Goal: Task Accomplishment & Management: Use online tool/utility

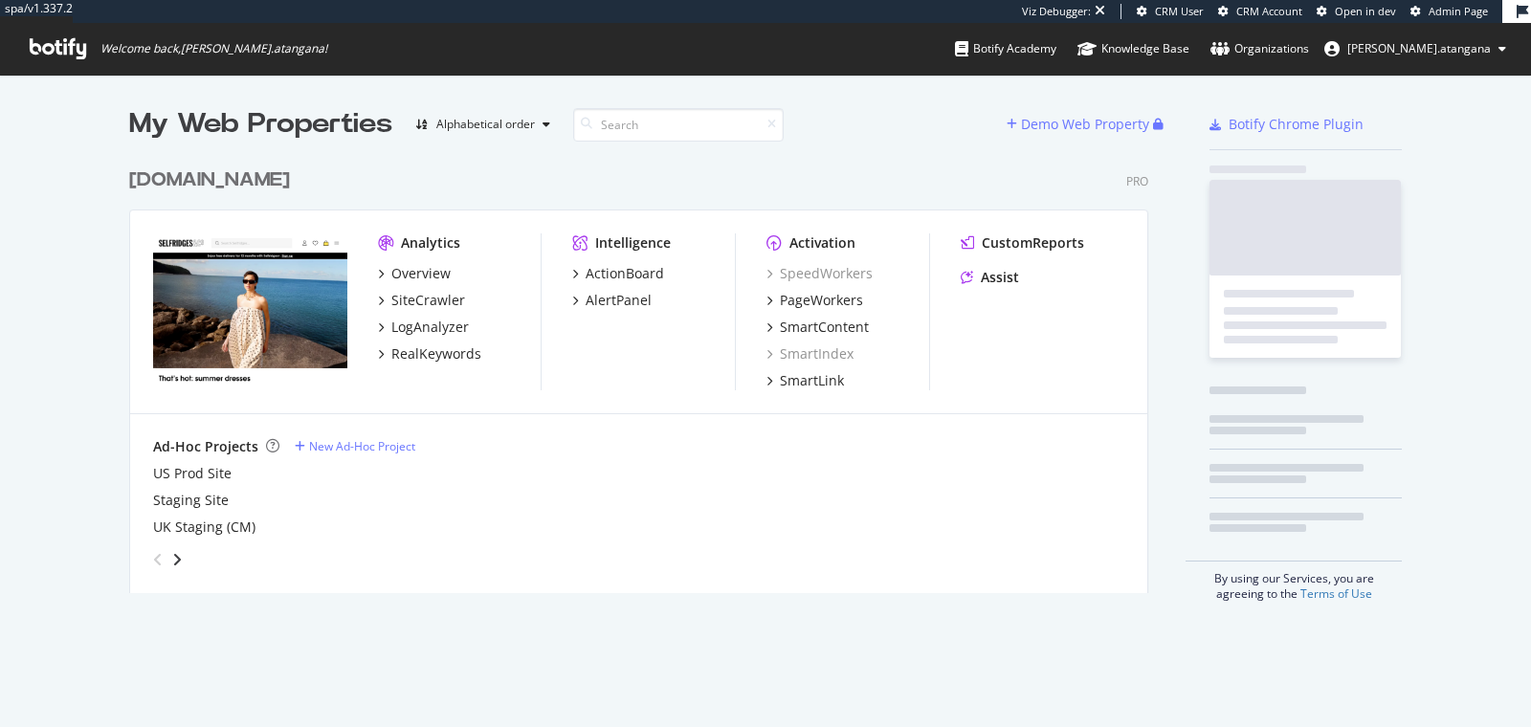
scroll to position [433, 1018]
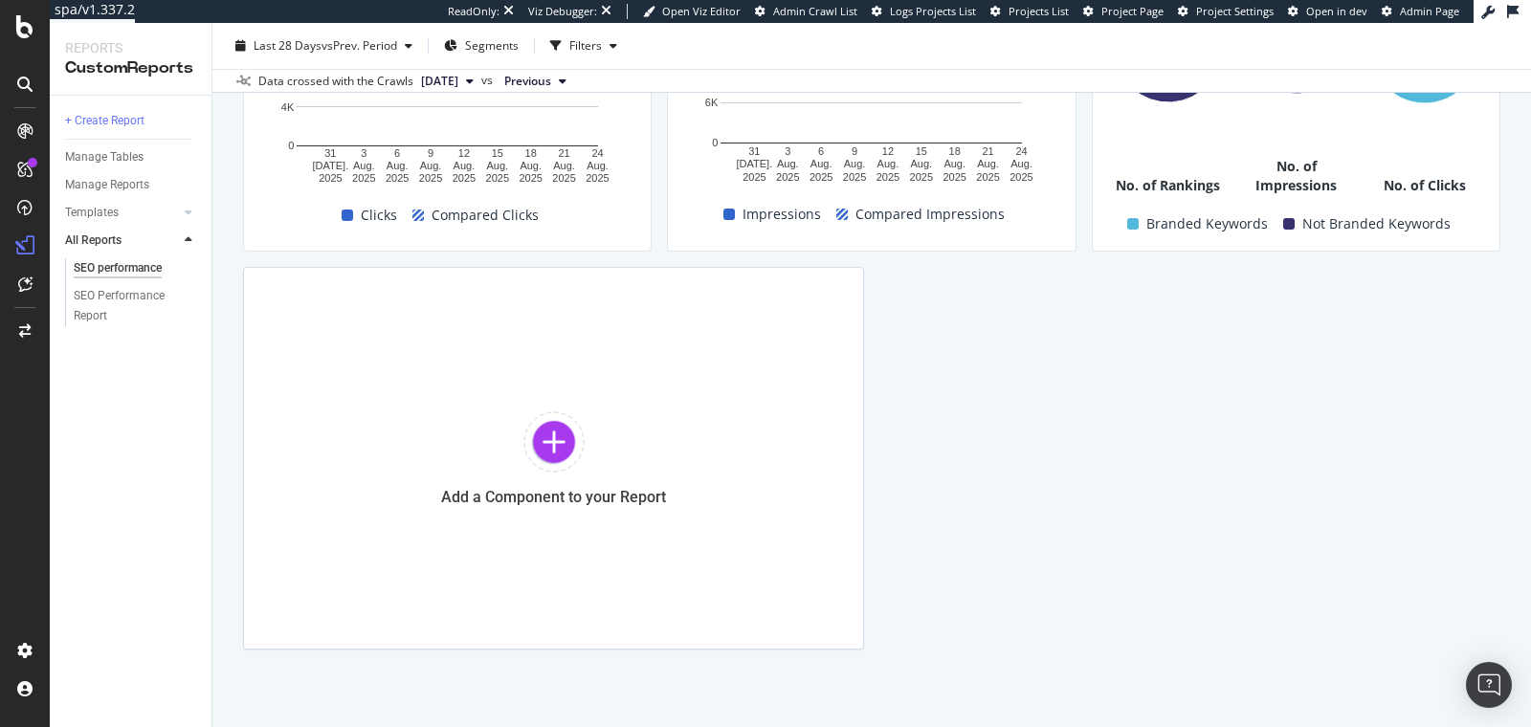
scroll to position [1304, 0]
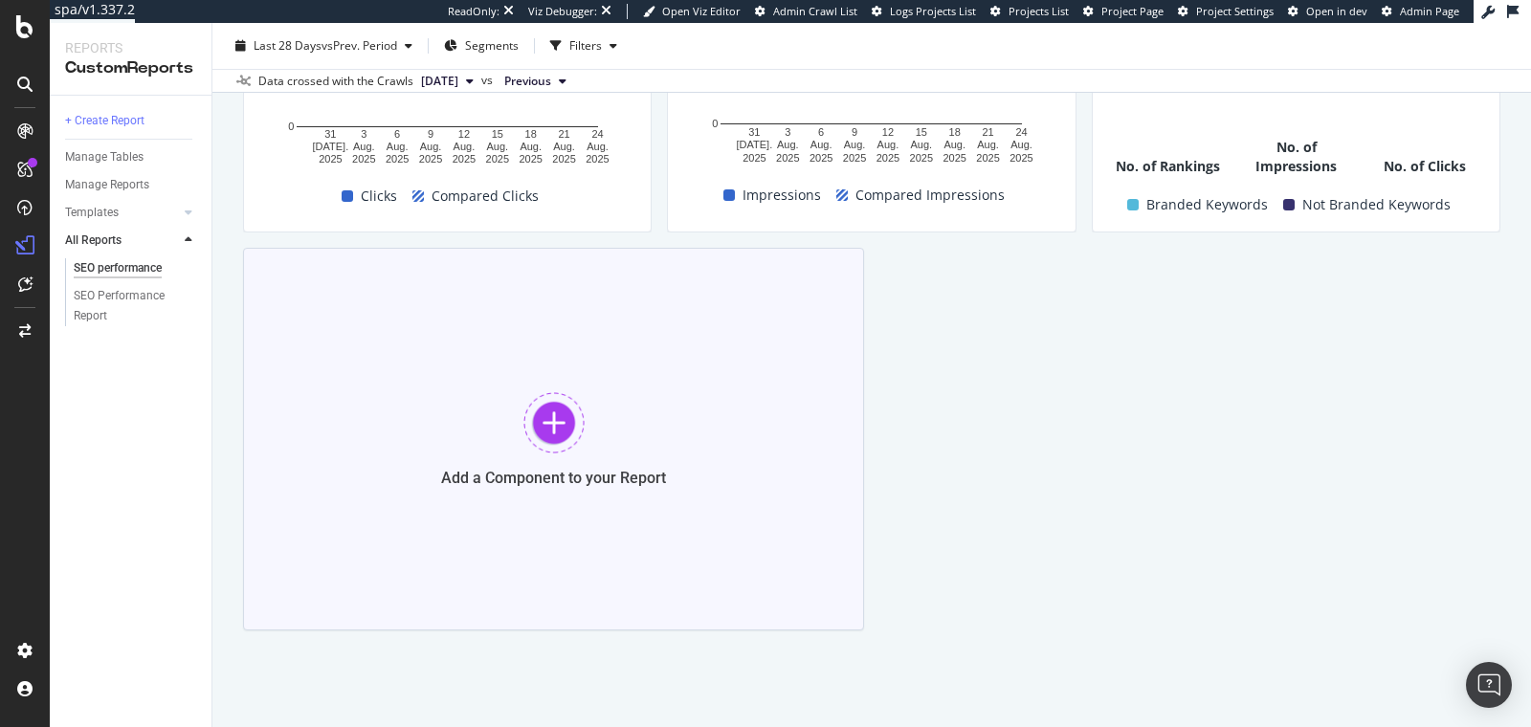
click at [556, 433] on div at bounding box center [553, 422] width 61 height 61
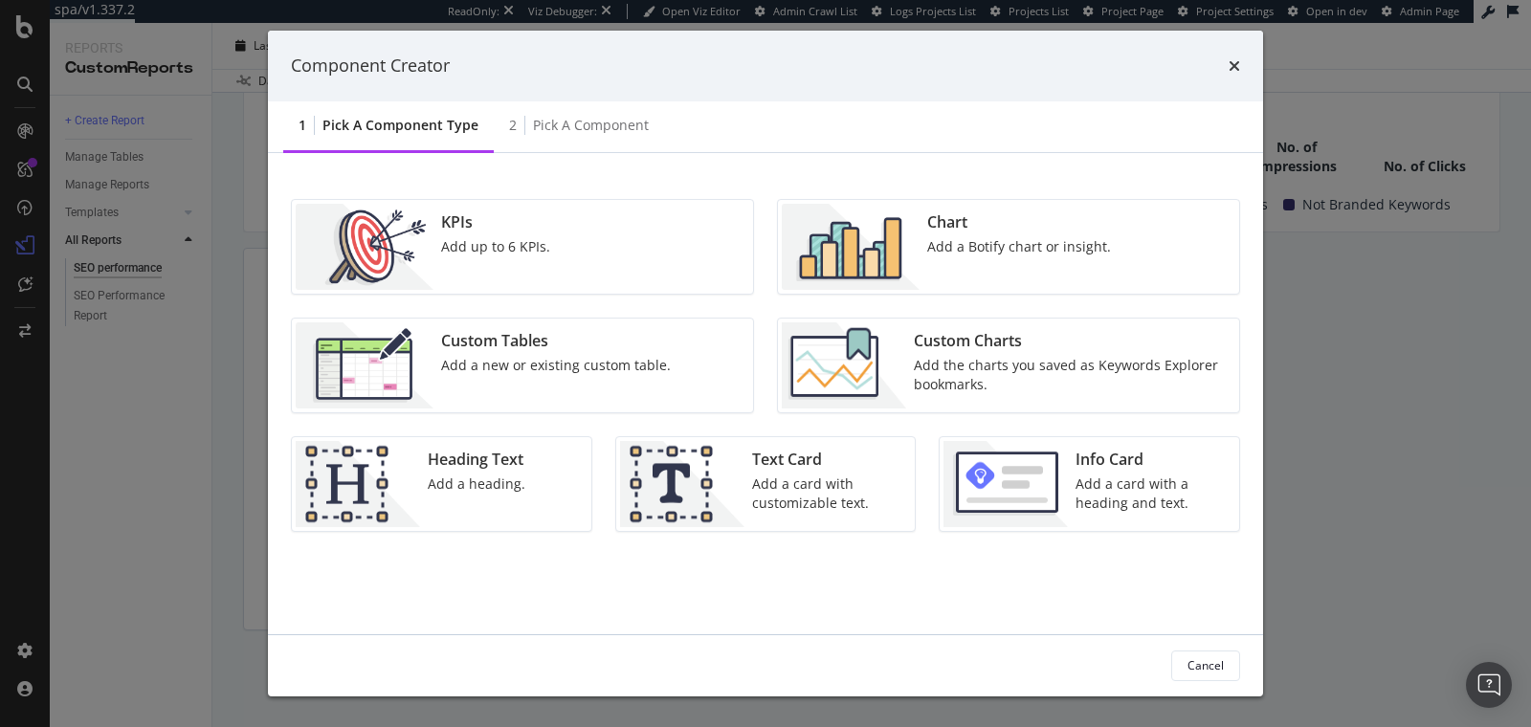
click at [523, 388] on div "Custom Tables Add a new or existing custom table." at bounding box center [555, 365] width 245 height 86
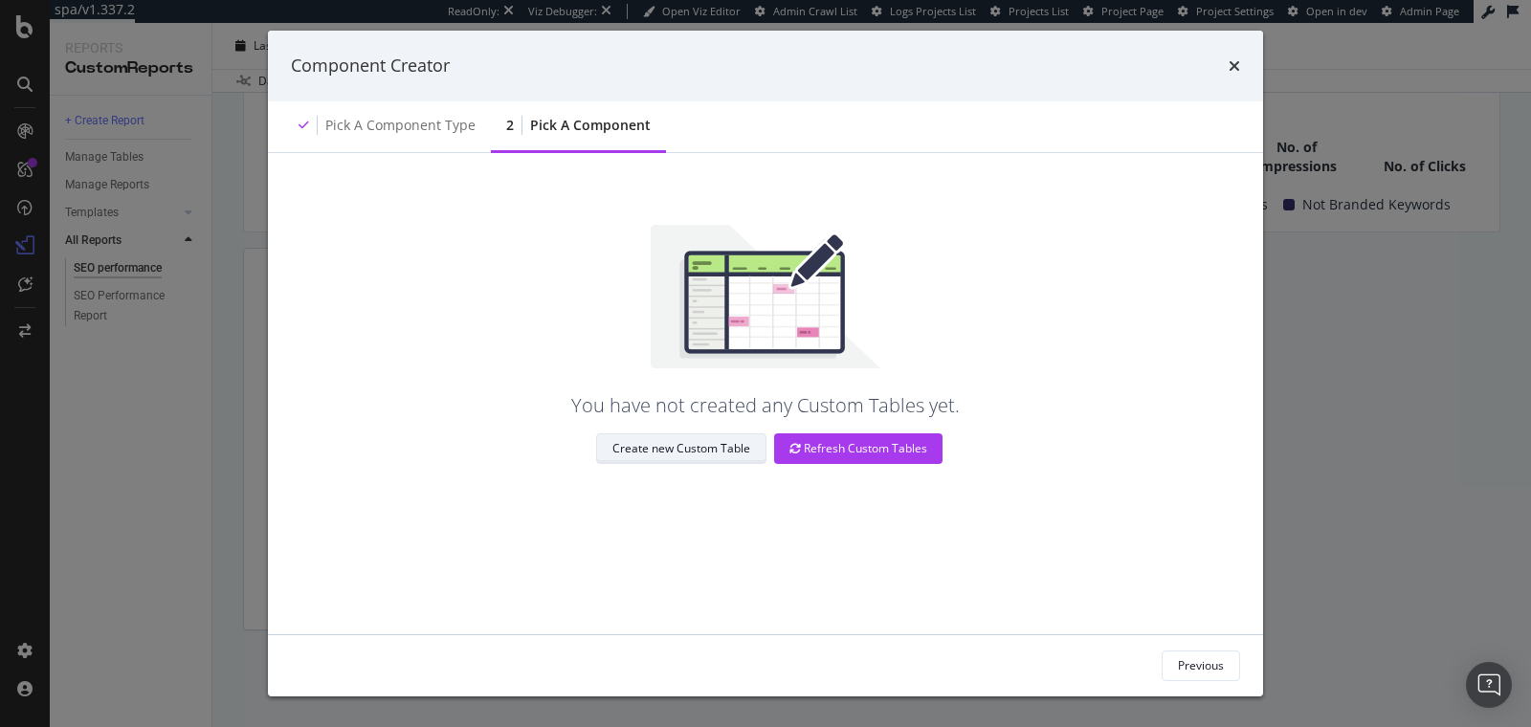
click at [740, 451] on div "Create new Custom Table" at bounding box center [681, 448] width 138 height 16
click at [832, 454] on div "Refresh Custom Tables" at bounding box center [858, 448] width 138 height 16
click at [395, 118] on div "Pick a Component type" at bounding box center [400, 125] width 150 height 19
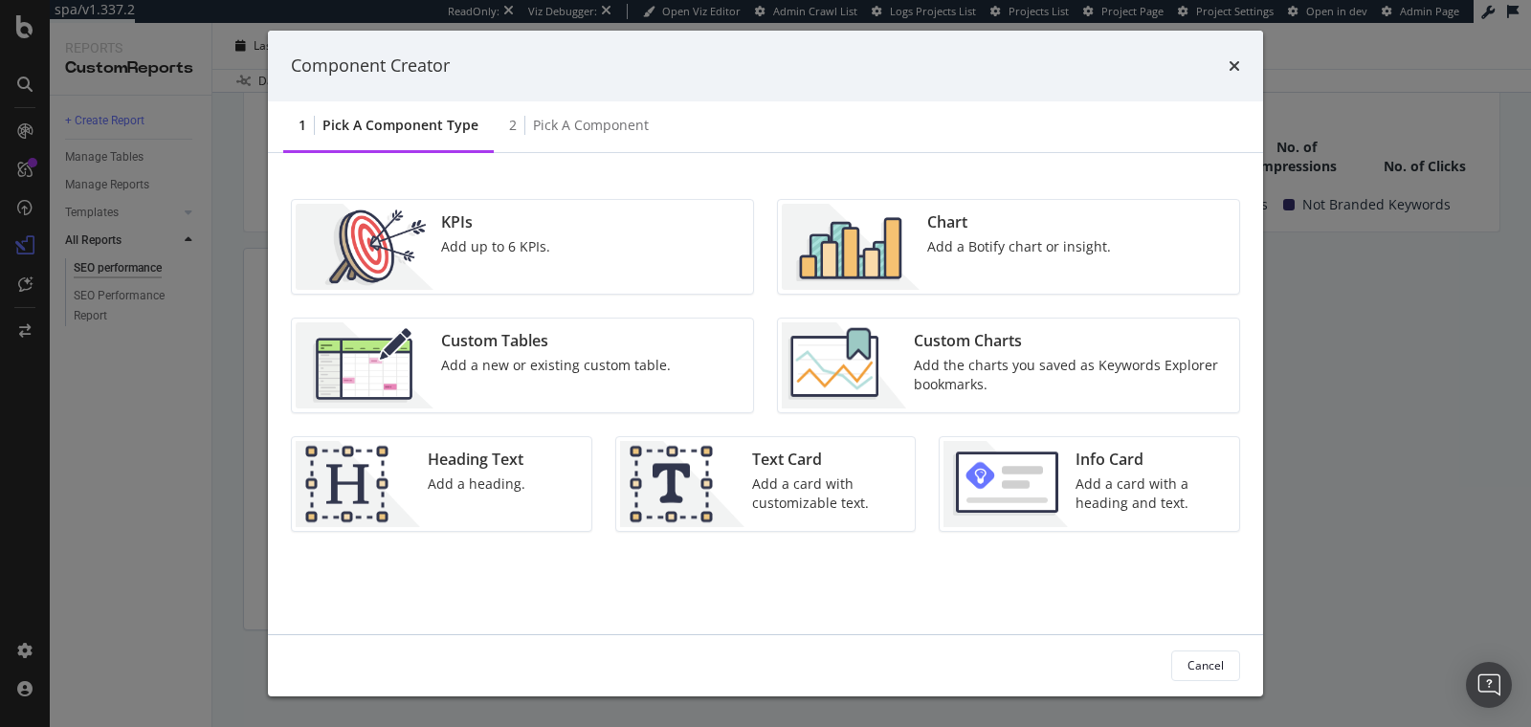
click at [447, 341] on div "Custom Tables" at bounding box center [556, 341] width 230 height 22
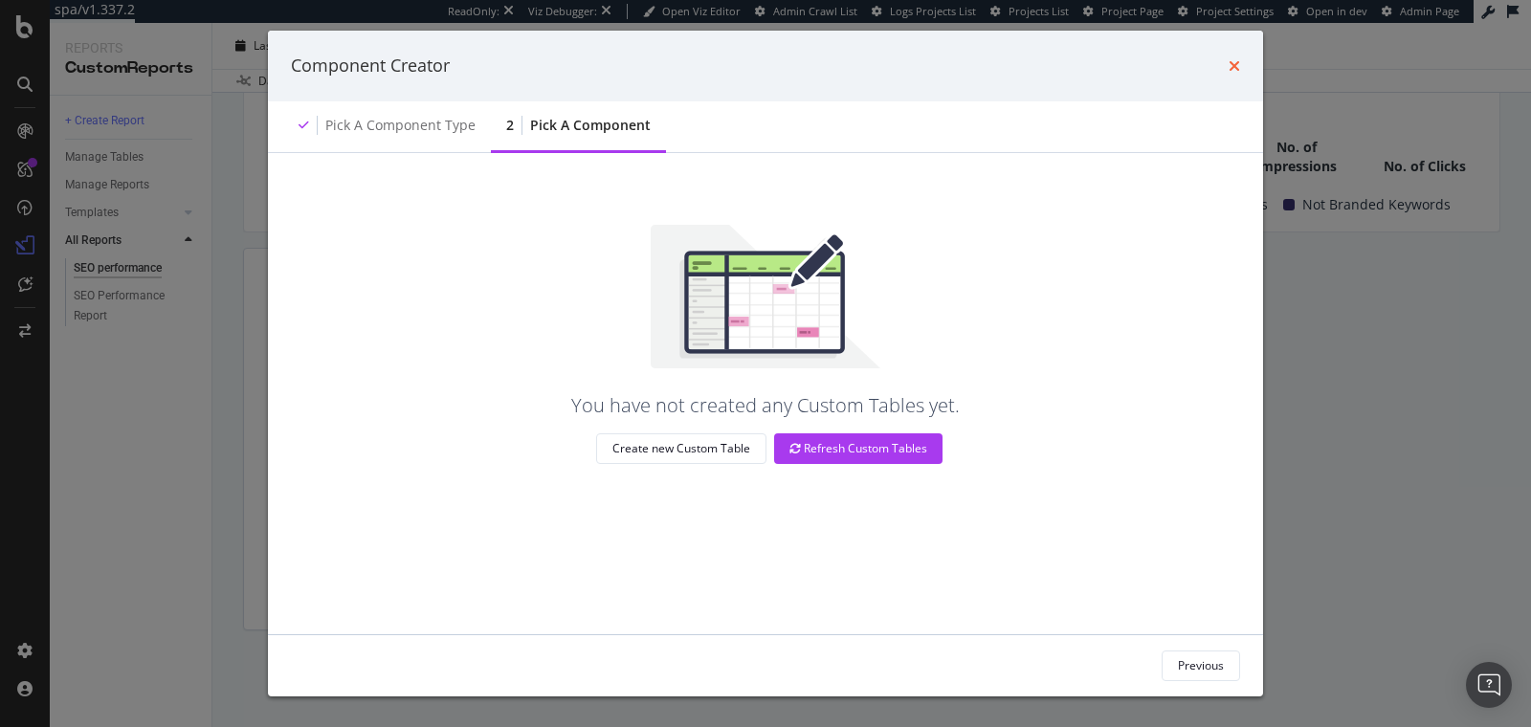
click at [1238, 73] on icon "times" at bounding box center [1234, 65] width 11 height 15
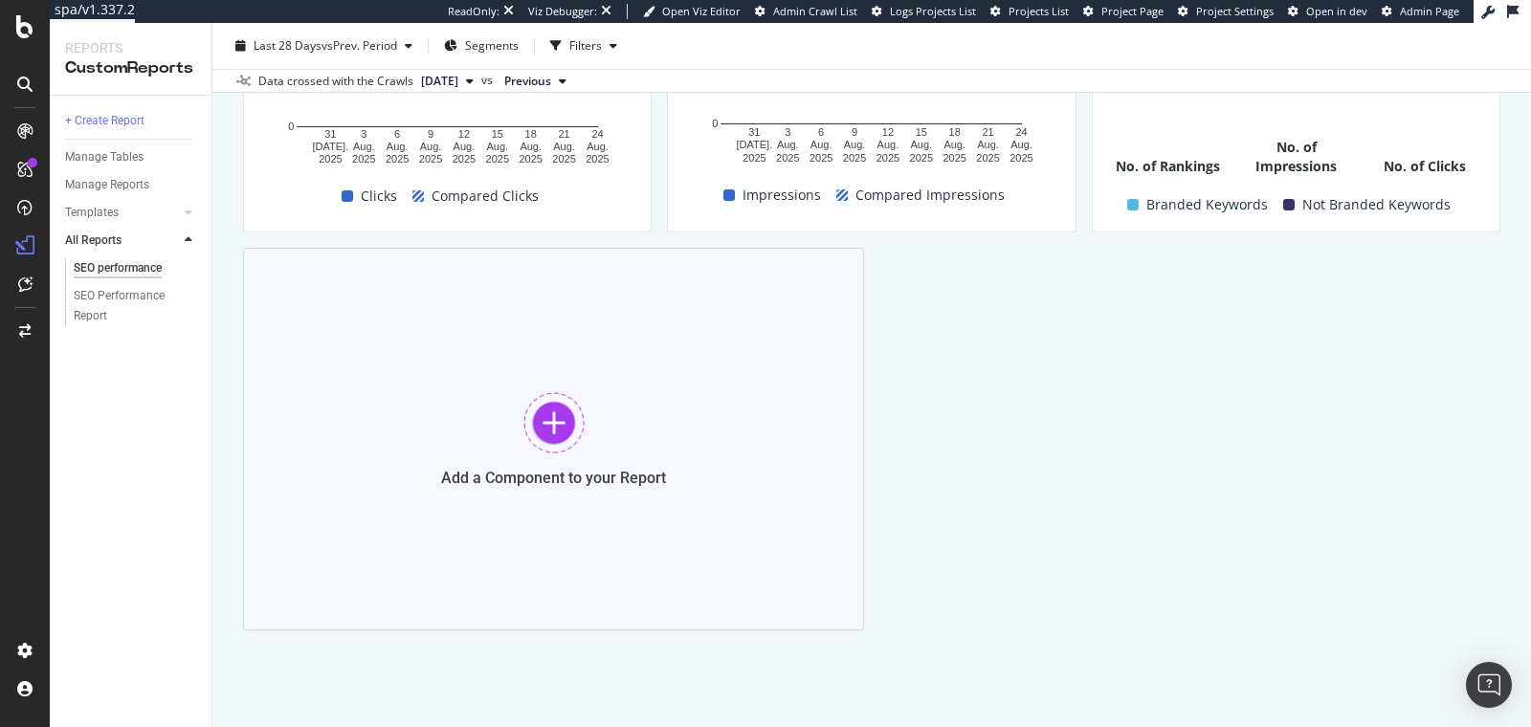
click at [517, 445] on div "Add a Component to your Report" at bounding box center [553, 439] width 621 height 383
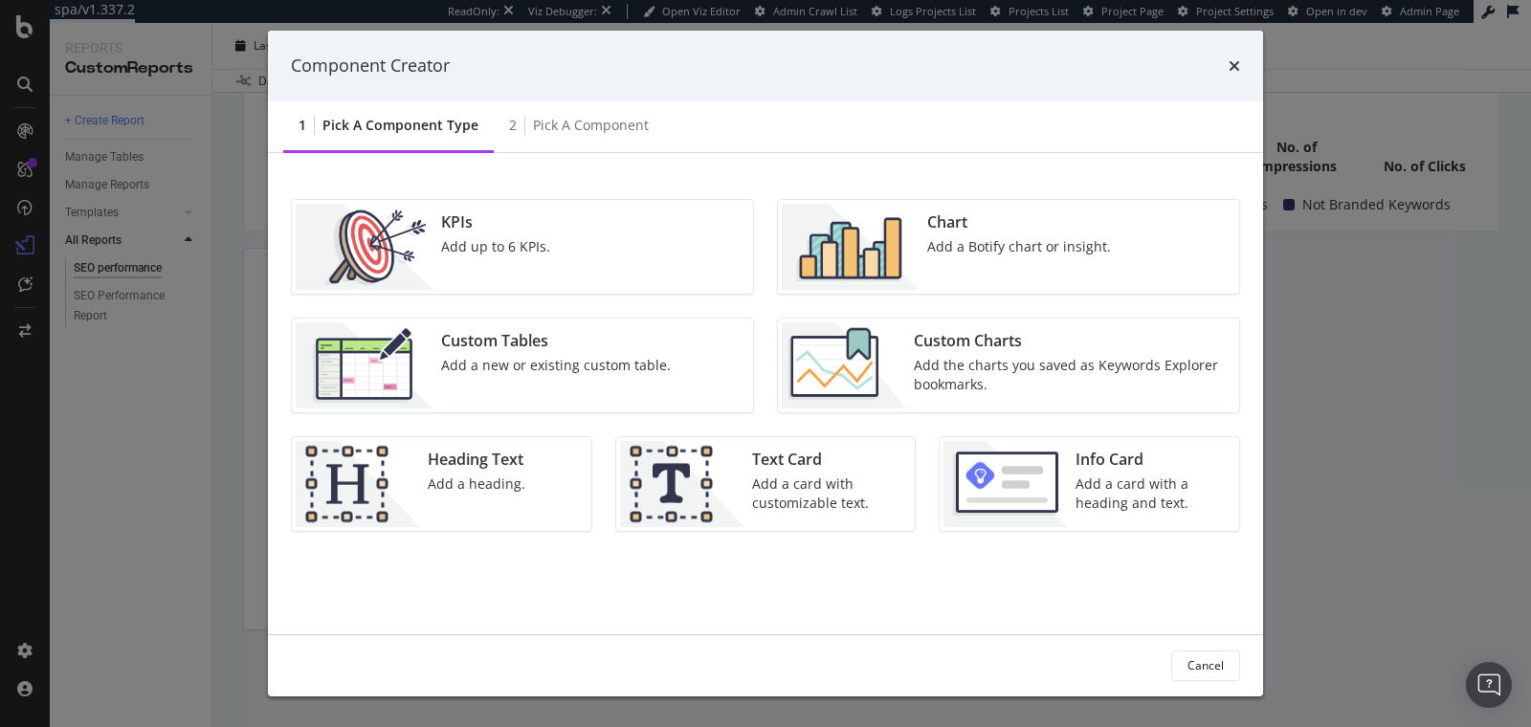
click at [562, 380] on div "Custom Tables Add a new or existing custom table." at bounding box center [555, 365] width 245 height 86
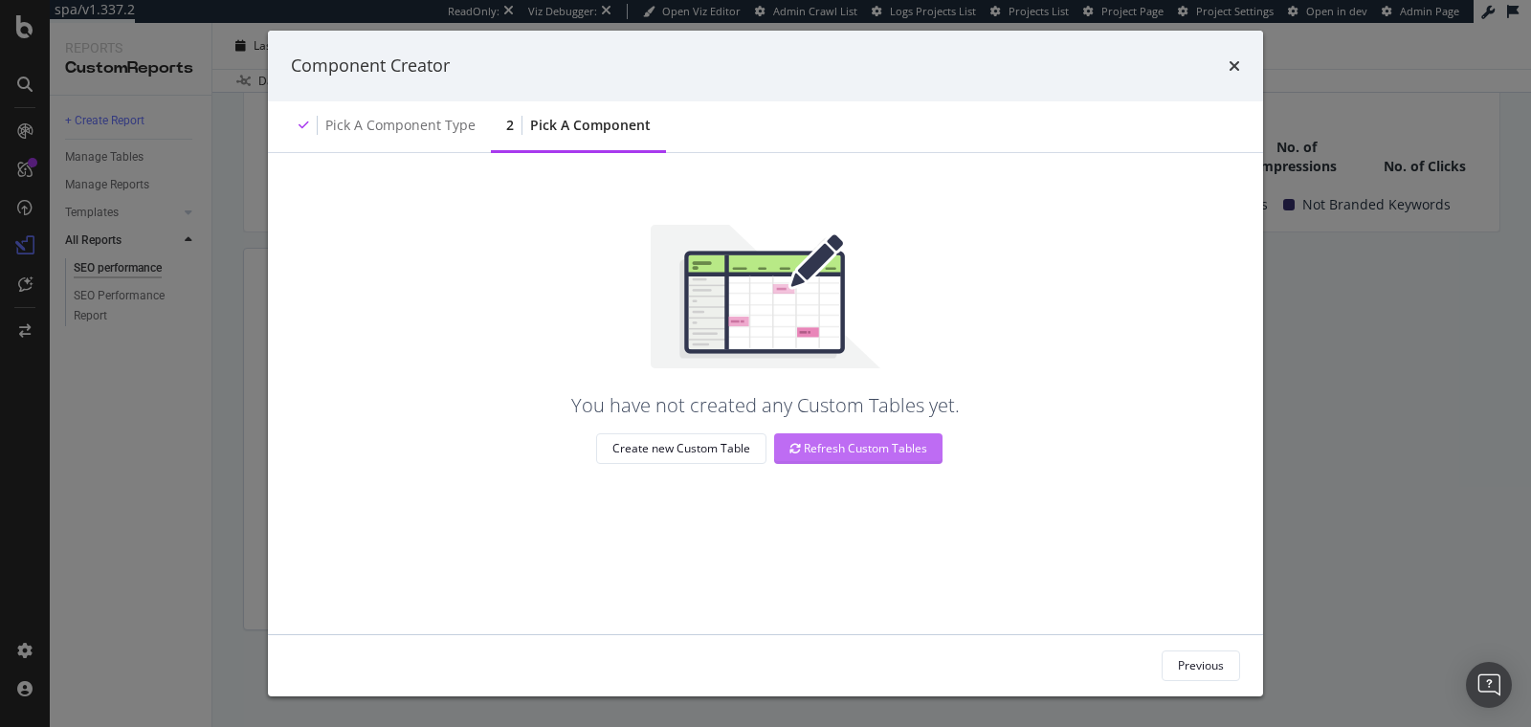
click at [794, 452] on icon "modal" at bounding box center [794, 448] width 11 height 11
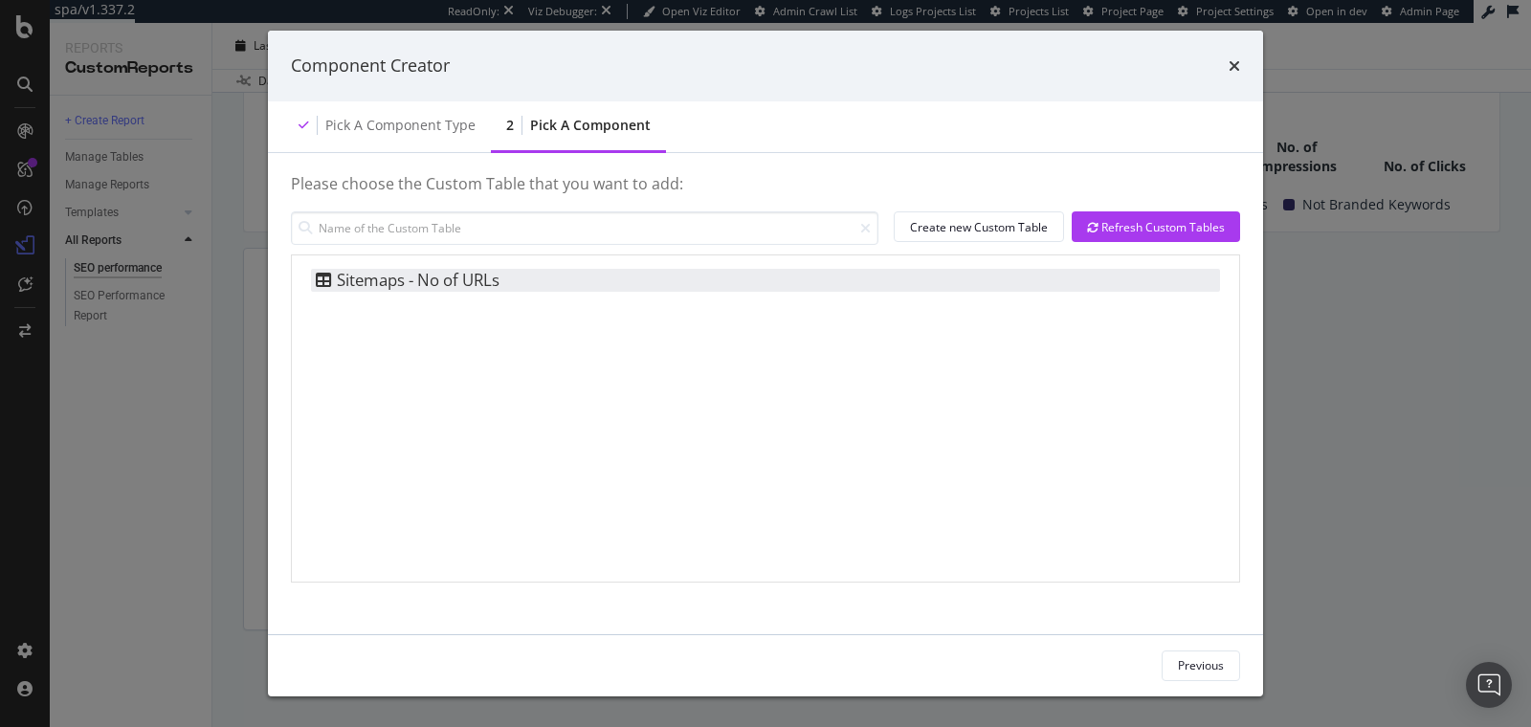
click at [513, 275] on div "Sitemaps - No of URLs" at bounding box center [765, 280] width 909 height 23
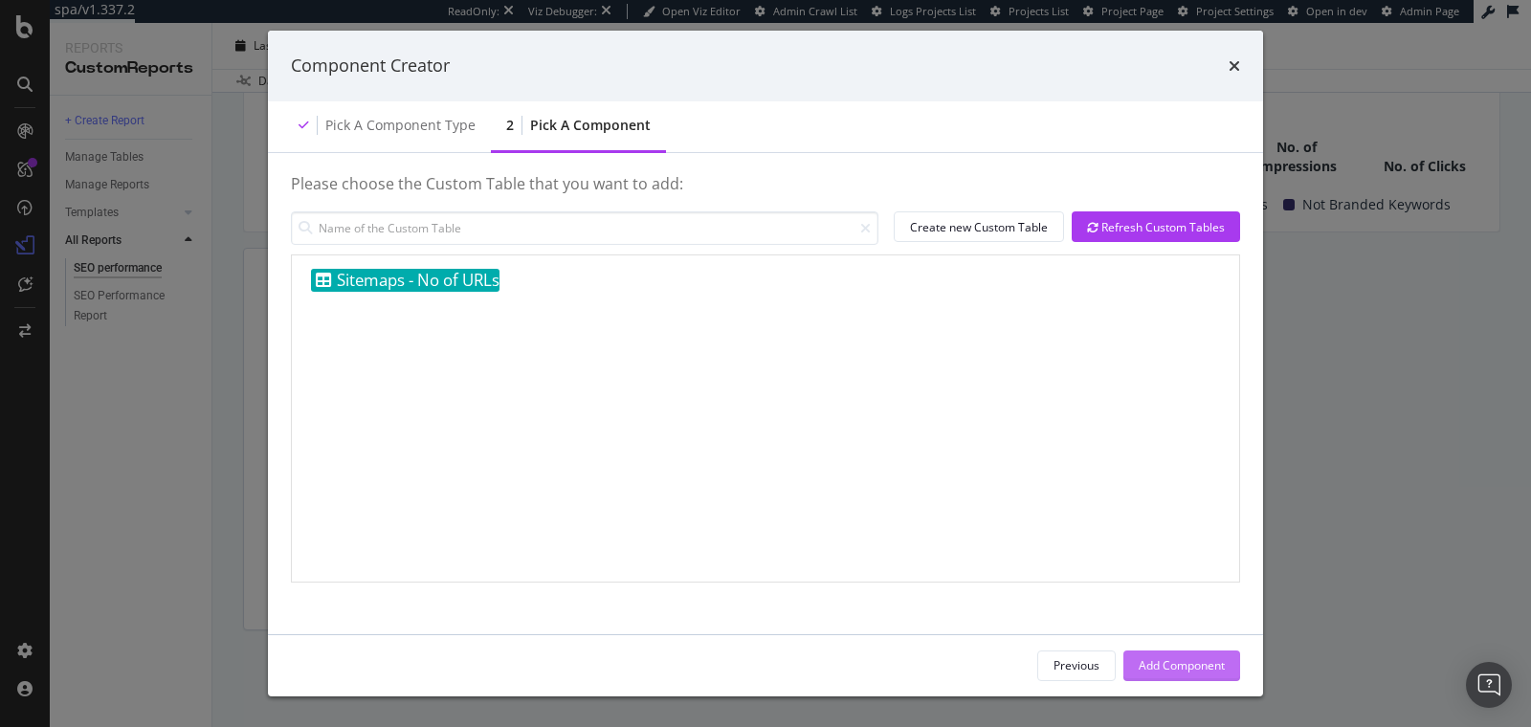
click at [1188, 661] on div "Add Component" at bounding box center [1182, 665] width 86 height 16
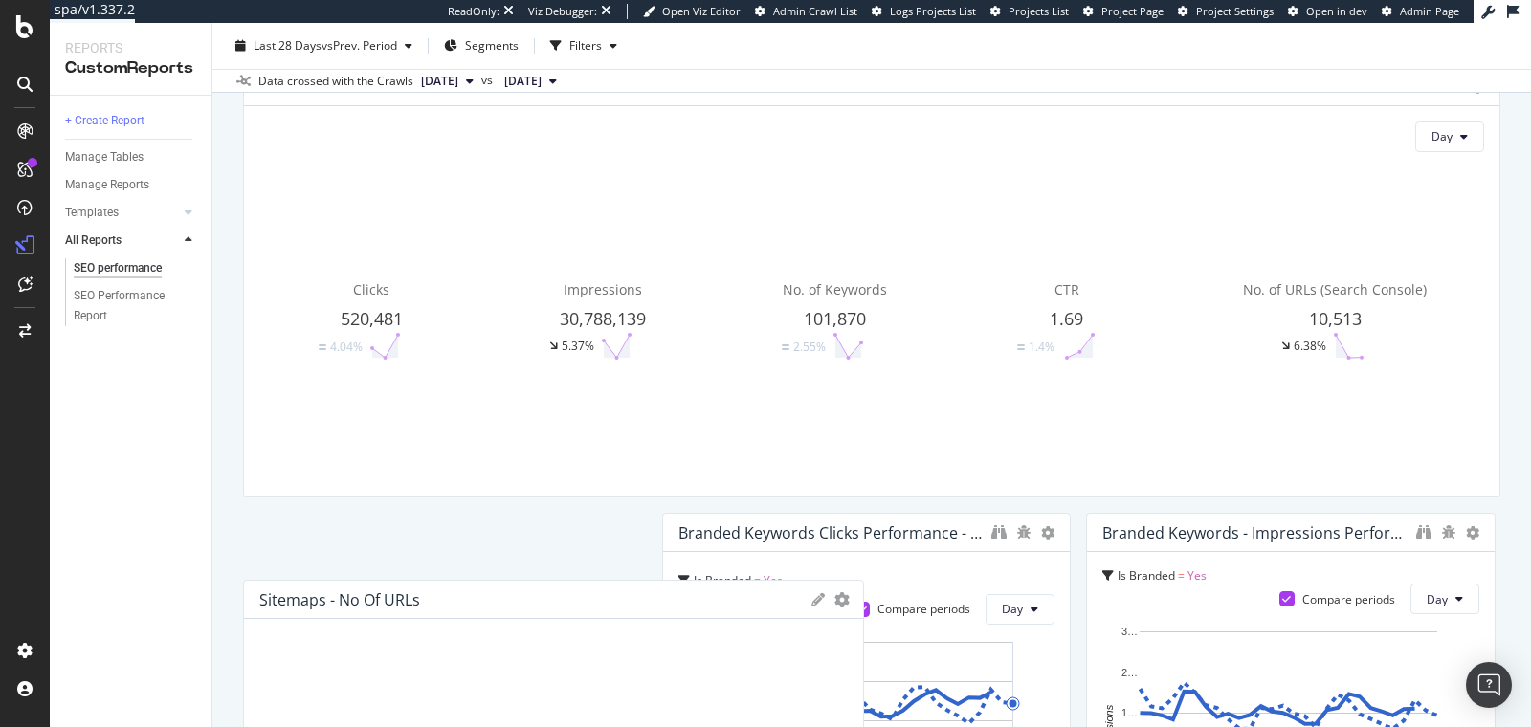
scroll to position [599, 0]
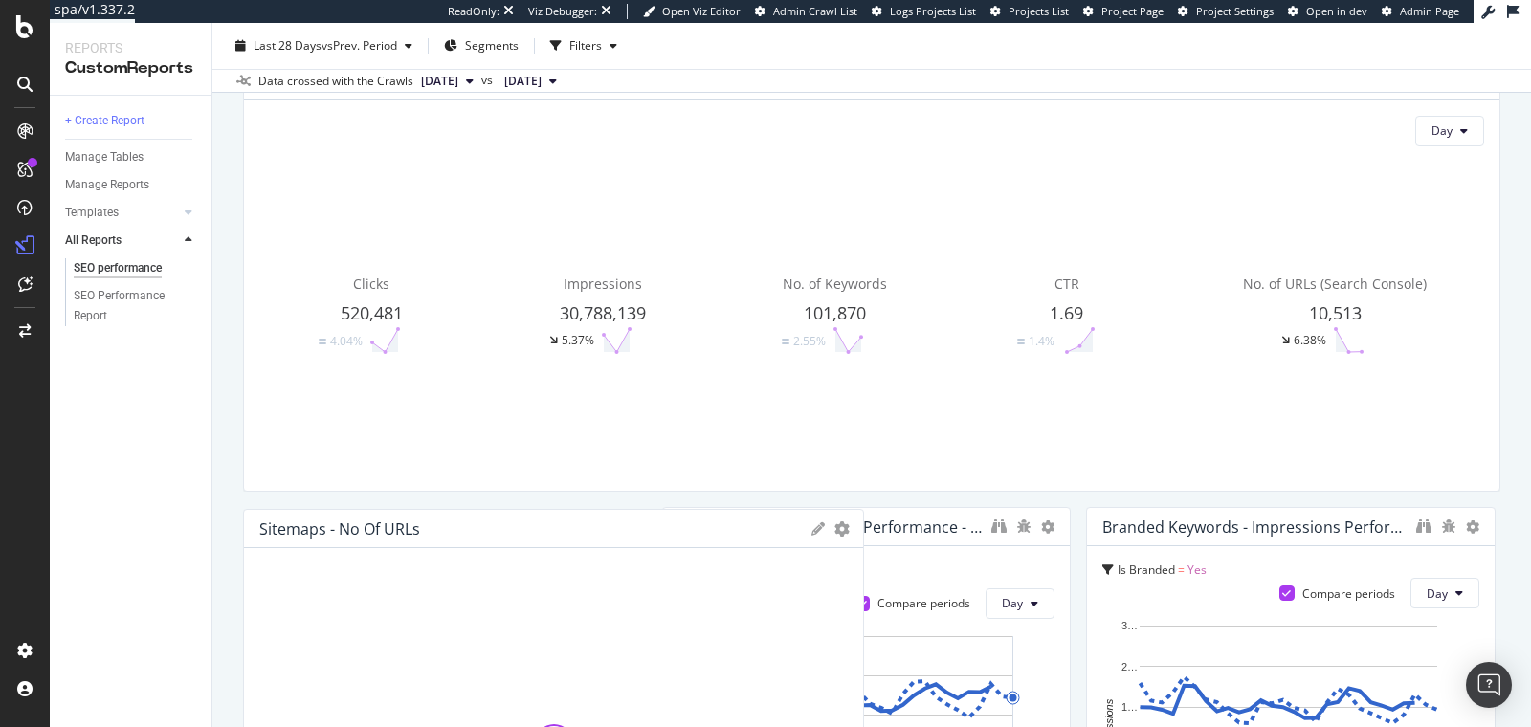
drag, startPoint x: 558, startPoint y: 341, endPoint x: 469, endPoint y: 526, distance: 205.8
click at [469, 526] on div "Sitemaps - No of URLs" at bounding box center [530, 529] width 543 height 19
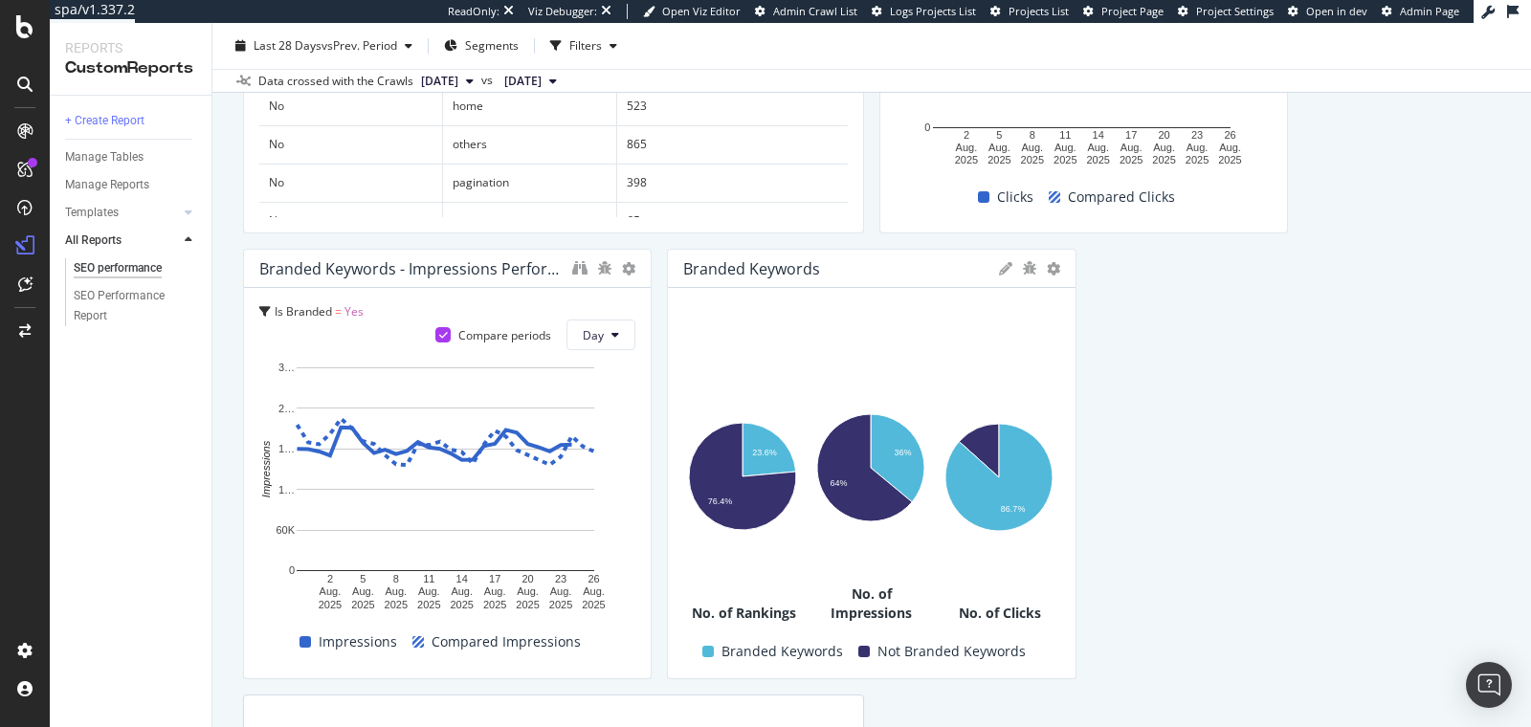
scroll to position [1302, 0]
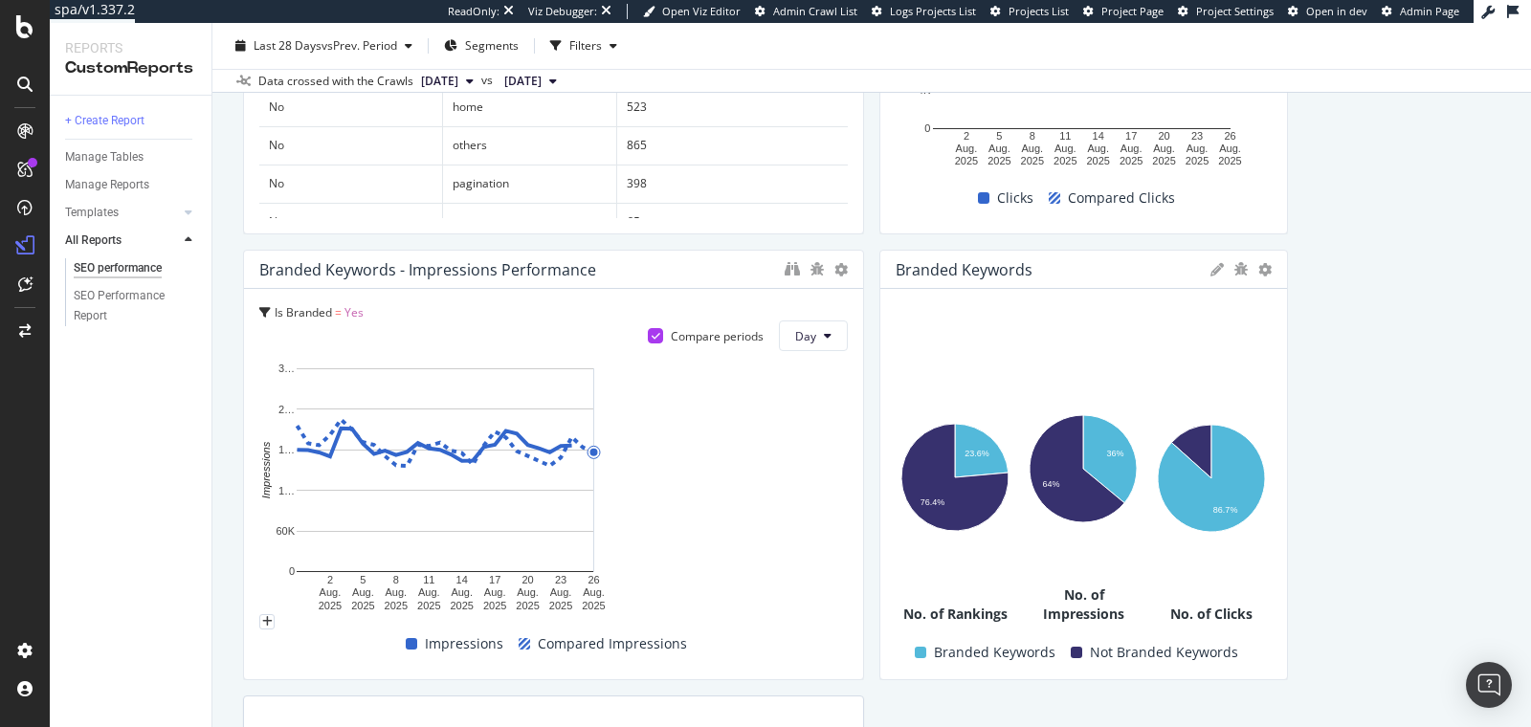
drag, startPoint x: 642, startPoint y: 427, endPoint x: 833, endPoint y: 427, distance: 191.4
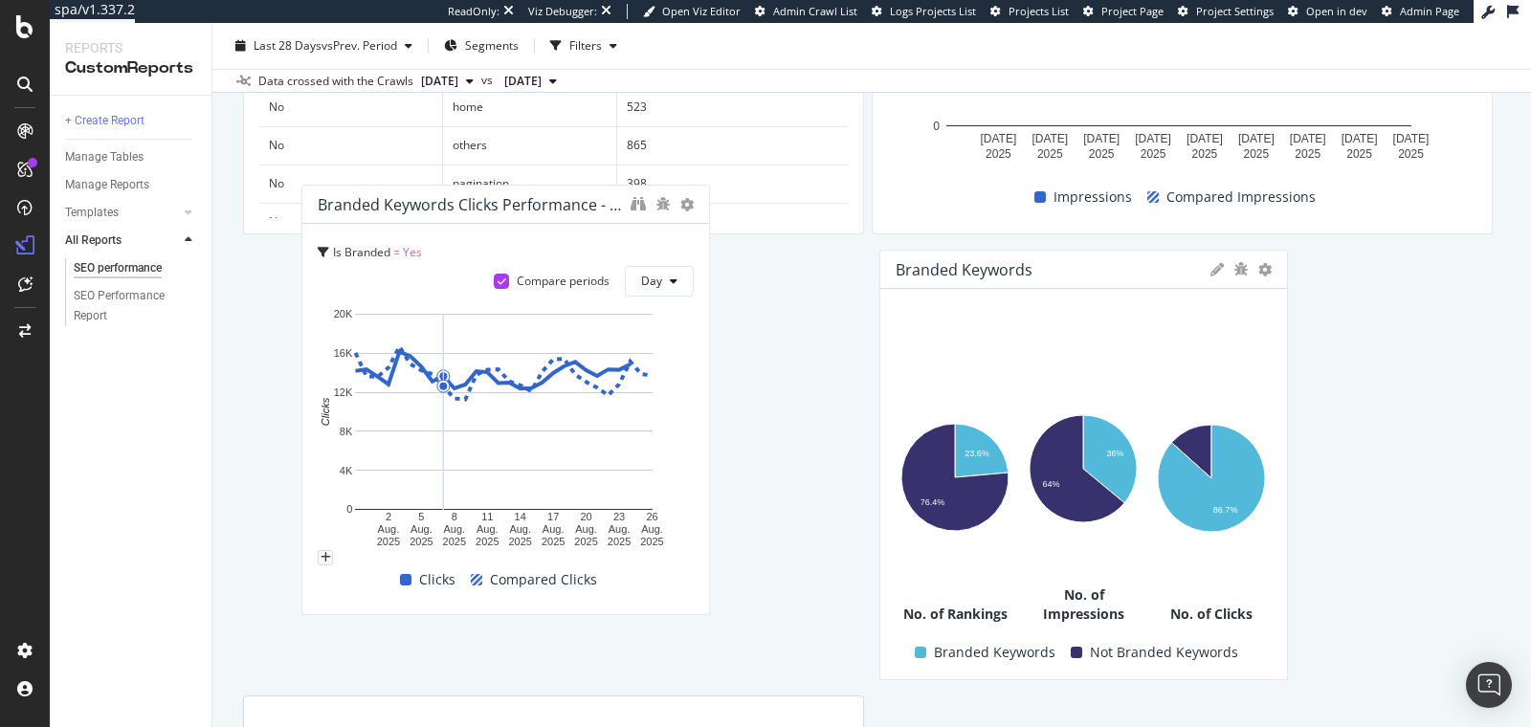
drag, startPoint x: 1008, startPoint y: 146, endPoint x: 430, endPoint y: 538, distance: 698.7
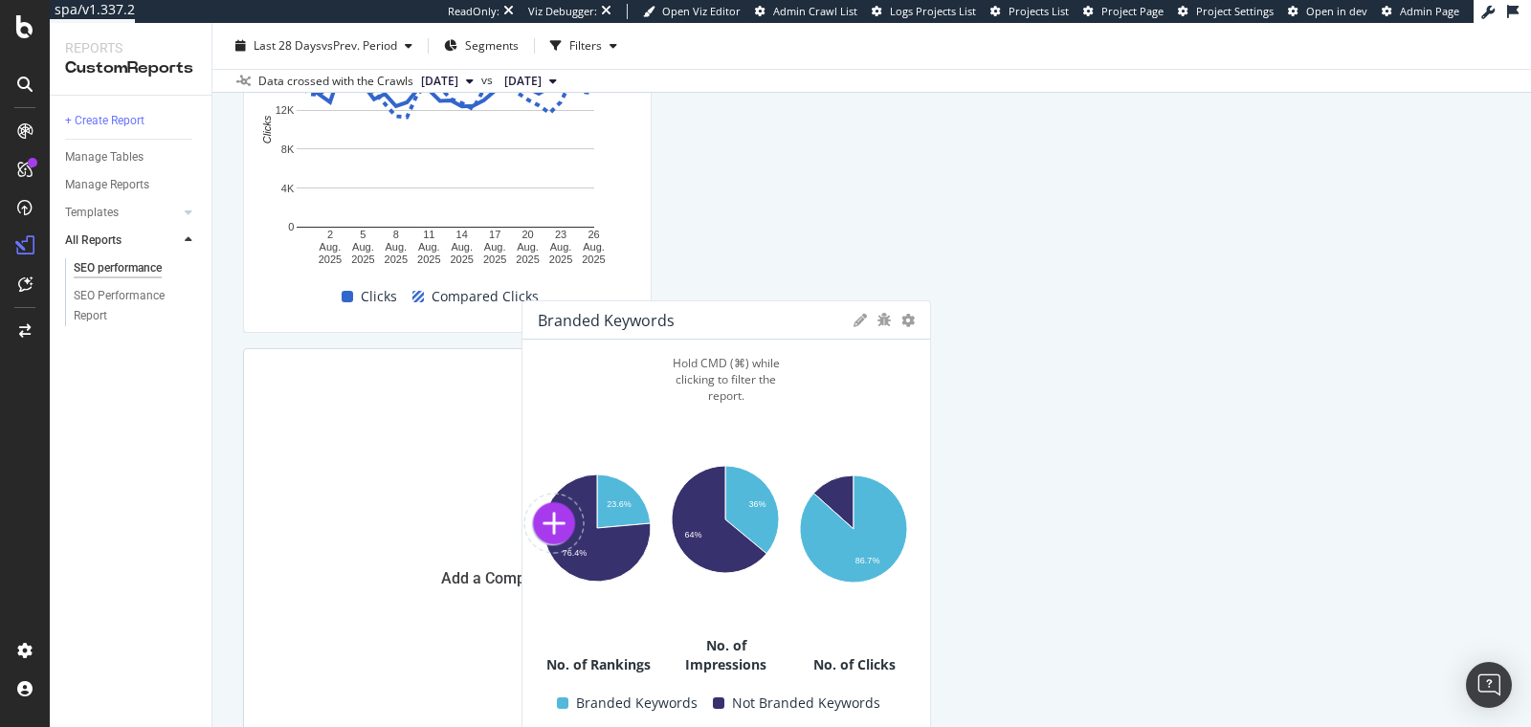
drag, startPoint x: 881, startPoint y: 332, endPoint x: 813, endPoint y: 582, distance: 258.8
click at [786, 582] on div "Hold CMD (⌘) while clicking to filter the report. 36% 64% Is Branded Impression…" at bounding box center [726, 519] width 121 height 329
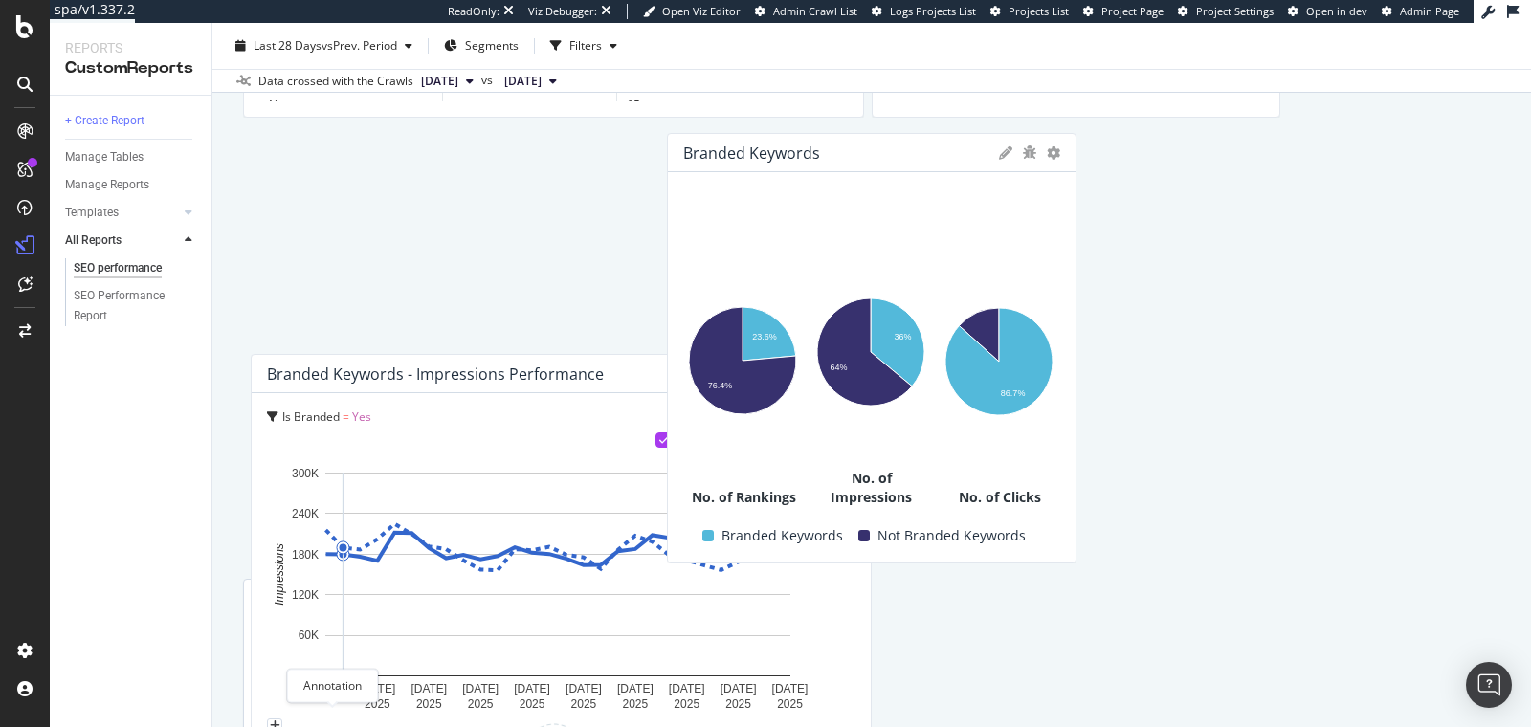
scroll to position [1424, 0]
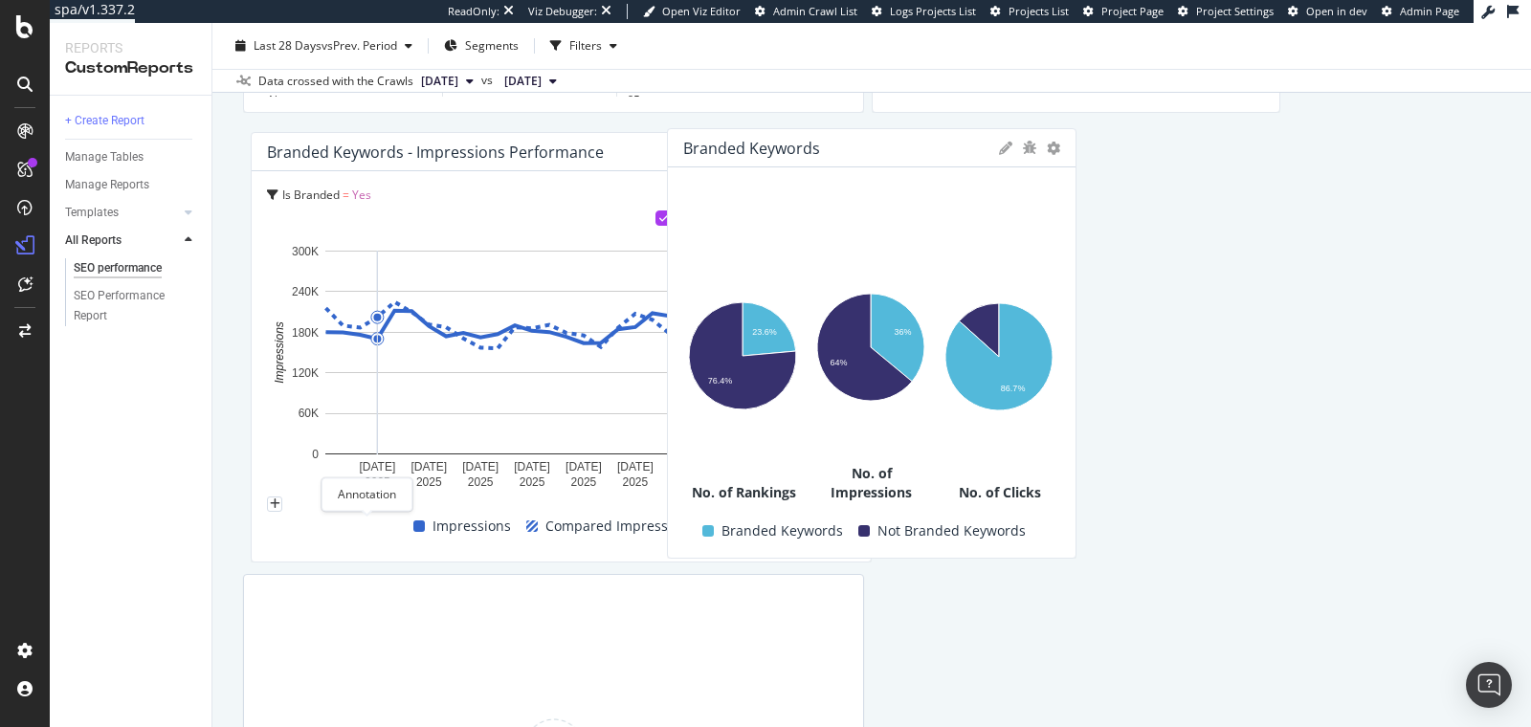
drag, startPoint x: 1117, startPoint y: 204, endPoint x: 359, endPoint y: 488, distance: 809.3
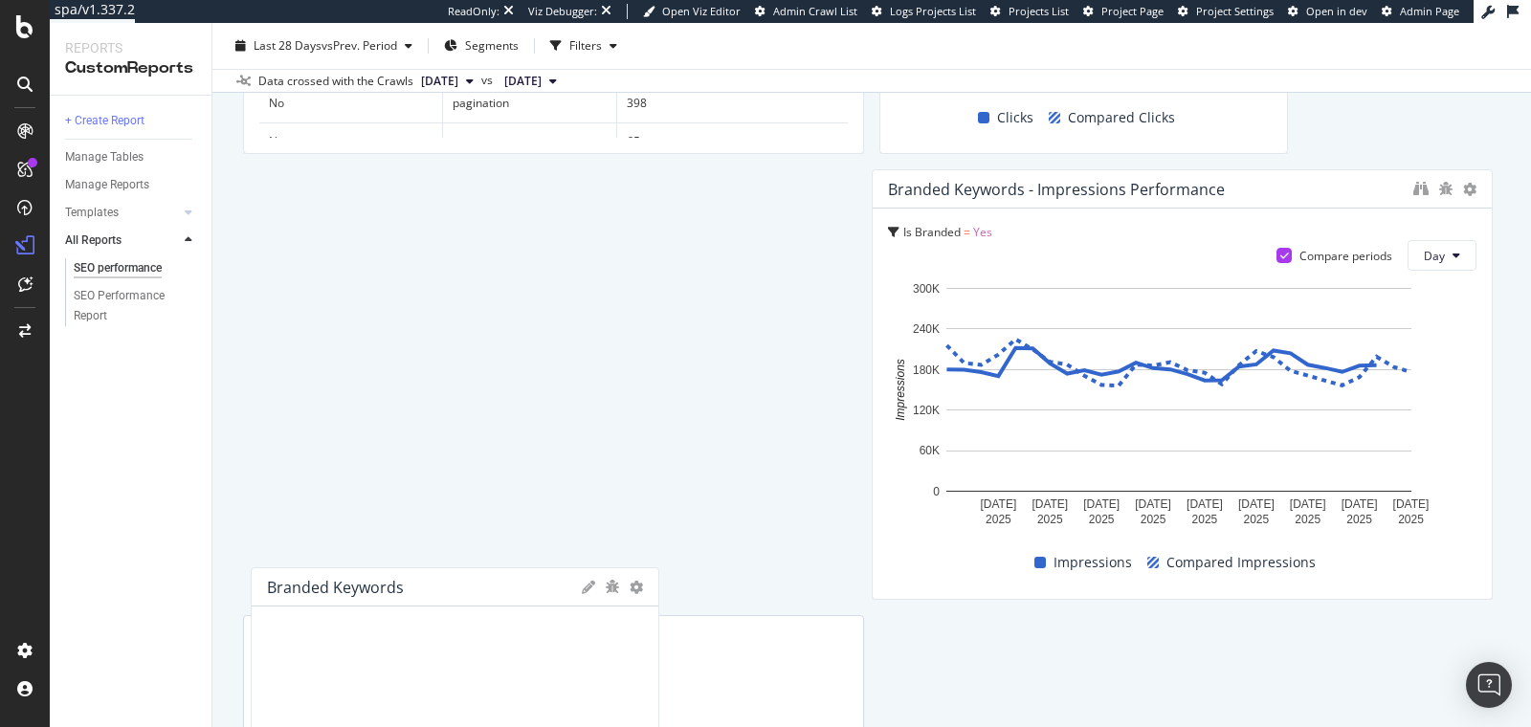
scroll to position [1750, 0]
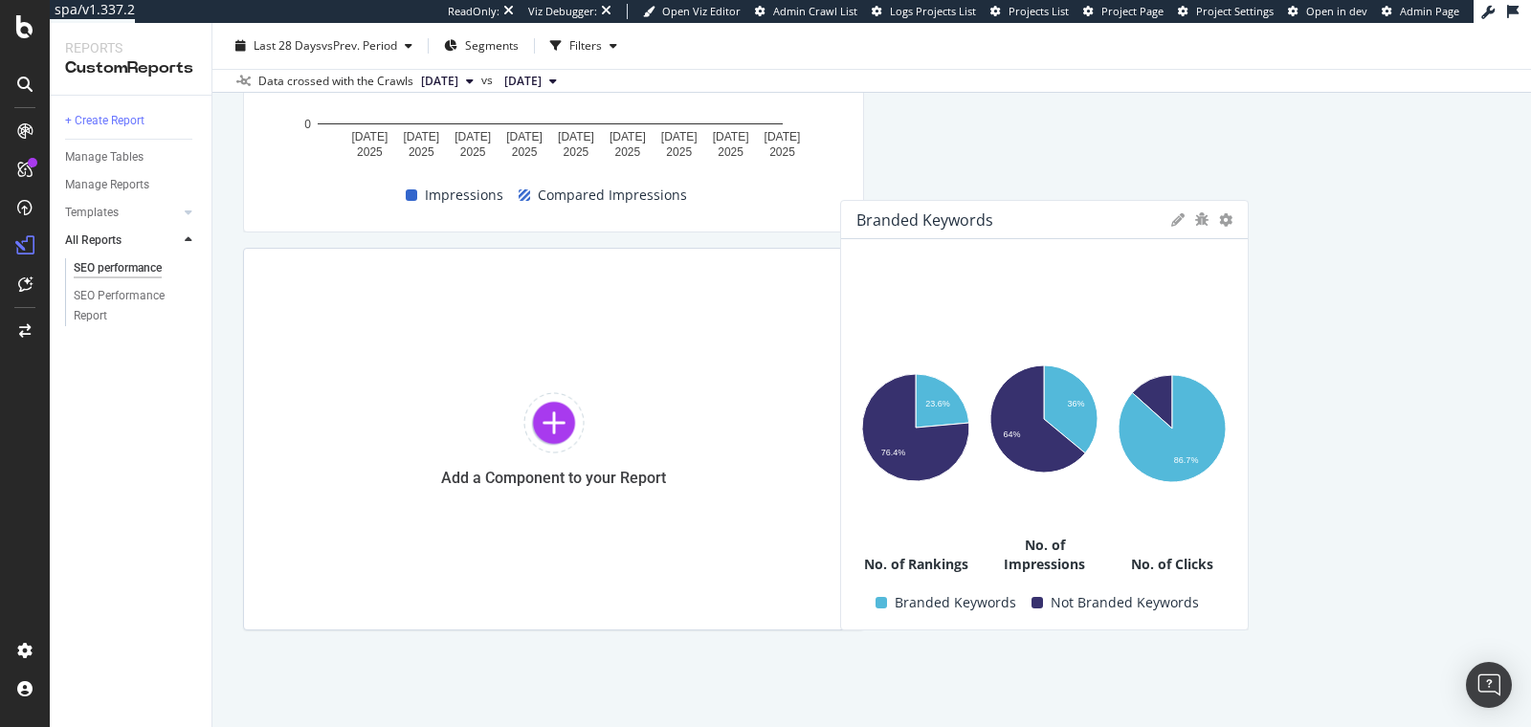
drag, startPoint x: 1136, startPoint y: 404, endPoint x: 1096, endPoint y: 641, distance: 240.5
click at [1096, 641] on div "SEO performance SEO performance www.thewhitecompany.com Clone (Admin) Clone Sch…" at bounding box center [871, 375] width 1318 height 704
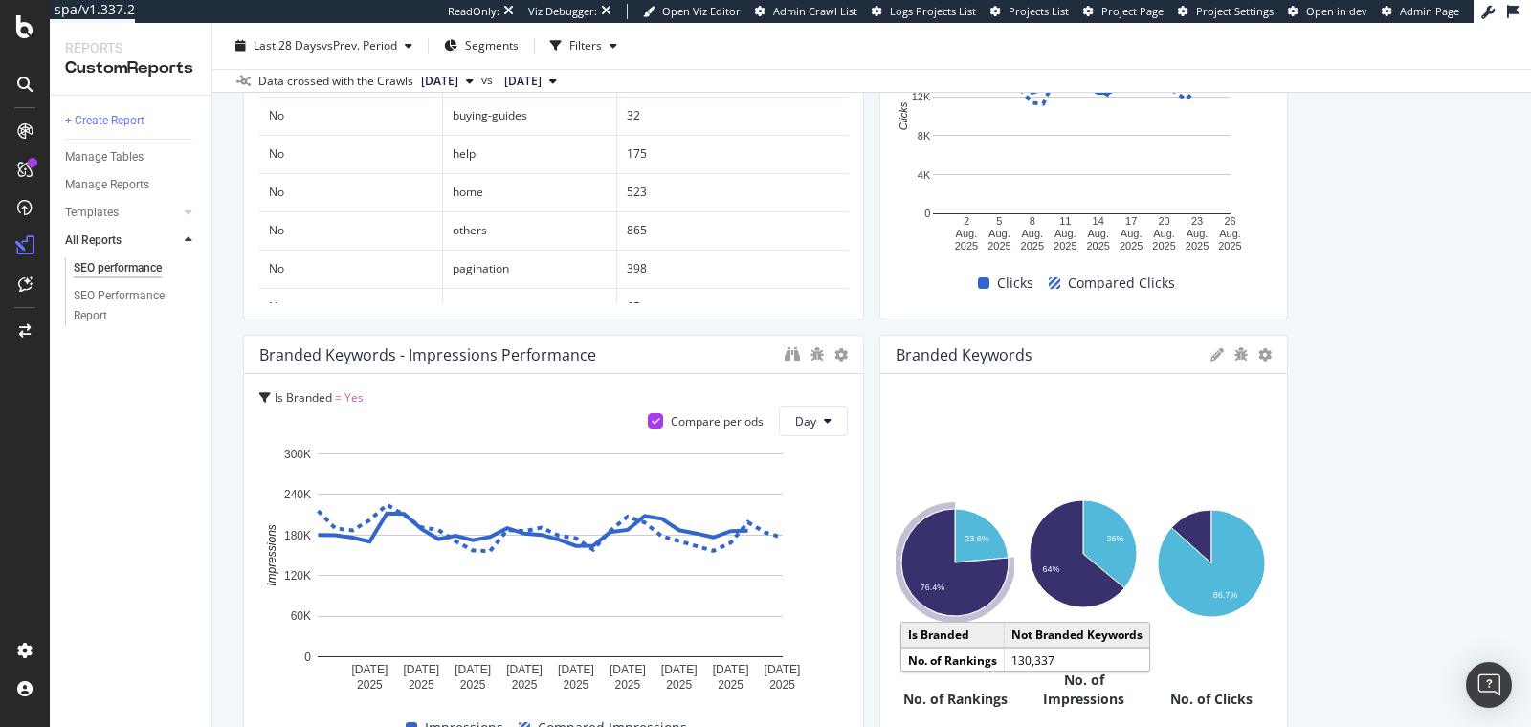
scroll to position [1216, 0]
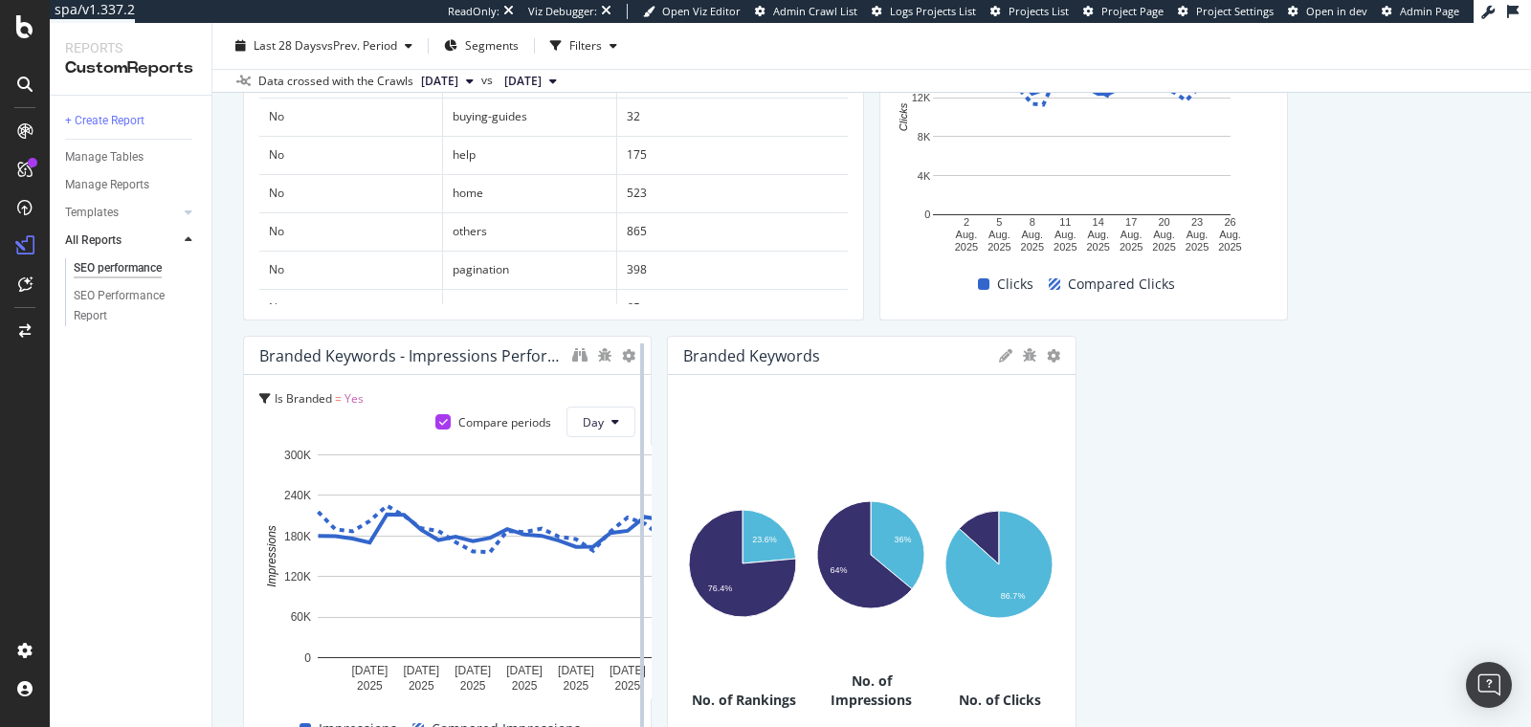
drag, startPoint x: 851, startPoint y: 550, endPoint x: 633, endPoint y: 583, distance: 219.6
click at [633, 583] on div at bounding box center [641, 551] width 19 height 431
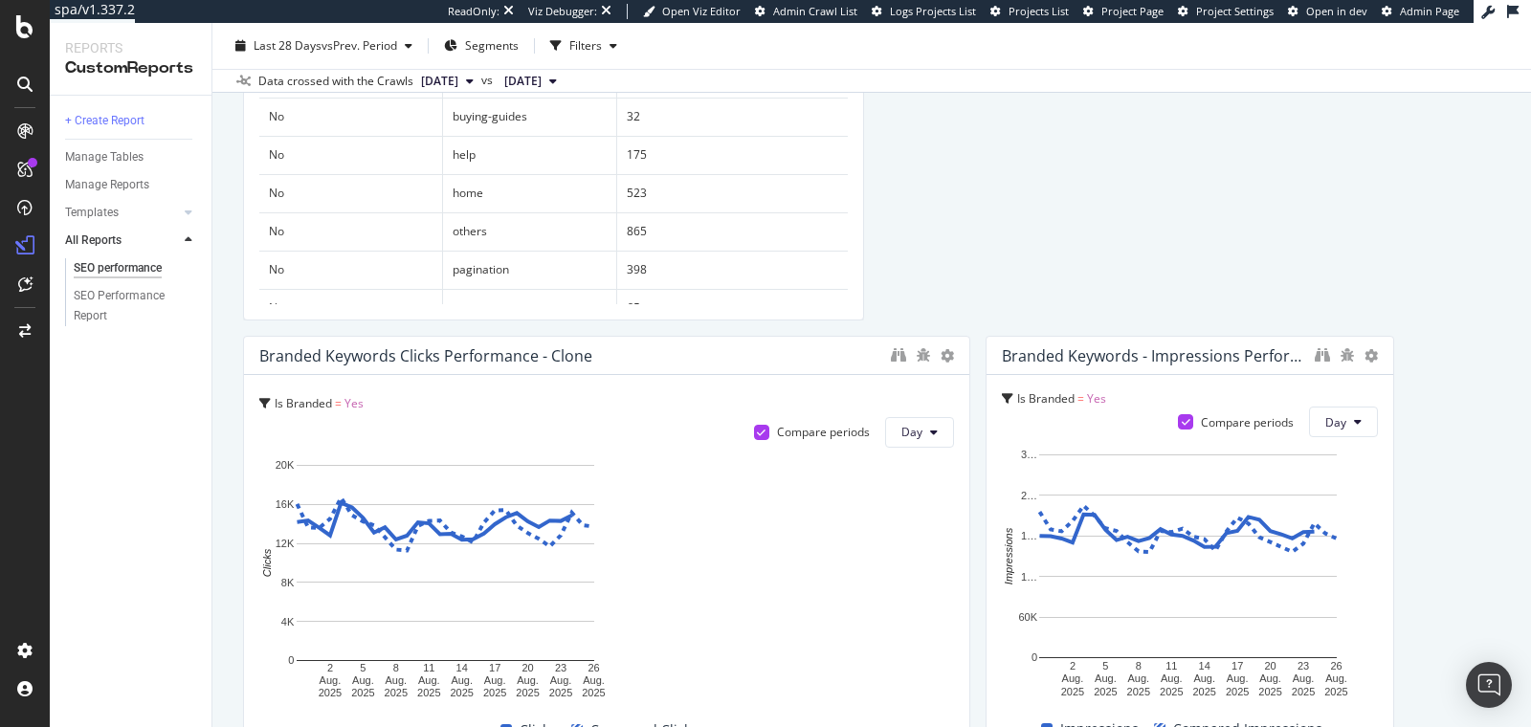
drag, startPoint x: 1268, startPoint y: 263, endPoint x: 1173, endPoint y: 368, distance: 141.6
click at [1530, 313] on html "spa/v1.337.2 ReadOnly: Viz Debugger: Open Viz Editor Admin Crawl List Logs Proj…" at bounding box center [765, 363] width 1531 height 727
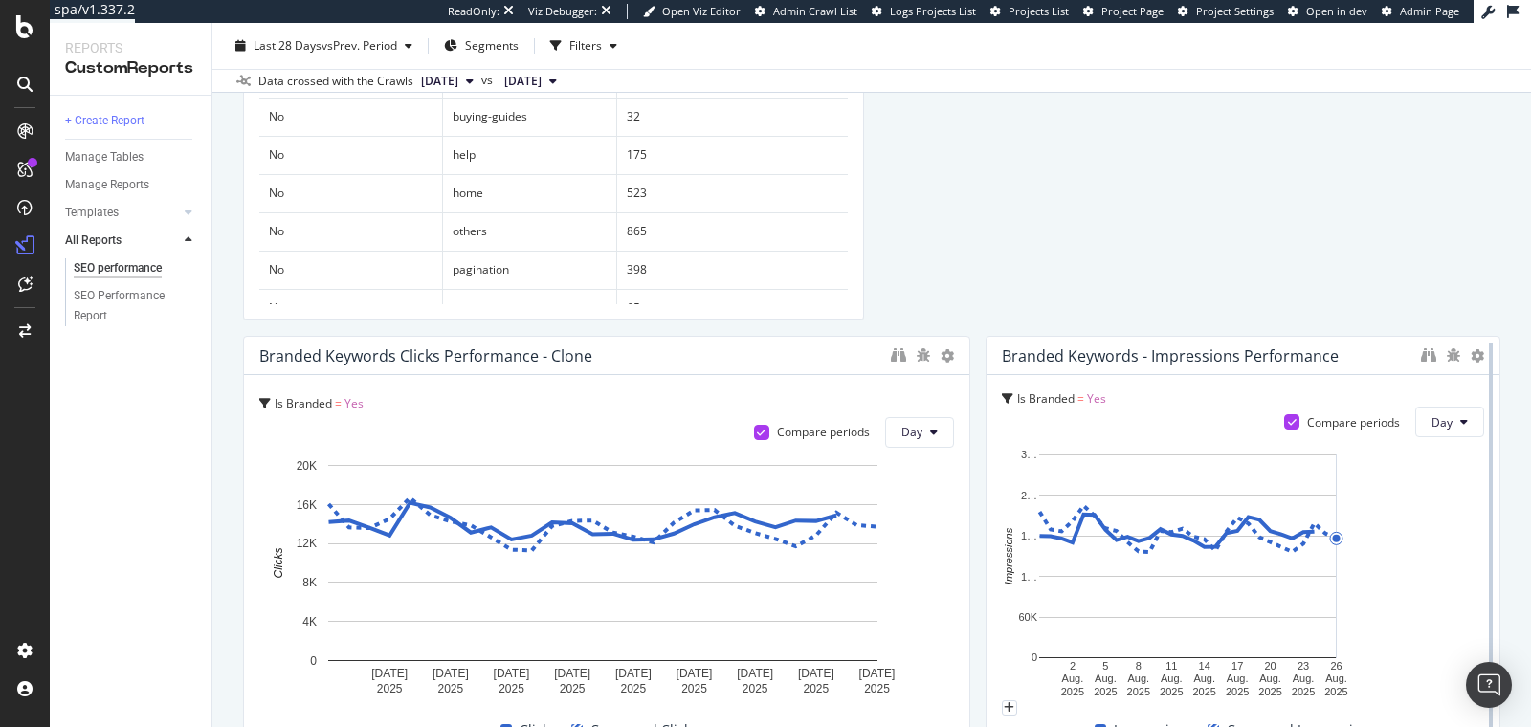
drag, startPoint x: 1378, startPoint y: 523, endPoint x: 1484, endPoint y: 538, distance: 107.2
click at [1484, 538] on div at bounding box center [1490, 551] width 19 height 431
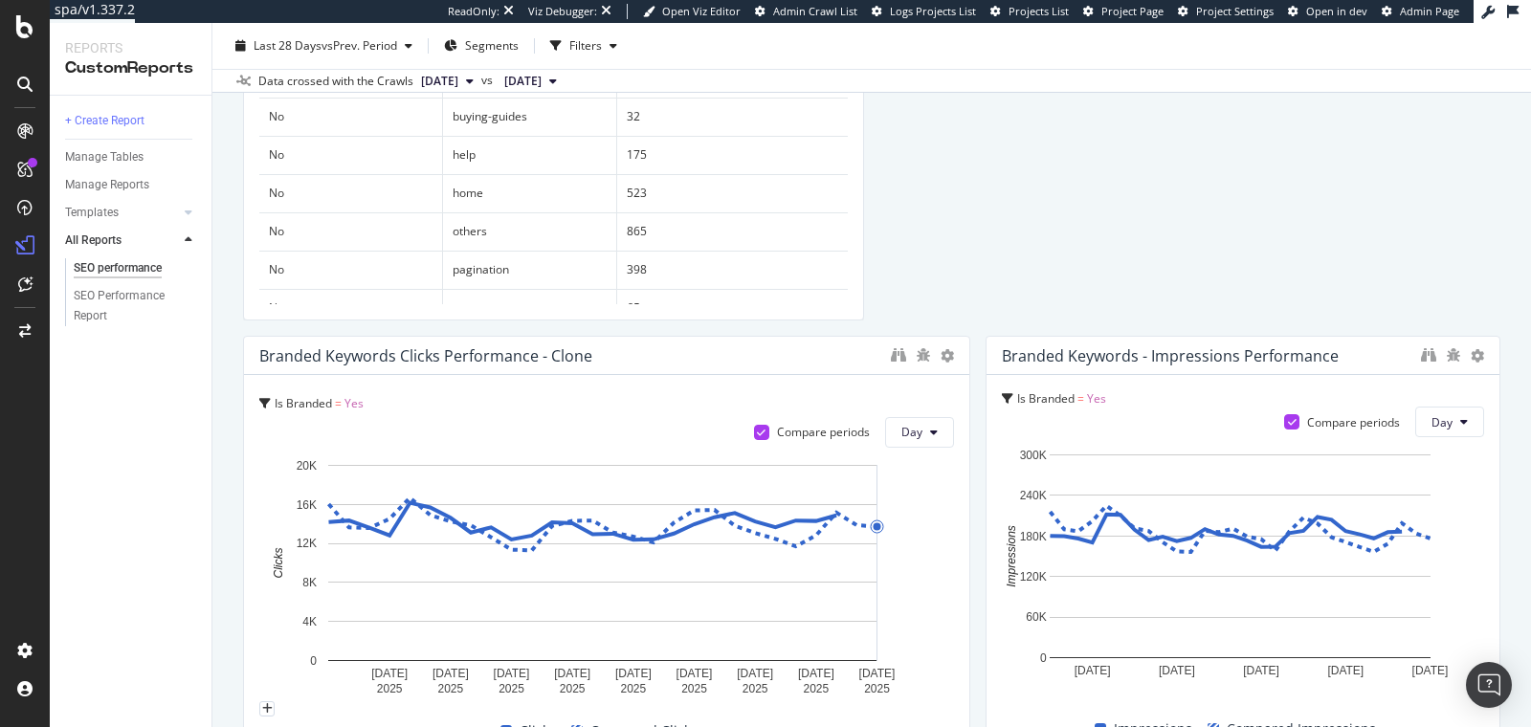
drag, startPoint x: 949, startPoint y: 505, endPoint x: 968, endPoint y: 514, distance: 21.0
click at [968, 514] on div "Non Branded - KPIs total Is Branded = No Day Clicks 55,553 0.91% Impressions 8,…" at bounding box center [871, 105] width 1257 height 2214
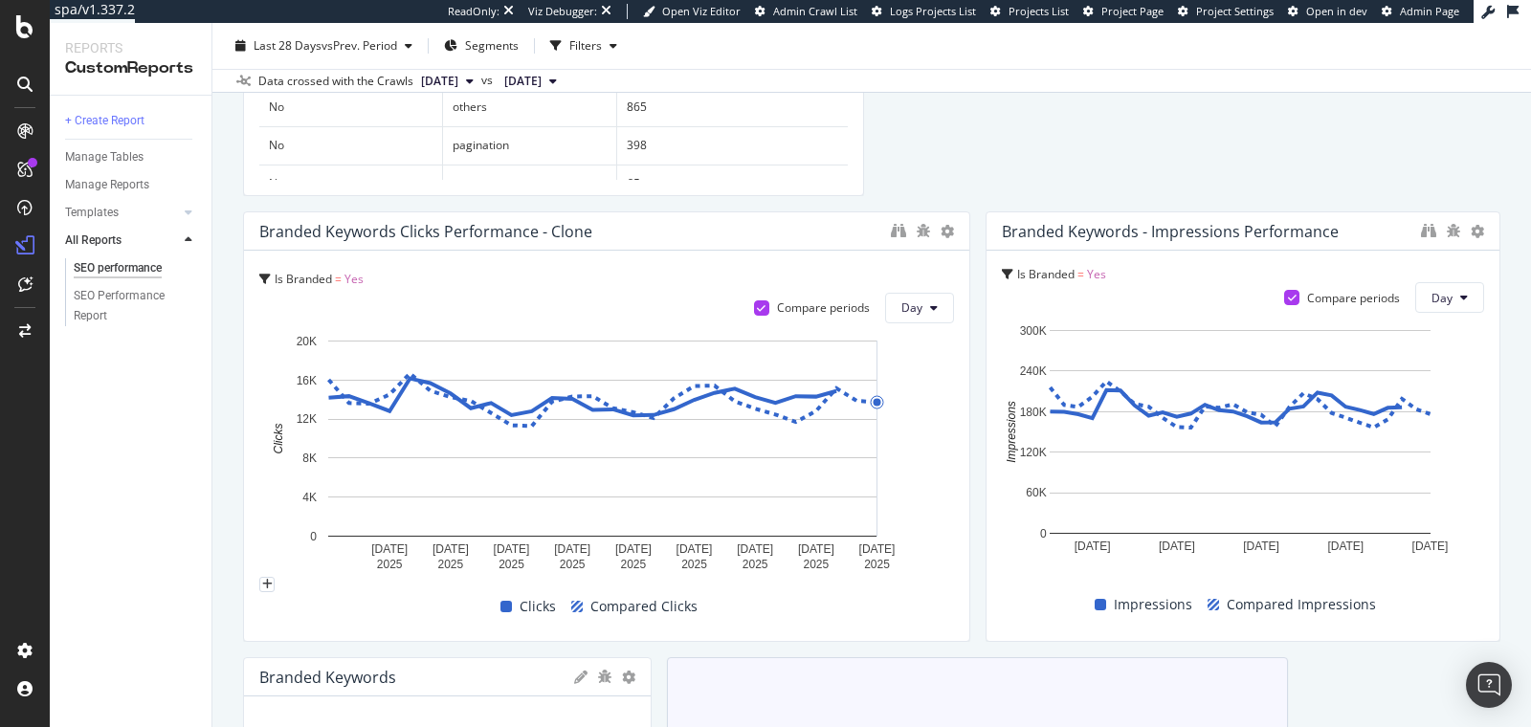
scroll to position [1752, 0]
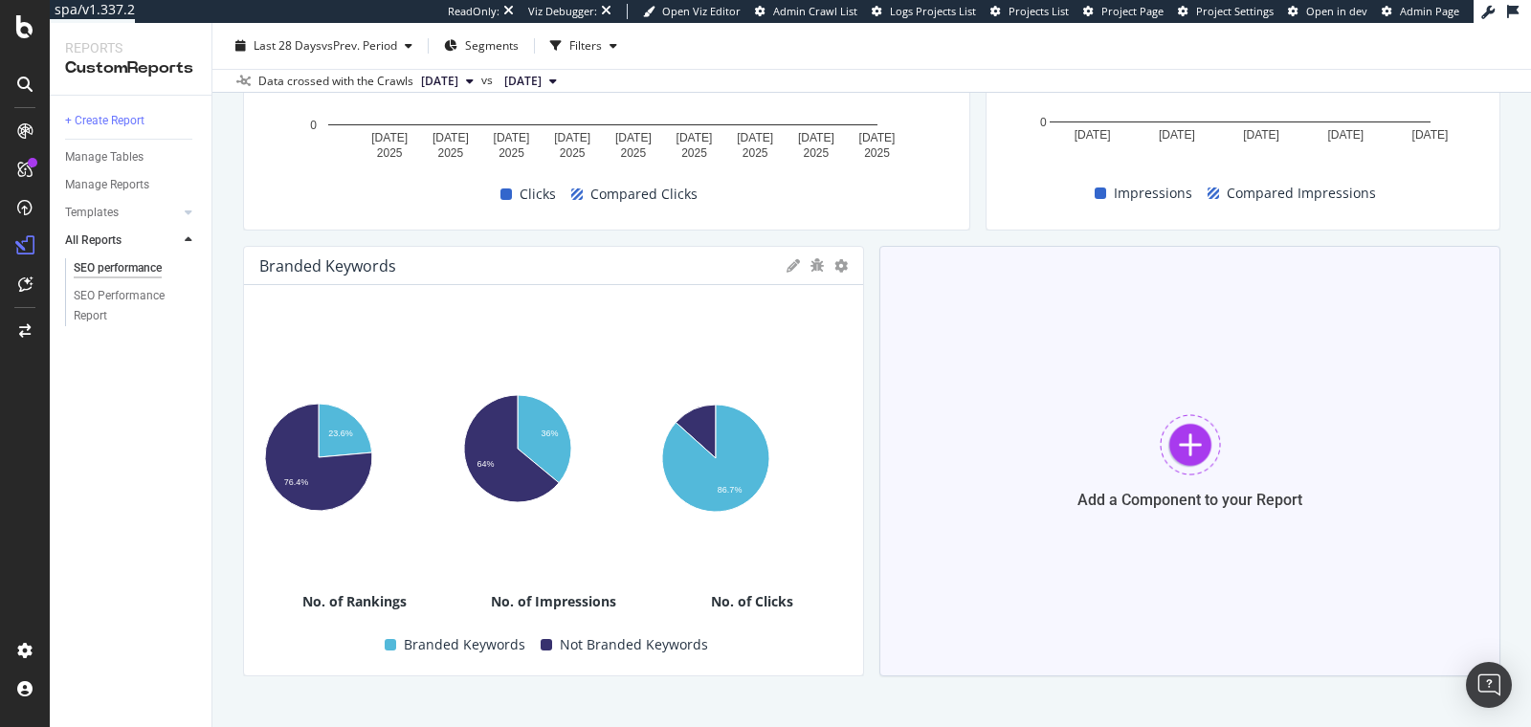
drag, startPoint x: 642, startPoint y: 463, endPoint x: 893, endPoint y: 473, distance: 250.9
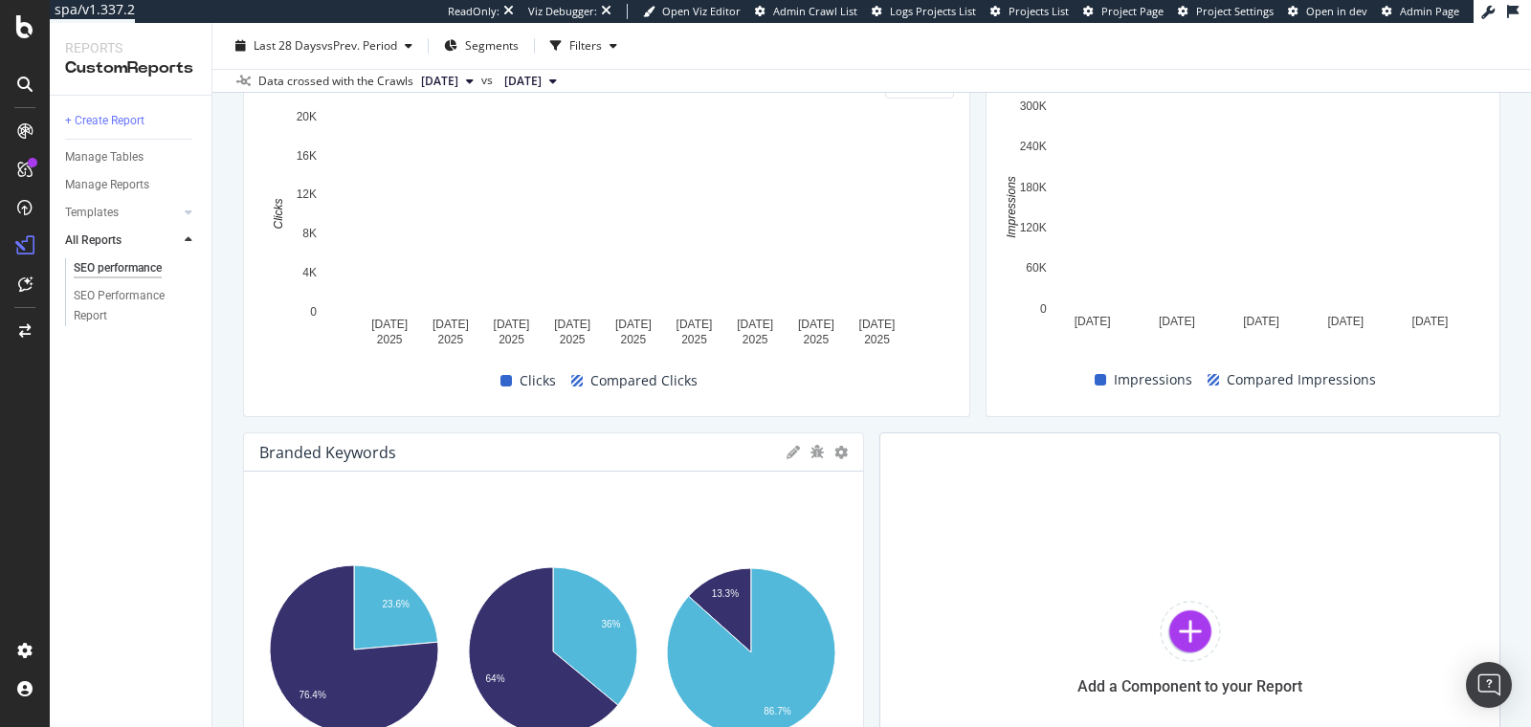
scroll to position [1451, 0]
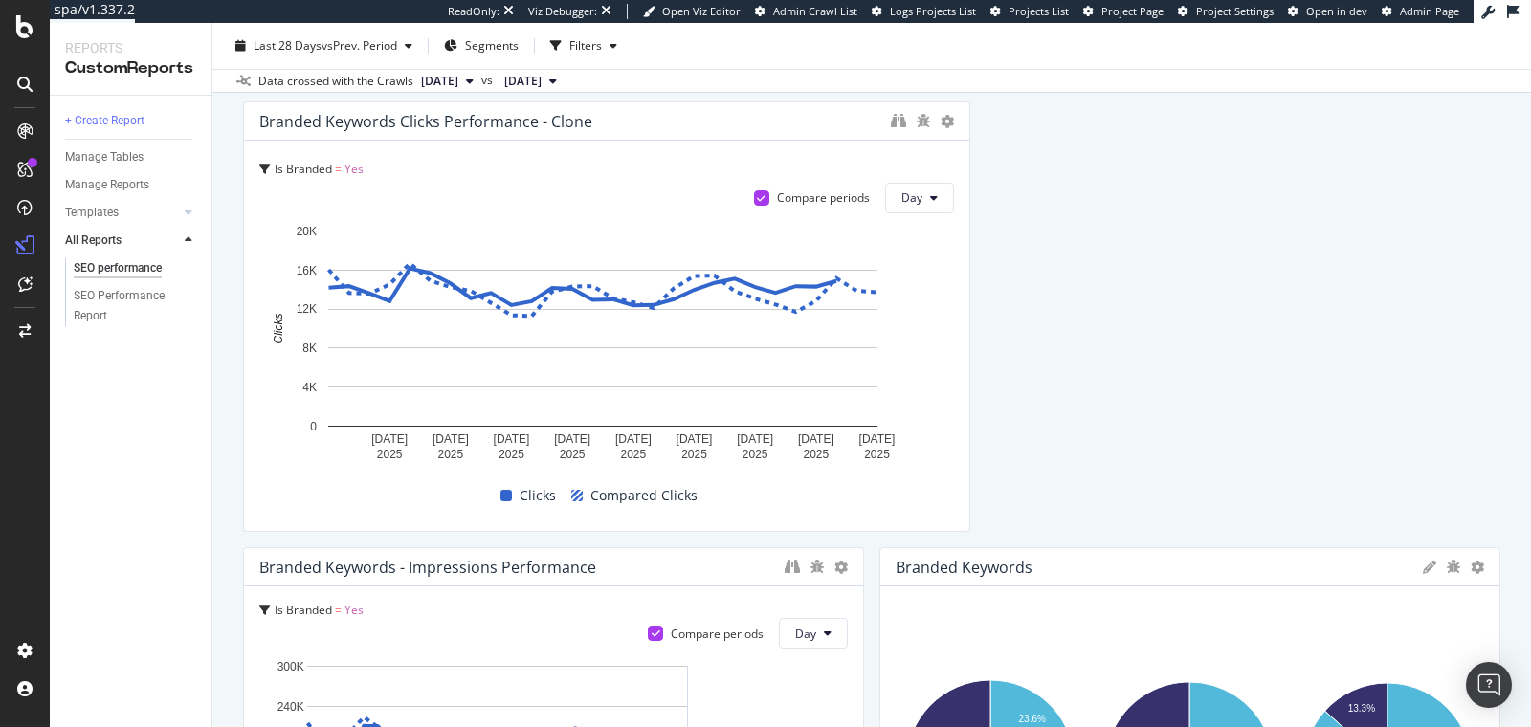
drag, startPoint x: 1481, startPoint y: 327, endPoint x: 1082, endPoint y: 334, distance: 399.0
click at [1530, 333] on html "spa/v1.337.2 ReadOnly: Viz Debugger: Open Viz Editor Admin Crawl List Logs Proj…" at bounding box center [765, 363] width 1531 height 727
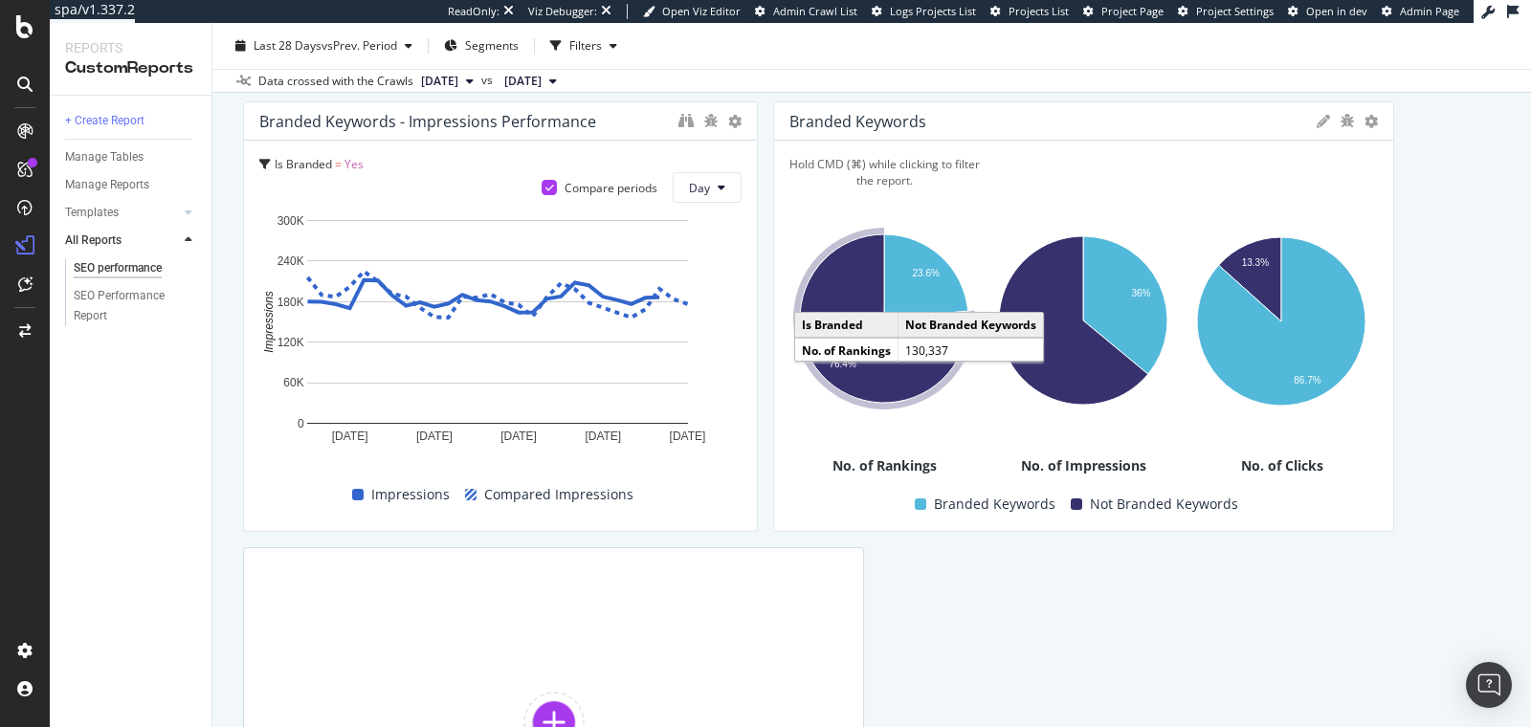
drag, startPoint x: 952, startPoint y: 339, endPoint x: 859, endPoint y: 348, distance: 93.3
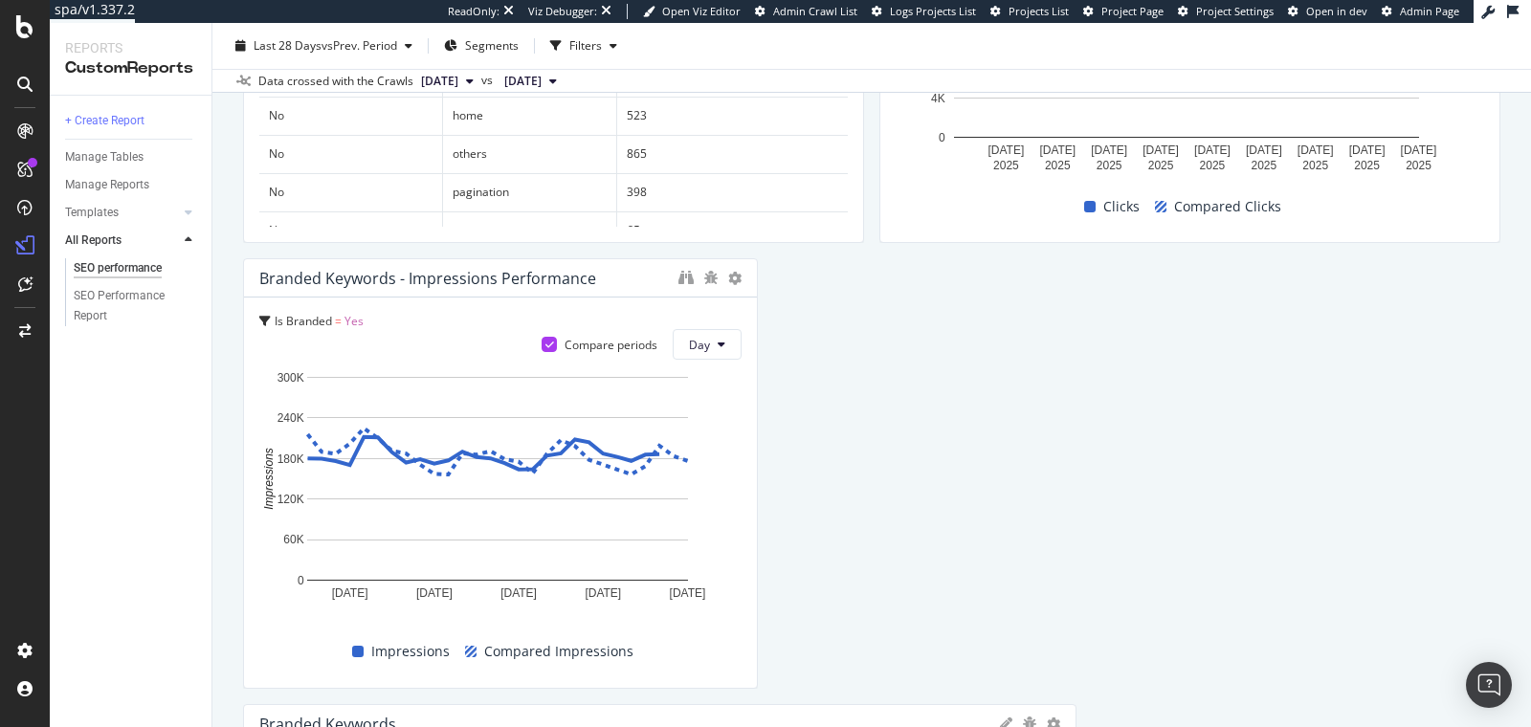
drag, startPoint x: 1374, startPoint y: 380, endPoint x: 1597, endPoint y: 428, distance: 228.0
click at [1530, 428] on html "spa/v1.337.2 ReadOnly: Viz Debugger: Open Viz Editor Admin Crawl List Logs Proj…" at bounding box center [765, 363] width 1531 height 727
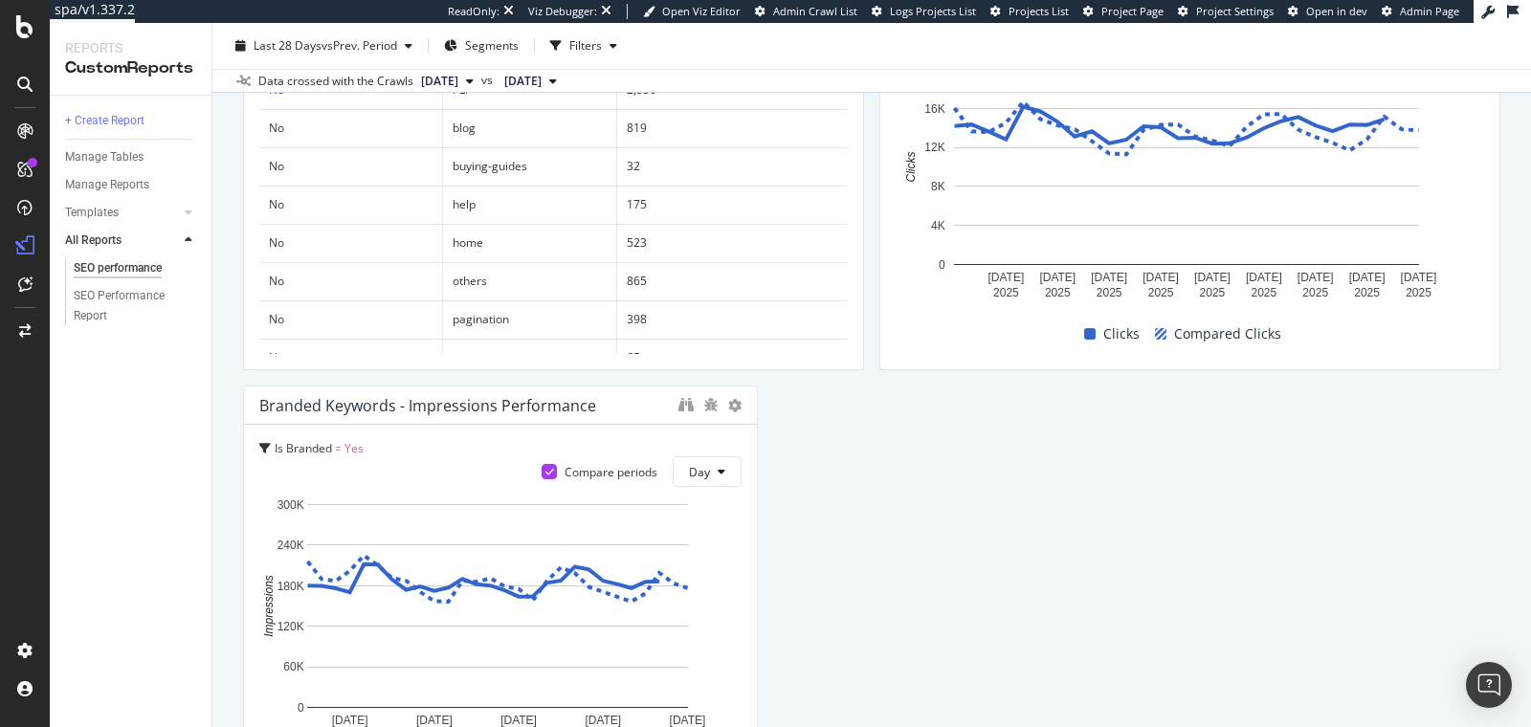
scroll to position [1159, 0]
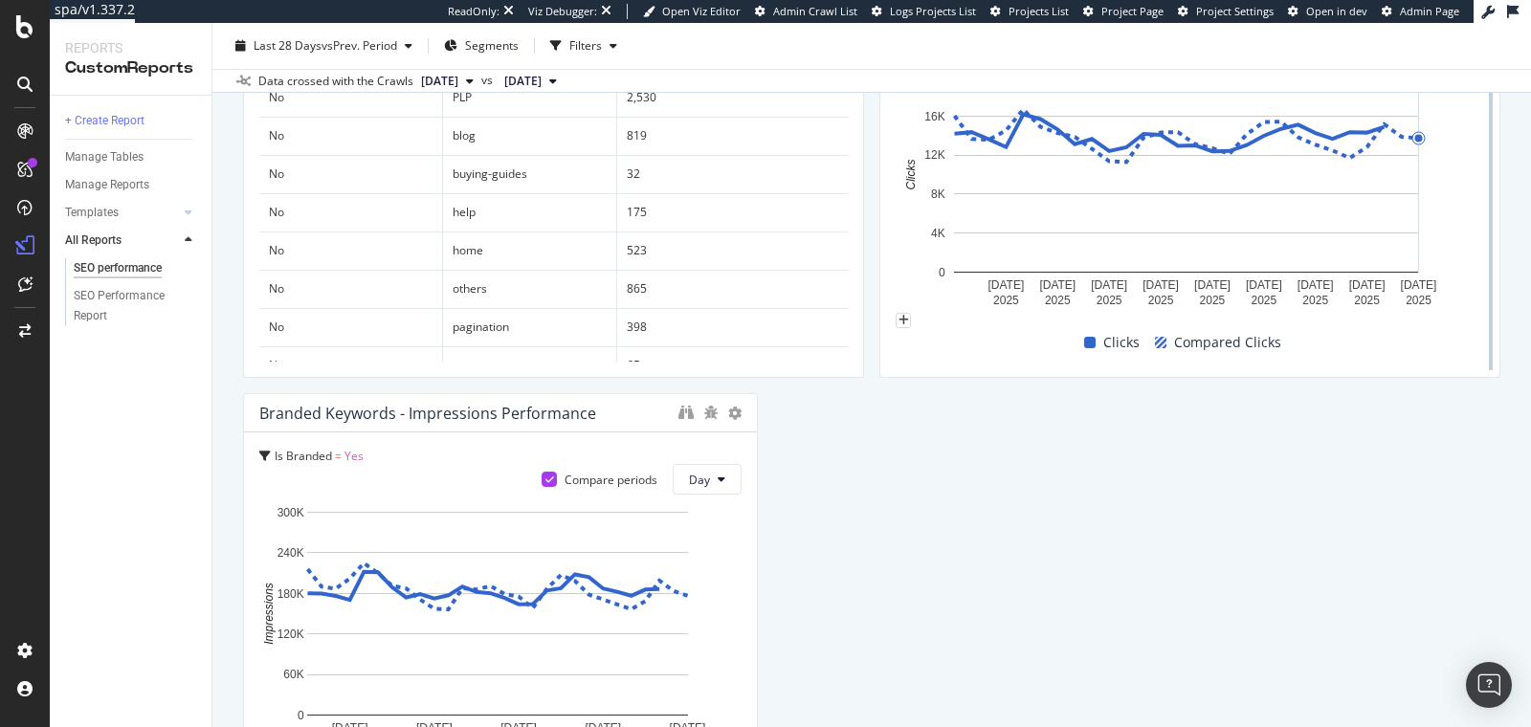
drag, startPoint x: 1482, startPoint y: 233, endPoint x: 1476, endPoint y: 272, distance: 39.6
click at [1528, 268] on div "SEO performance SEO performance www.thewhitecompany.com Clone (Admin) Clone Sch…" at bounding box center [871, 375] width 1318 height 704
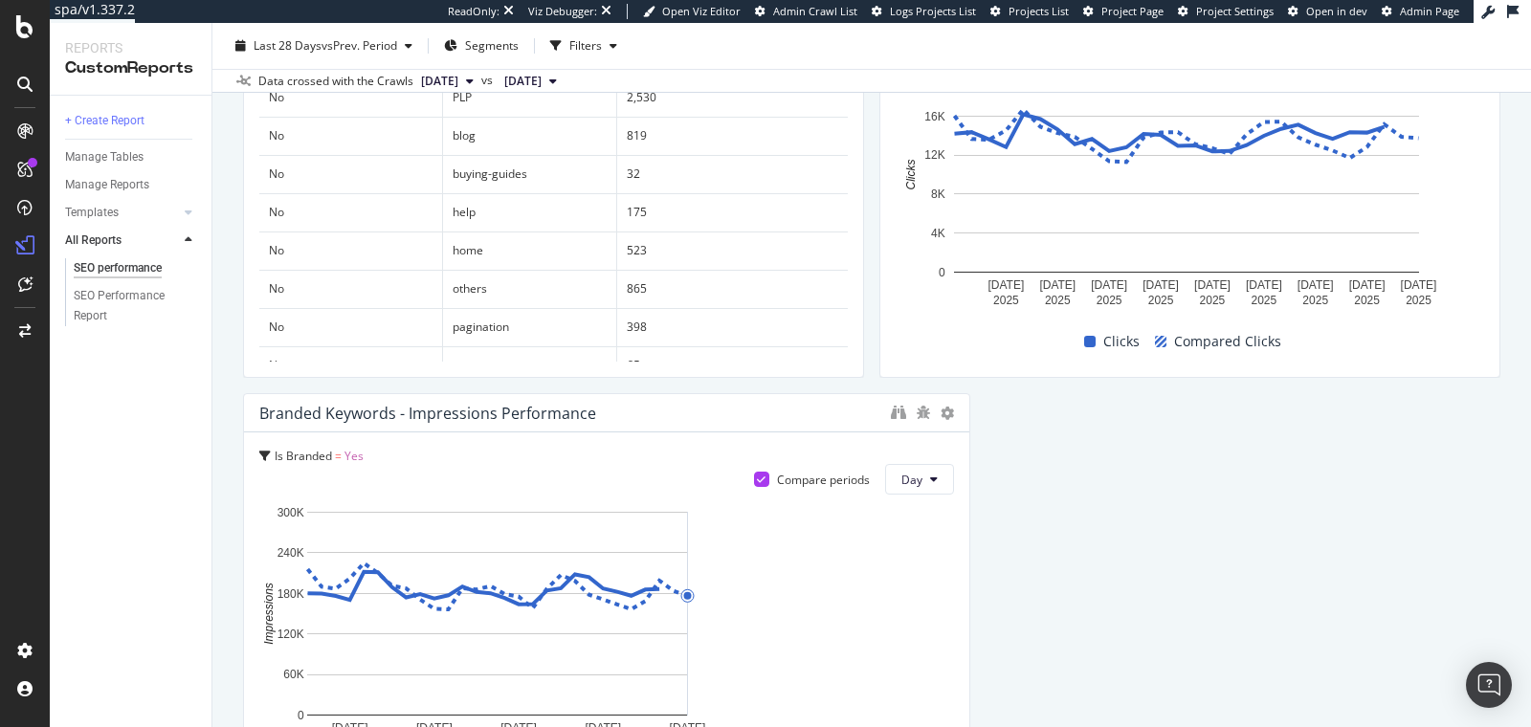
drag, startPoint x: 747, startPoint y: 505, endPoint x: 986, endPoint y: 508, distance: 239.2
click at [986, 508] on div "Non Branded - KPIs total Is Branded = No Day Clicks 55,553 0.91% Impressions 8,…" at bounding box center [871, 362] width 1257 height 2612
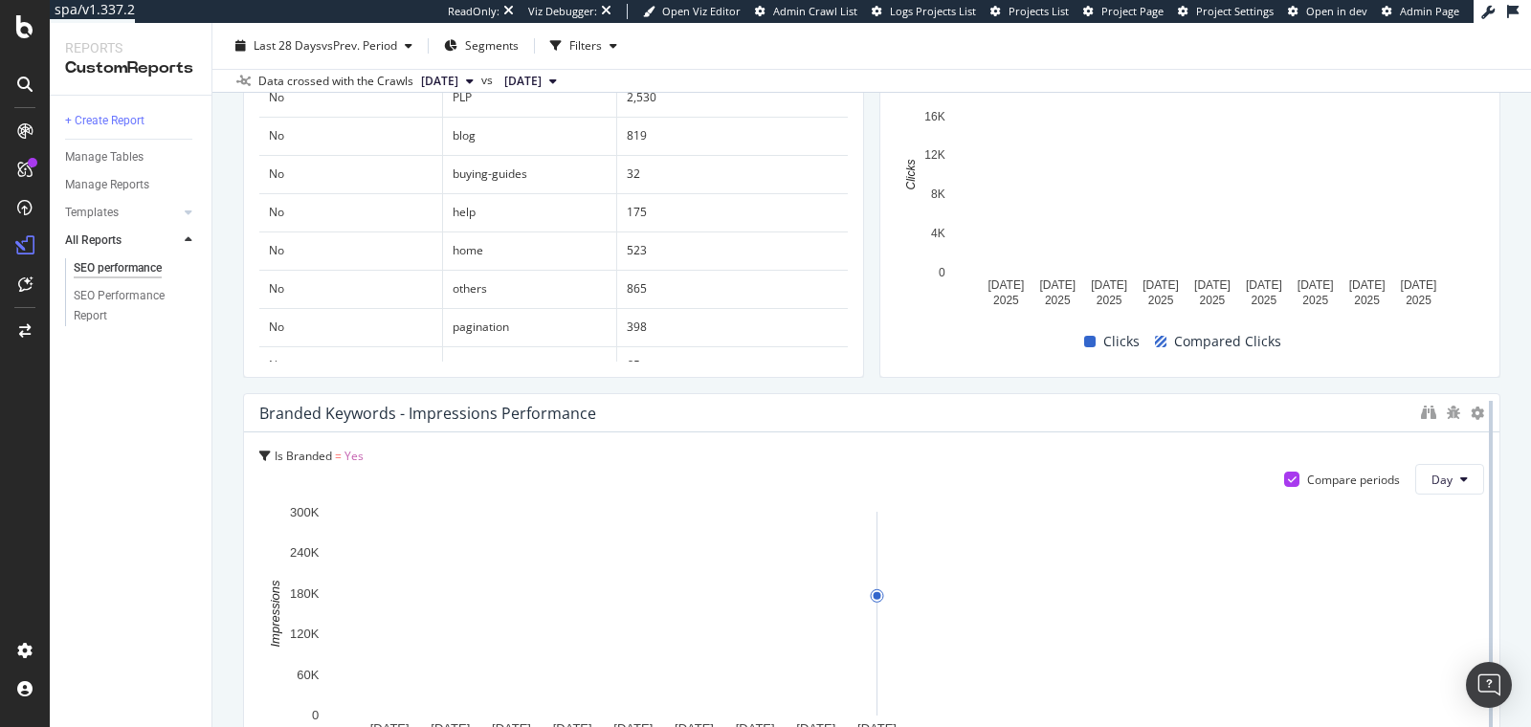
drag, startPoint x: 955, startPoint y: 520, endPoint x: 1478, endPoint y: 536, distance: 523.6
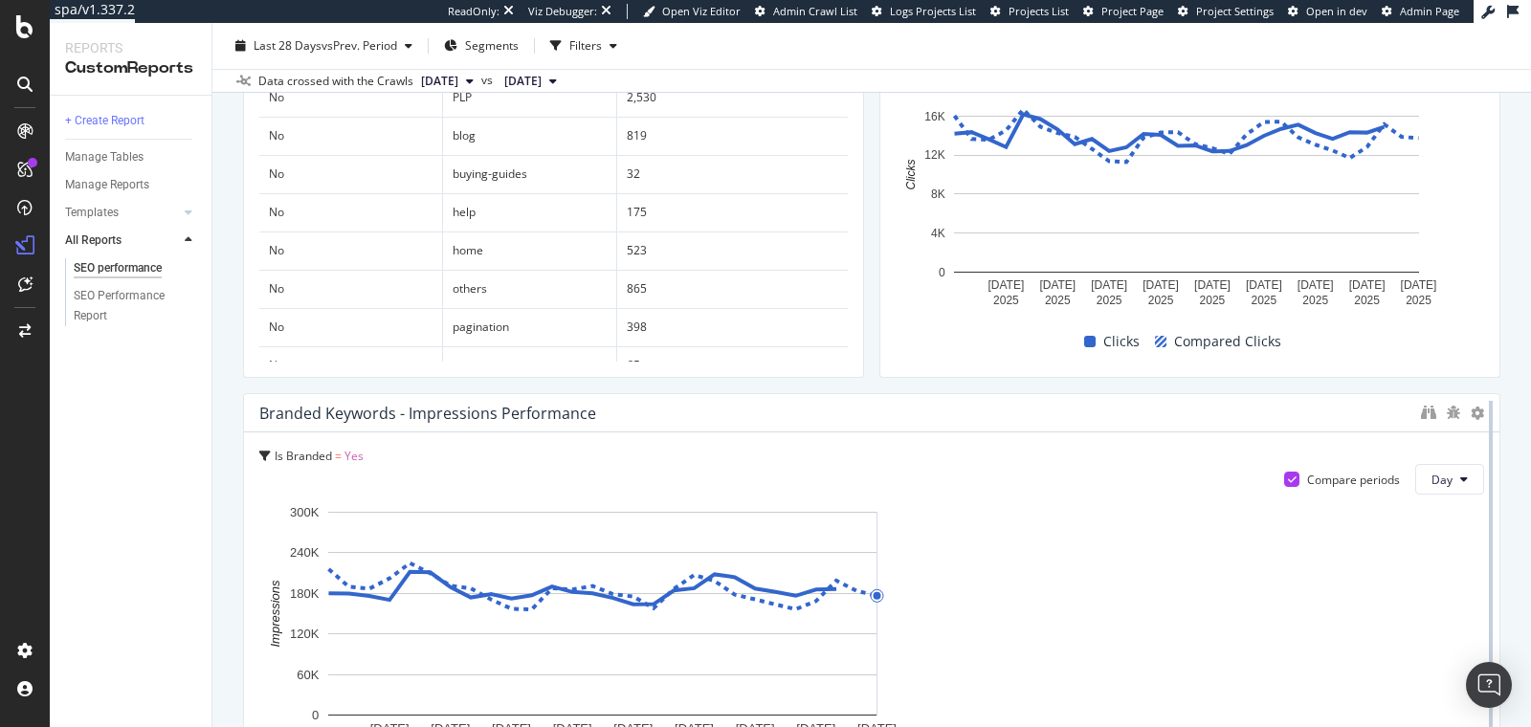
click at [1481, 536] on div at bounding box center [1490, 608] width 19 height 431
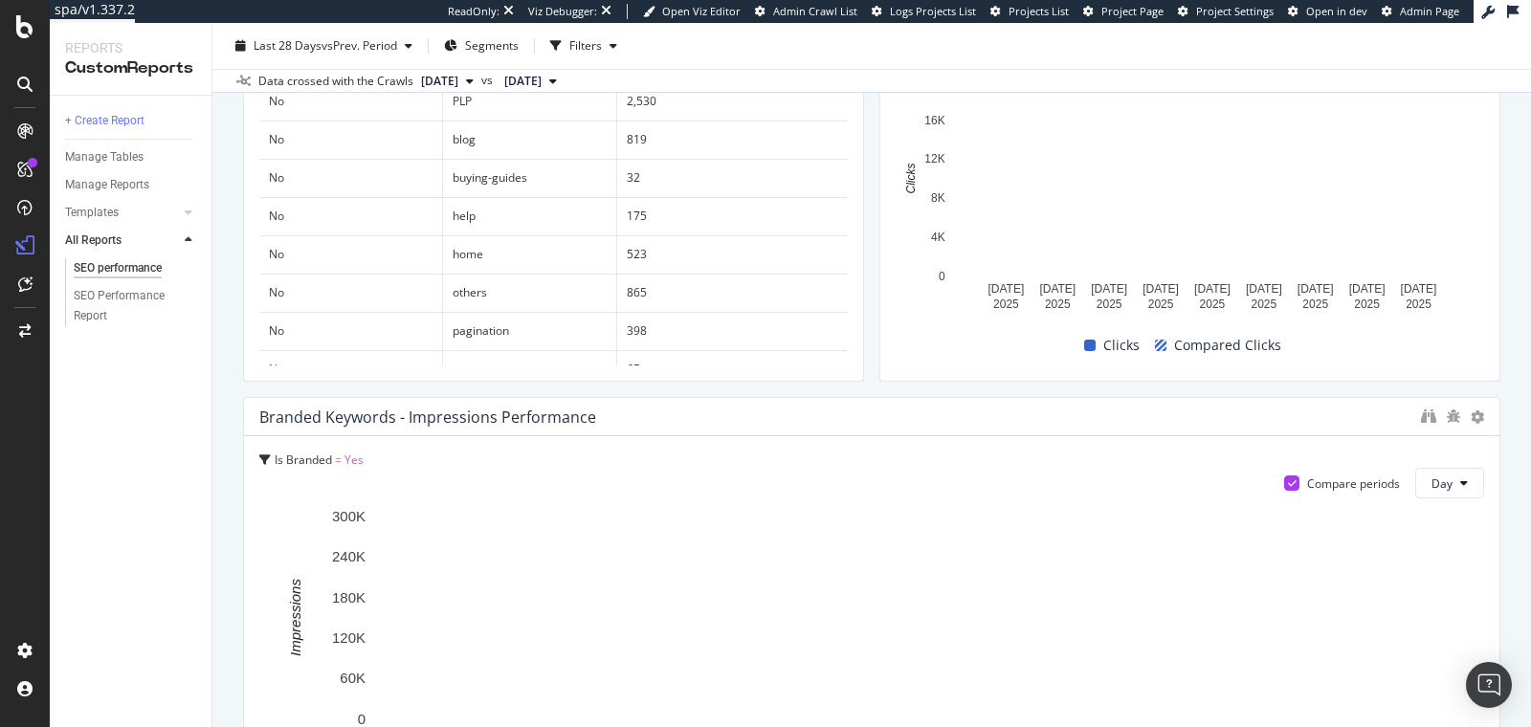
scroll to position [1154, 0]
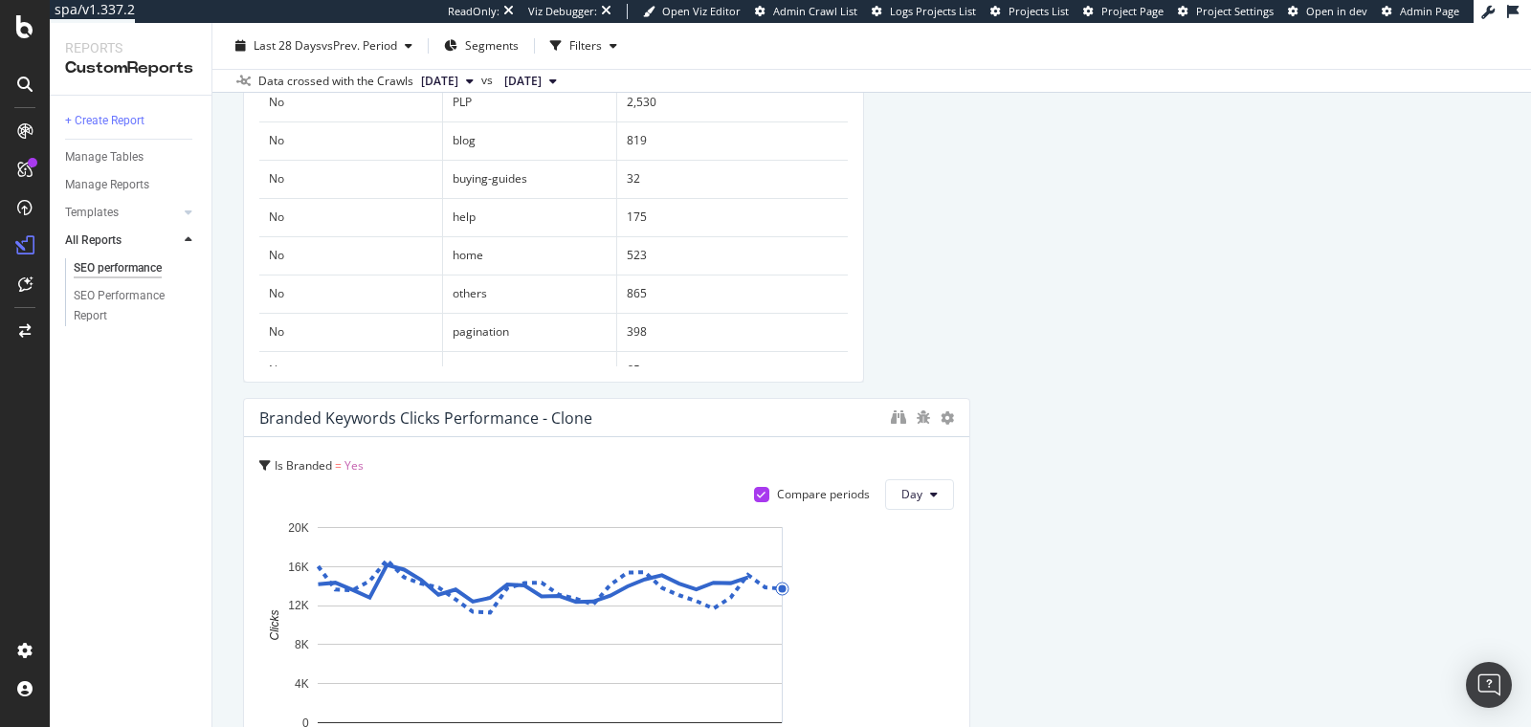
drag, startPoint x: 1482, startPoint y: 291, endPoint x: 1216, endPoint y: 432, distance: 301.3
click at [1530, 350] on html "spa/v1.337.2 ReadOnly: Viz Debugger: Open Viz Editor Admin Crawl List Logs Proj…" at bounding box center [765, 363] width 1531 height 727
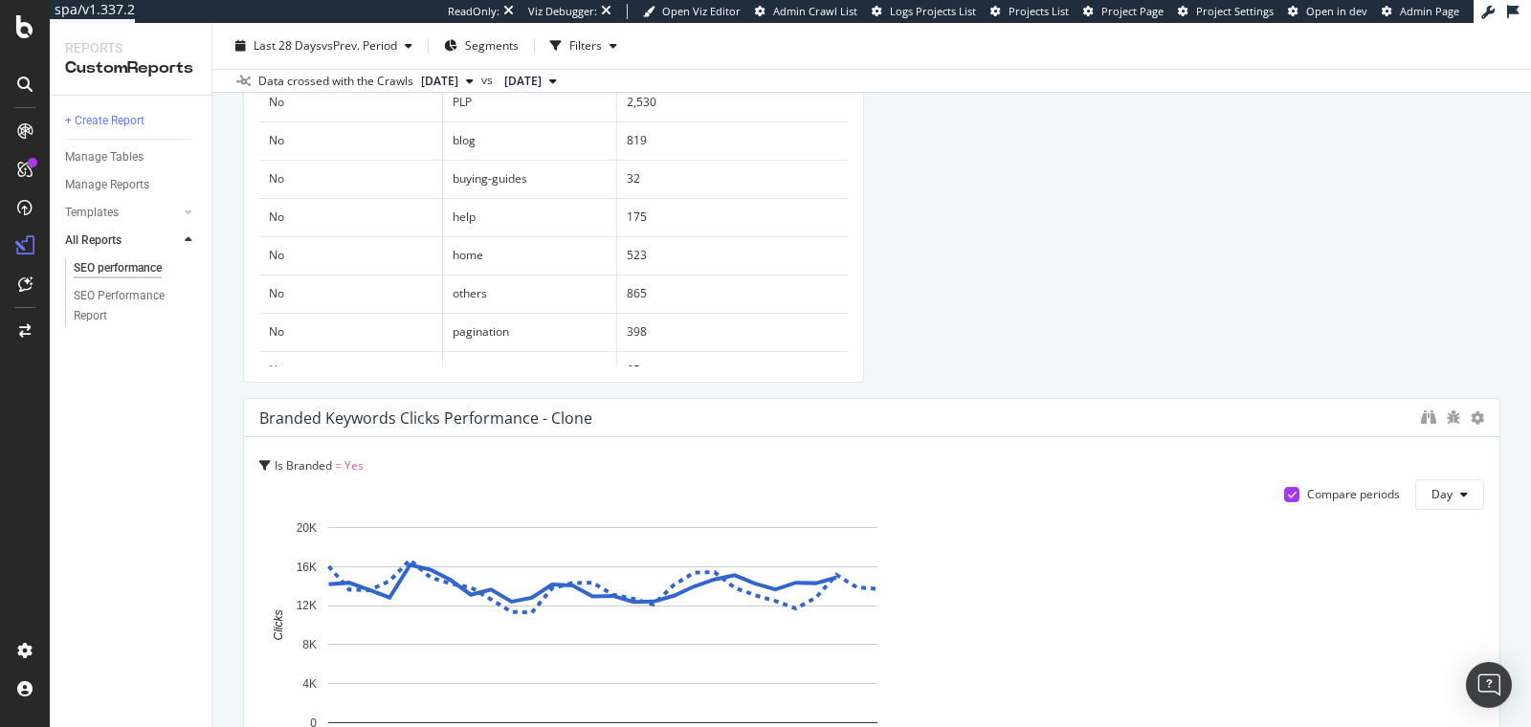
drag, startPoint x: 959, startPoint y: 556, endPoint x: 1543, endPoint y: 595, distance: 585.9
click at [1530, 595] on html "spa/v1.337.2 ReadOnly: Viz Debugger: Open Viz Editor Admin Crawl List Logs Proj…" at bounding box center [765, 363] width 1531 height 727
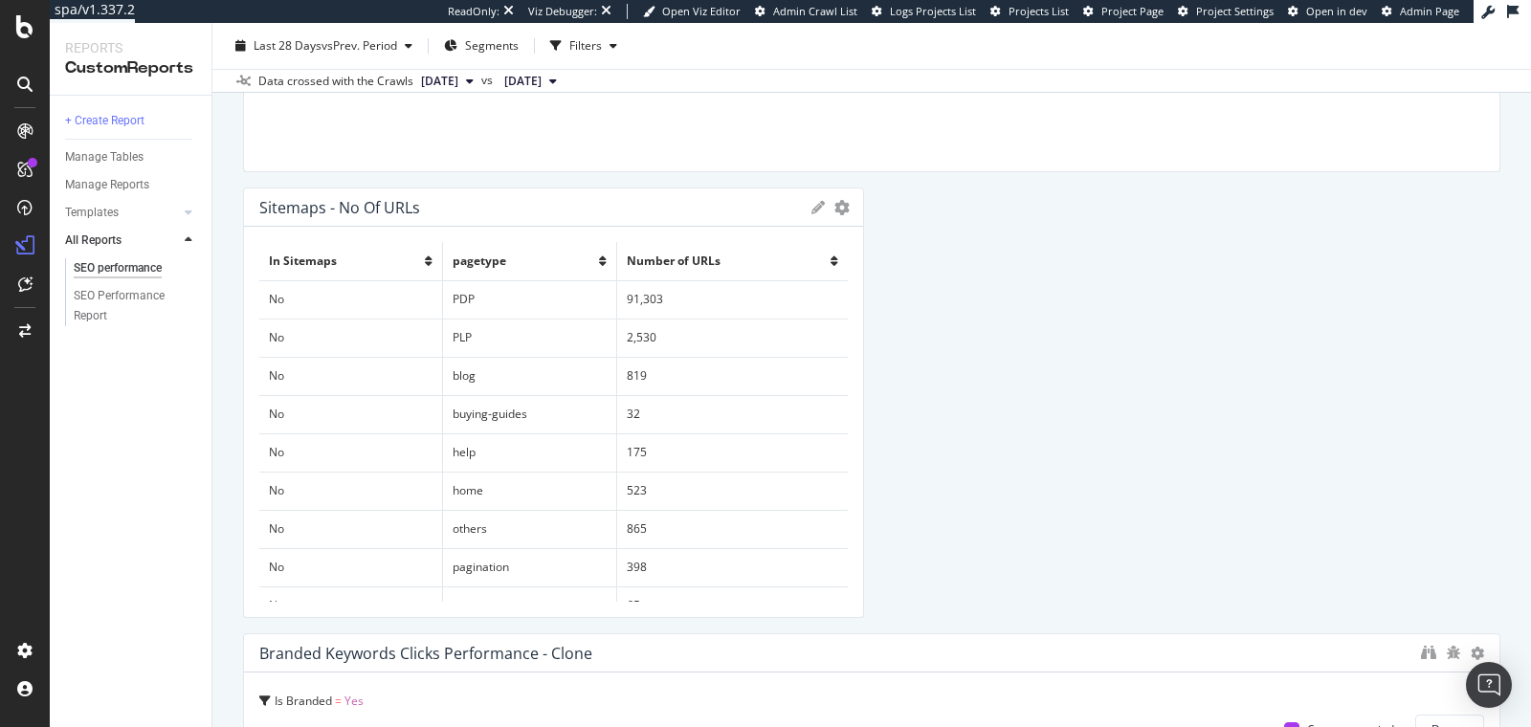
scroll to position [821, 0]
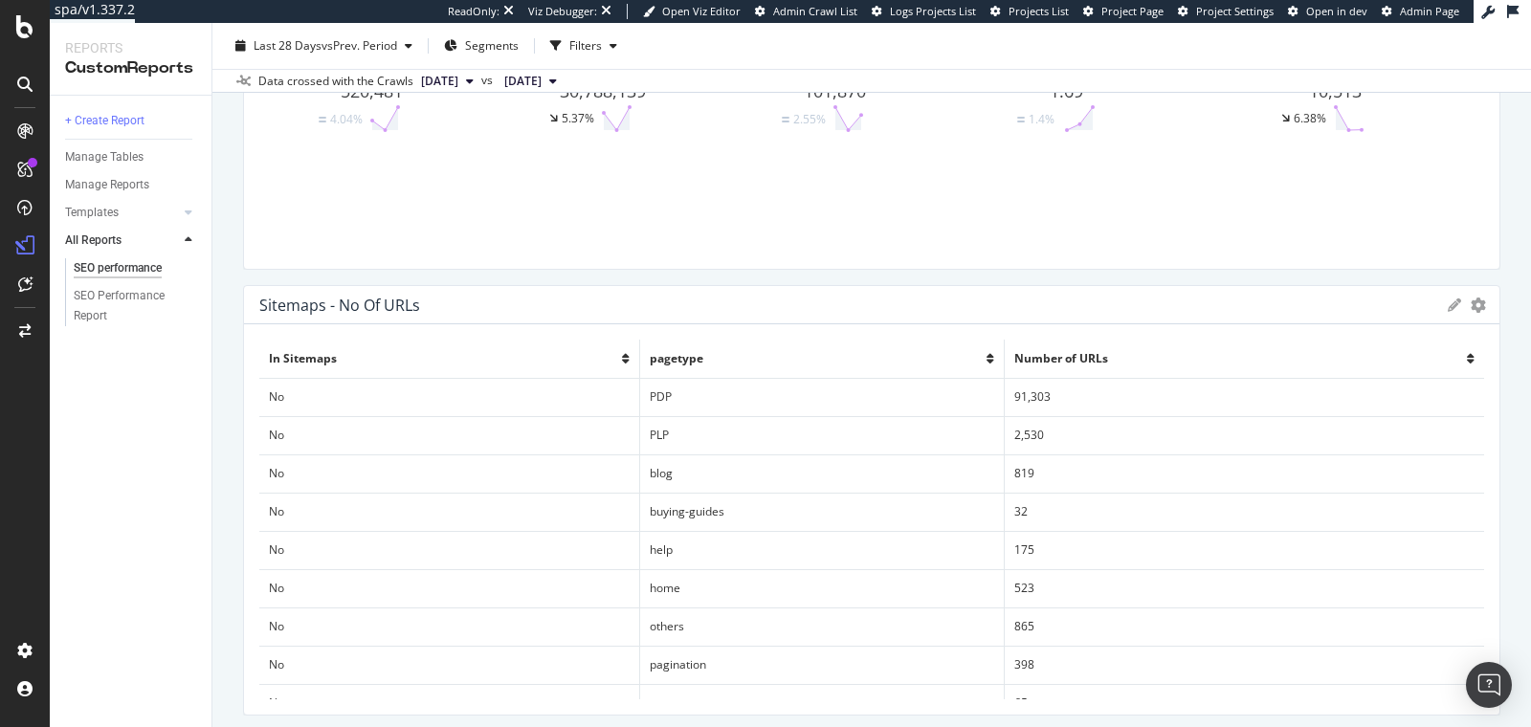
drag, startPoint x: 852, startPoint y: 551, endPoint x: 1002, endPoint y: 554, distance: 150.2
click at [1530, 553] on html "spa/v1.337.2 ReadOnly: Viz Debugger: Open Viz Editor Admin Crawl List Logs Proj…" at bounding box center [765, 363] width 1531 height 727
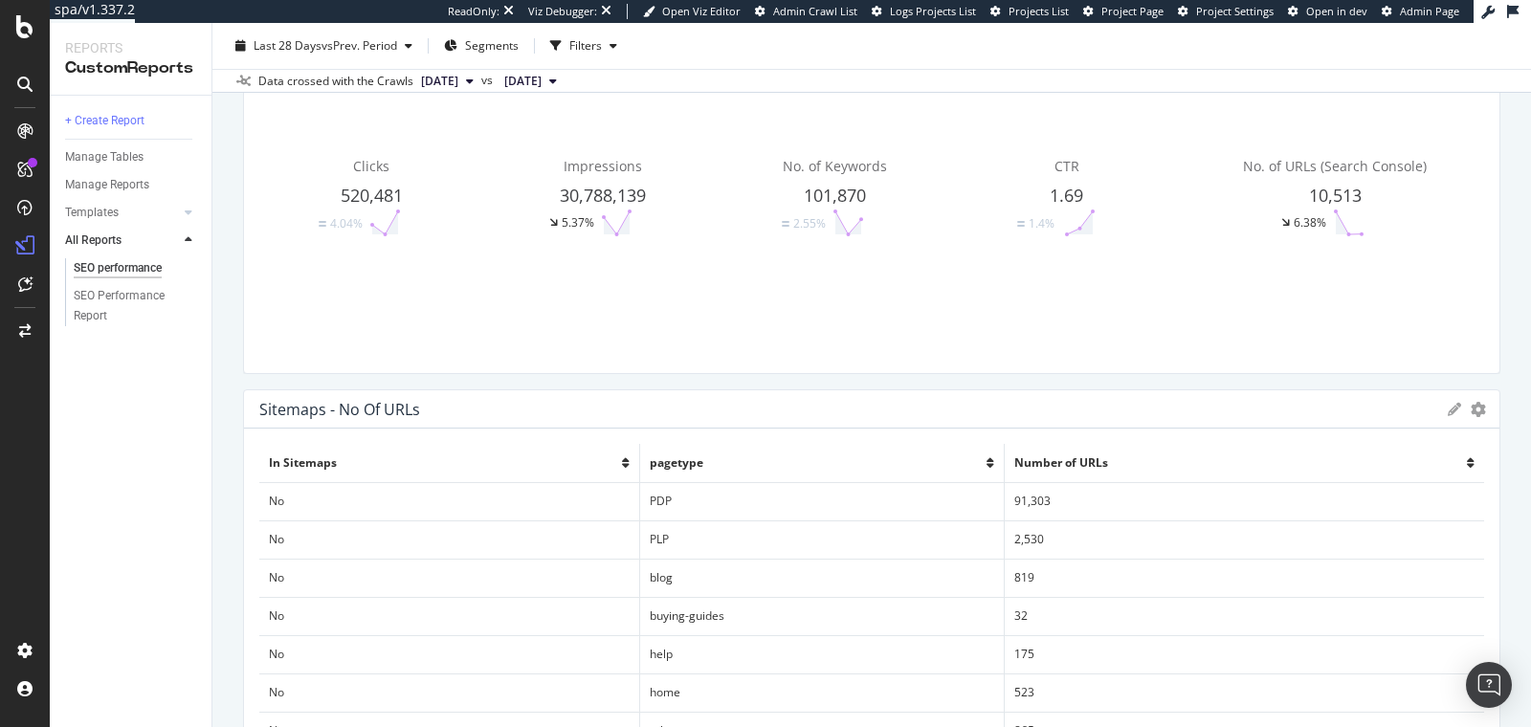
scroll to position [710, 0]
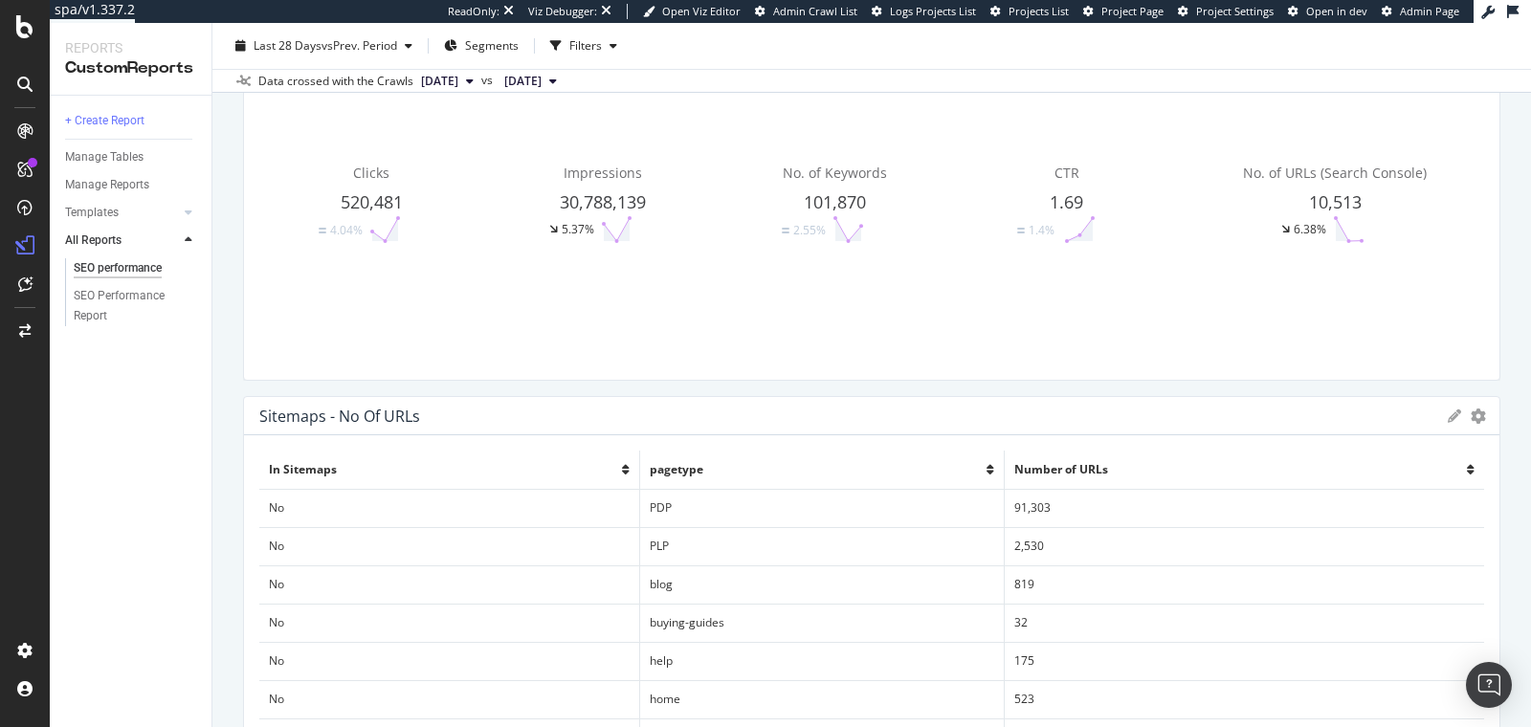
click at [622, 464] on icon at bounding box center [626, 469] width 8 height 11
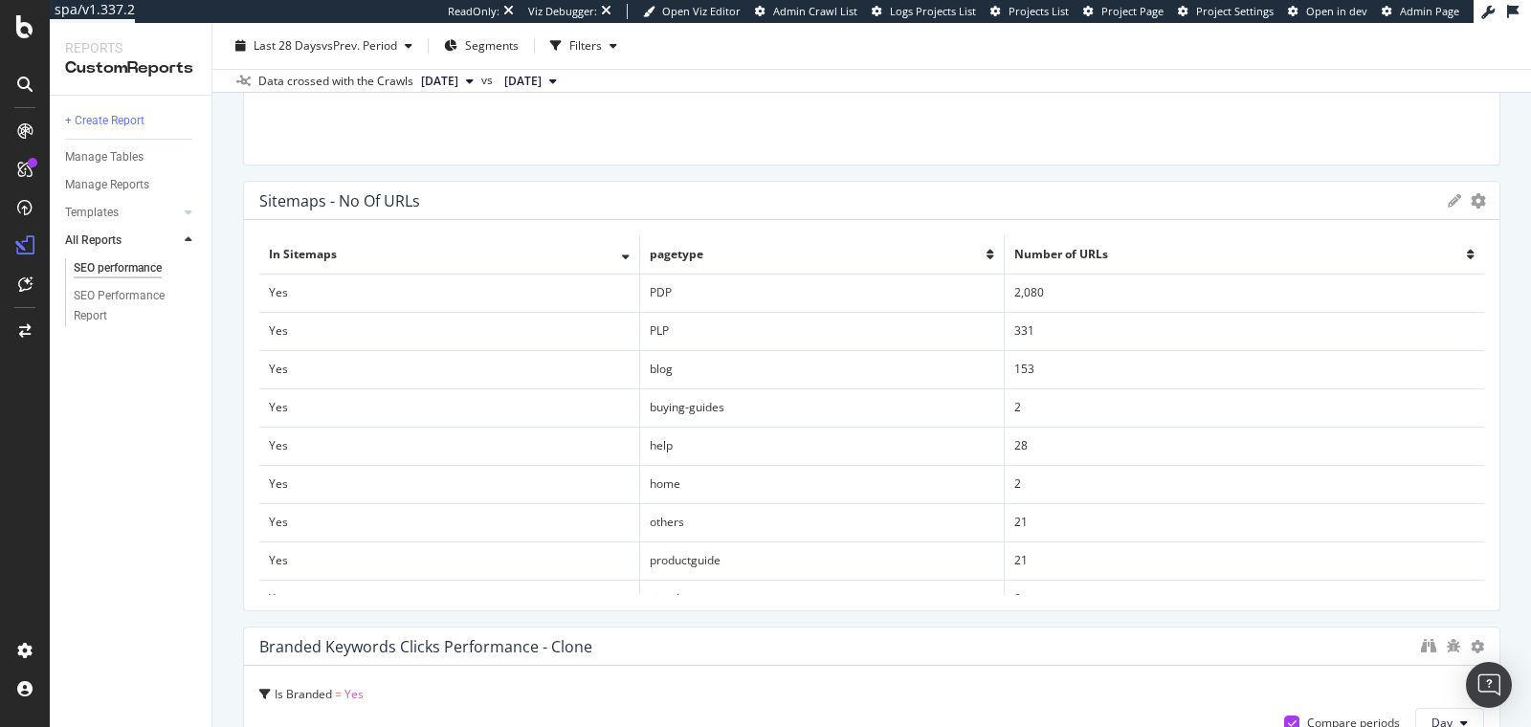
scroll to position [1344, 0]
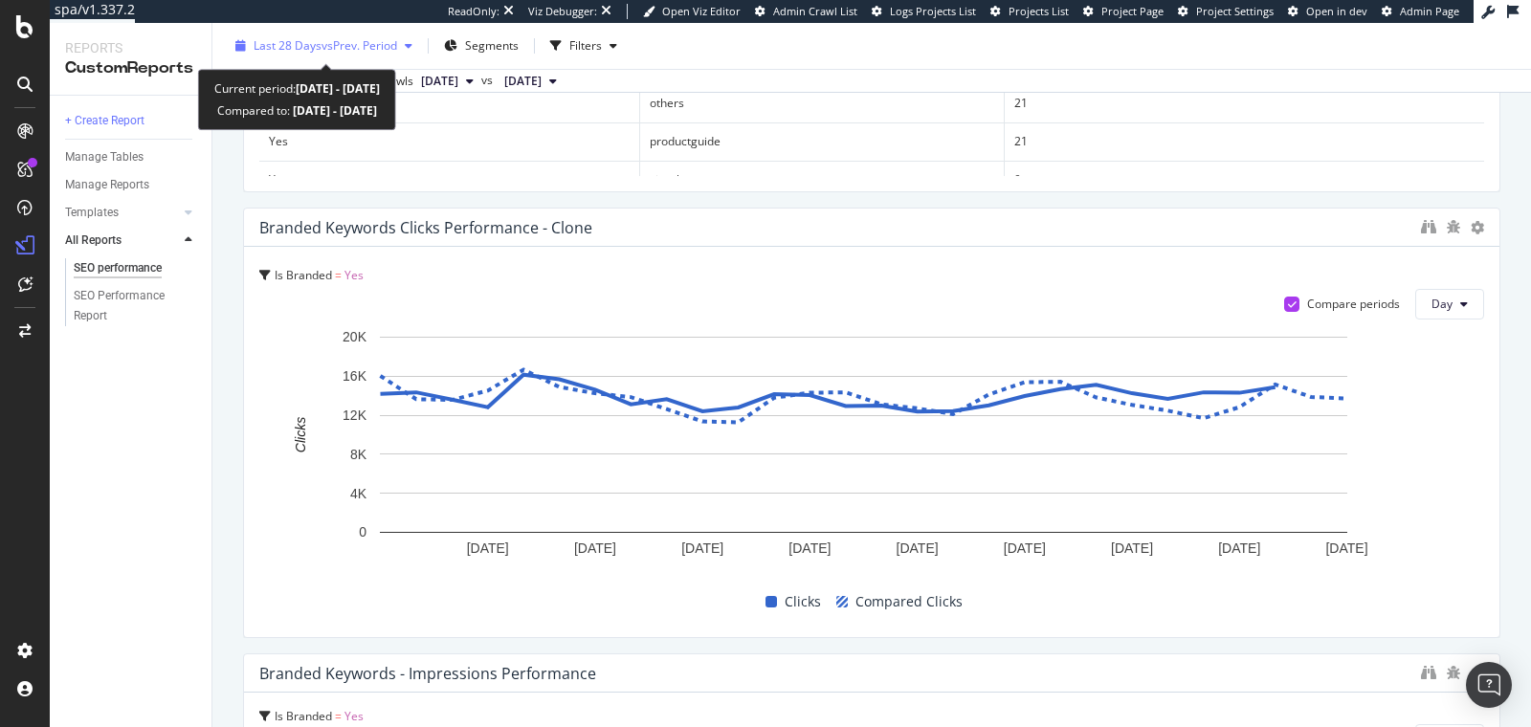
click at [356, 52] on span "vs Prev. Period" at bounding box center [359, 45] width 76 height 16
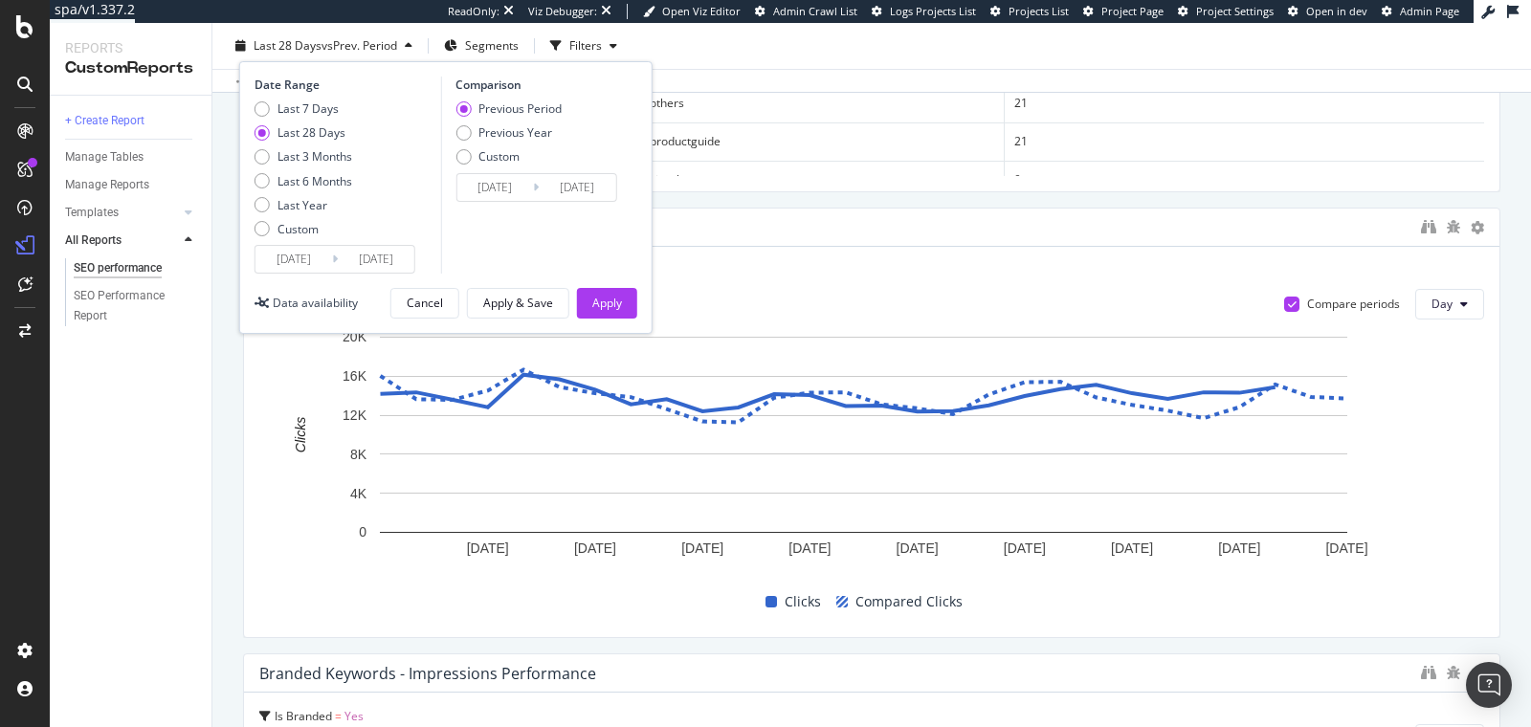
click at [356, 52] on span "vs Prev. Period" at bounding box center [359, 45] width 76 height 16
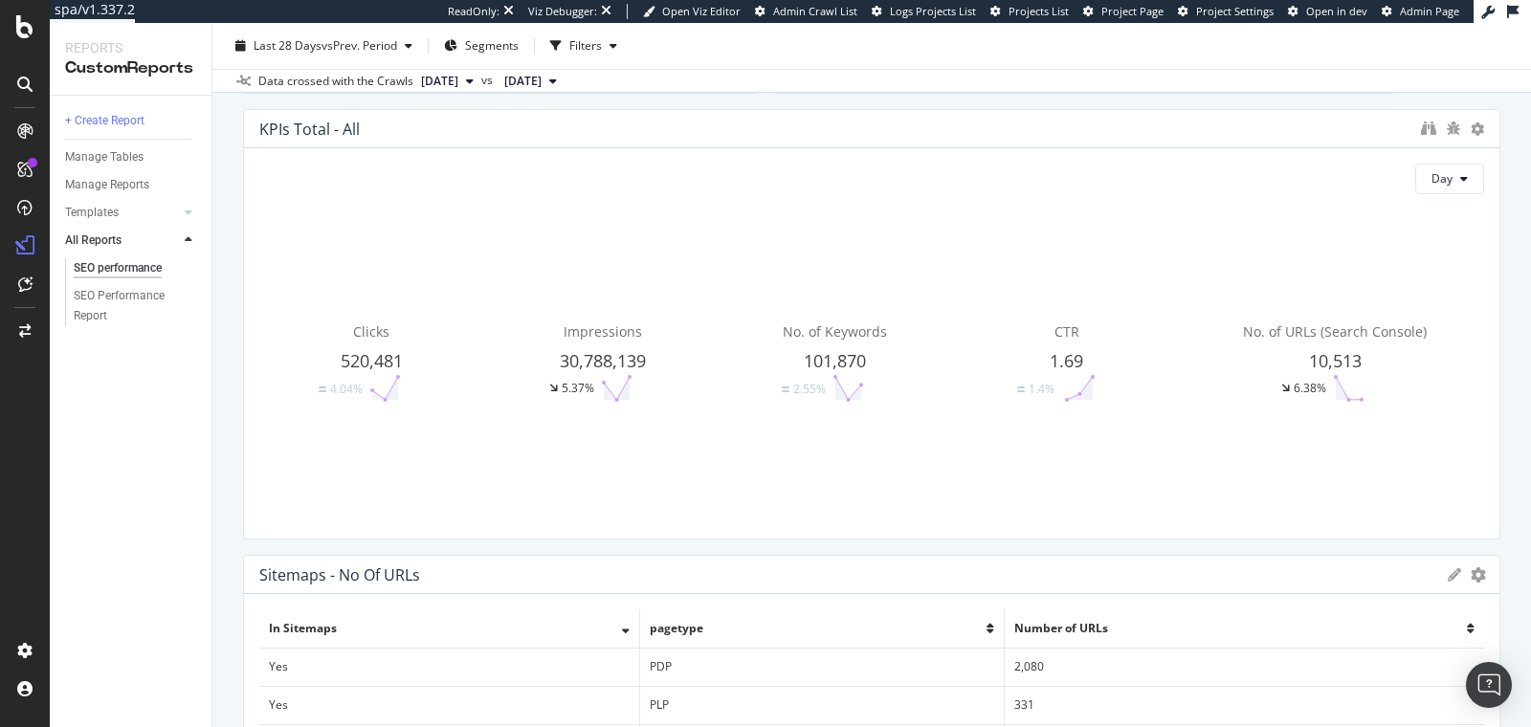
scroll to position [0, 0]
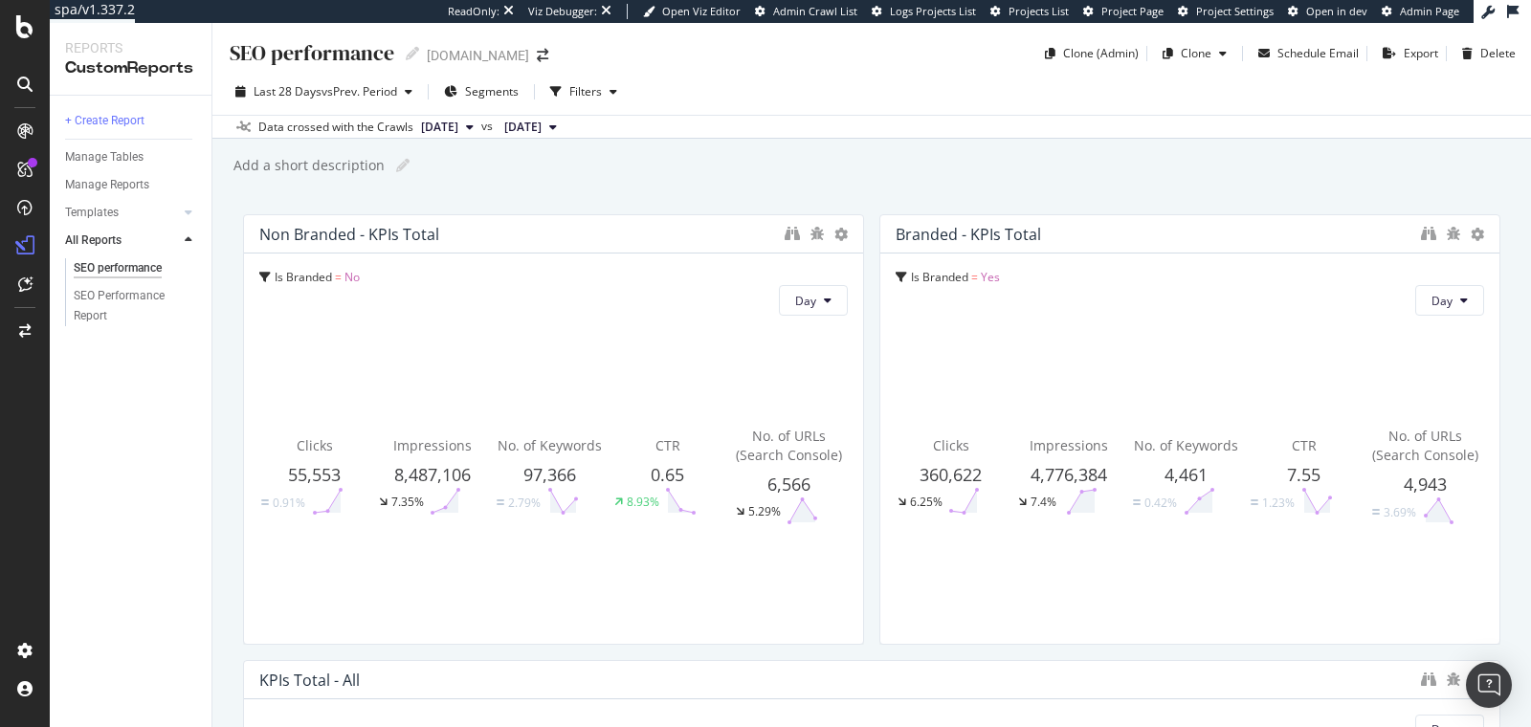
drag, startPoint x: 749, startPoint y: 430, endPoint x: 874, endPoint y: 440, distance: 124.8
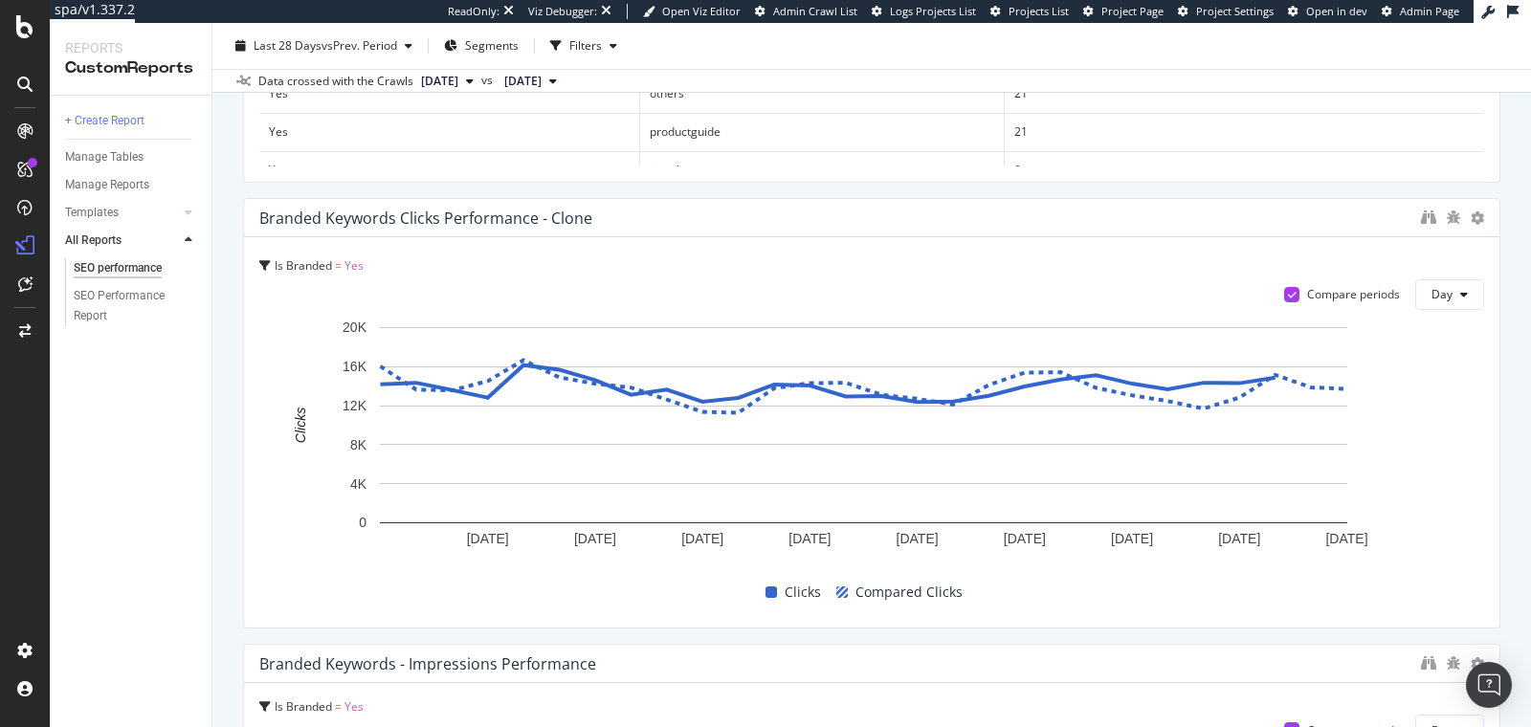
scroll to position [1335, 0]
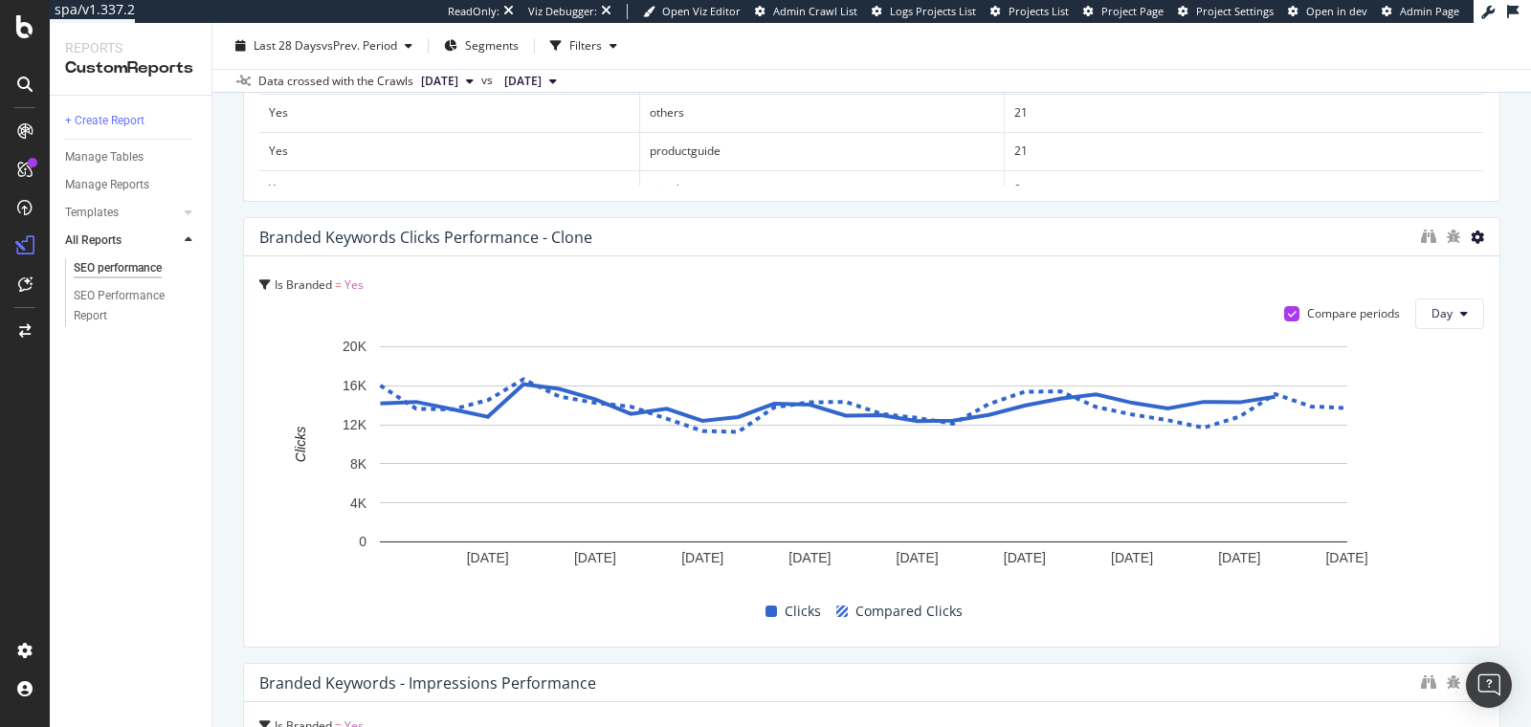
click at [1471, 240] on icon at bounding box center [1477, 237] width 13 height 13
click at [233, 504] on div "SEO performance SEO performance www.thewhitecompany.com Clone (Admin) Clone Sch…" at bounding box center [871, 375] width 1318 height 704
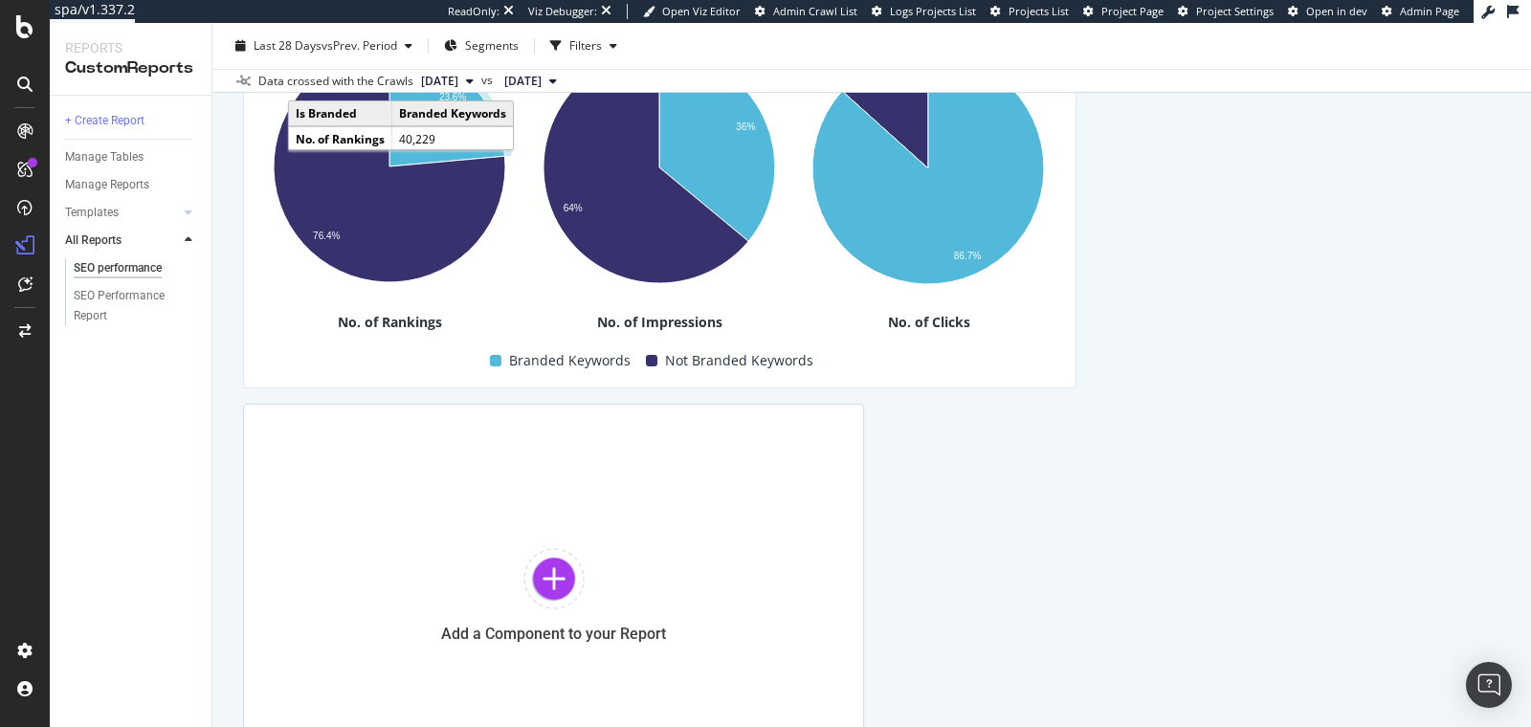
scroll to position [2642, 0]
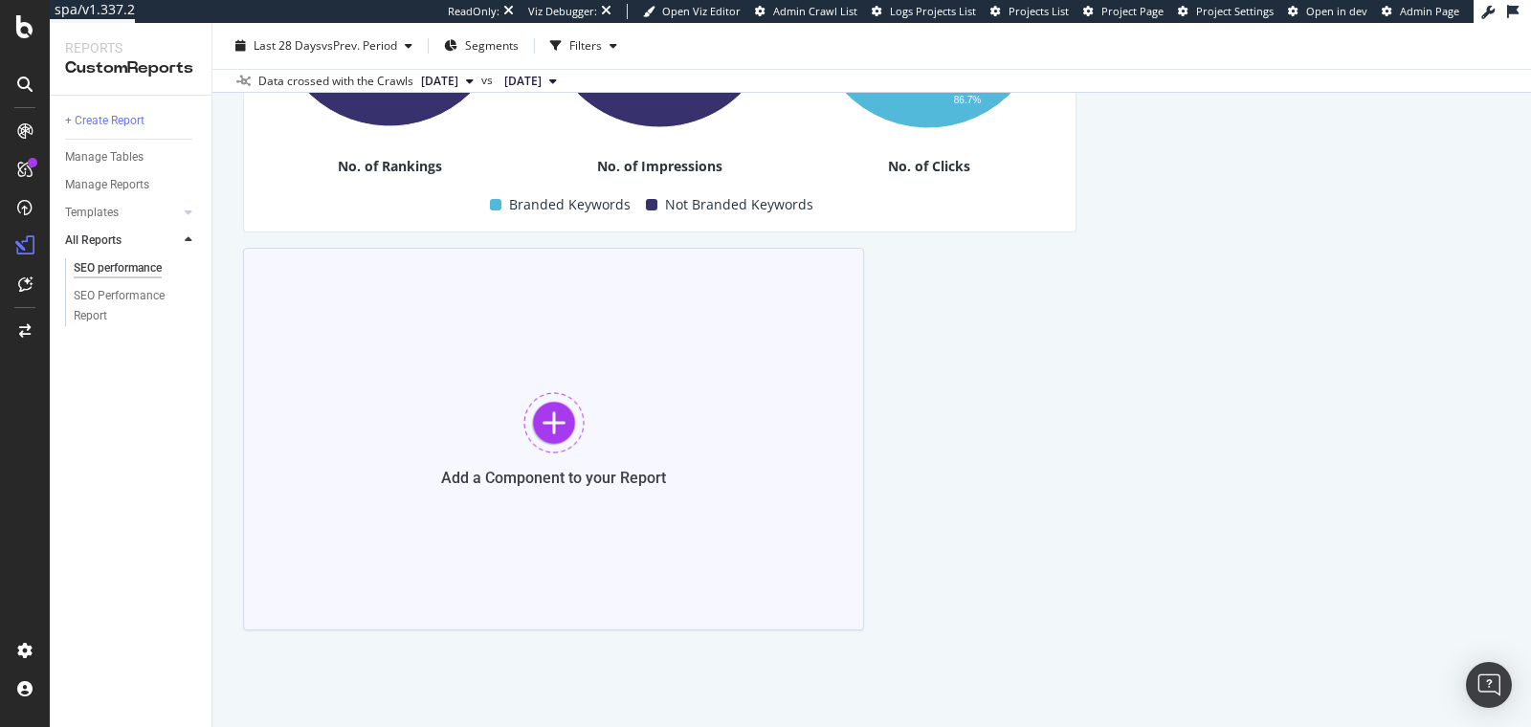
click at [572, 432] on div at bounding box center [553, 422] width 61 height 61
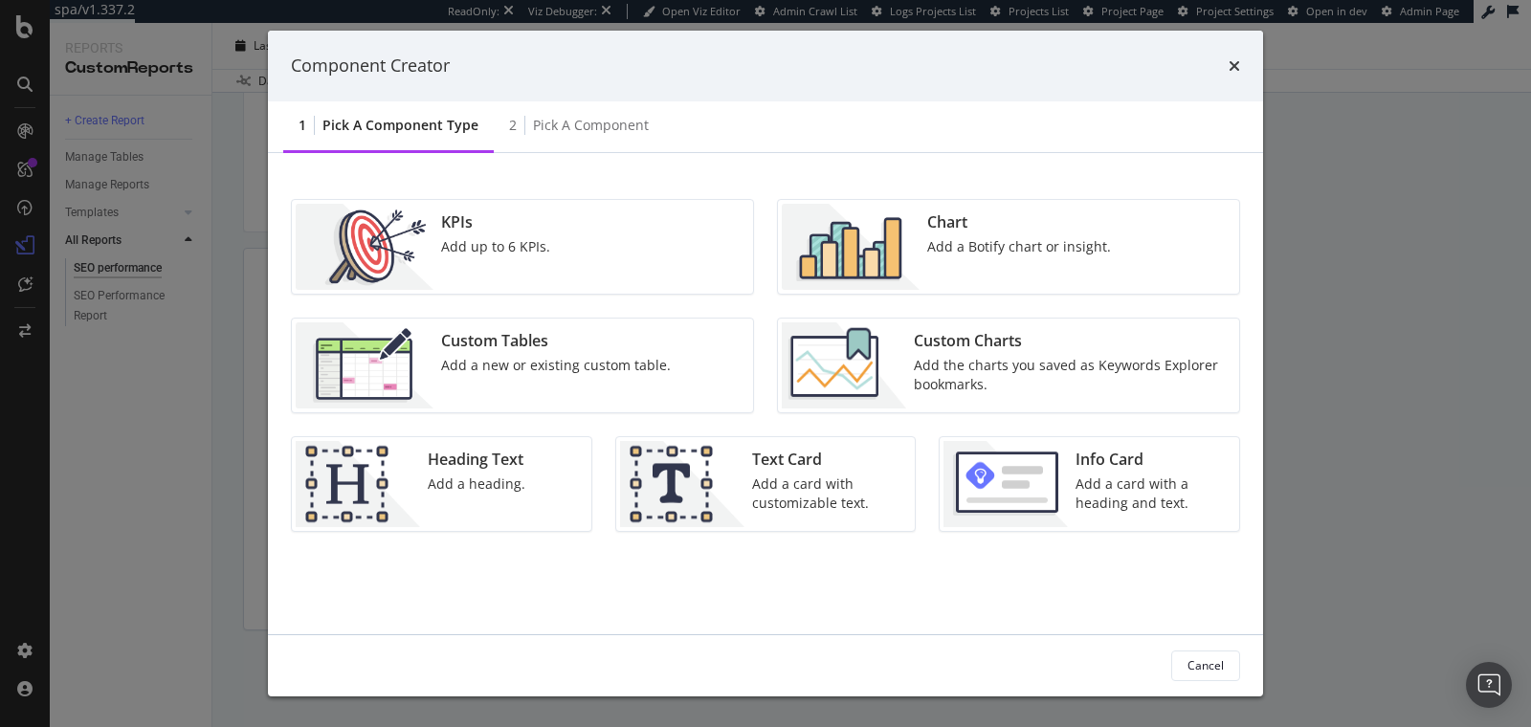
click at [1033, 284] on div "Chart Add a Botify chart or insight." at bounding box center [1018, 247] width 199 height 86
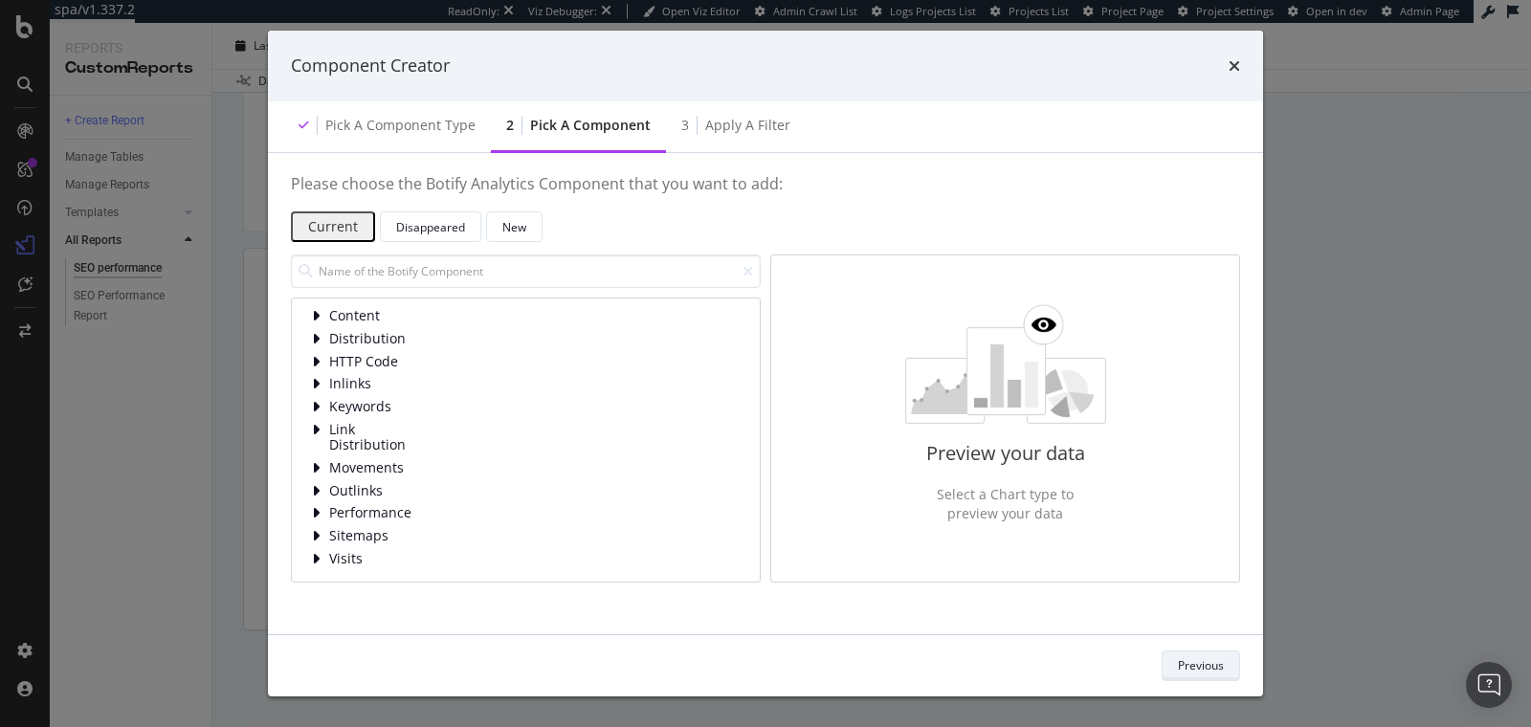
click at [1167, 655] on button "Previous" at bounding box center [1201, 666] width 78 height 31
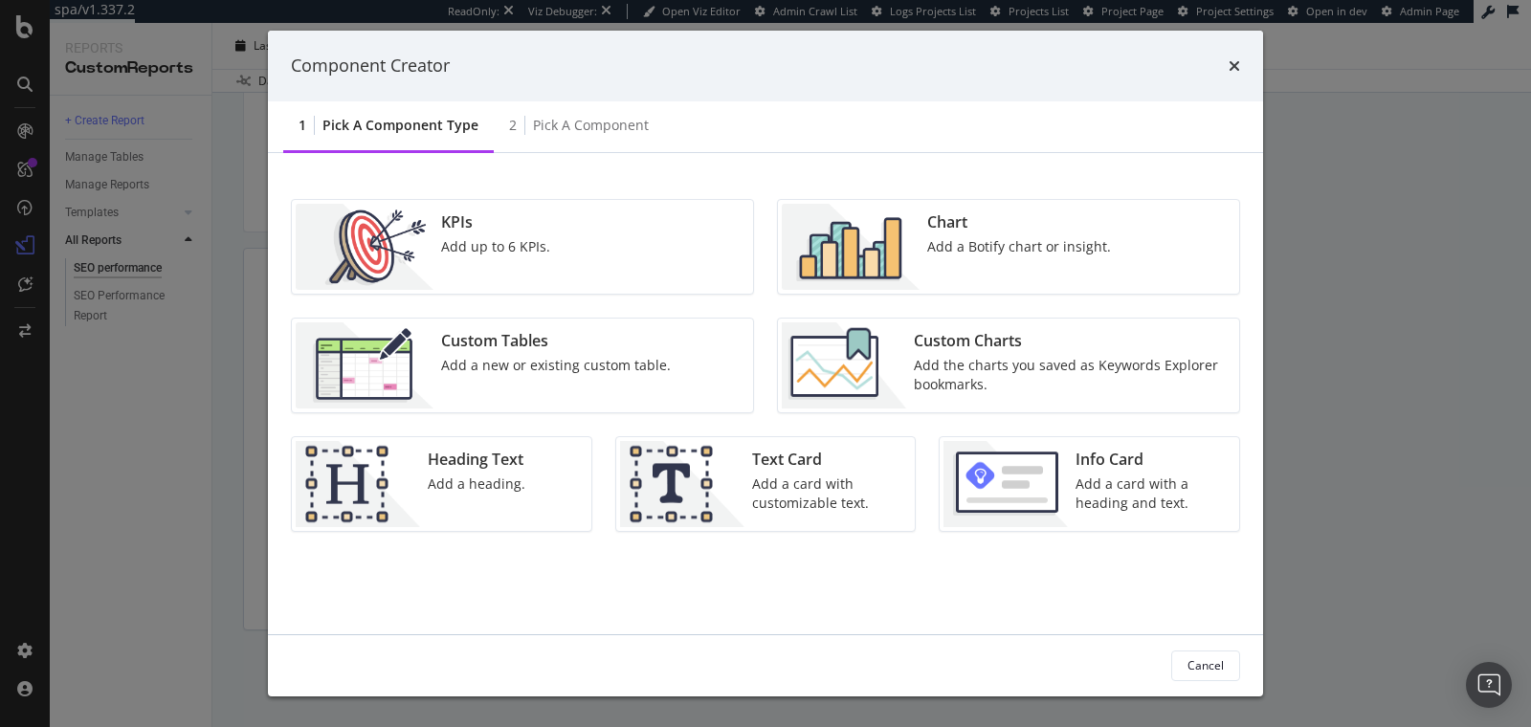
click at [1014, 394] on div "Custom Charts Add the charts you saved as Keywords Explorer bookmarks." at bounding box center [1070, 365] width 329 height 86
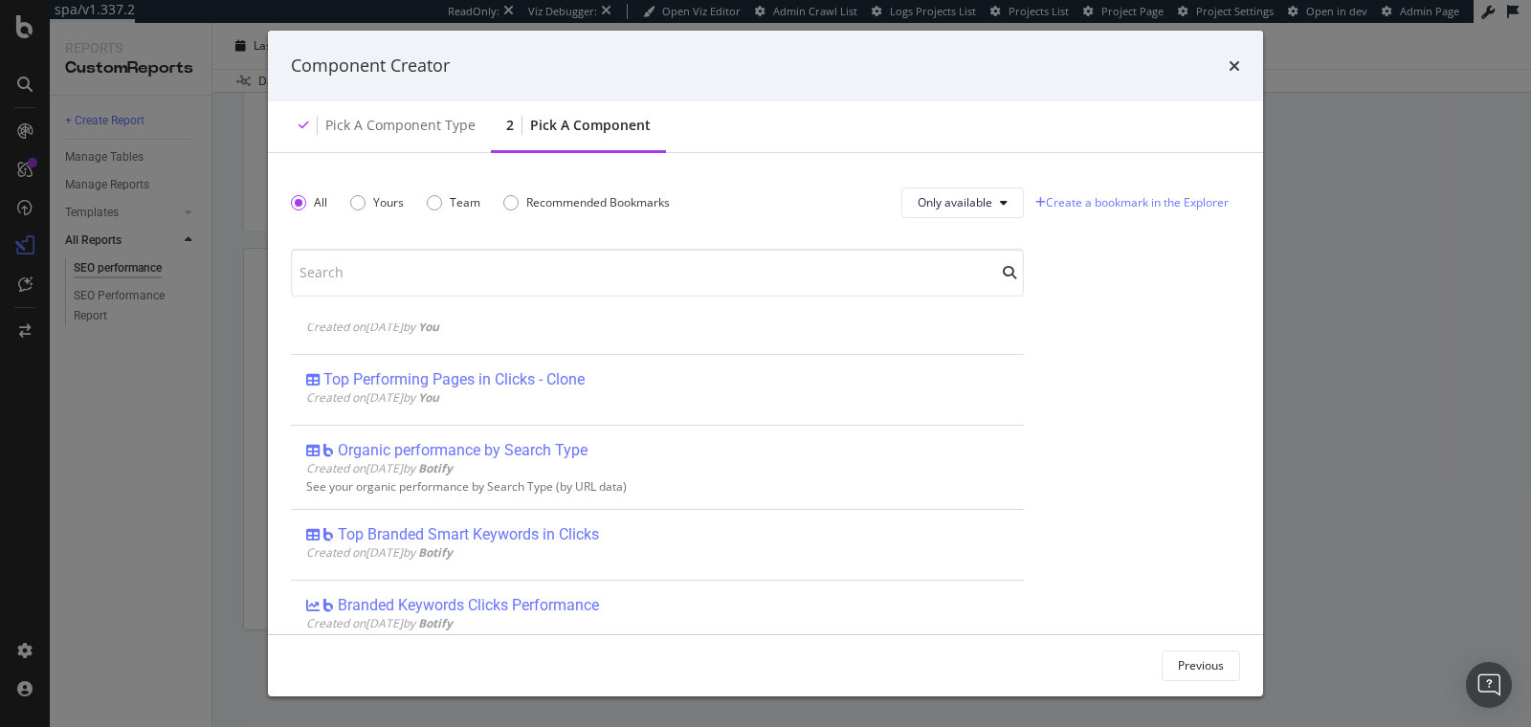
scroll to position [579, 0]
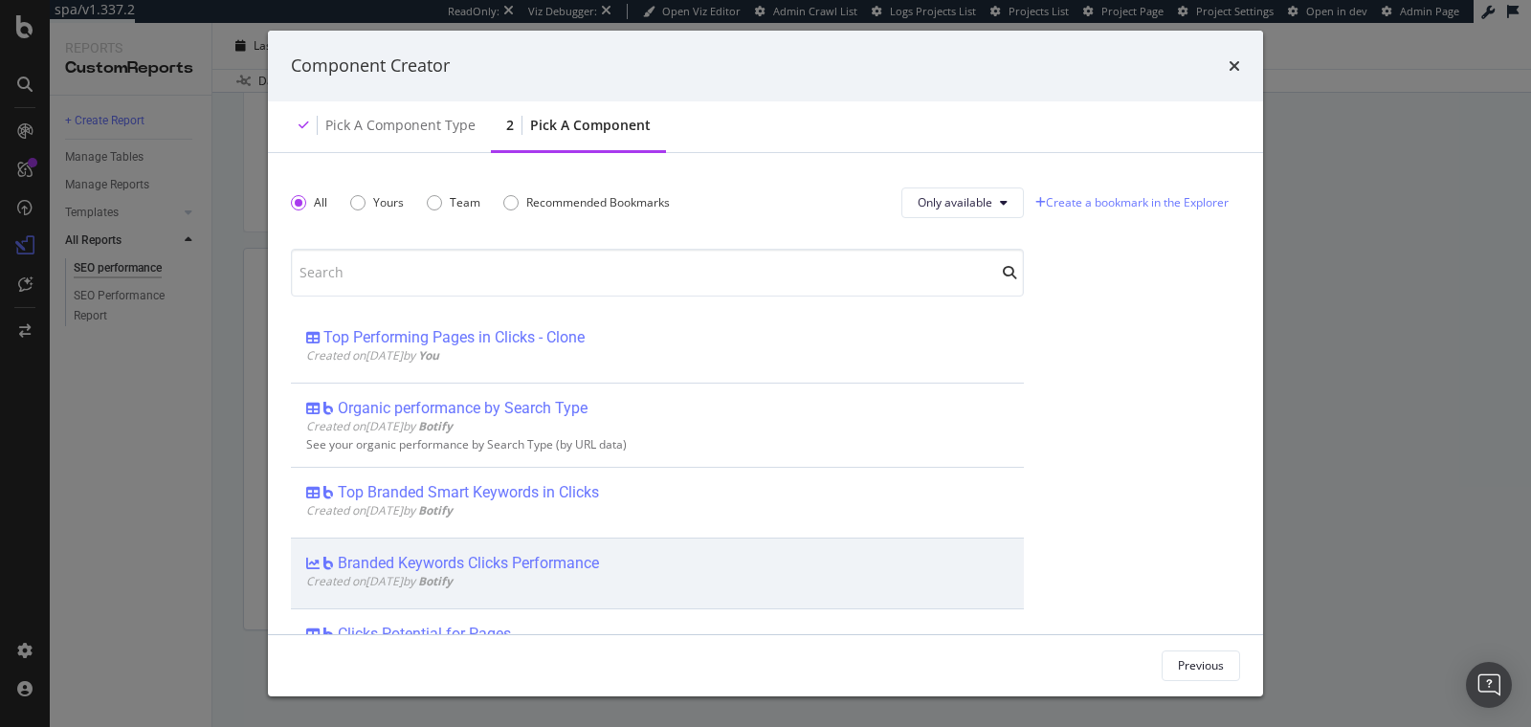
click at [517, 554] on div "Branded Keywords Clicks Performance" at bounding box center [468, 563] width 261 height 19
click at [1209, 676] on div "Add Component" at bounding box center [1182, 666] width 86 height 29
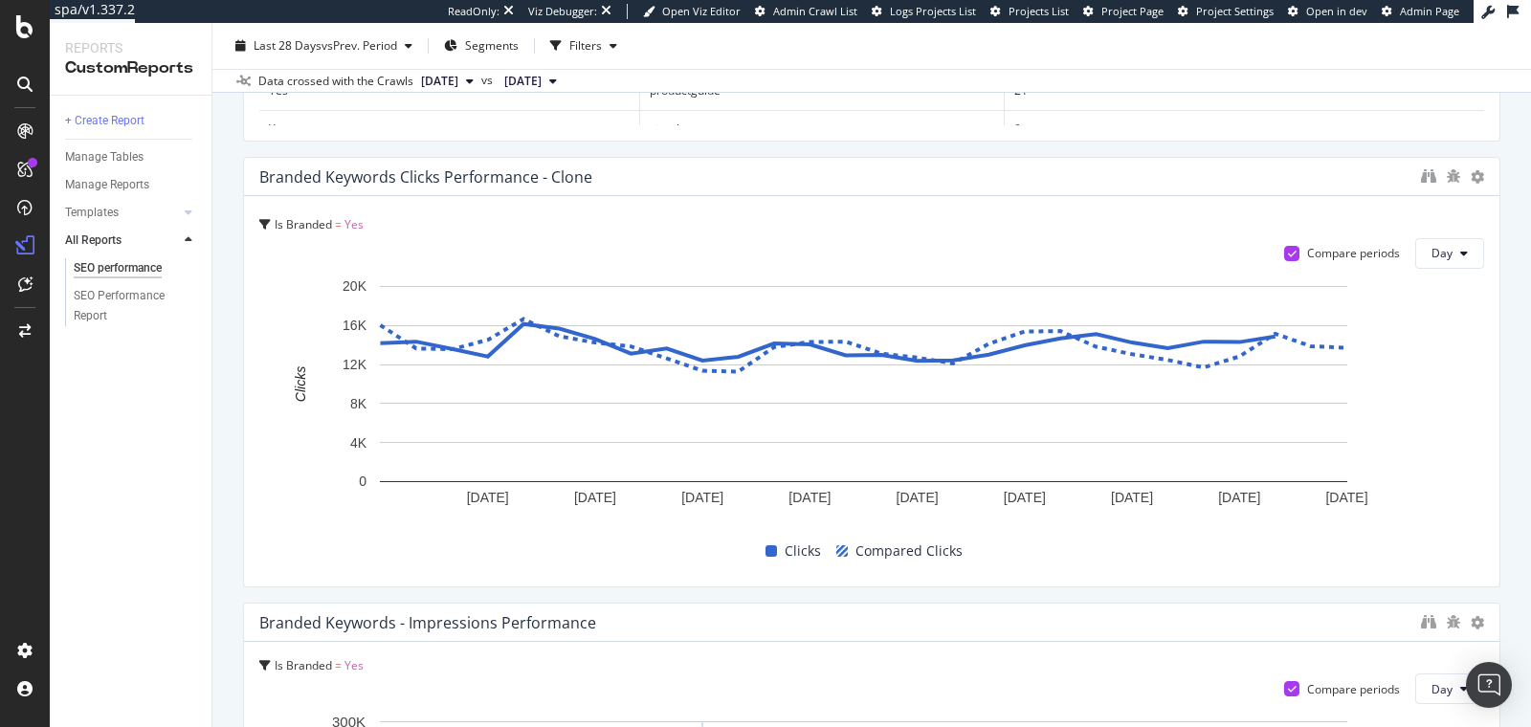
scroll to position [1158, 0]
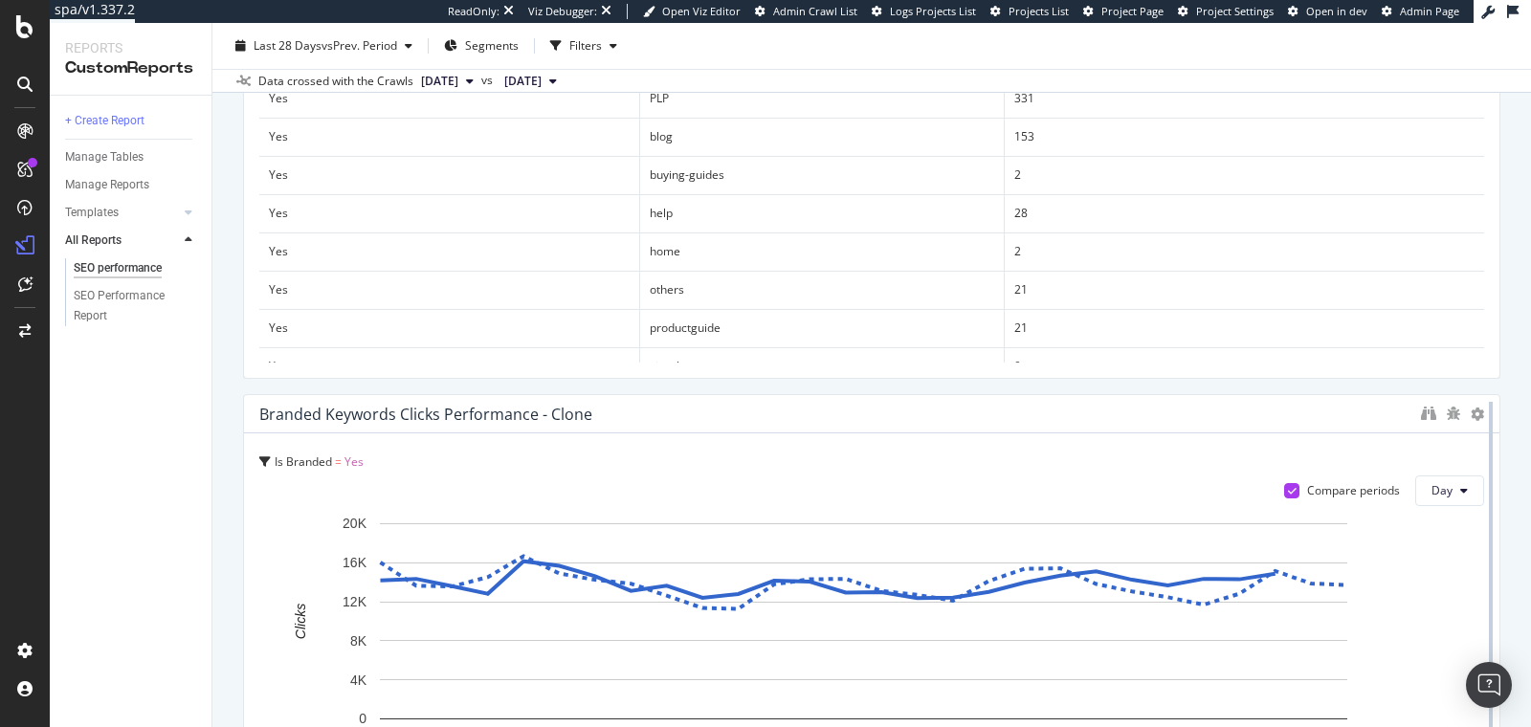
click at [1481, 422] on div at bounding box center [1490, 609] width 19 height 431
click at [1471, 413] on icon at bounding box center [1477, 414] width 13 height 13
click at [1428, 419] on span "Delete" at bounding box center [1421, 413] width 35 height 17
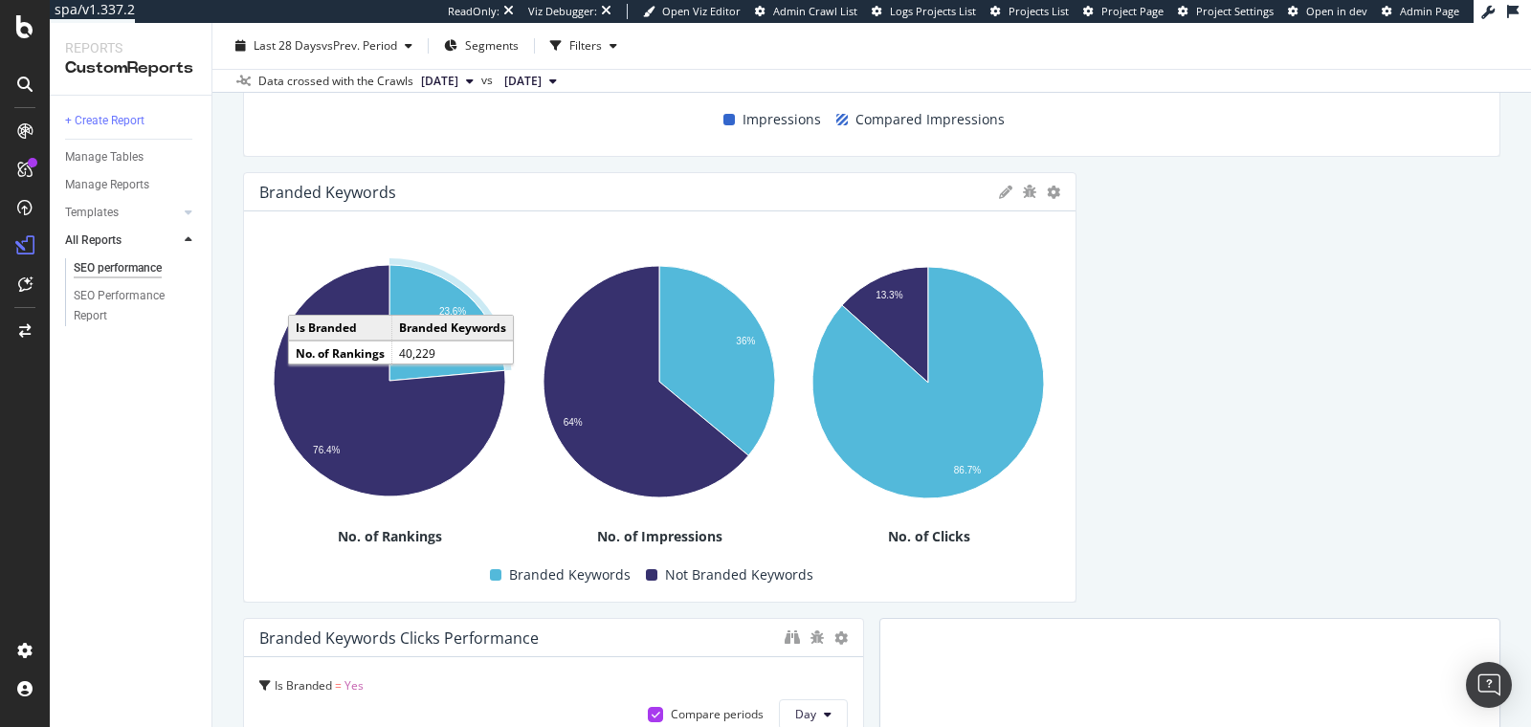
scroll to position [2244, 0]
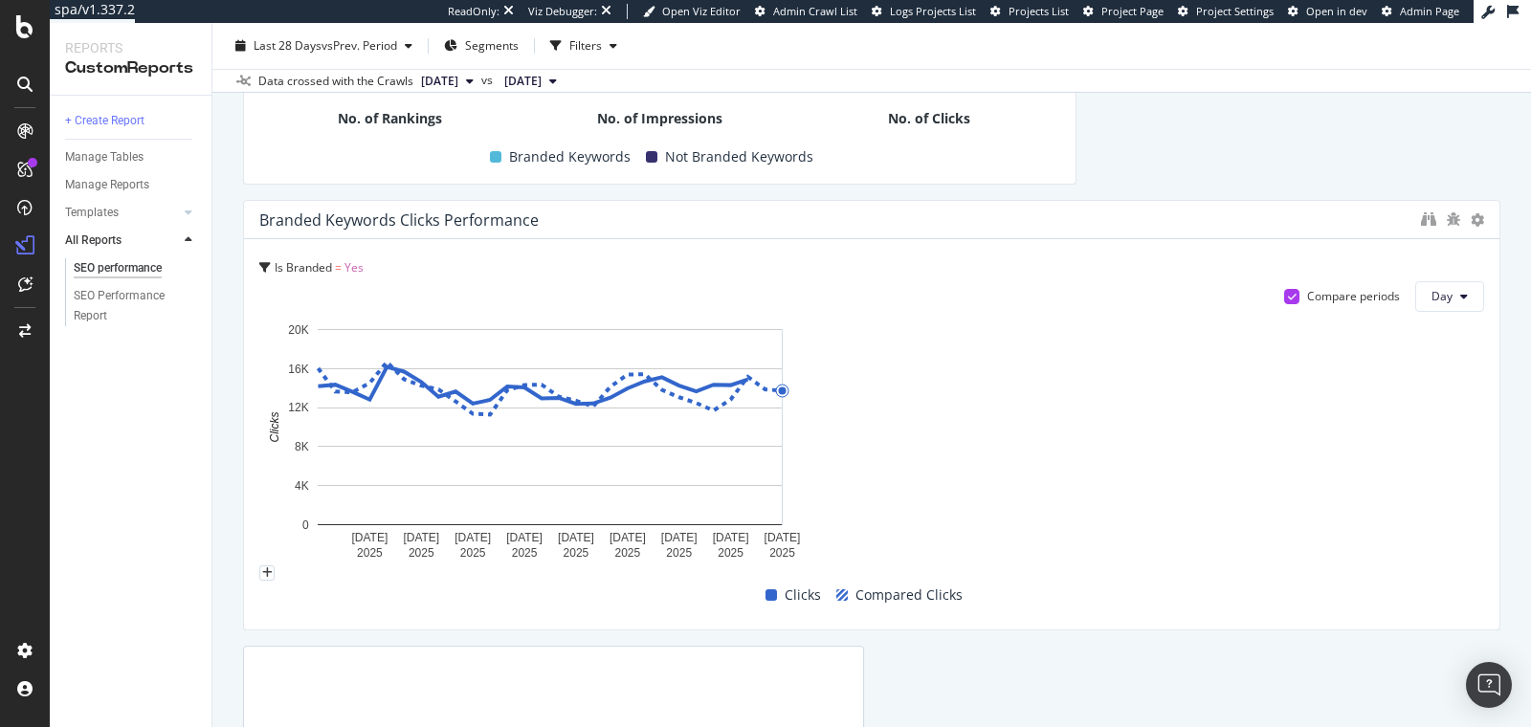
drag, startPoint x: 853, startPoint y: 408, endPoint x: 1614, endPoint y: 509, distance: 768.3
click at [1530, 509] on html "spa/v1.337.2 ReadOnly: Viz Debugger: Open Viz Editor Admin Crawl List Logs Proj…" at bounding box center [765, 363] width 1531 height 727
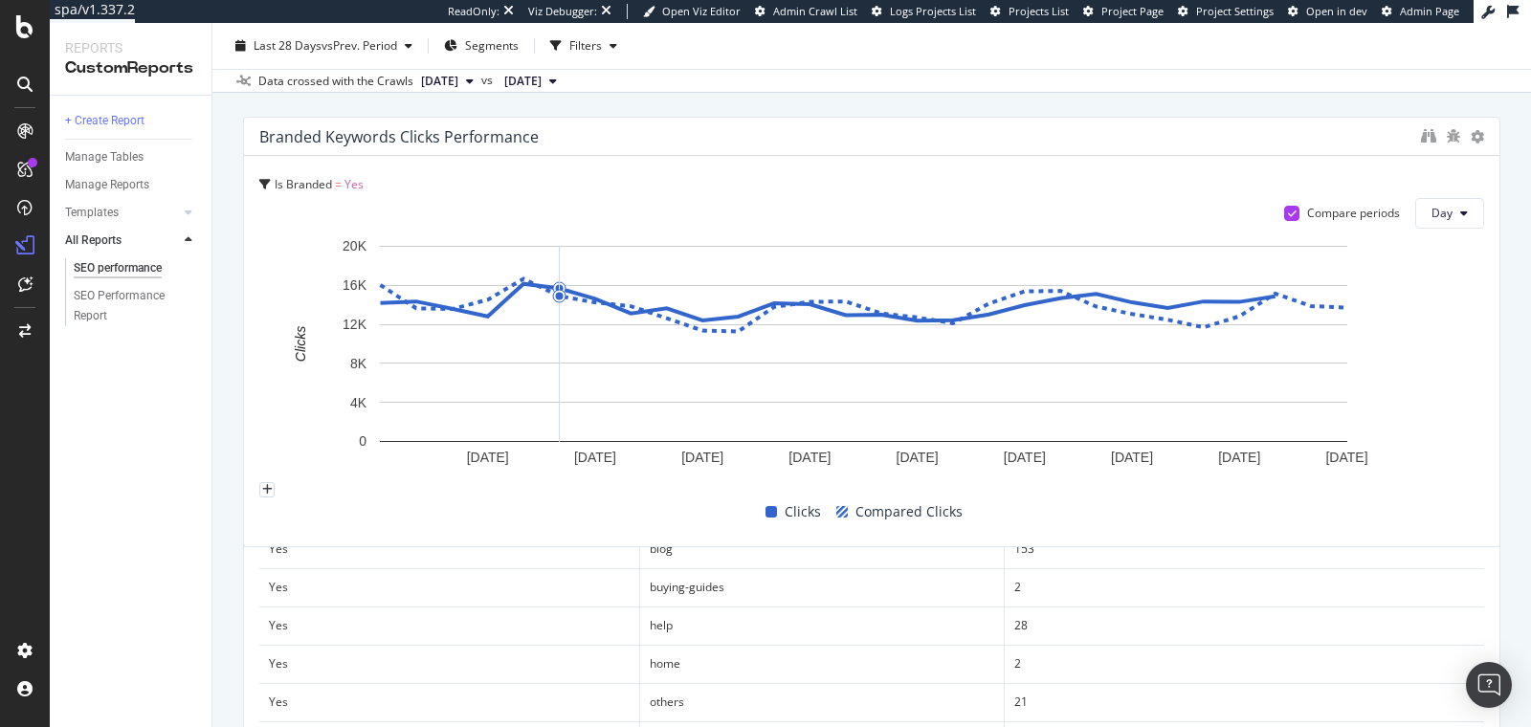
scroll to position [1187, 0]
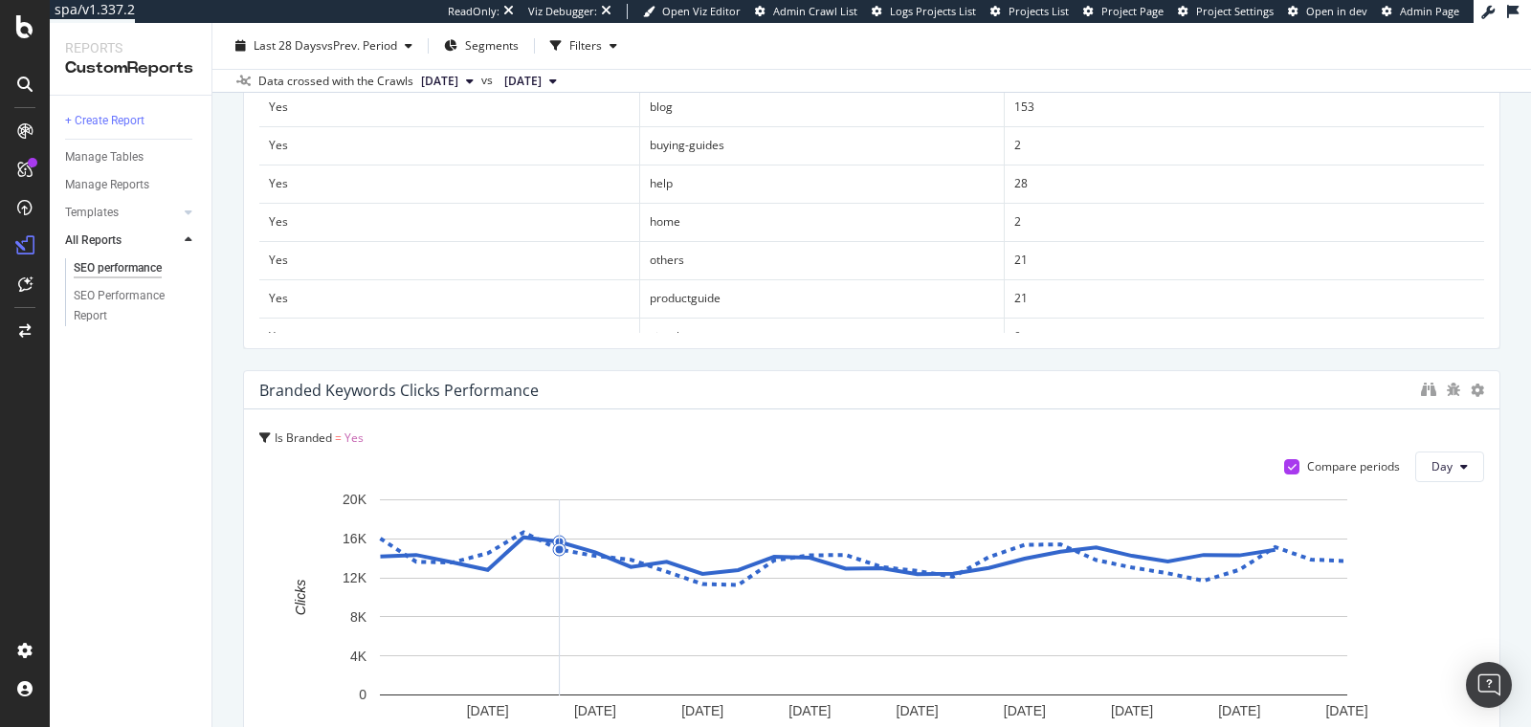
drag, startPoint x: 543, startPoint y: 528, endPoint x: 747, endPoint y: 387, distance: 249.0
click at [747, 387] on div "Branded Keywords Clicks Performance" at bounding box center [835, 390] width 1152 height 19
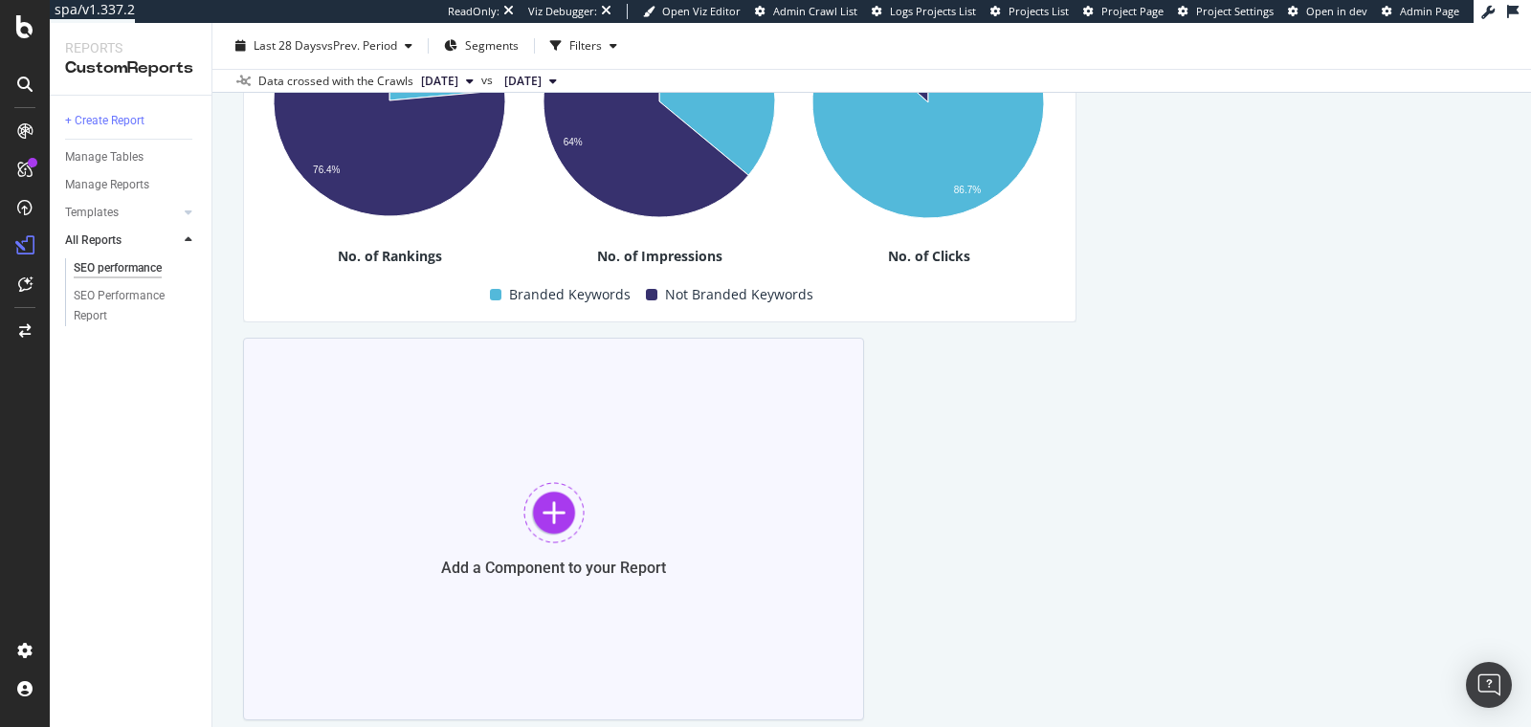
scroll to position [2642, 0]
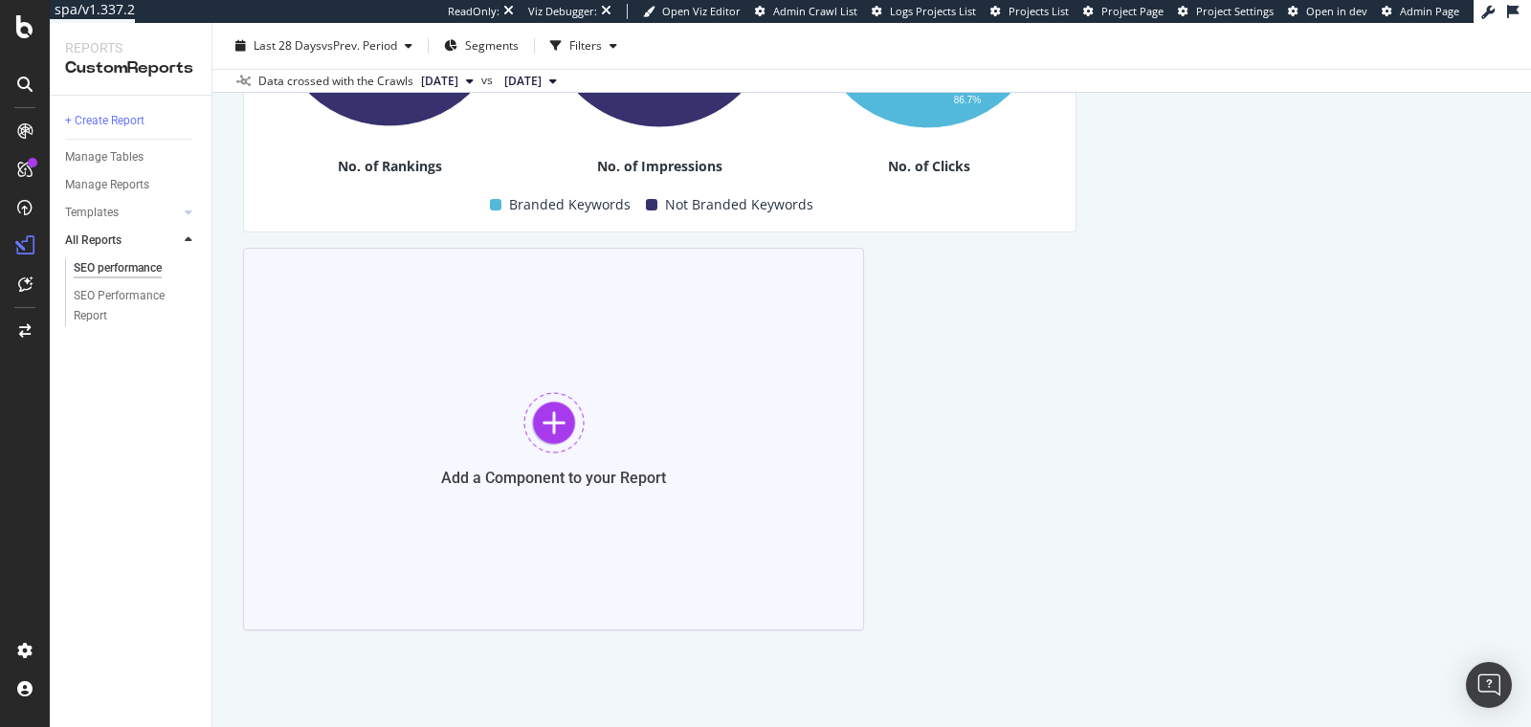
click at [526, 440] on div at bounding box center [553, 422] width 61 height 61
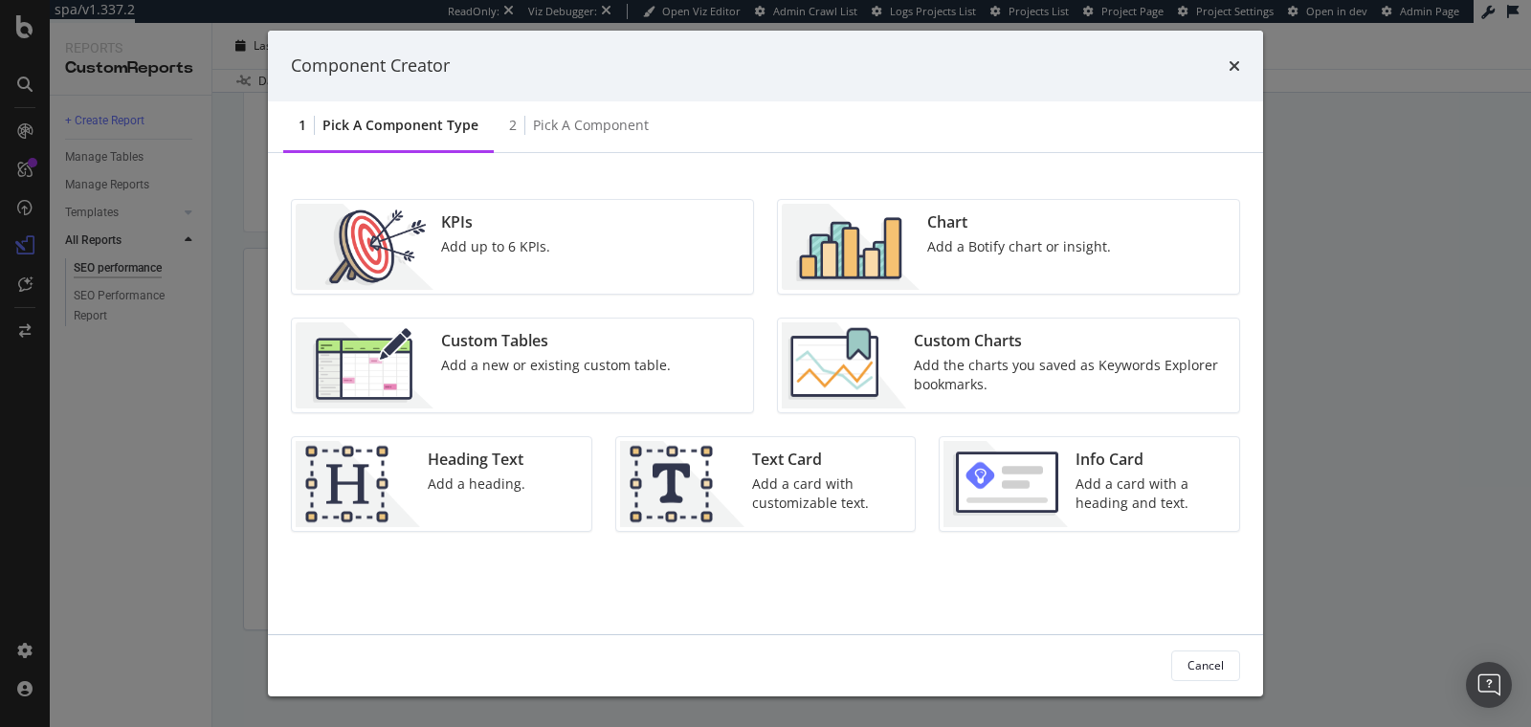
click at [1066, 368] on div "Add the charts you saved as Keywords Explorer bookmarks." at bounding box center [1071, 375] width 314 height 38
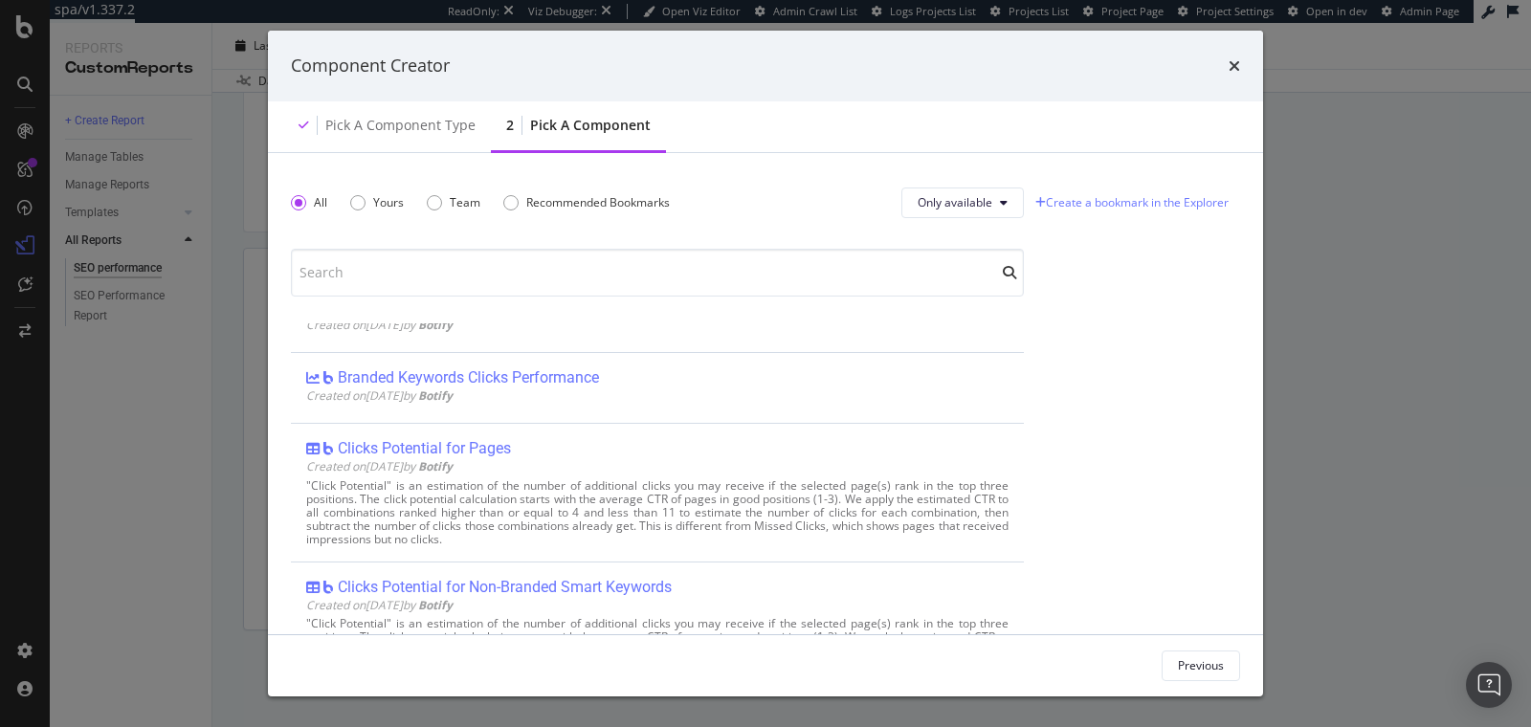
scroll to position [692, 0]
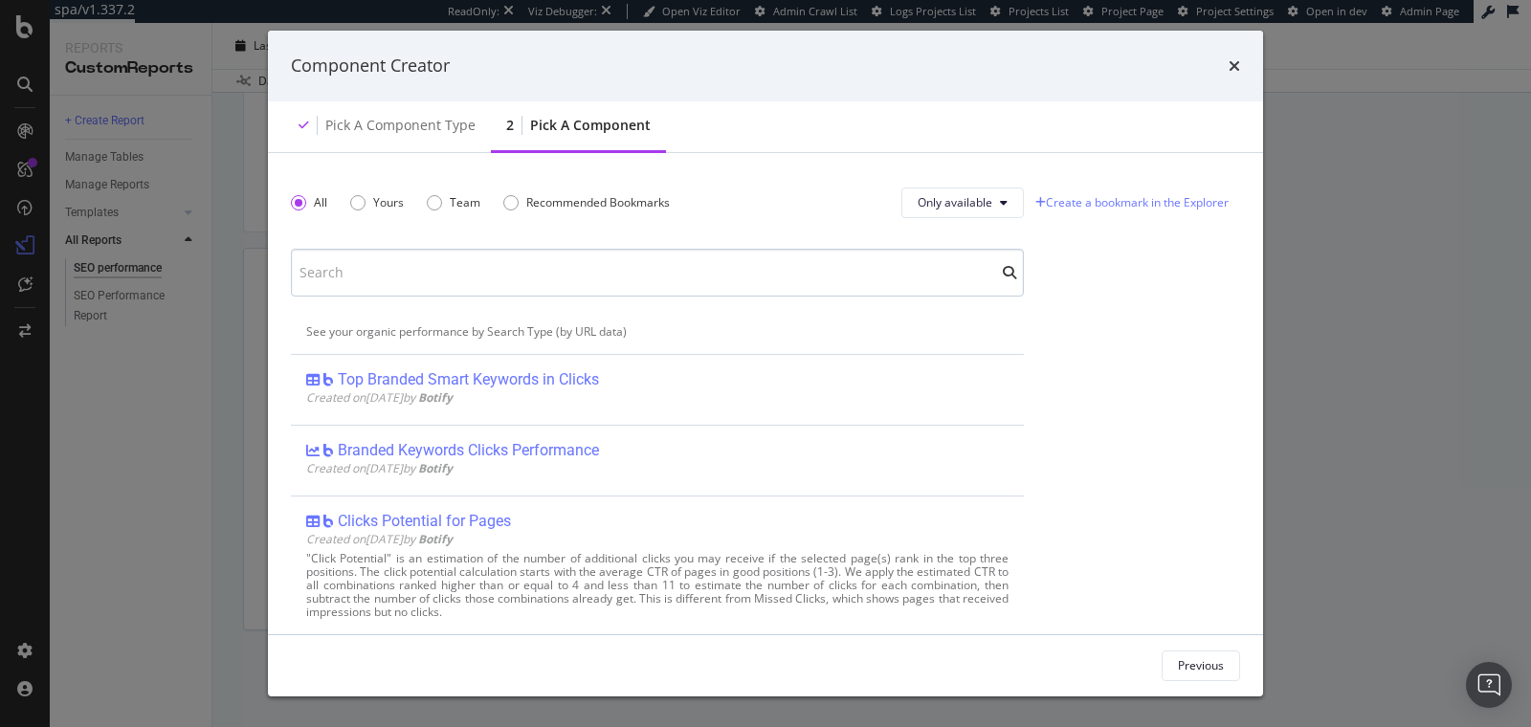
click at [382, 280] on input "modal" at bounding box center [657, 273] width 733 height 48
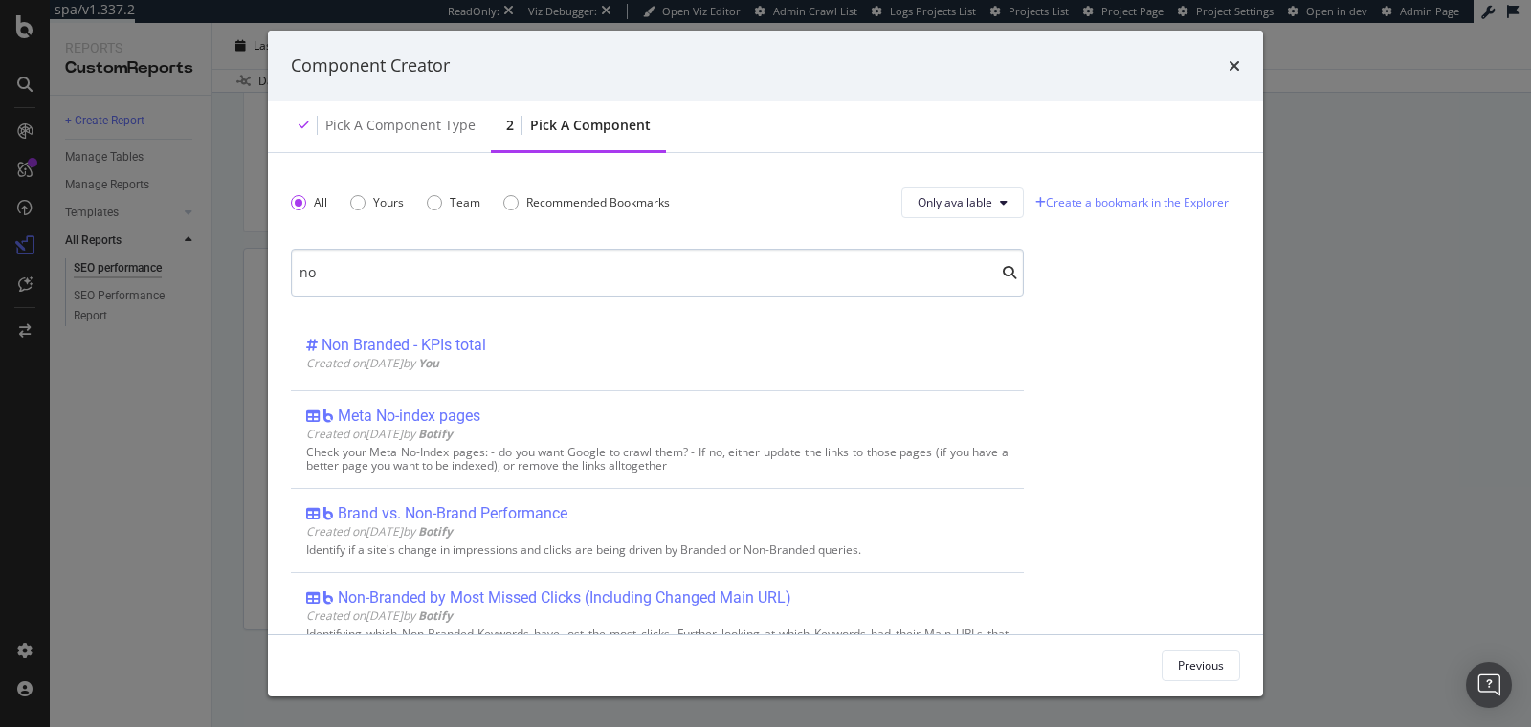
scroll to position [317, 0]
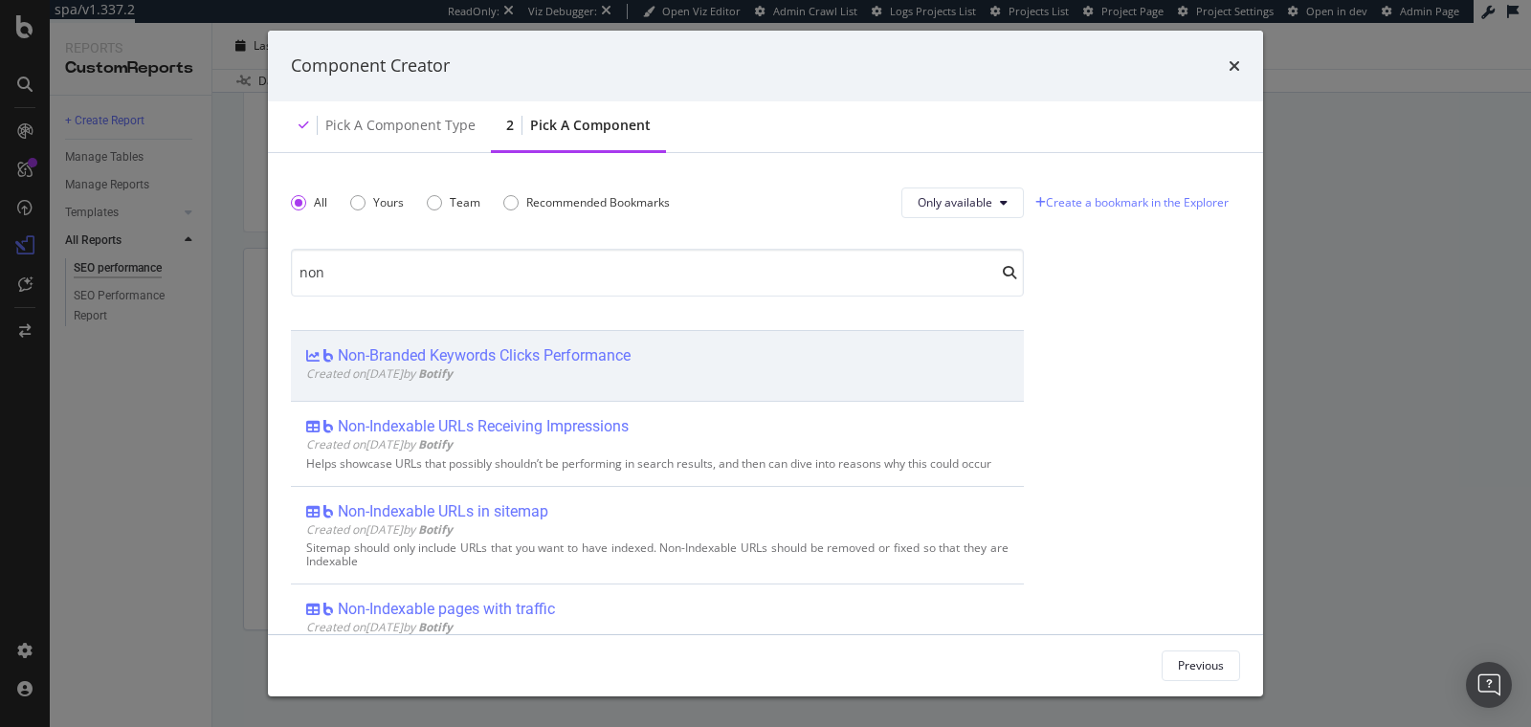
type input "non"
click at [402, 355] on div "Non-Branded Keywords Clicks Performance" at bounding box center [484, 355] width 293 height 19
click at [1139, 673] on div "Add Component" at bounding box center [1182, 665] width 86 height 16
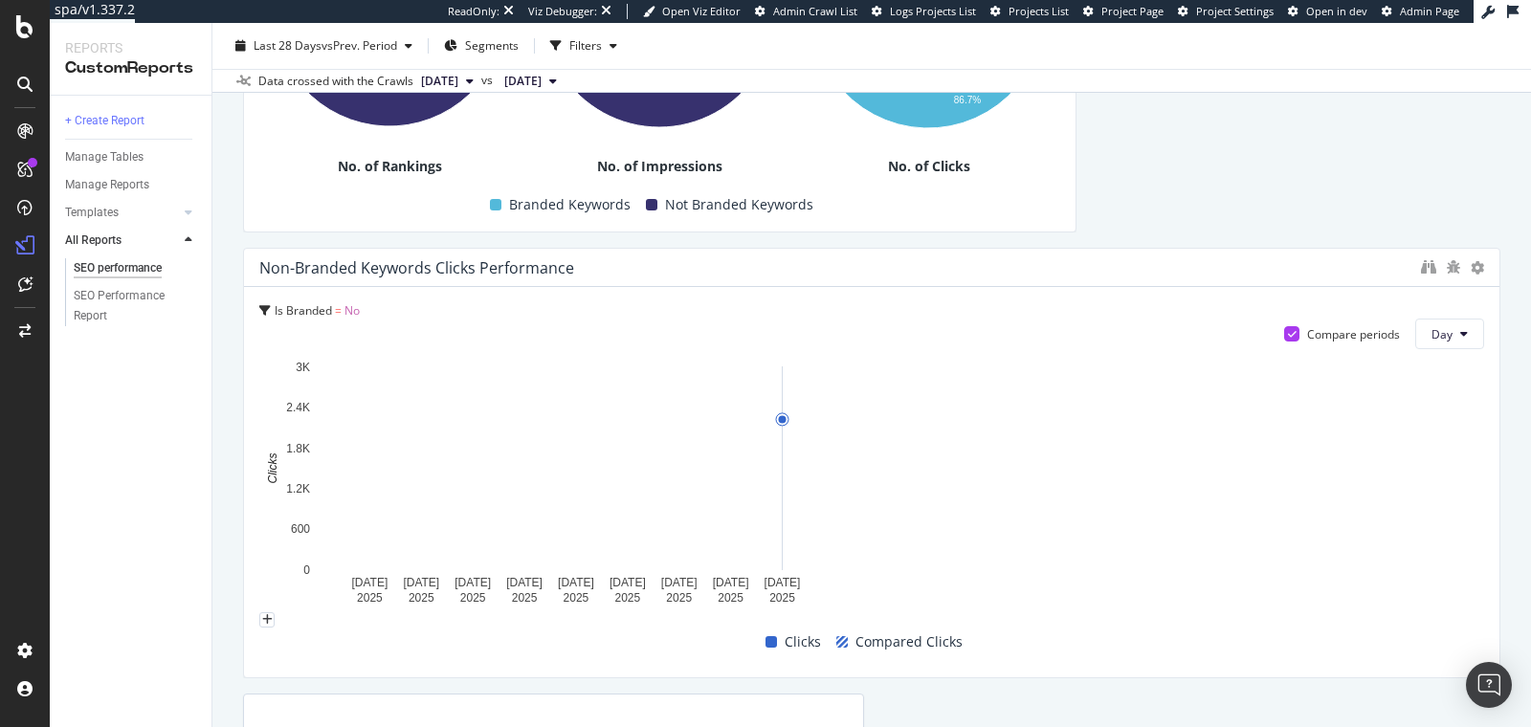
drag, startPoint x: 854, startPoint y: 468, endPoint x: 1644, endPoint y: 607, distance: 801.5
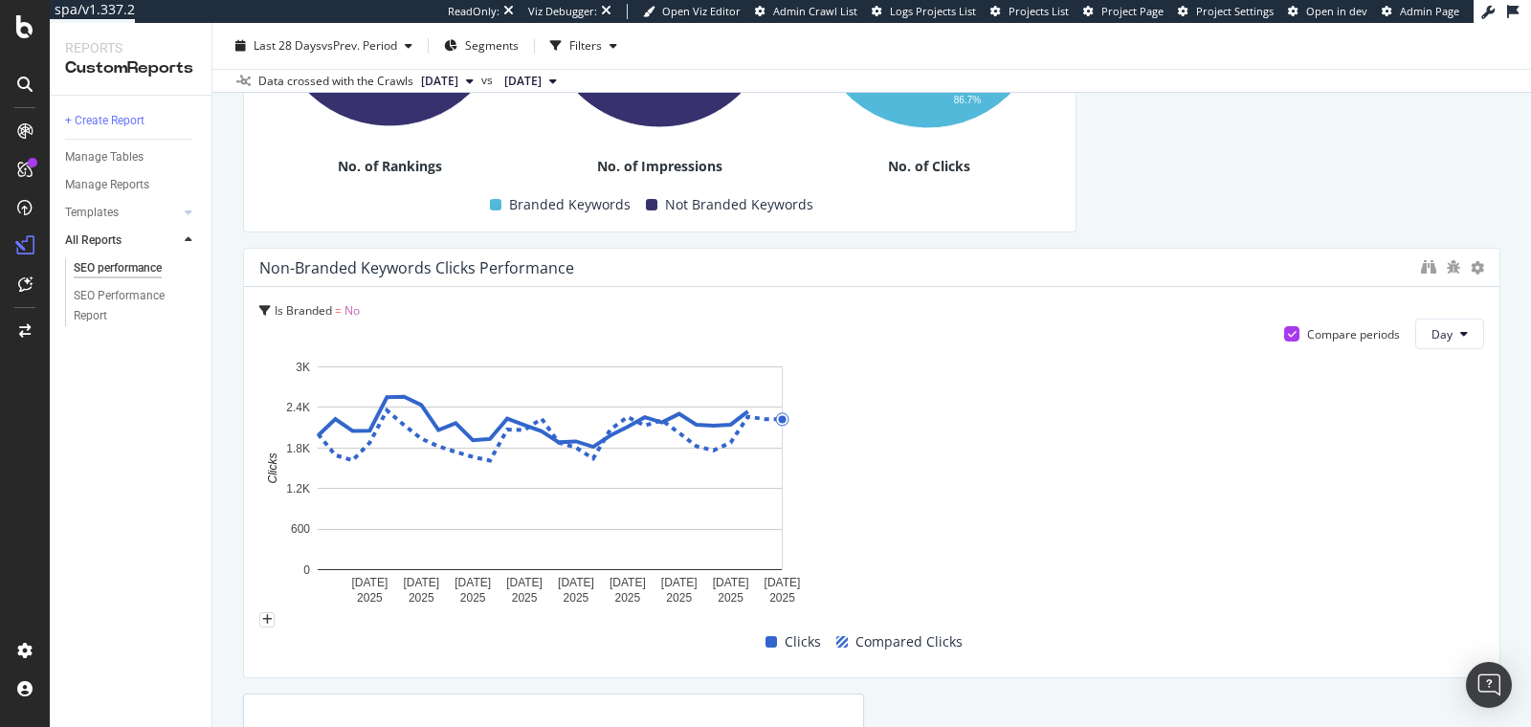
click at [1530, 607] on html "spa/v1.337.2 ReadOnly: Viz Debugger: Open Viz Editor Admin Crawl List Logs Proj…" at bounding box center [765, 363] width 1531 height 727
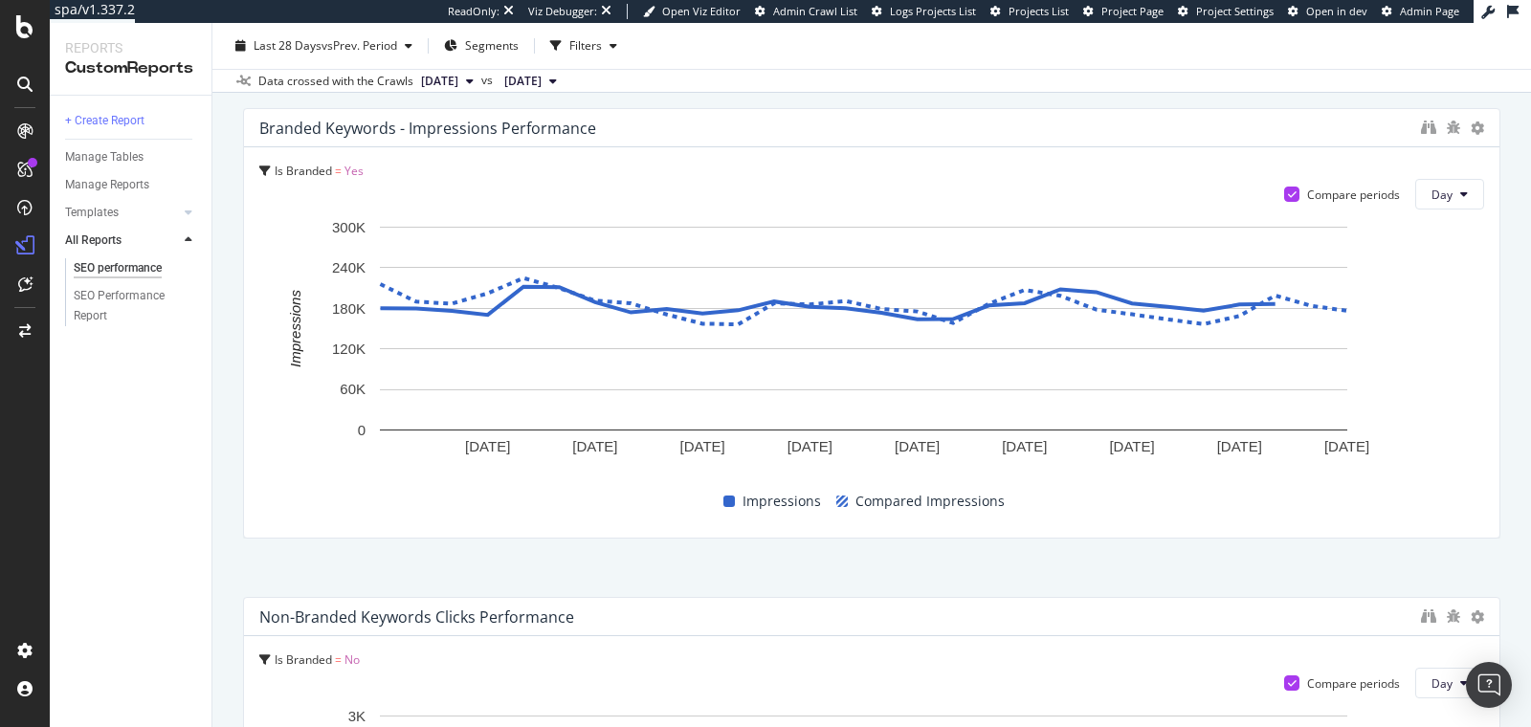
scroll to position [1899, 0]
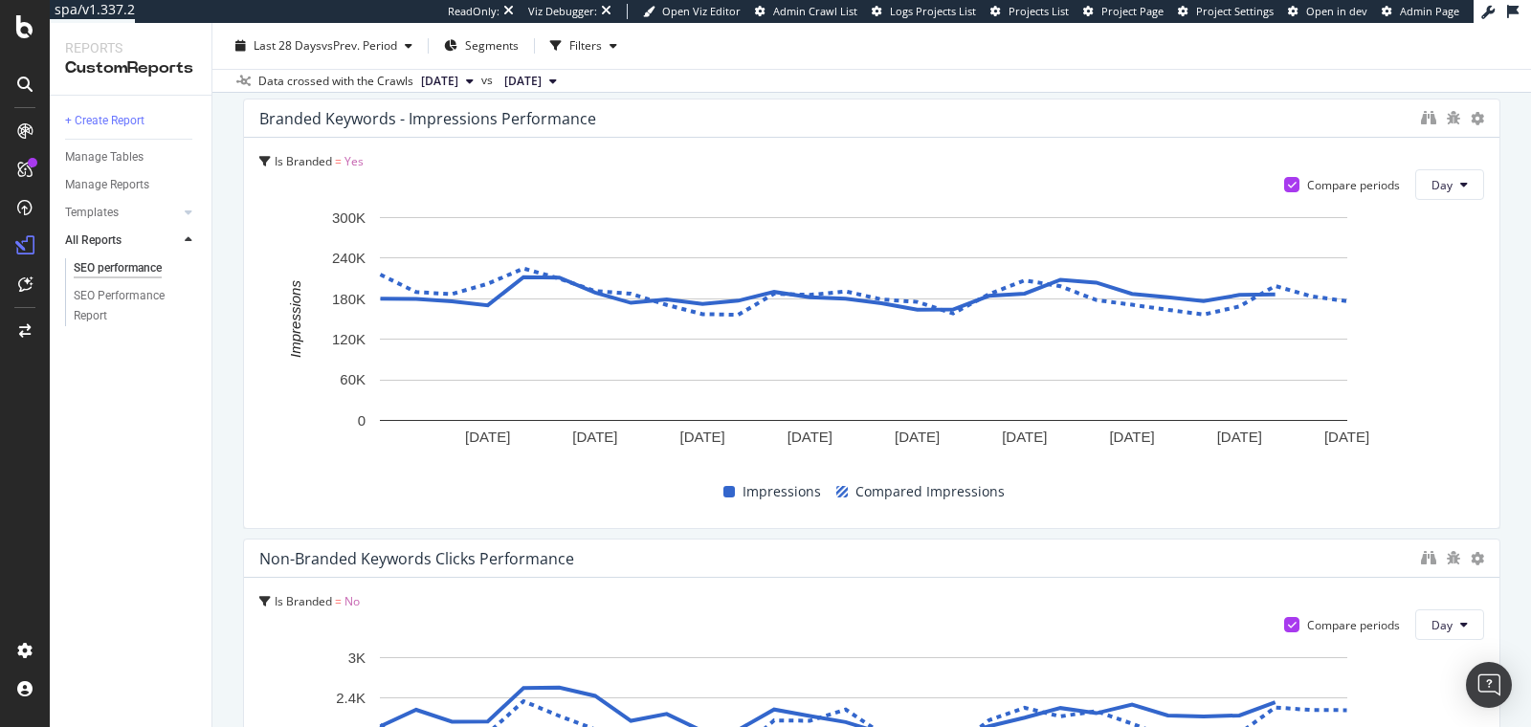
drag, startPoint x: 693, startPoint y: 263, endPoint x: 751, endPoint y: 554, distance: 296.7
click at [751, 554] on div "Non-Branded Keywords Clicks Performance" at bounding box center [835, 558] width 1152 height 19
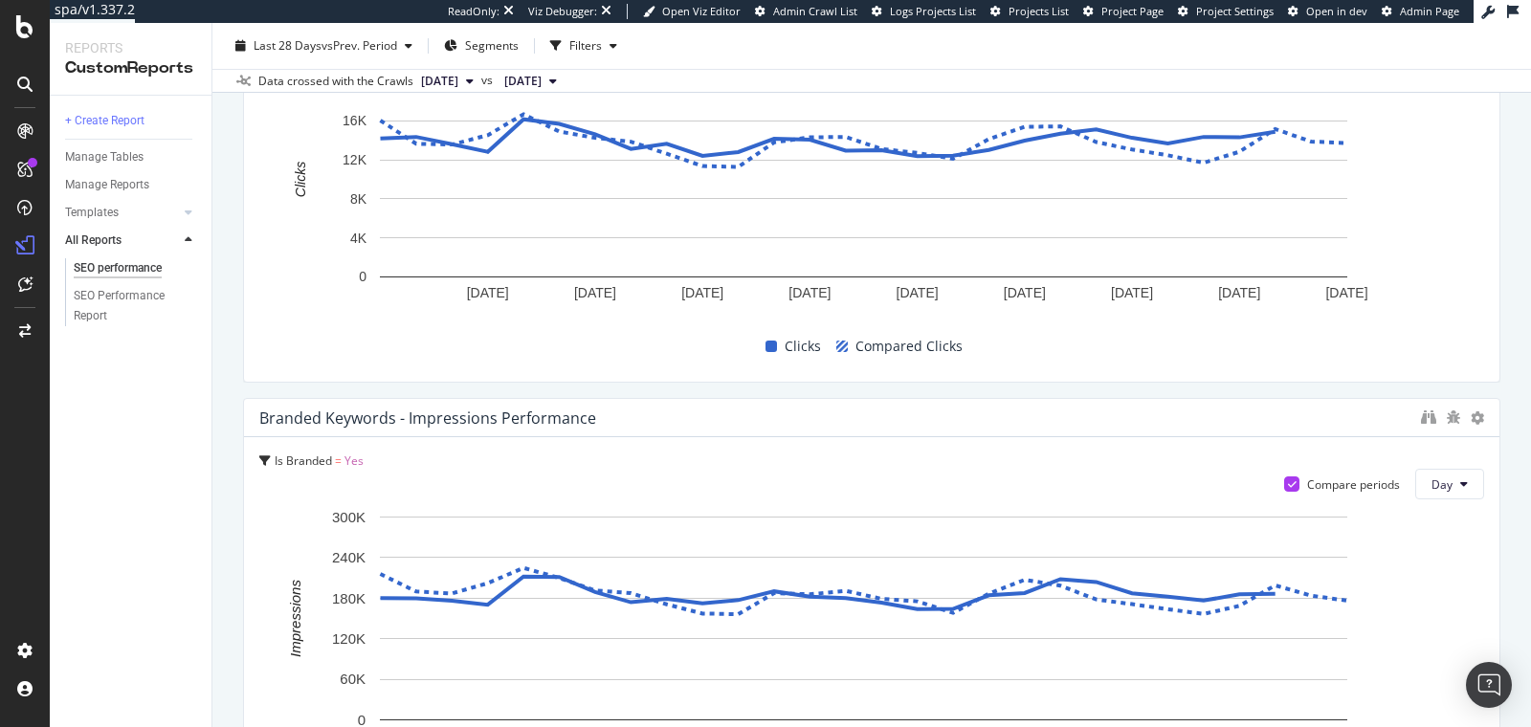
scroll to position [1229, 0]
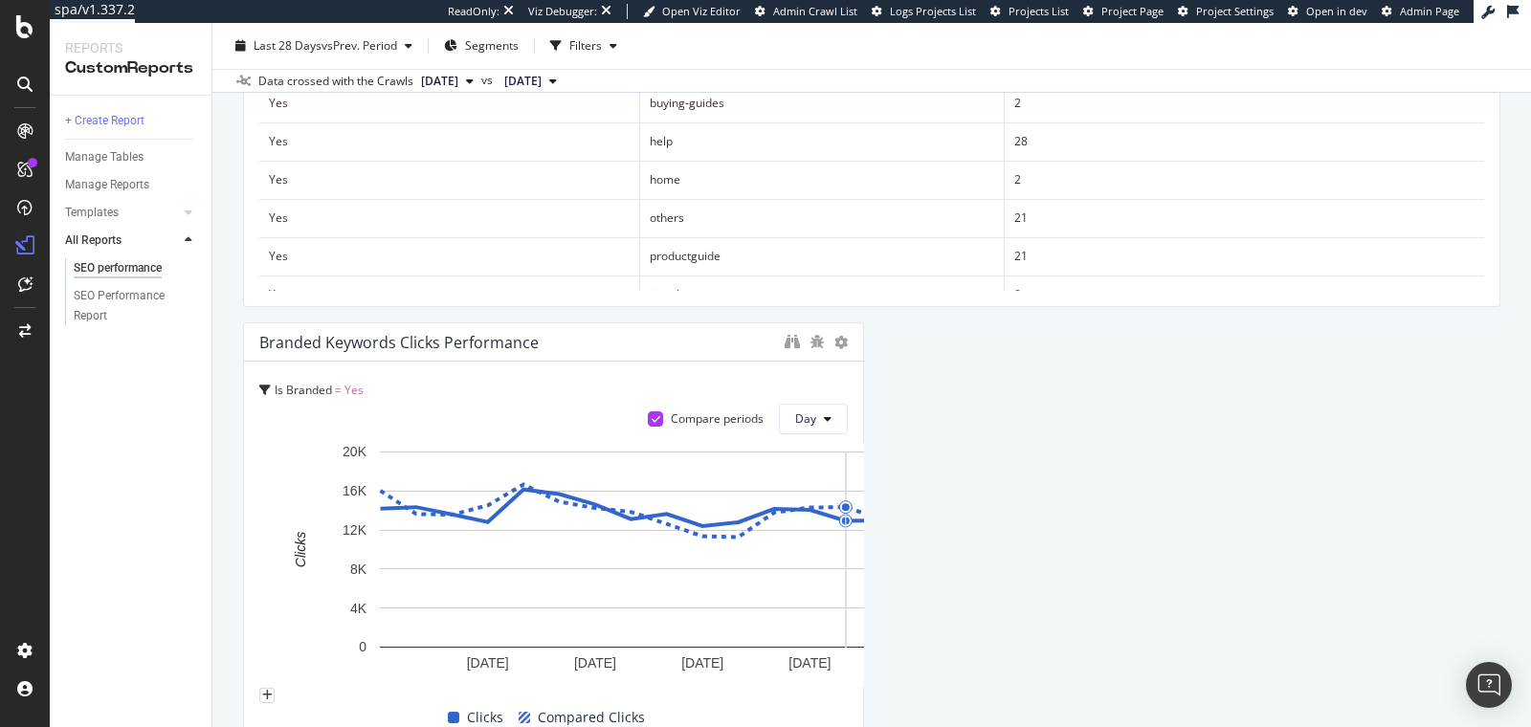
drag, startPoint x: 1477, startPoint y: 490, endPoint x: 828, endPoint y: 502, distance: 649.8
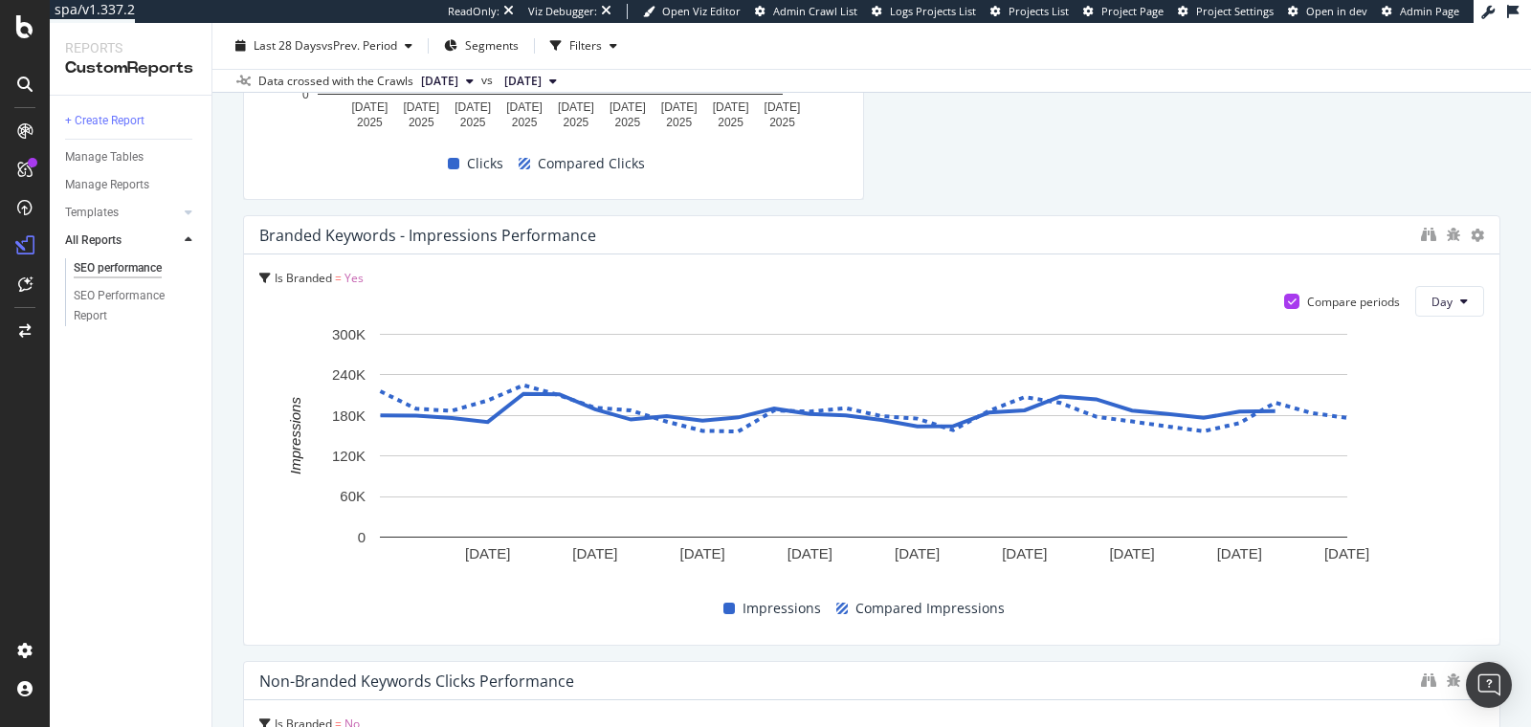
scroll to position [1784, 0]
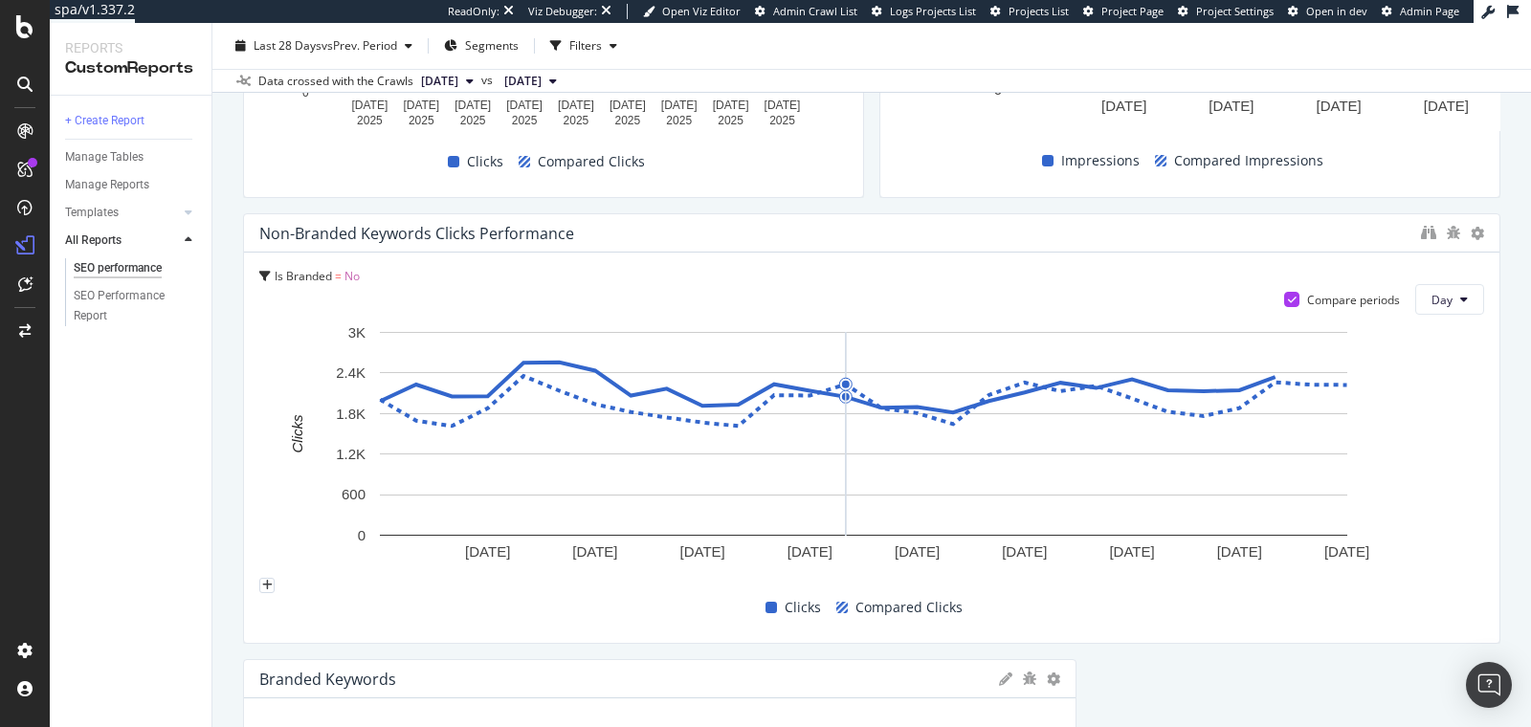
drag, startPoint x: 1481, startPoint y: 424, endPoint x: 828, endPoint y: 480, distance: 655.9
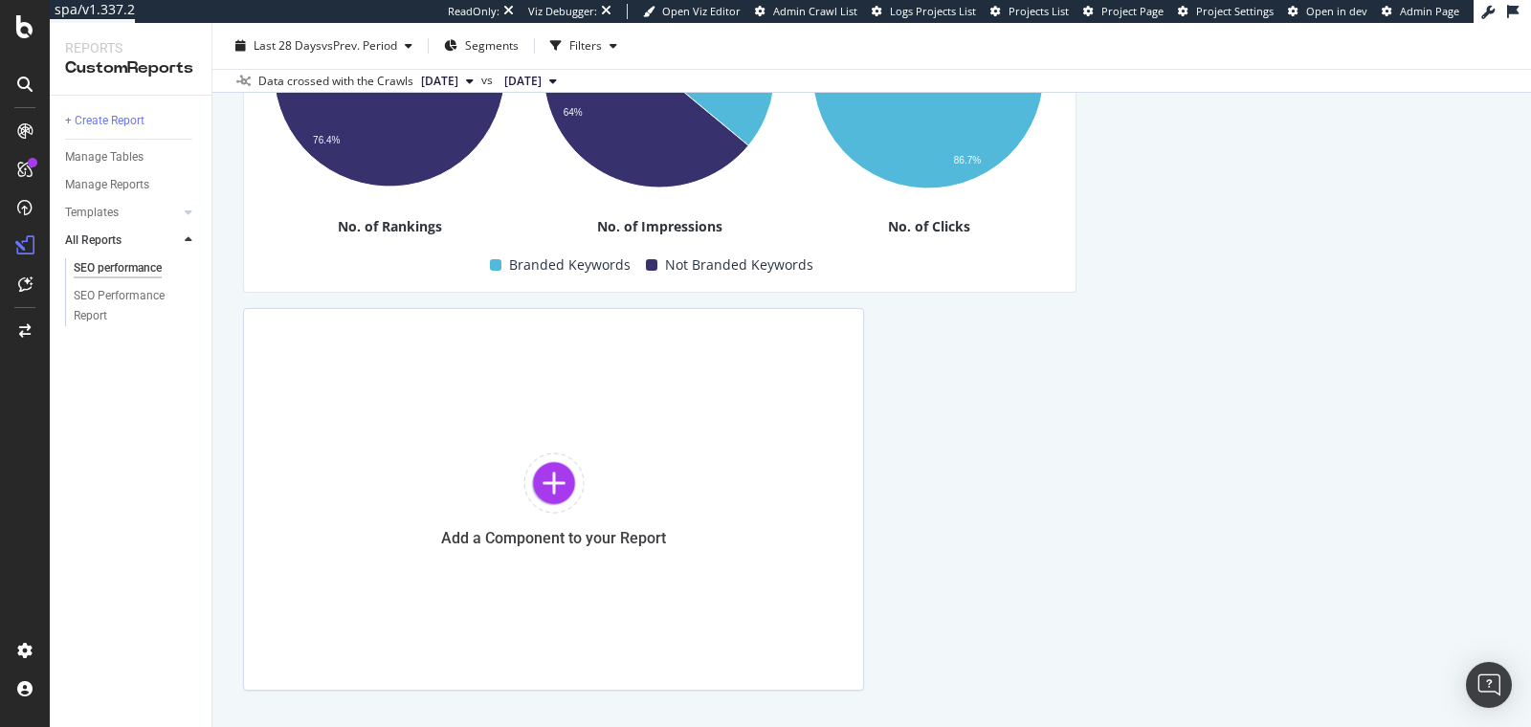
scroll to position [2642, 0]
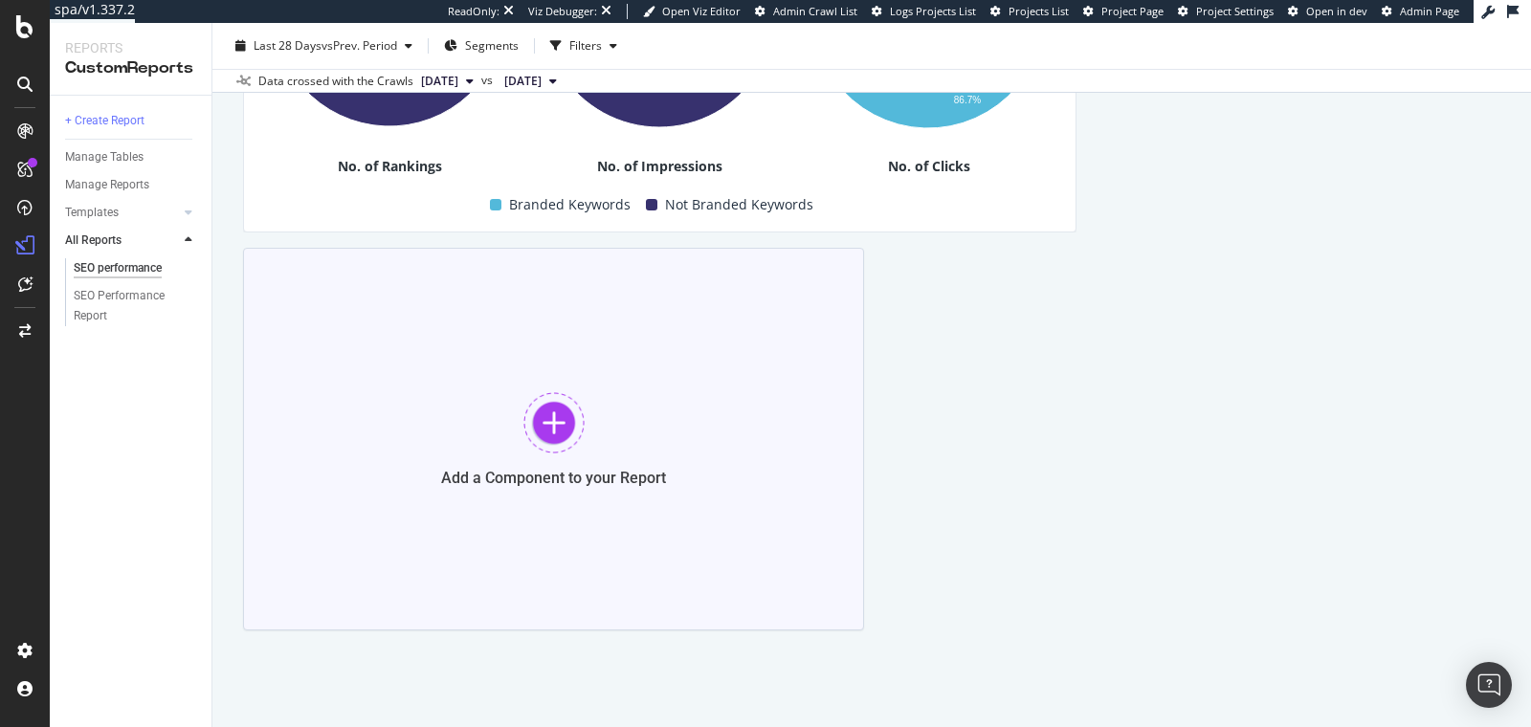
click at [618, 434] on div "Add a Component to your Report" at bounding box center [553, 439] width 621 height 383
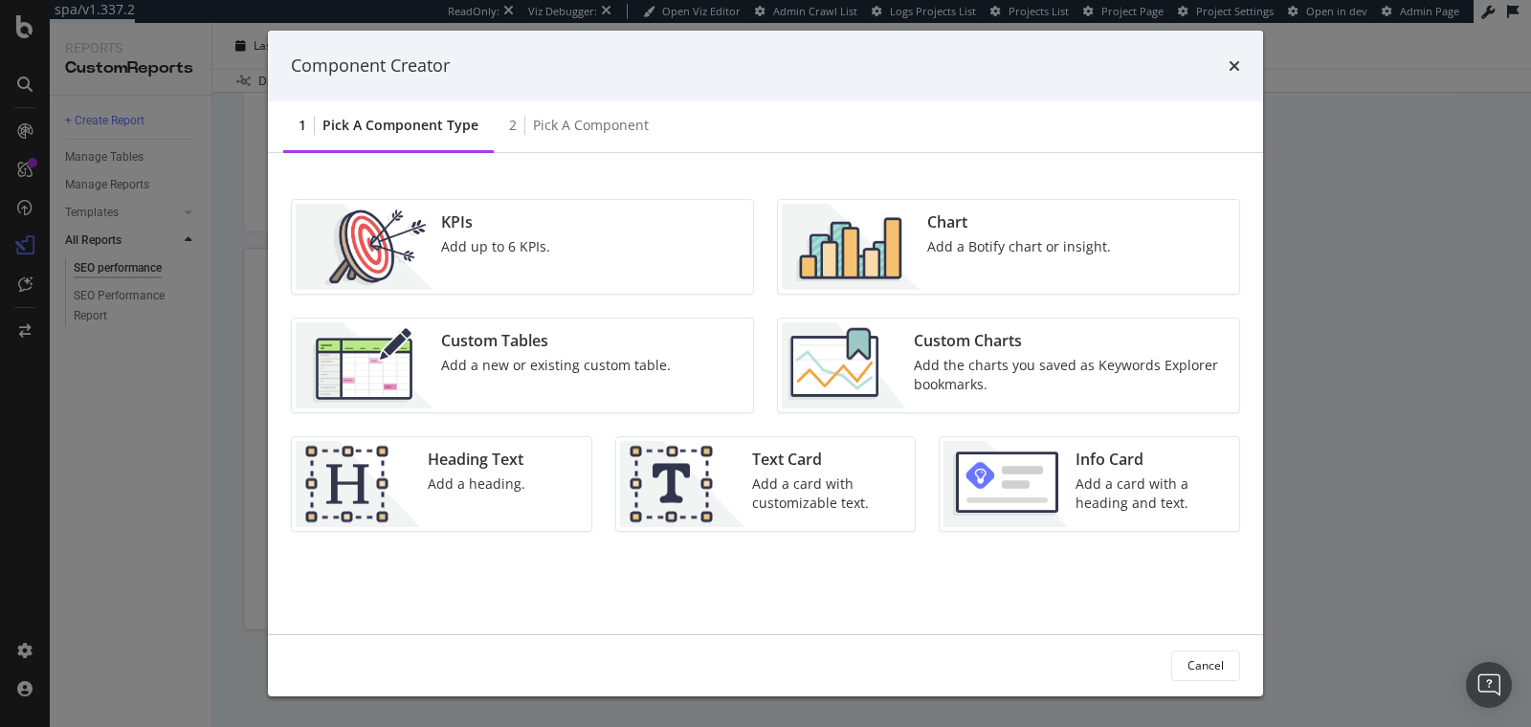
click at [901, 386] on img "modal" at bounding box center [844, 365] width 124 height 86
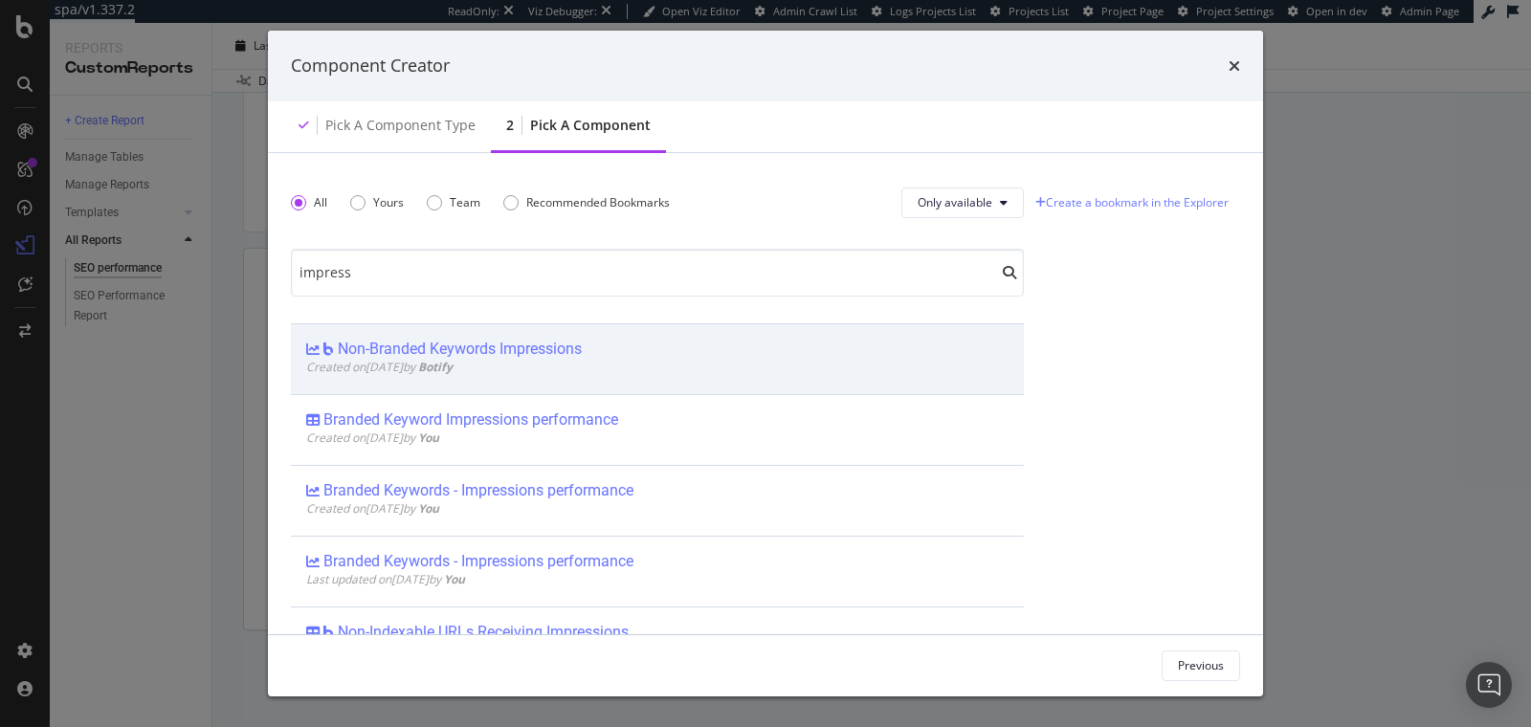
type input "impress"
click at [381, 340] on div "Non-Branded Keywords Impressions" at bounding box center [460, 349] width 244 height 19
click at [1151, 663] on div "Add Component" at bounding box center [1182, 665] width 86 height 16
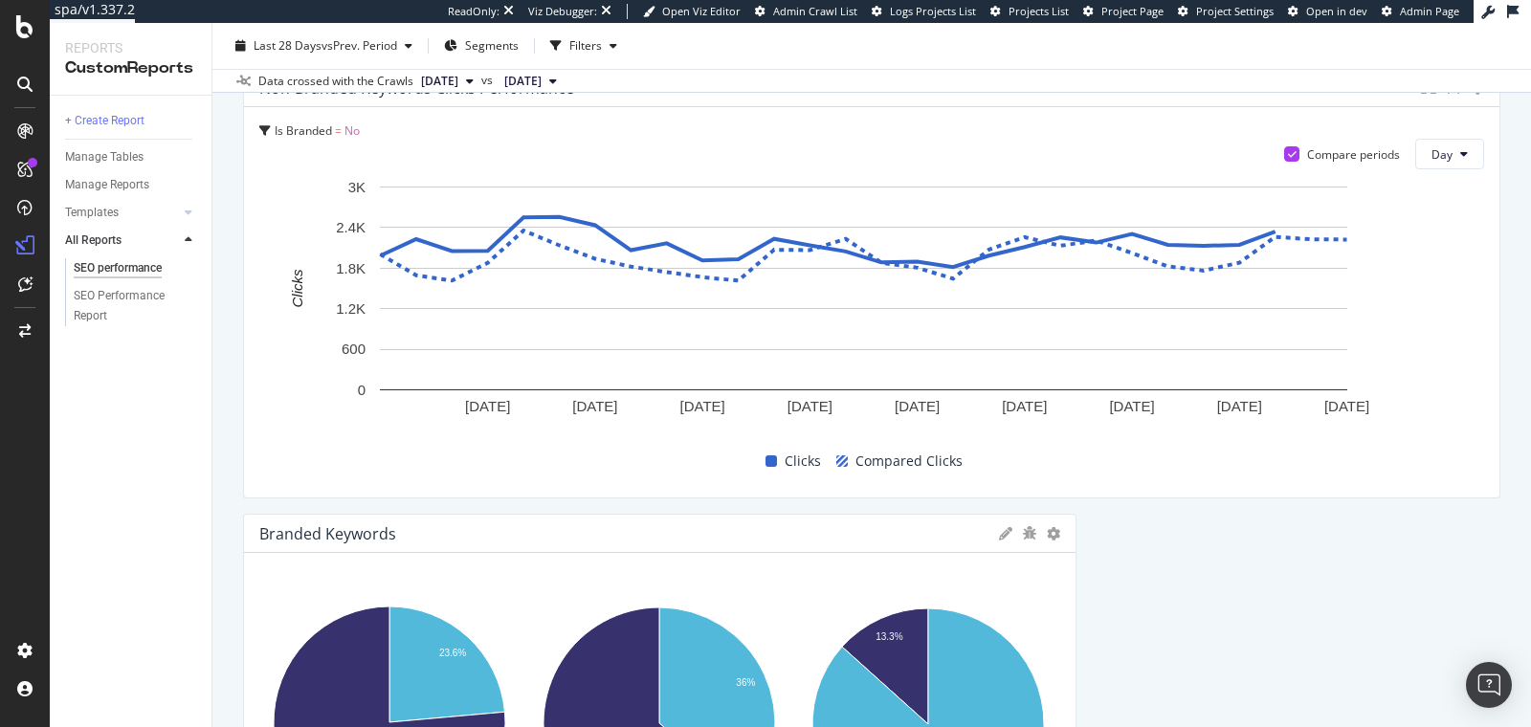
scroll to position [1855, 0]
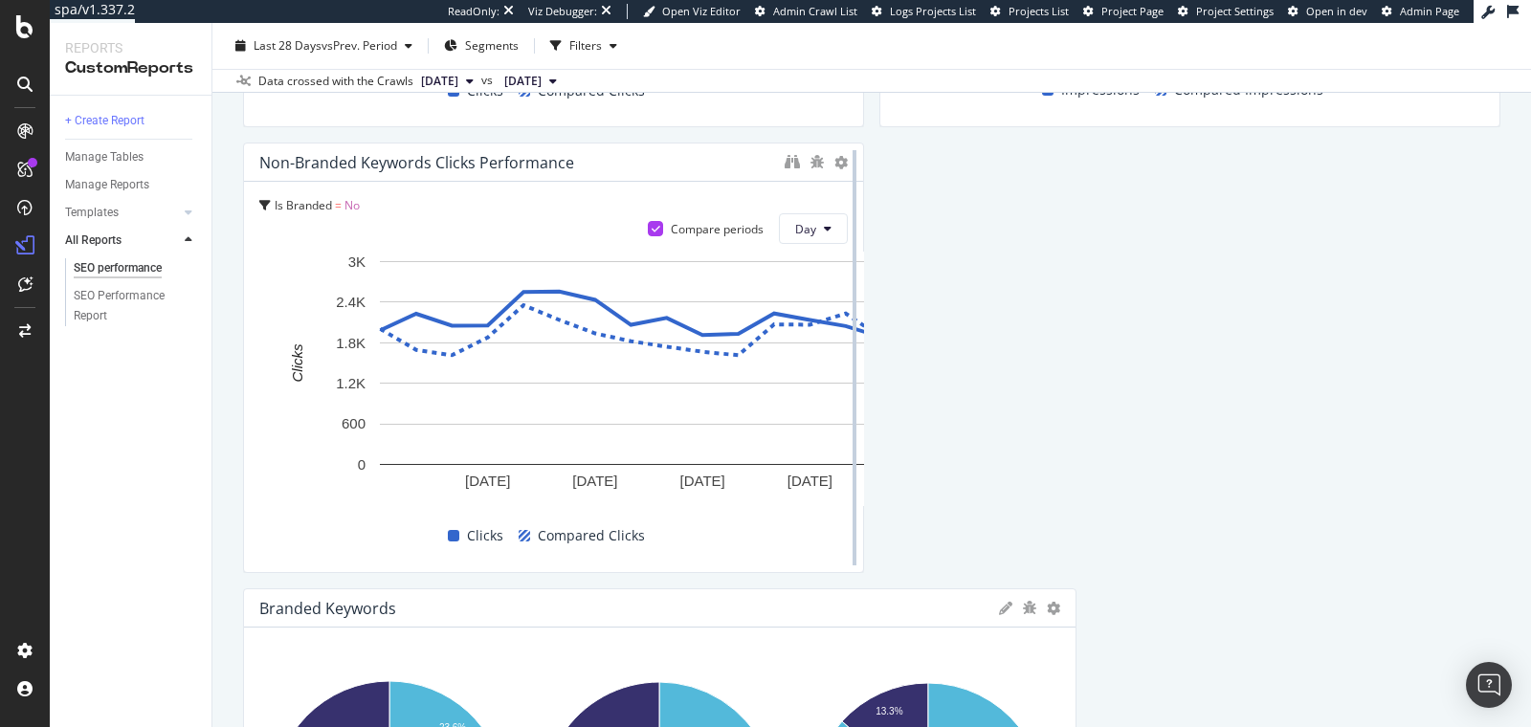
drag, startPoint x: 1475, startPoint y: 373, endPoint x: 853, endPoint y: 365, distance: 622.9
click at [853, 365] on div at bounding box center [854, 358] width 19 height 431
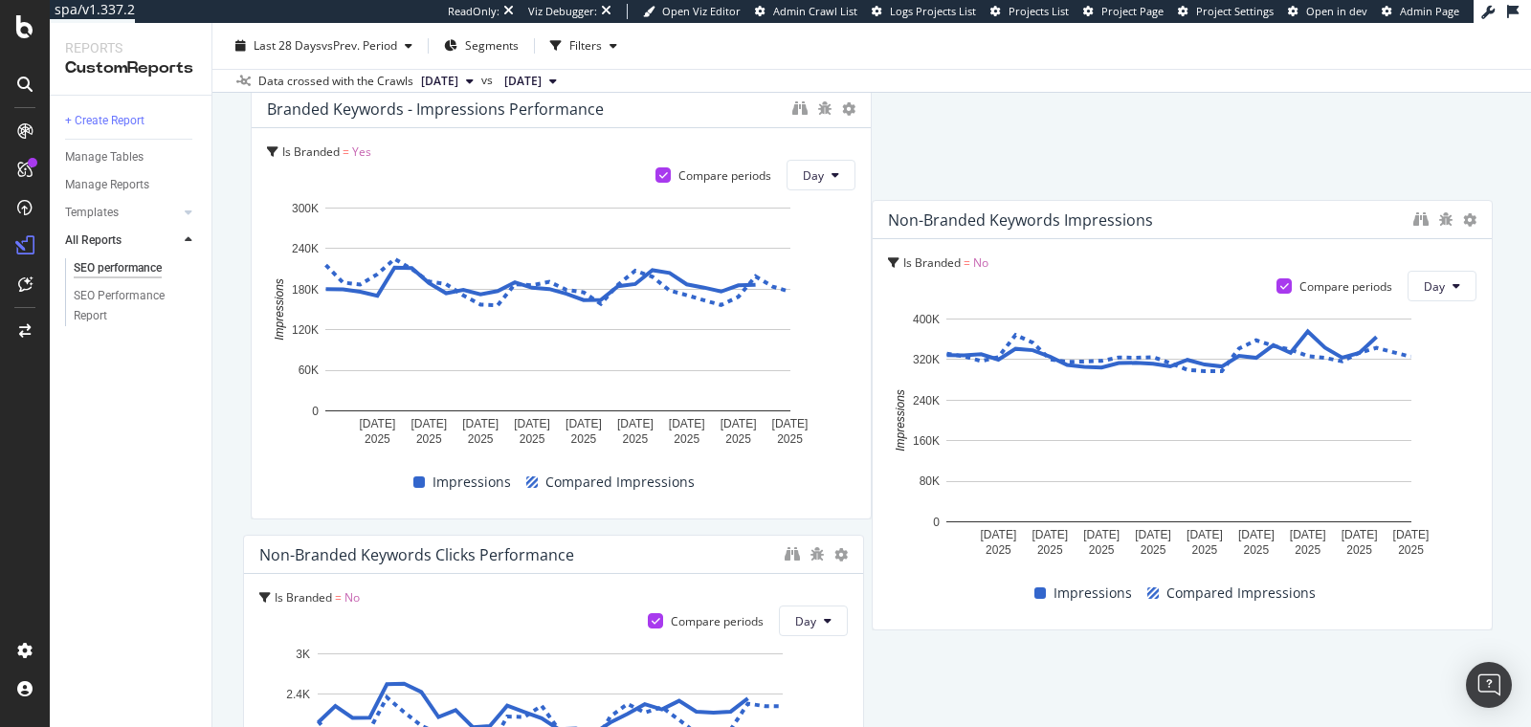
scroll to position [1904, 0]
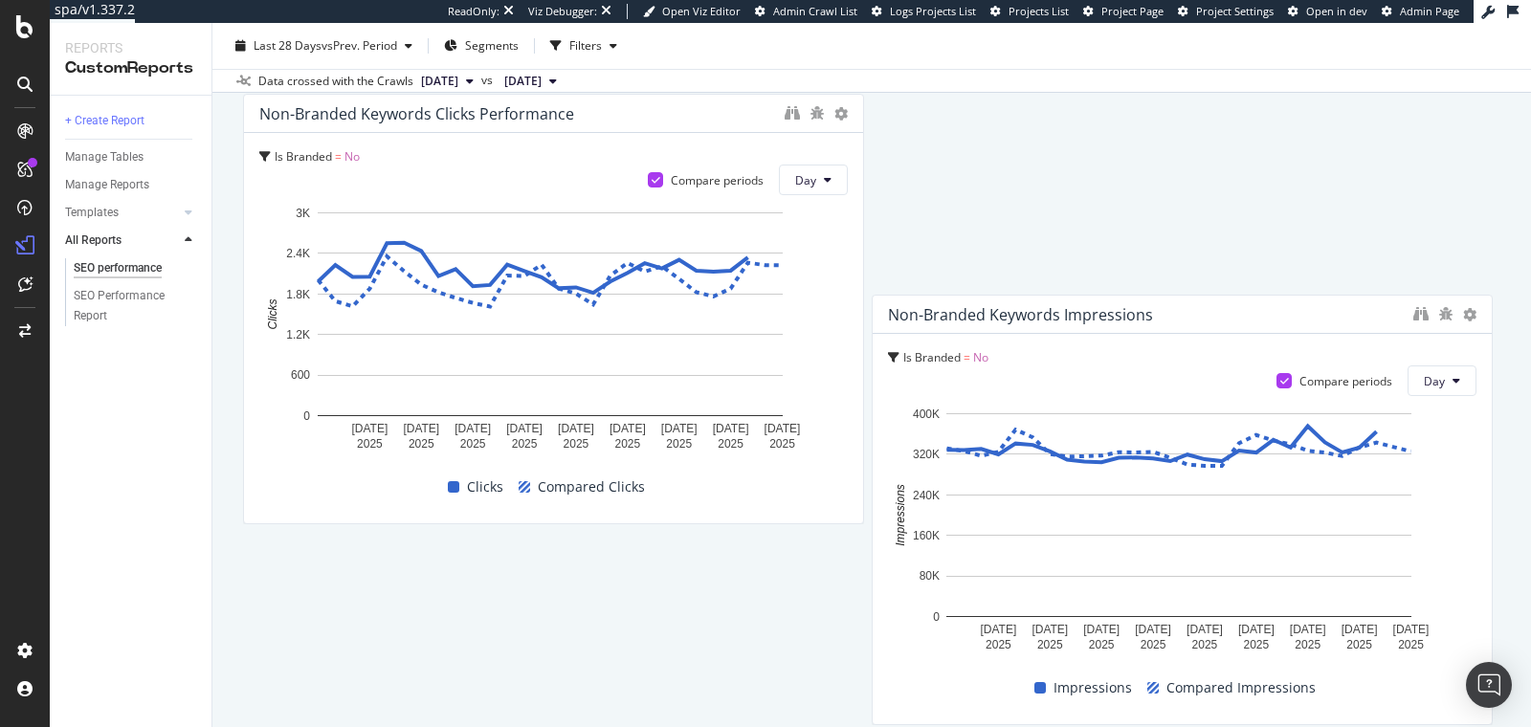
drag, startPoint x: 603, startPoint y: 249, endPoint x: 1332, endPoint y: 325, distance: 733.1
click at [1332, 325] on div "Non-Branded Keywords Impressions" at bounding box center [1182, 315] width 619 height 38
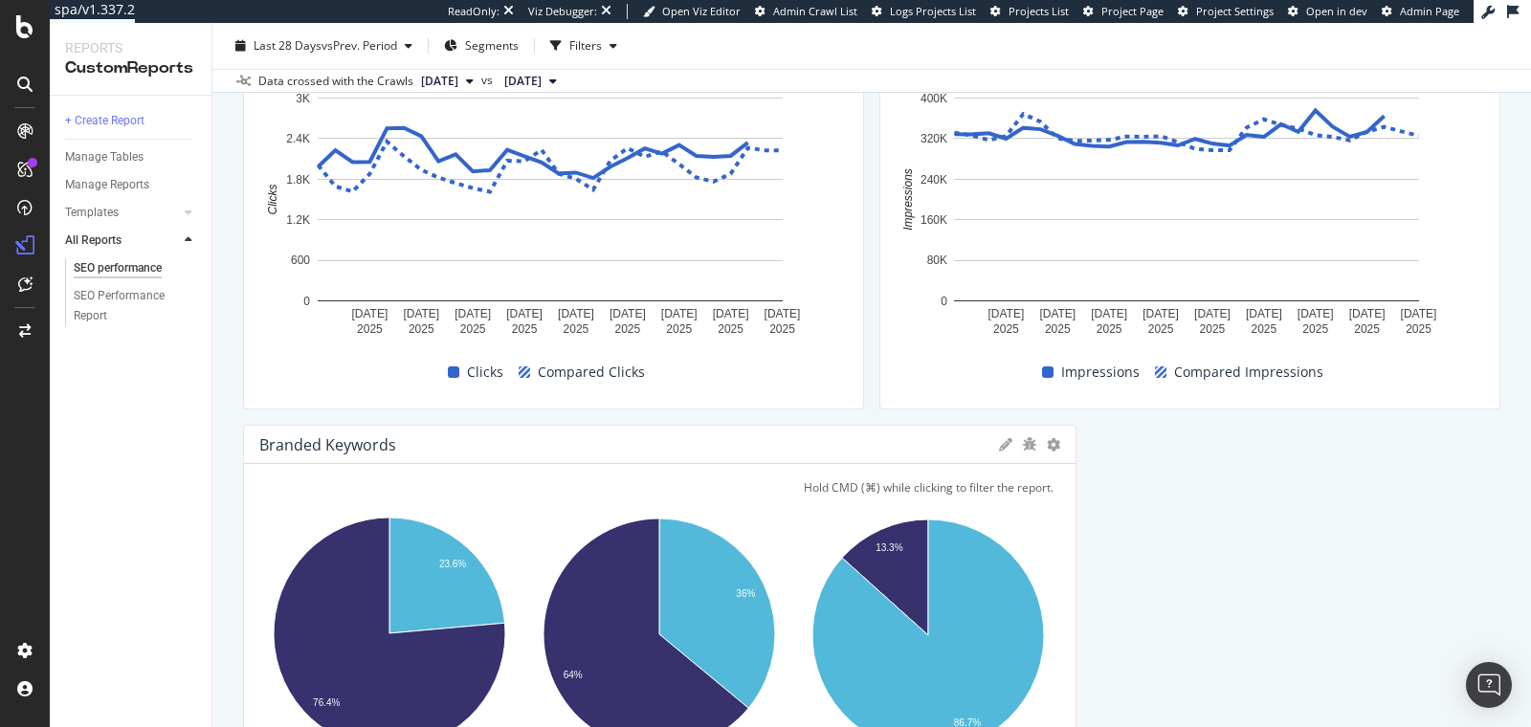
scroll to position [2044, 0]
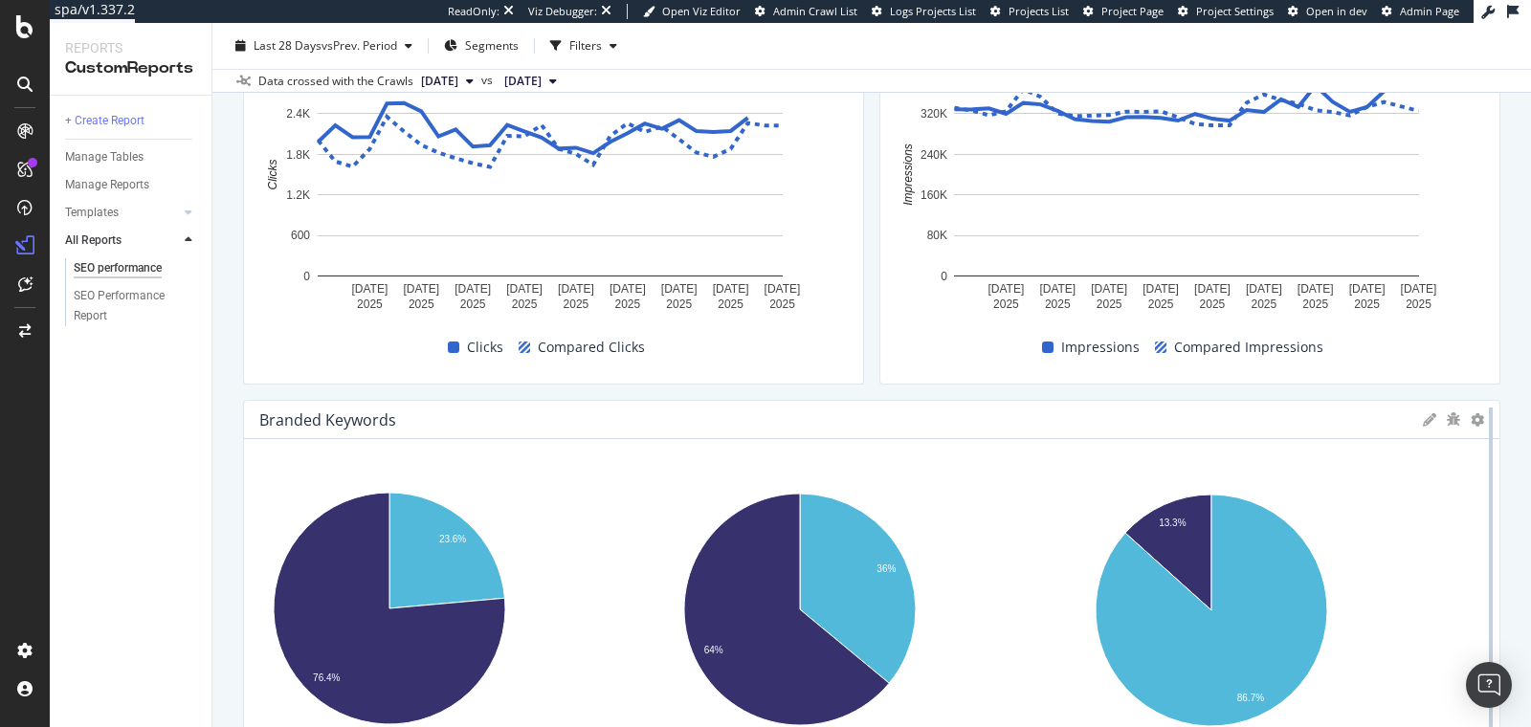
drag, startPoint x: 1057, startPoint y: 539, endPoint x: 1482, endPoint y: 548, distance: 424.9
click at [1482, 548] on div at bounding box center [1490, 615] width 19 height 431
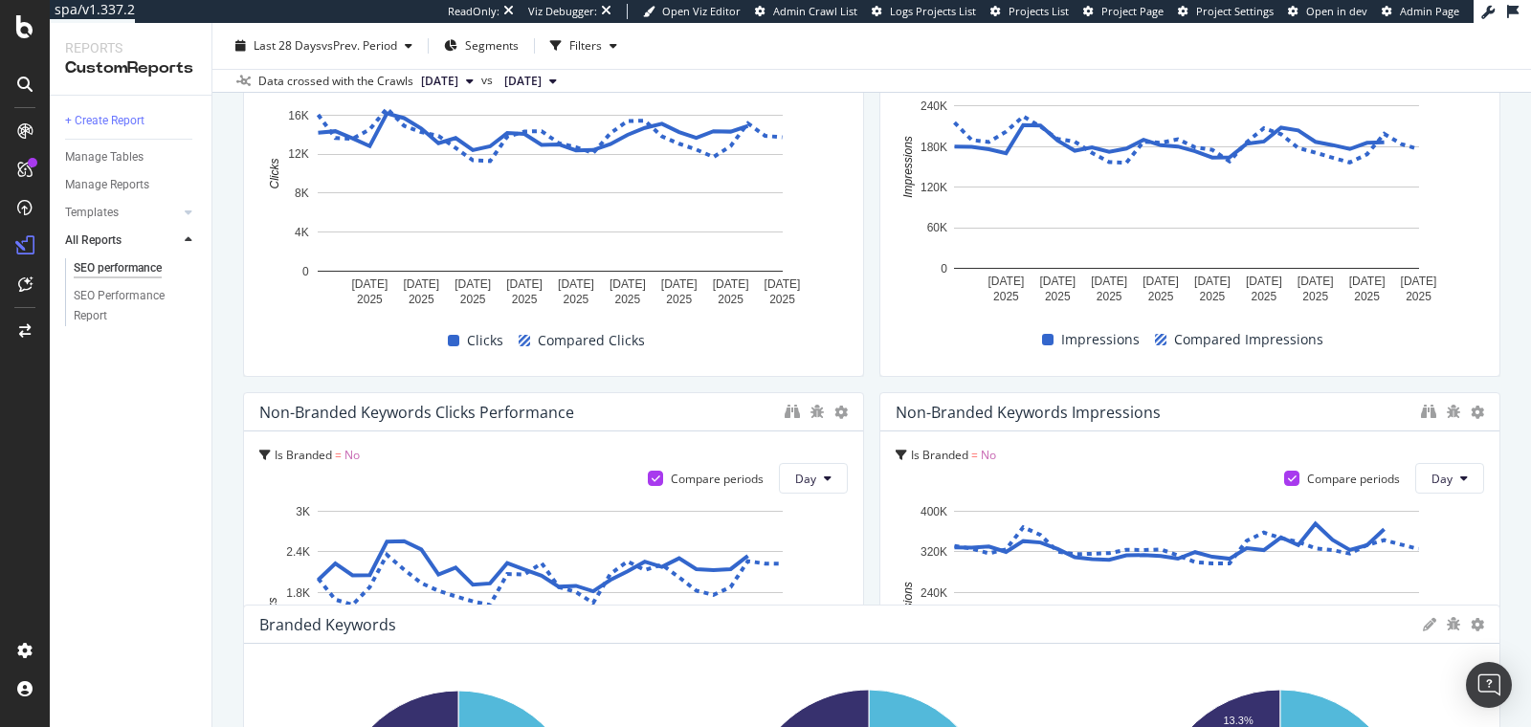
scroll to position [1644, 0]
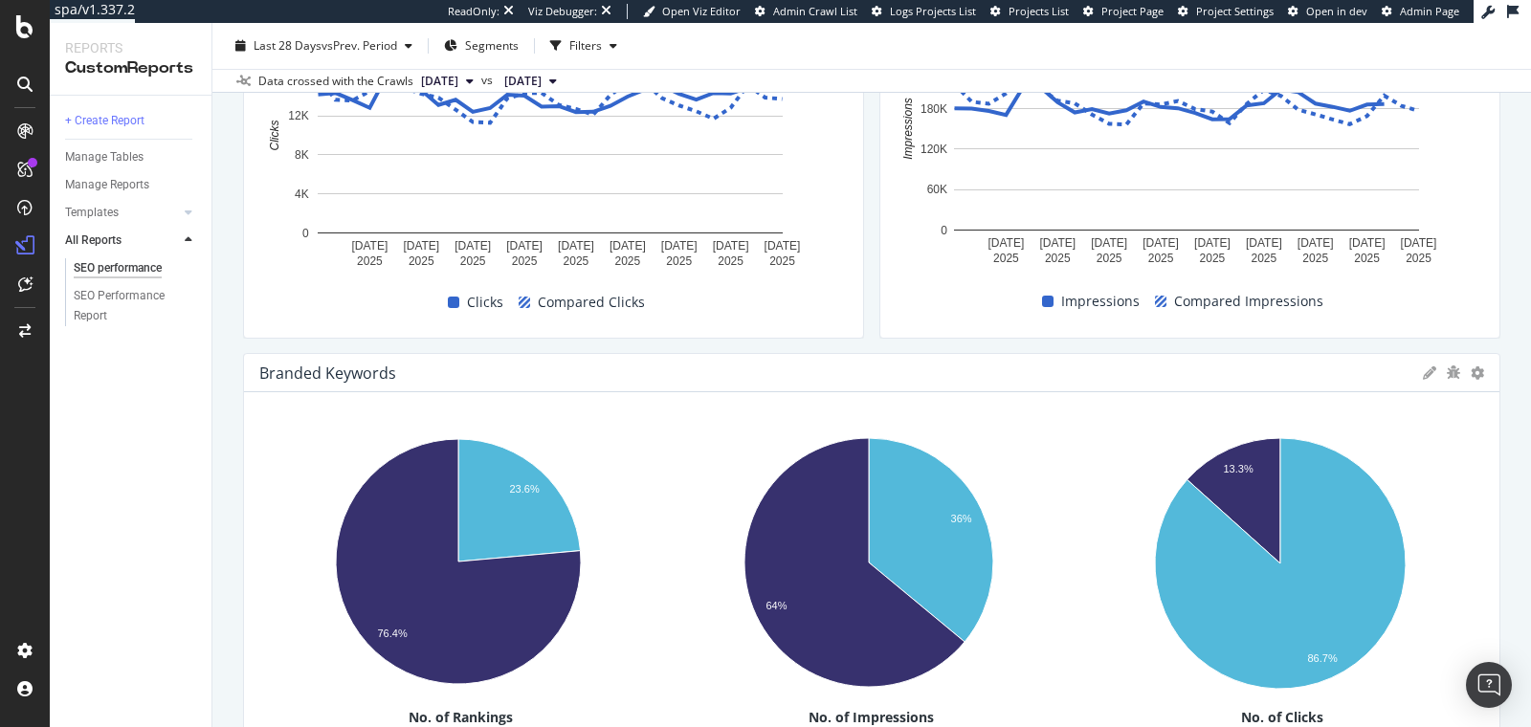
drag, startPoint x: 454, startPoint y: 350, endPoint x: 568, endPoint y: 382, distance: 118.2
click at [568, 382] on div "Branded Keywords" at bounding box center [871, 373] width 1255 height 38
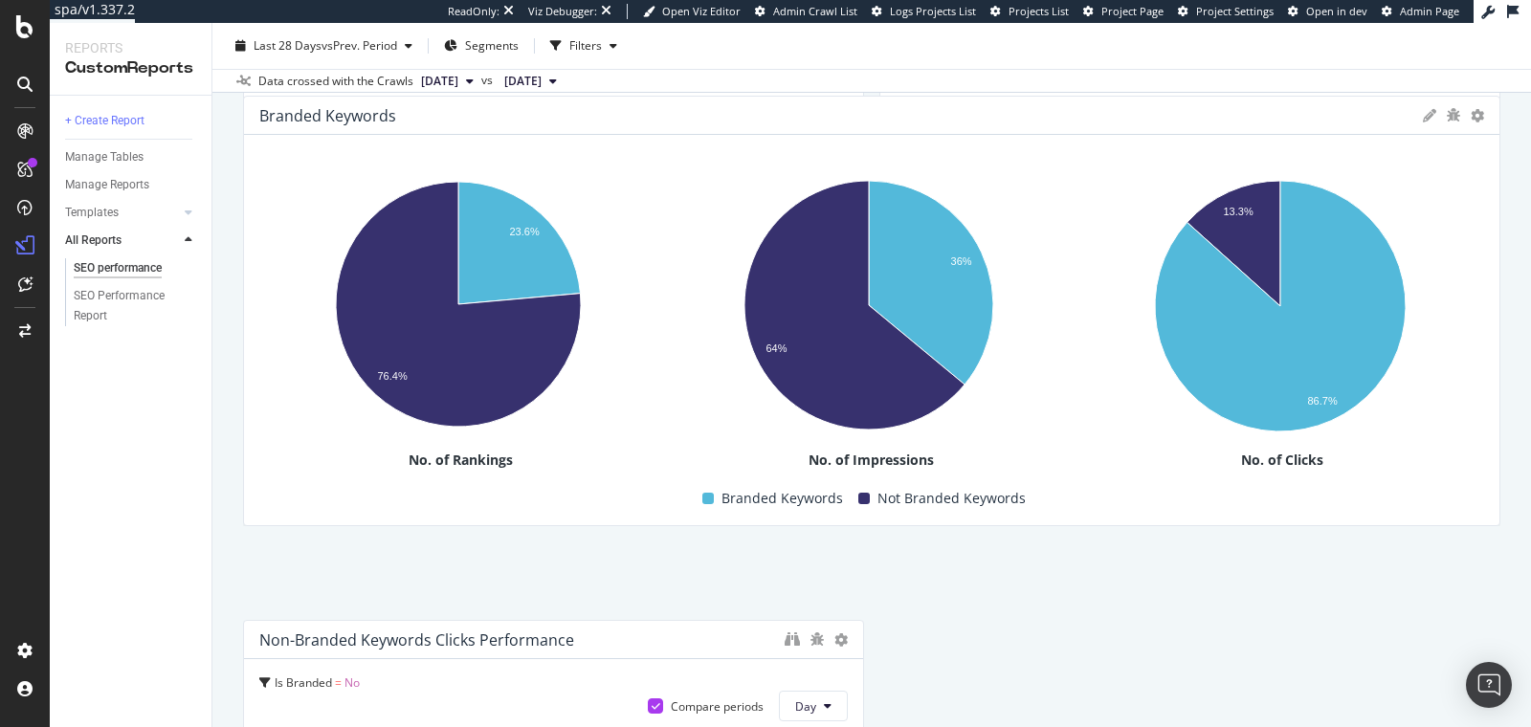
scroll to position [1790, 0]
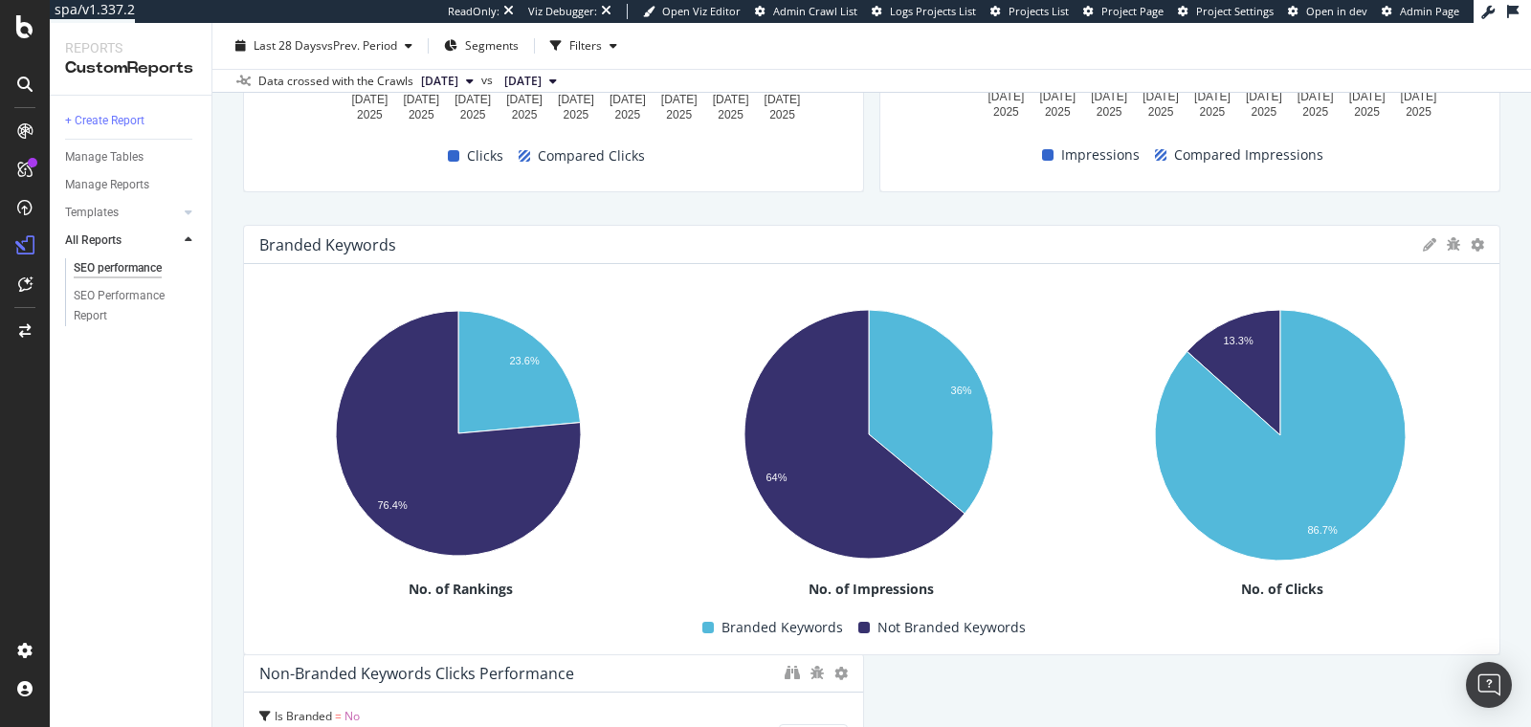
drag, startPoint x: 492, startPoint y: 494, endPoint x: 465, endPoint y: 238, distance: 256.9
click at [465, 238] on div "Branded Keywords" at bounding box center [836, 244] width 1154 height 19
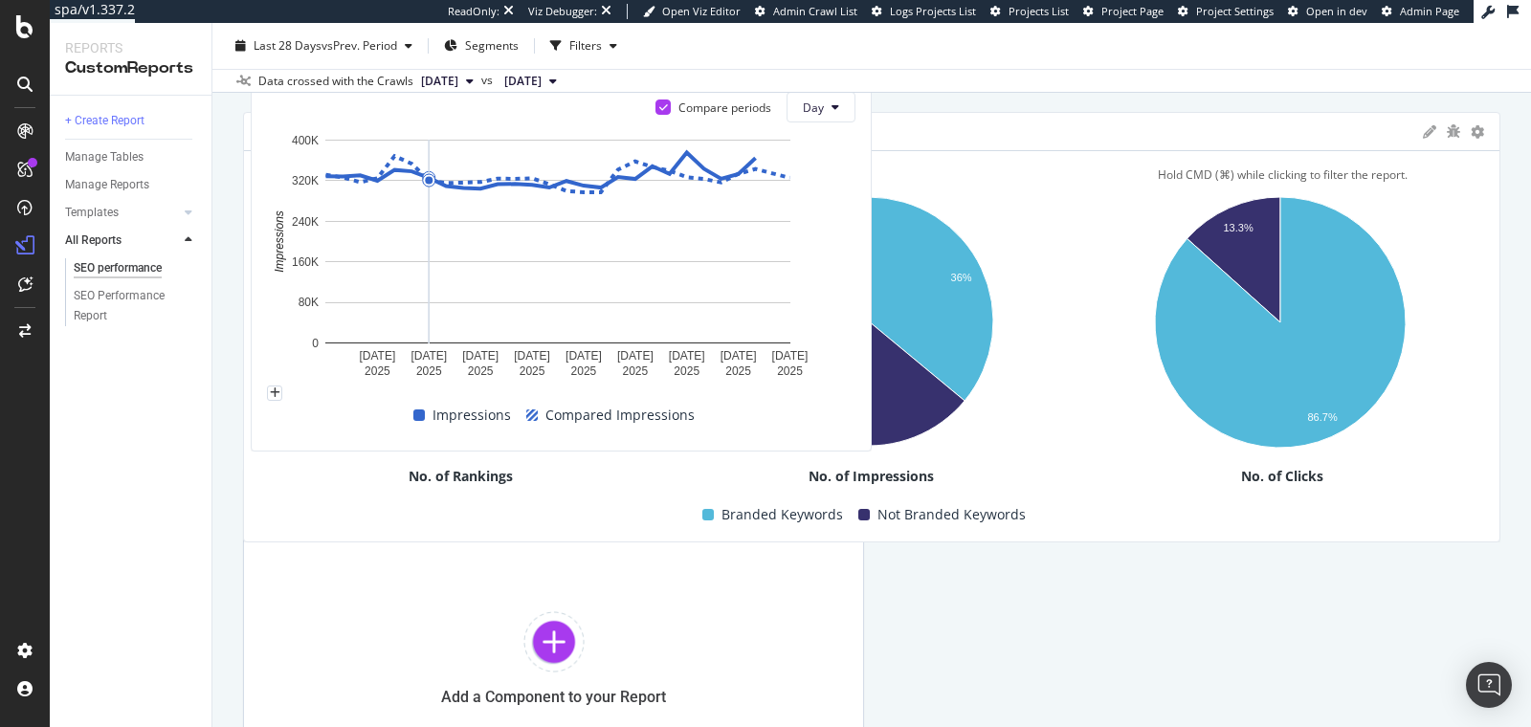
scroll to position [2409, 0]
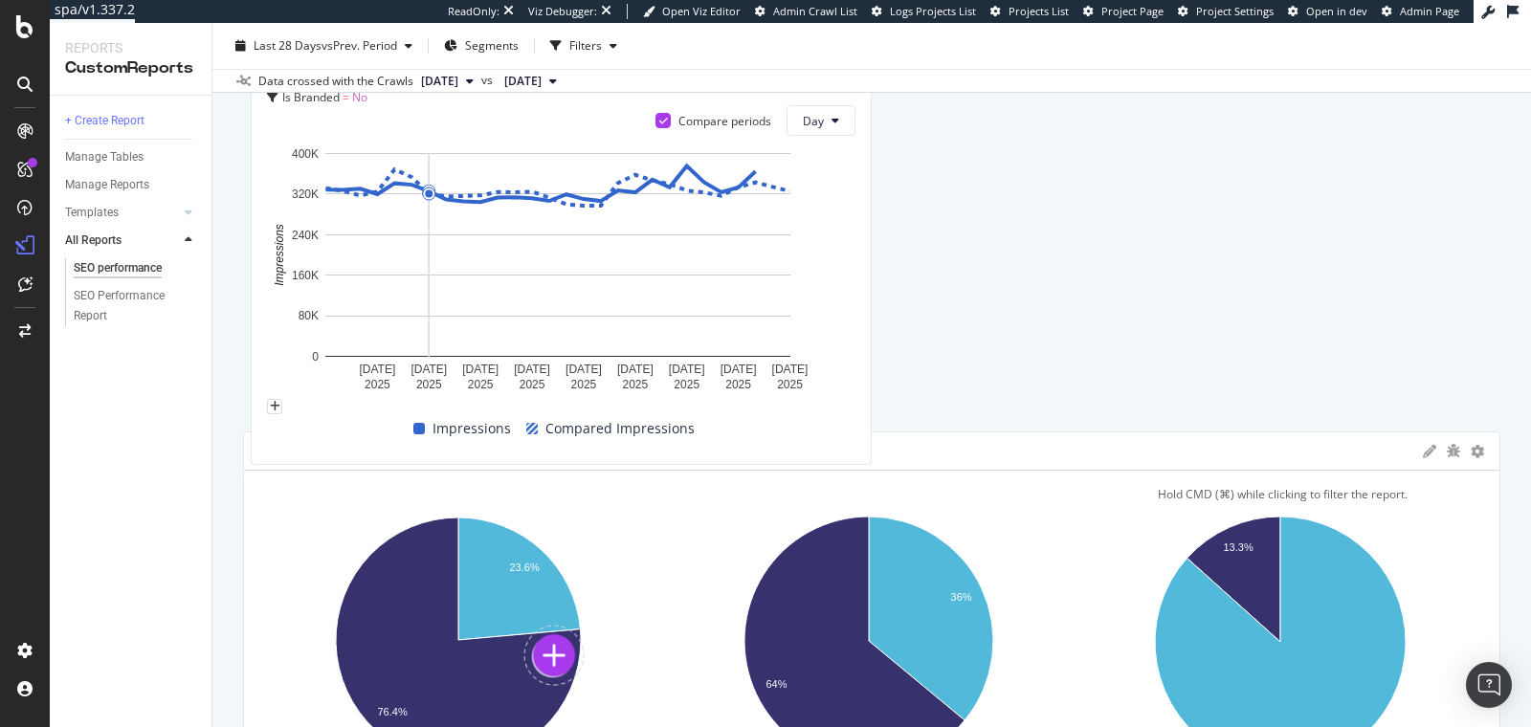
drag, startPoint x: 407, startPoint y: 257, endPoint x: 1086, endPoint y: 503, distance: 722.5
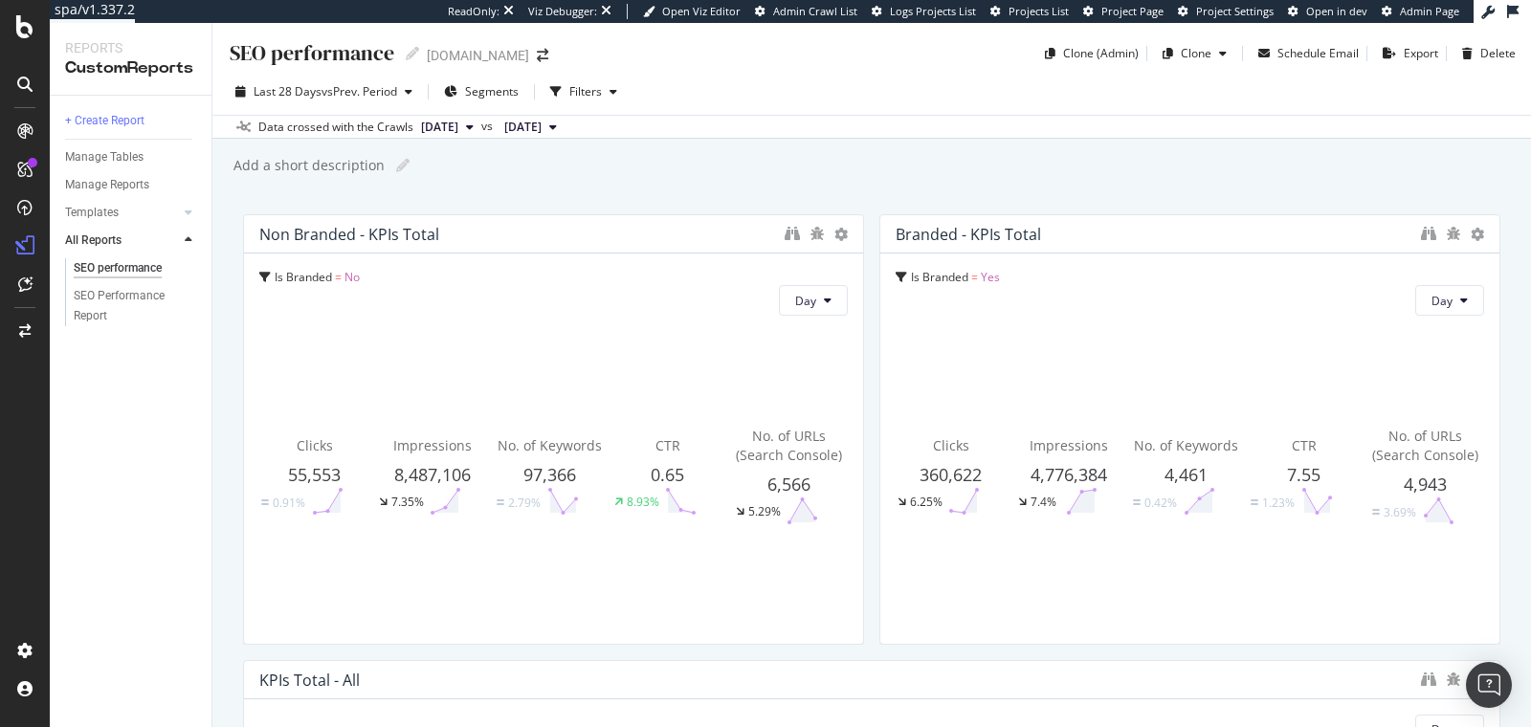
scroll to position [0, 0]
click at [112, 189] on div "Manage Reports" at bounding box center [107, 185] width 84 height 20
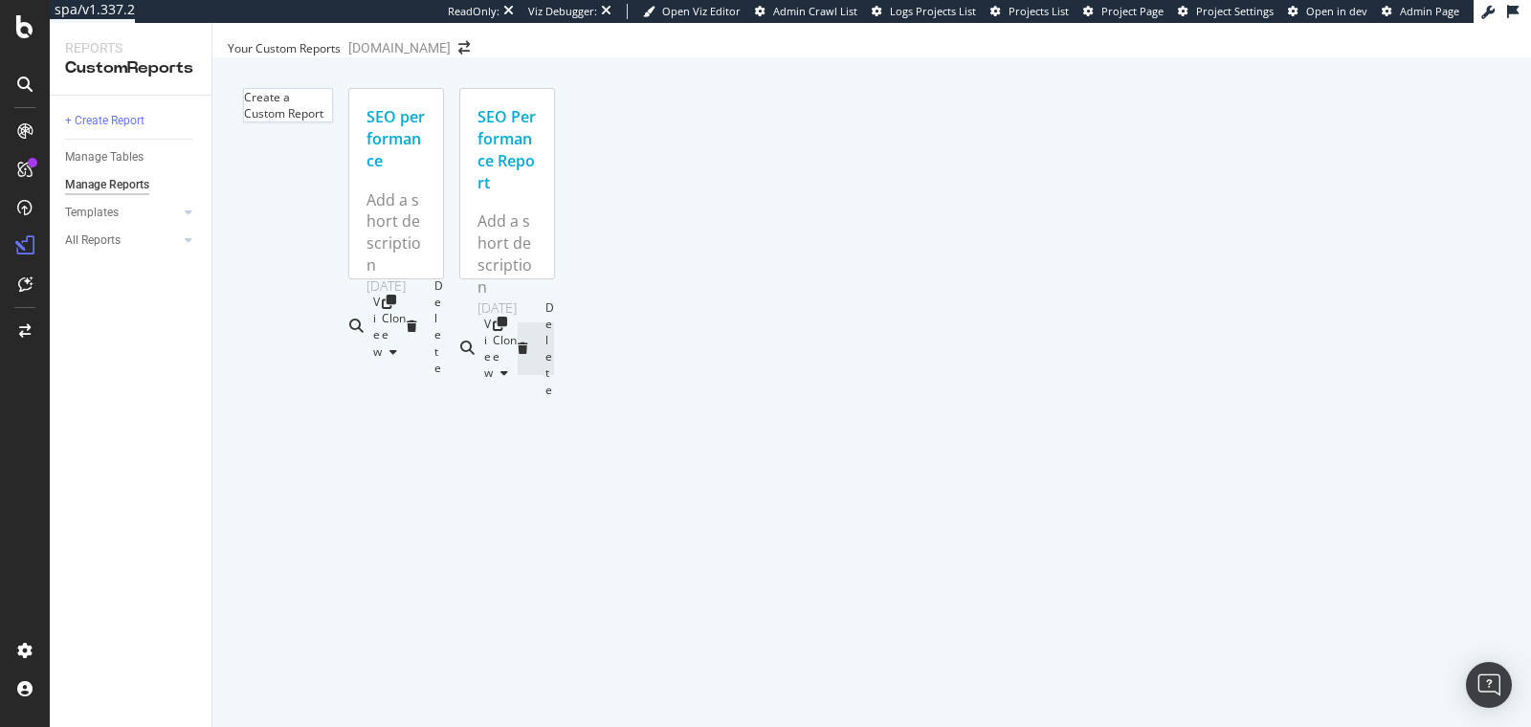
click at [538, 343] on div at bounding box center [528, 348] width 20 height 11
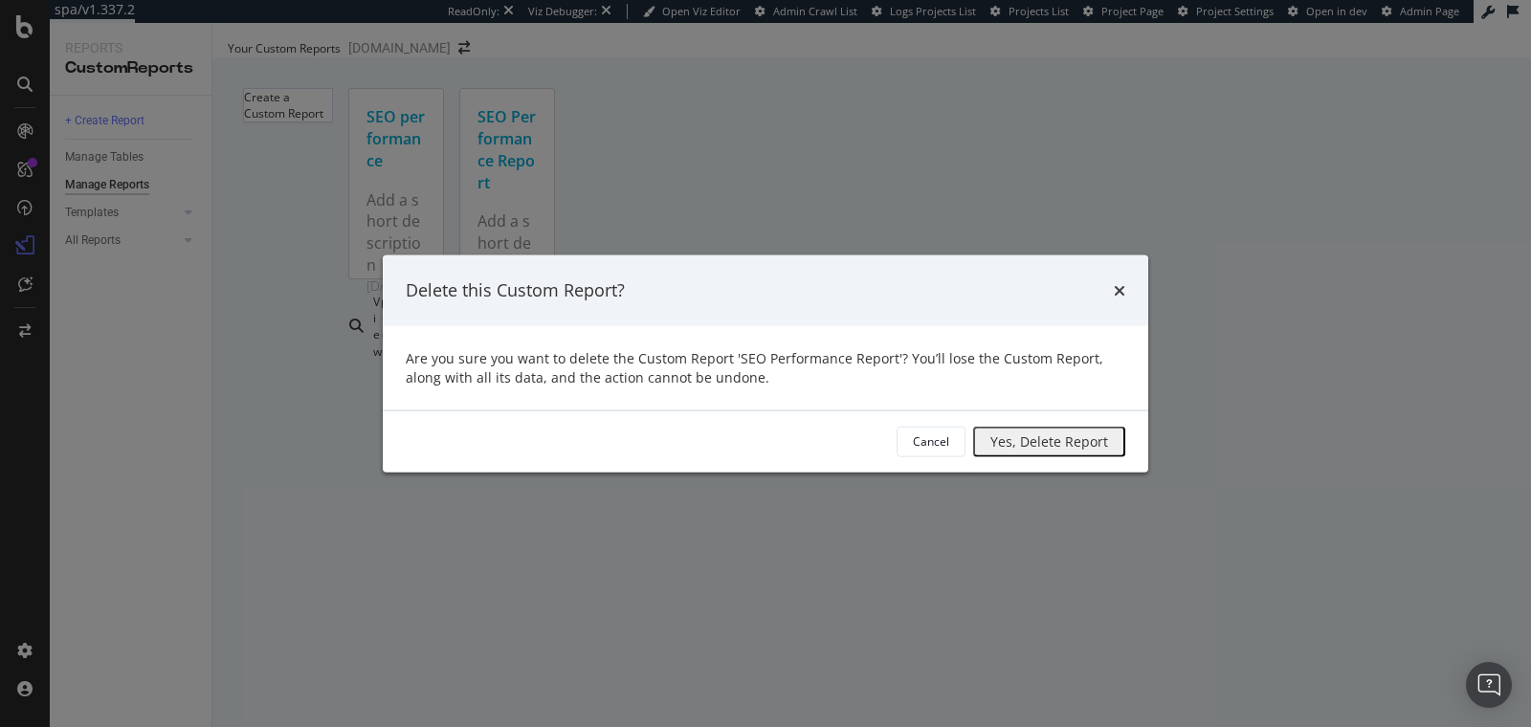
click at [990, 432] on div "Yes, Delete Report" at bounding box center [1049, 441] width 118 height 25
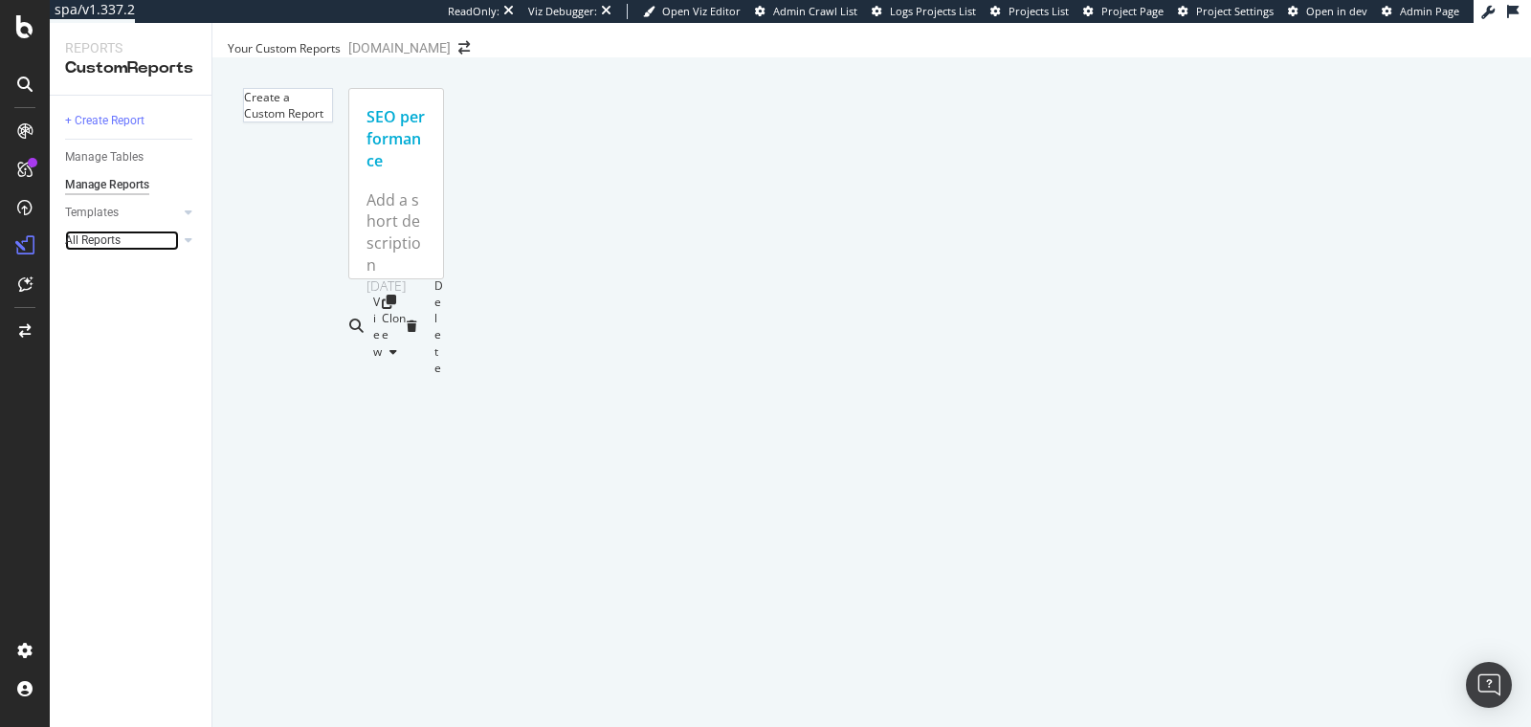
click at [134, 232] on link "All Reports" at bounding box center [122, 241] width 114 height 20
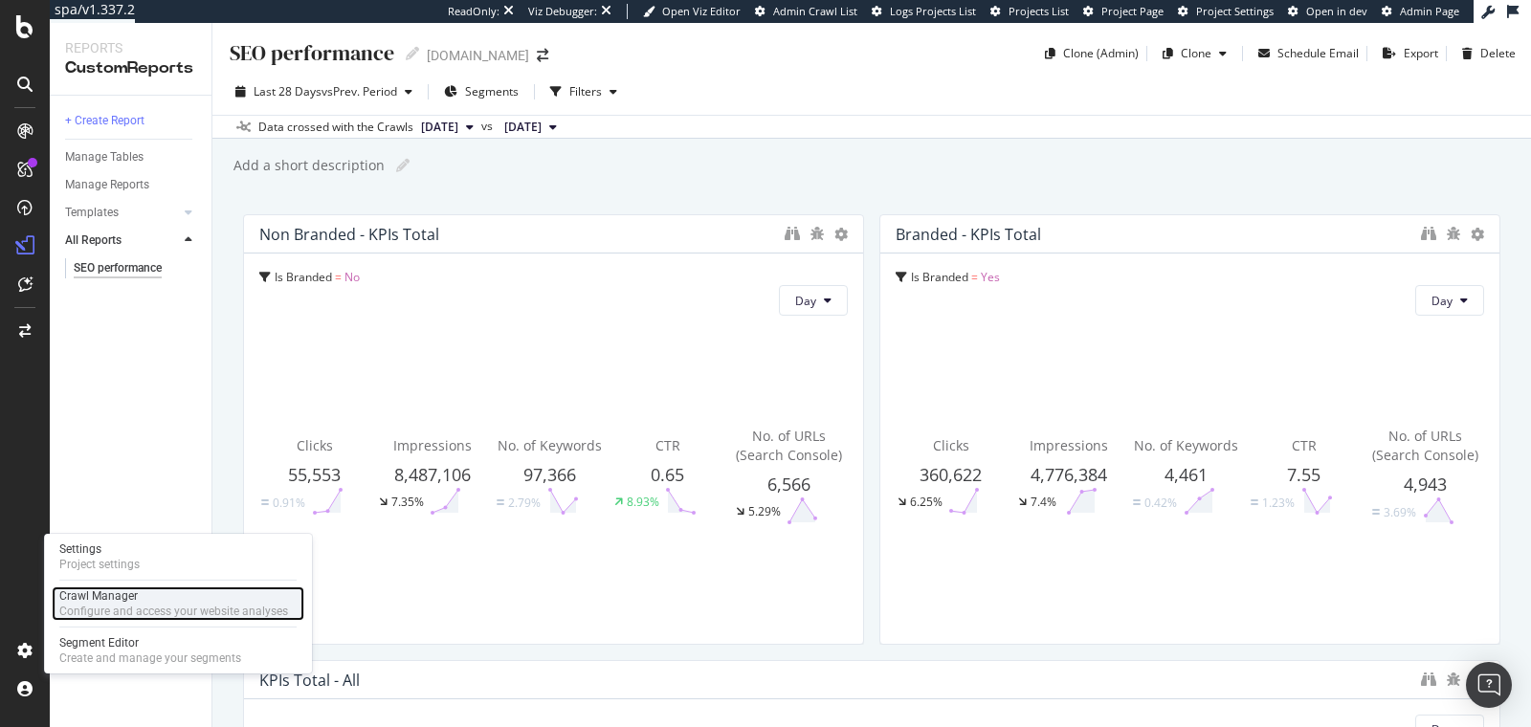
click at [81, 592] on div "Crawl Manager" at bounding box center [173, 595] width 229 height 15
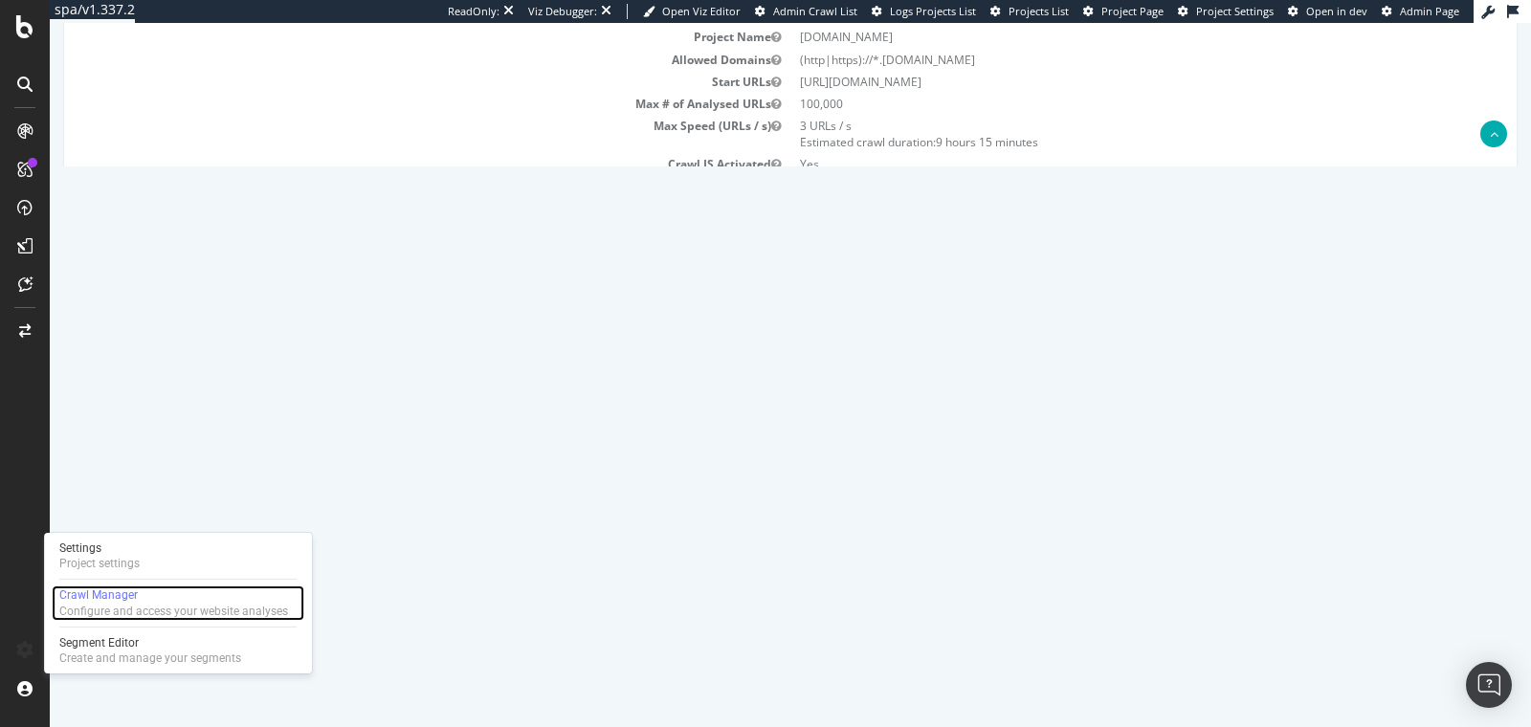
scroll to position [230, 0]
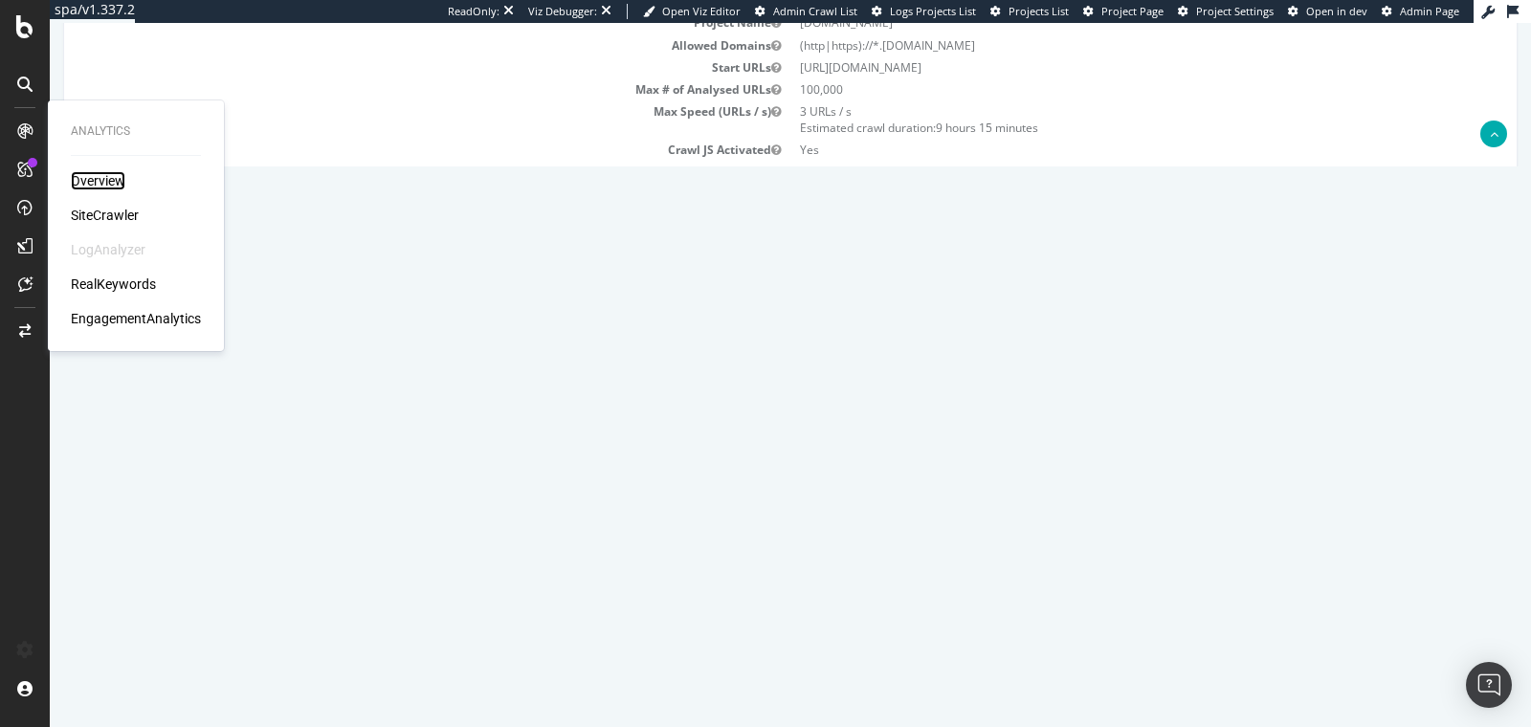
click at [102, 181] on div "Overview" at bounding box center [98, 180] width 55 height 19
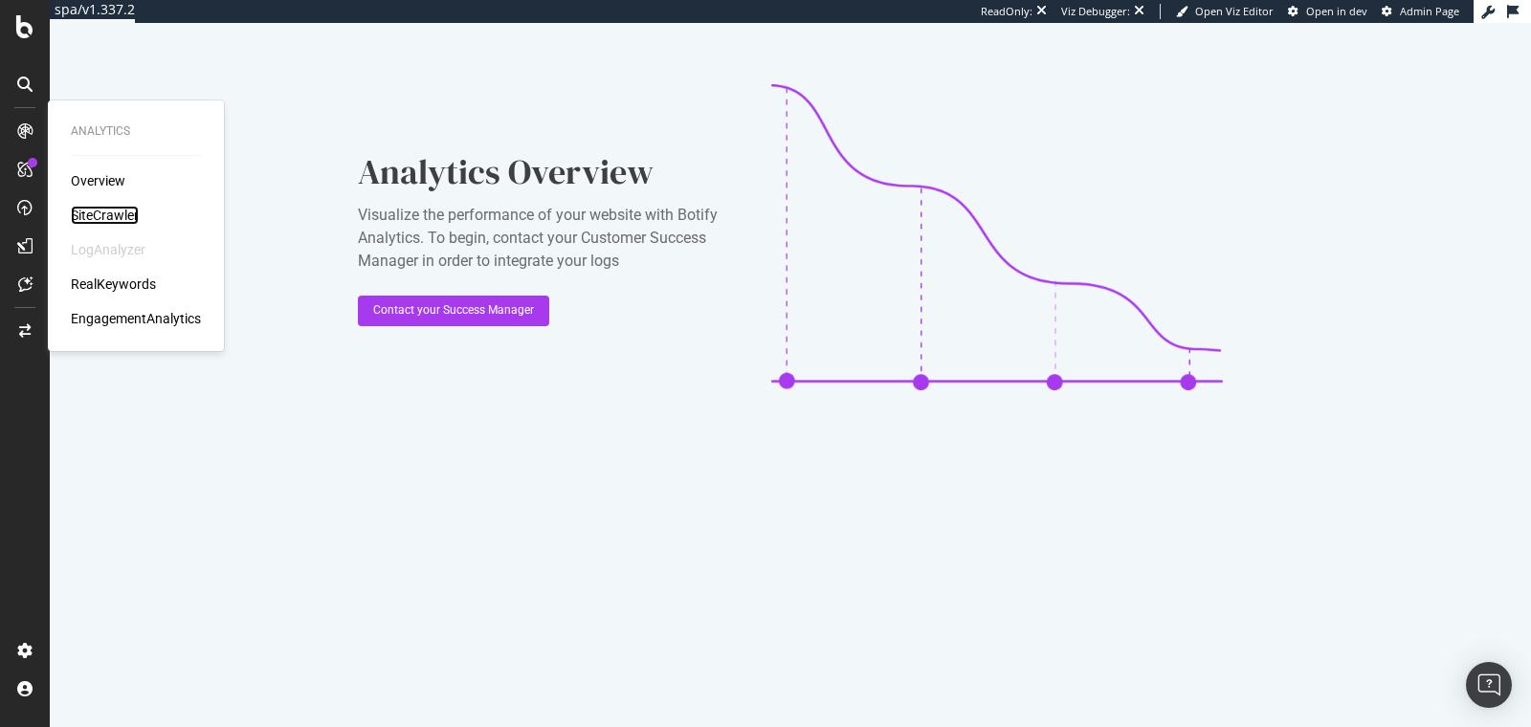
click at [107, 217] on div "SiteCrawler" at bounding box center [105, 215] width 68 height 19
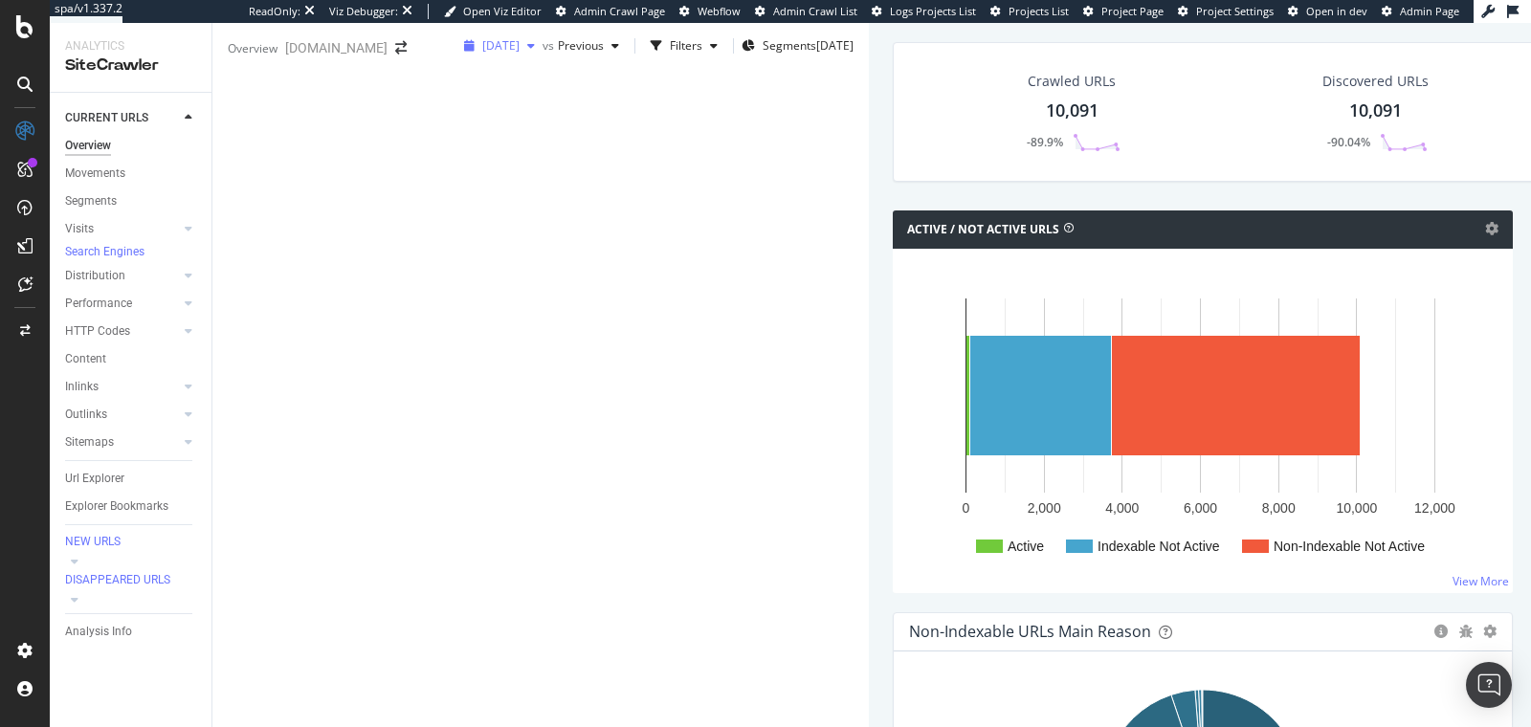
click at [527, 52] on icon "button" at bounding box center [531, 45] width 8 height 11
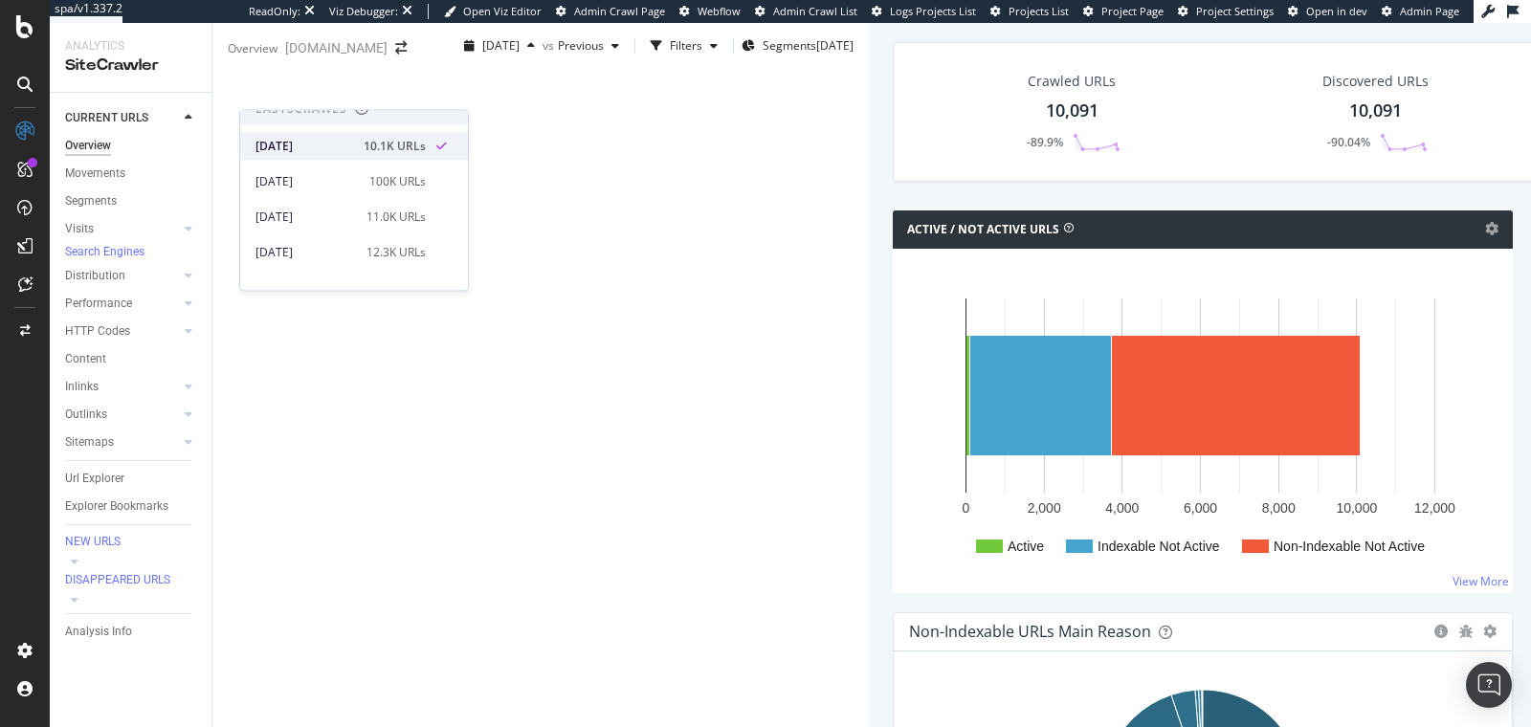
scroll to position [33, 0]
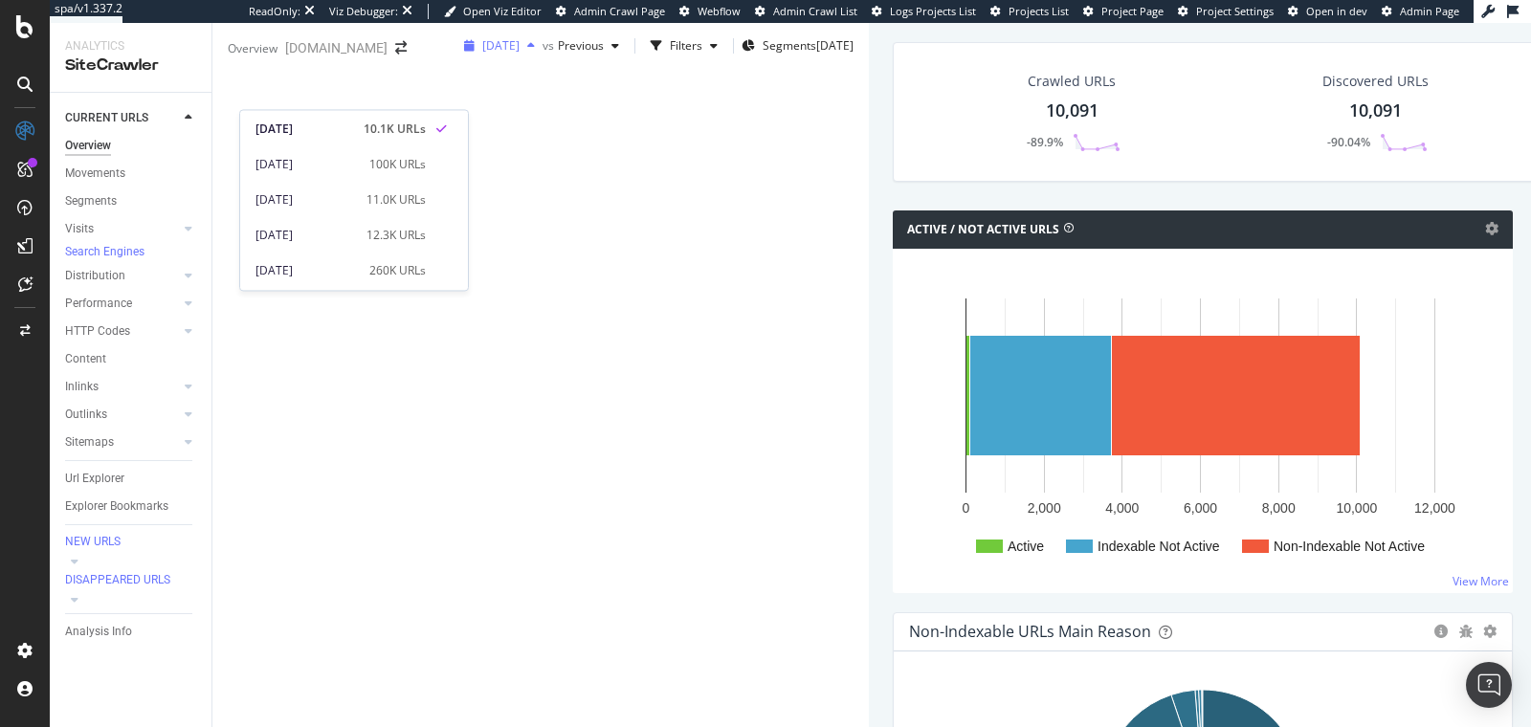
click at [527, 52] on icon "button" at bounding box center [531, 45] width 8 height 11
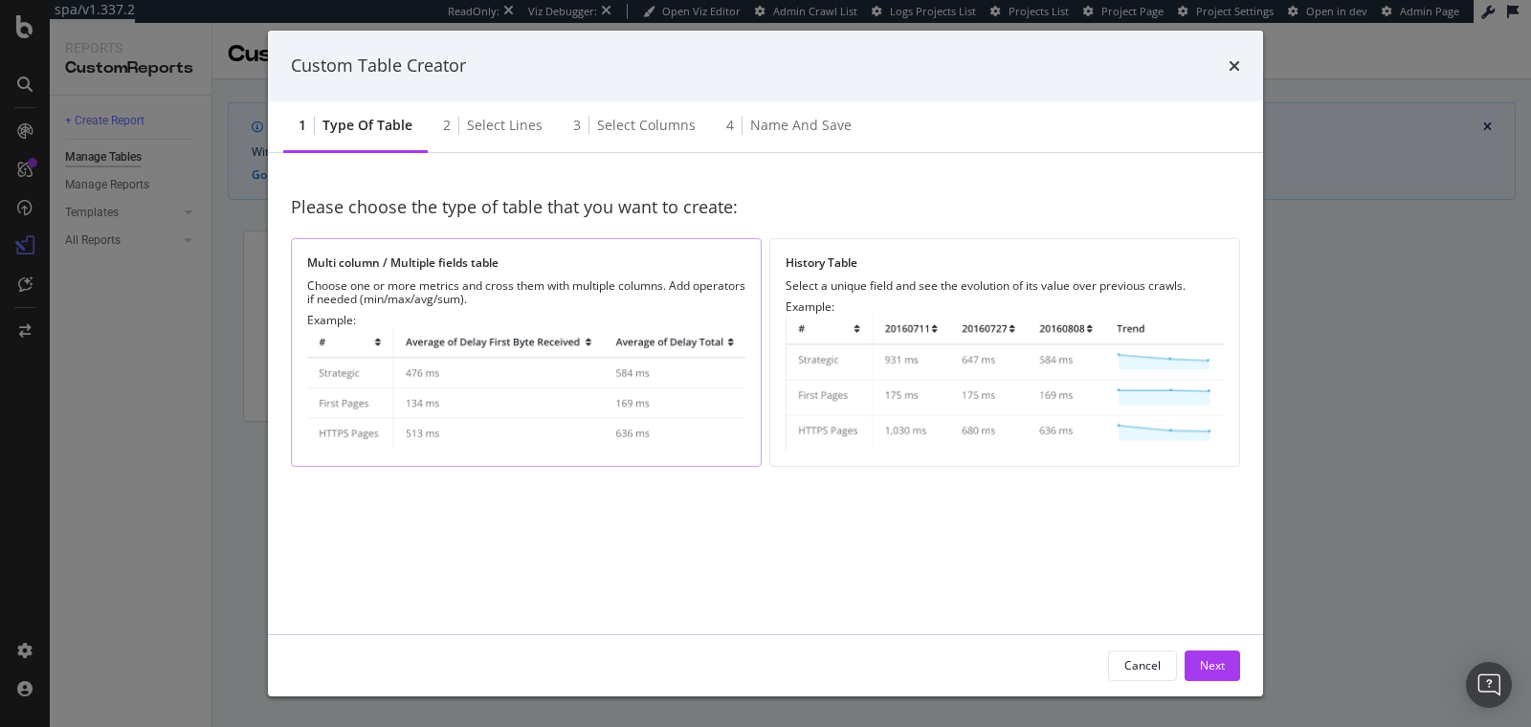
click at [538, 299] on div "Choose one or more metrics and cross them with multiple columns. Add operators …" at bounding box center [526, 292] width 438 height 27
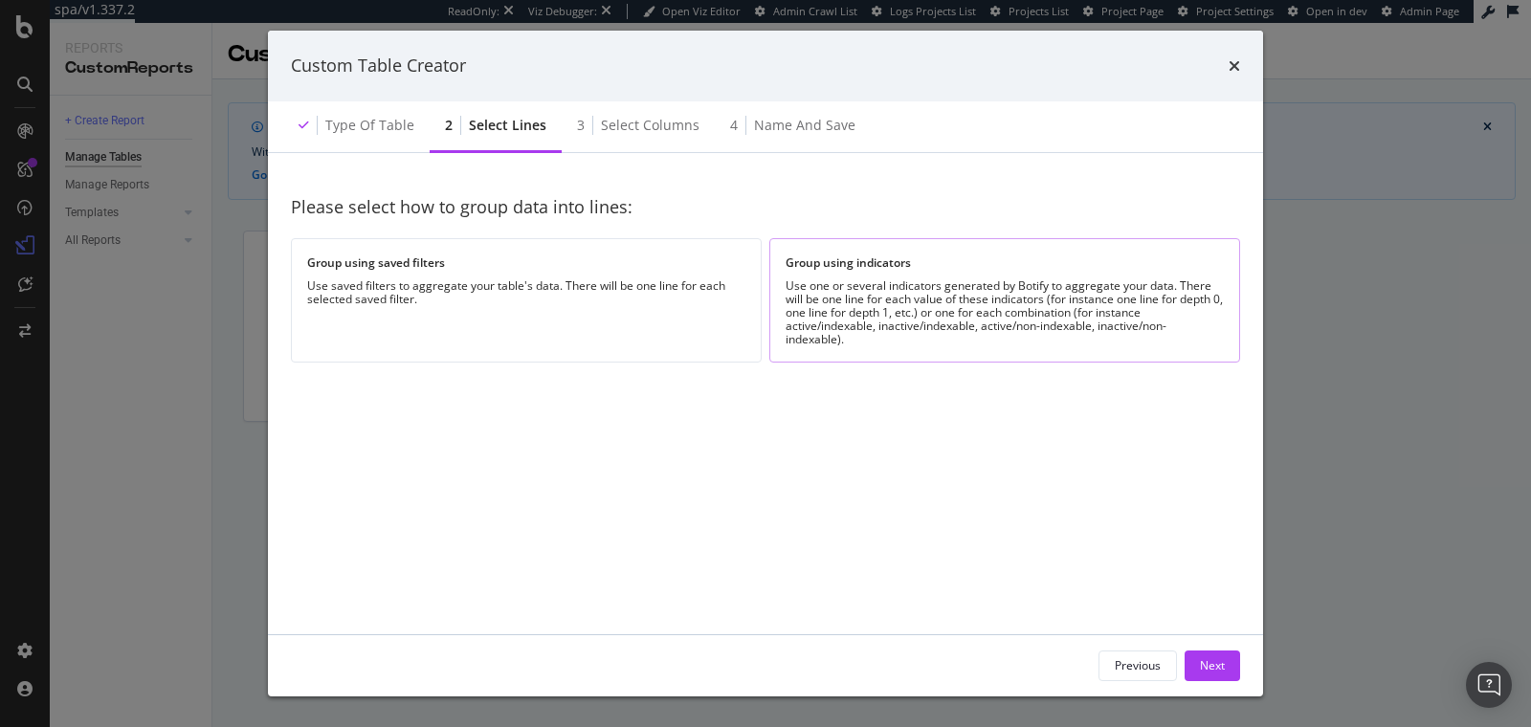
click at [800, 297] on div "Use one or several indicators generated by Botify to aggregate your data. There…" at bounding box center [1005, 312] width 438 height 67
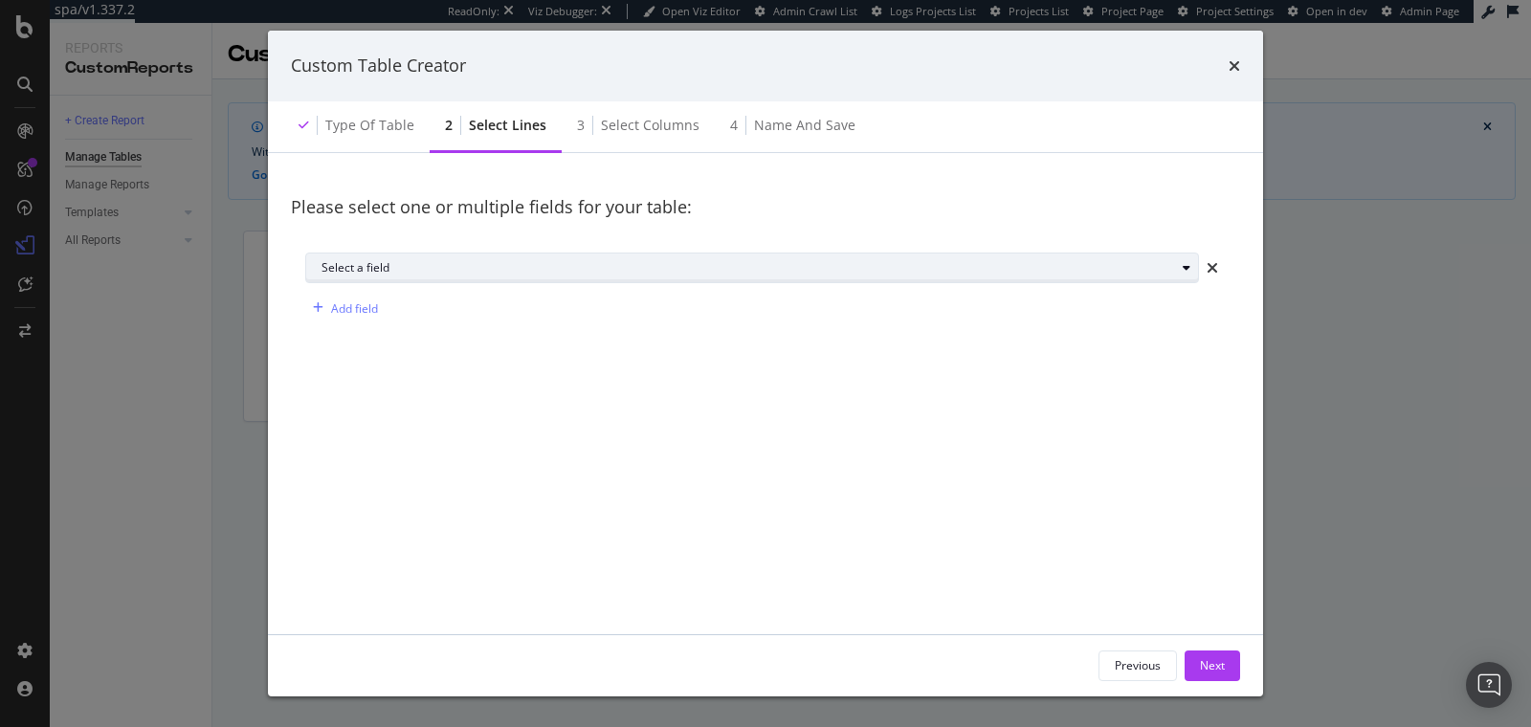
click at [497, 258] on div "Select a field" at bounding box center [759, 268] width 876 height 27
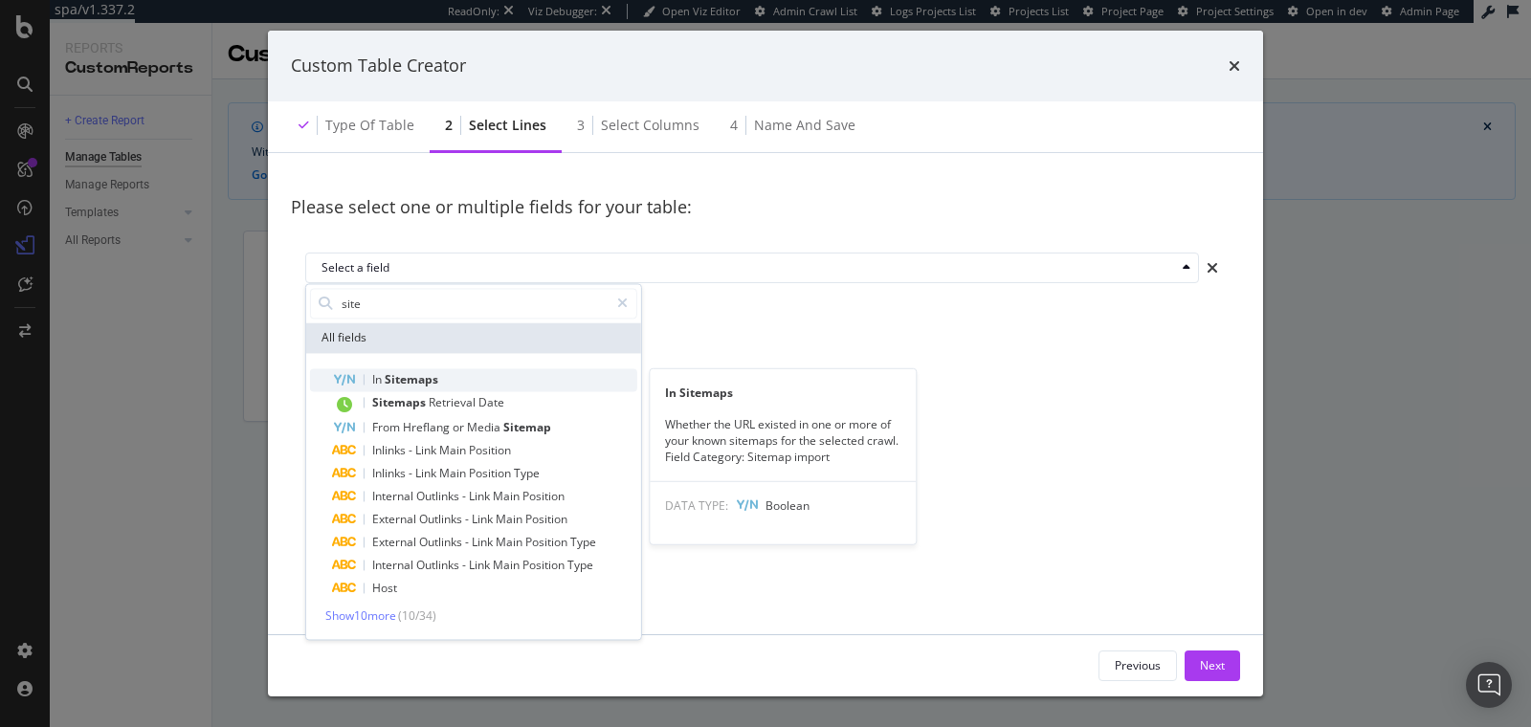
type input "site"
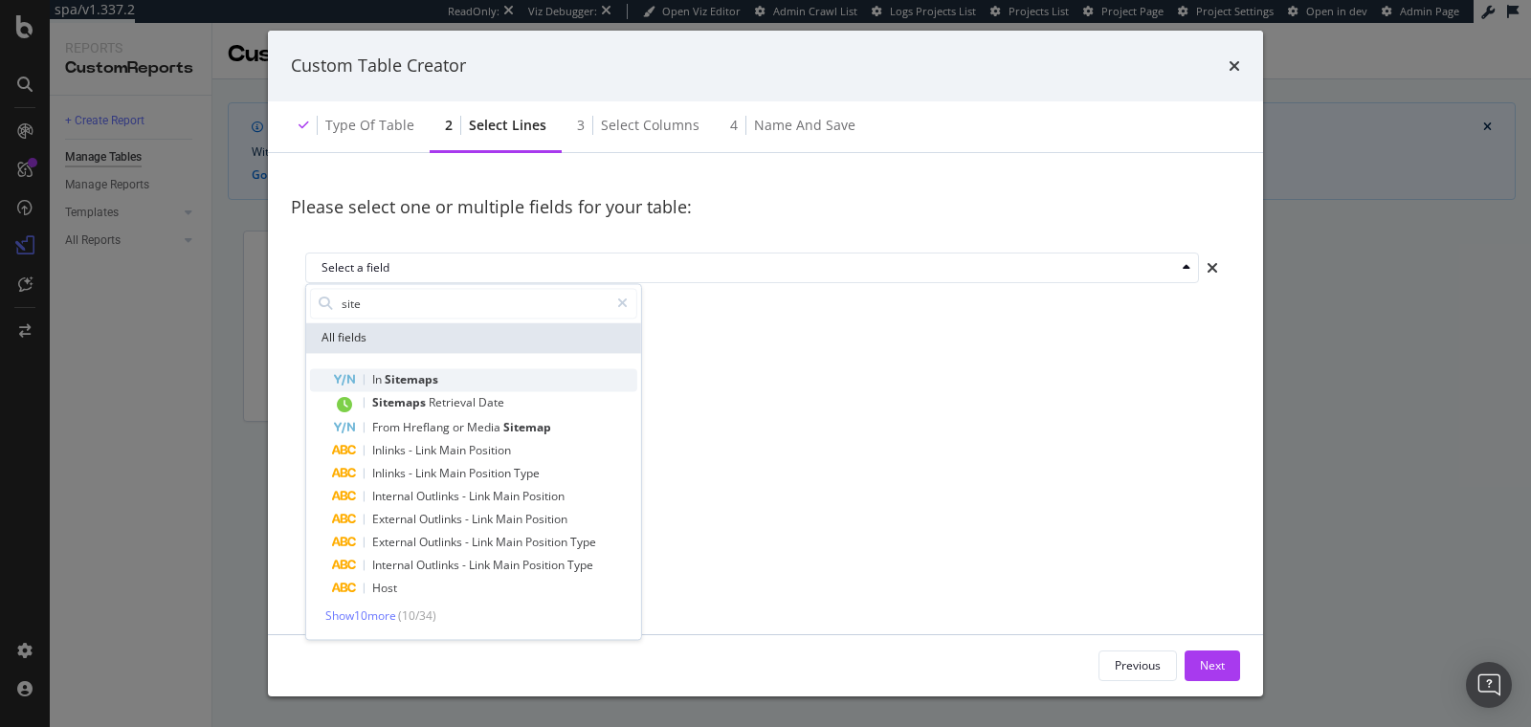
click at [465, 377] on div "In Sitemaps" at bounding box center [485, 379] width 304 height 23
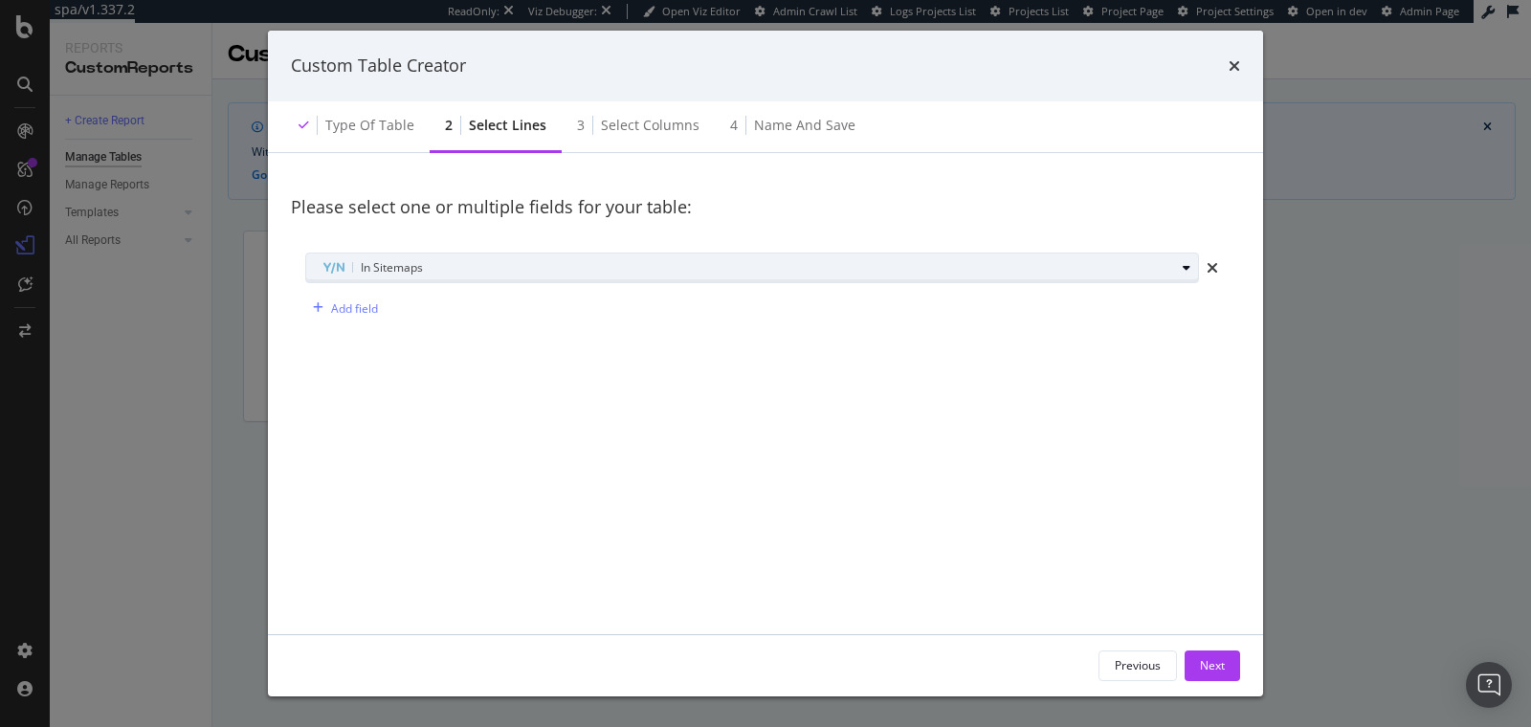
click at [1174, 277] on div "In Sitemaps" at bounding box center [759, 268] width 876 height 27
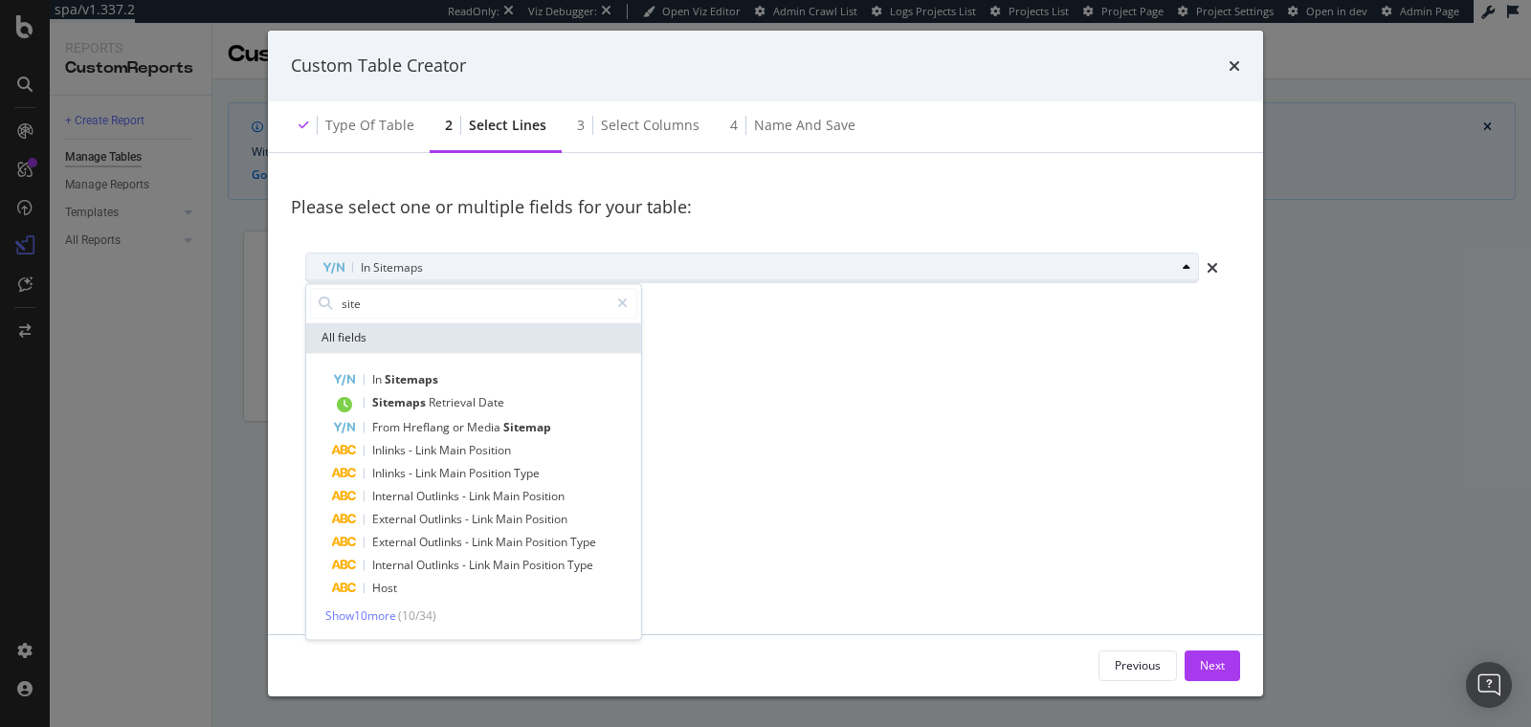
click at [1174, 277] on div "In Sitemaps" at bounding box center [759, 268] width 876 height 27
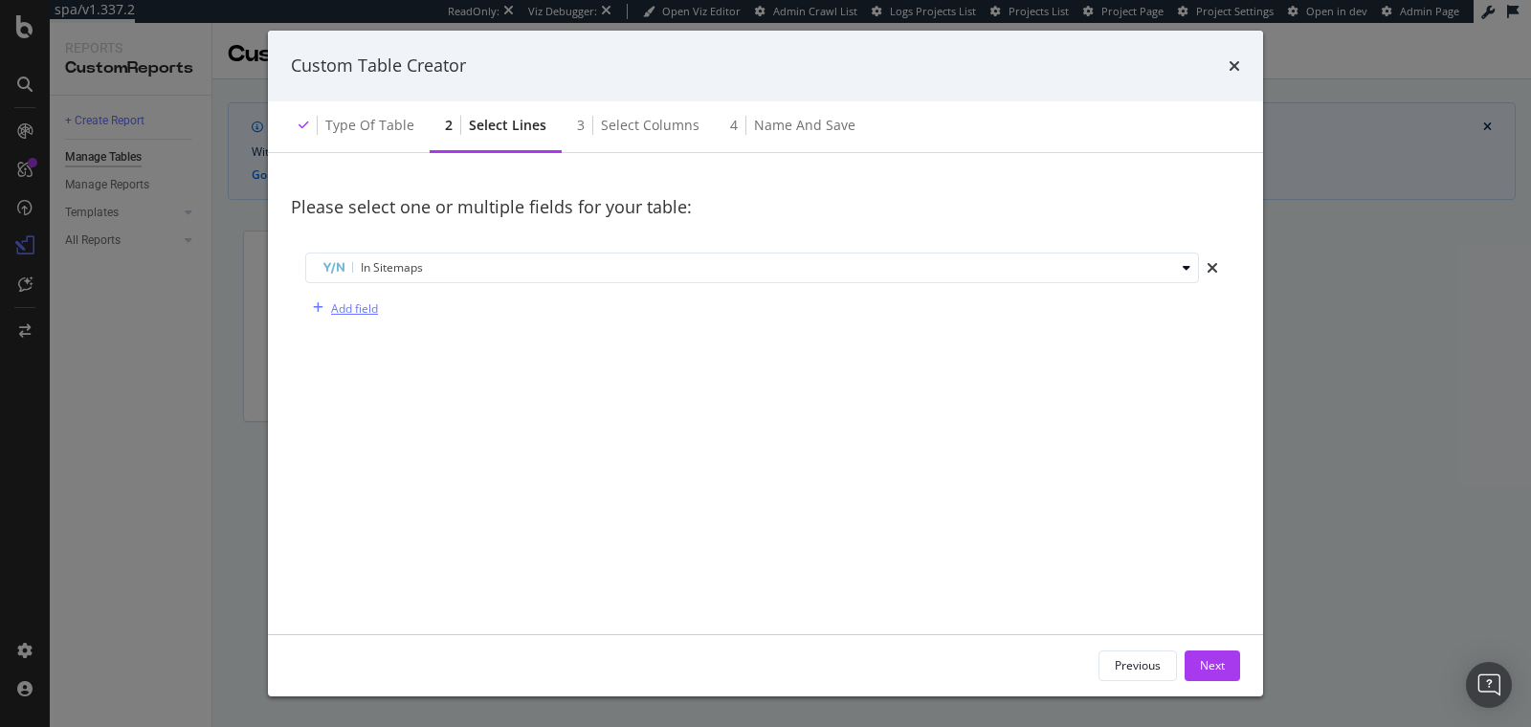
click at [339, 318] on div "Add field" at bounding box center [341, 308] width 73 height 29
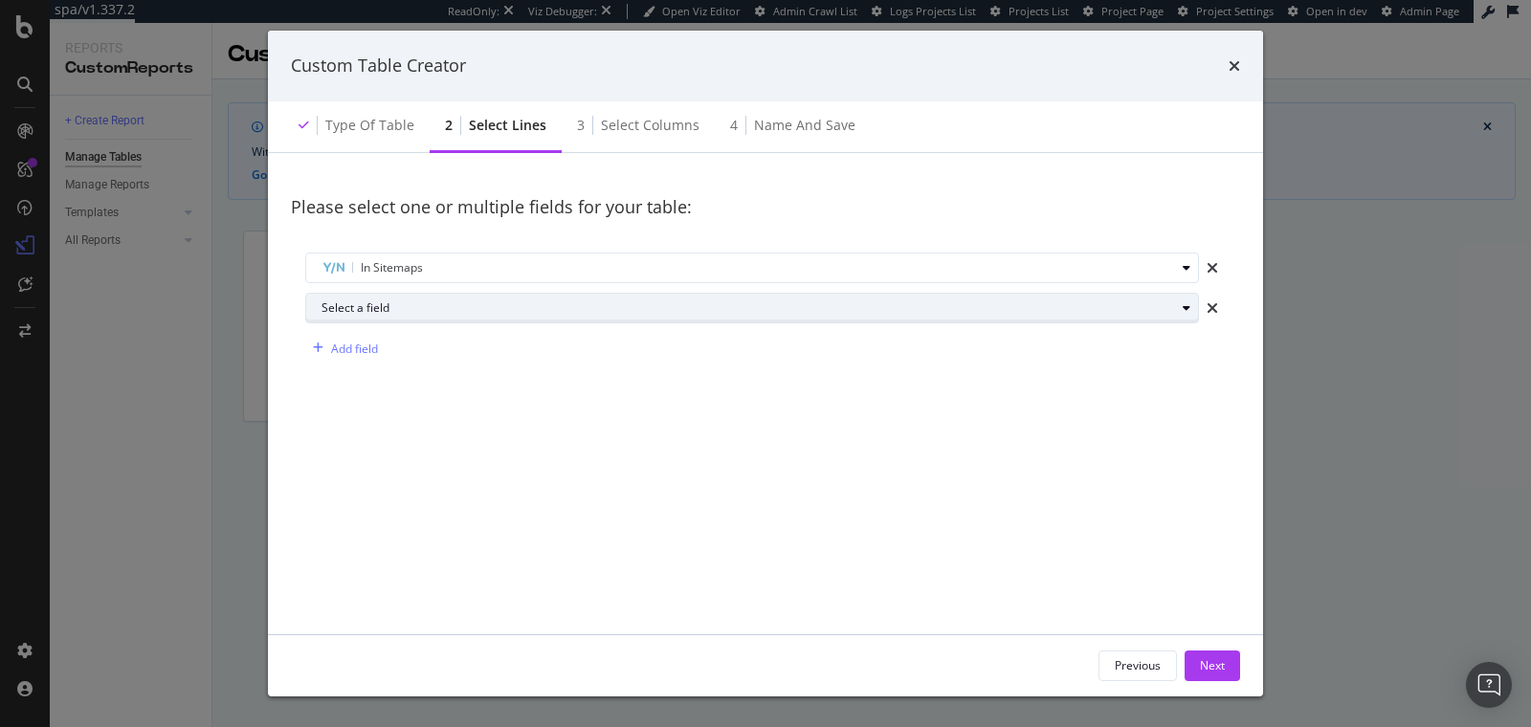
click at [339, 318] on div "Select a field" at bounding box center [759, 308] width 876 height 27
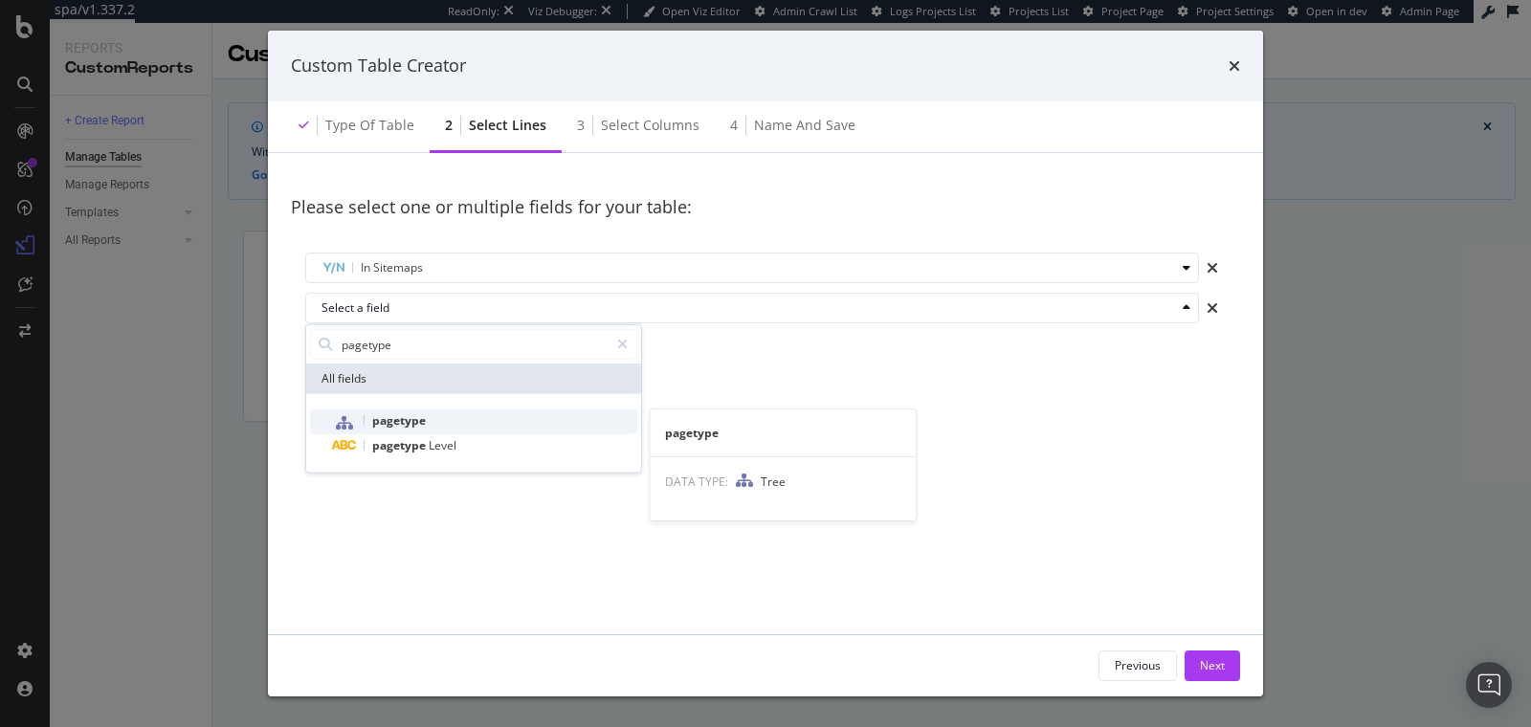
type input "pagetype"
click at [389, 417] on span "pagetype" at bounding box center [399, 420] width 54 height 16
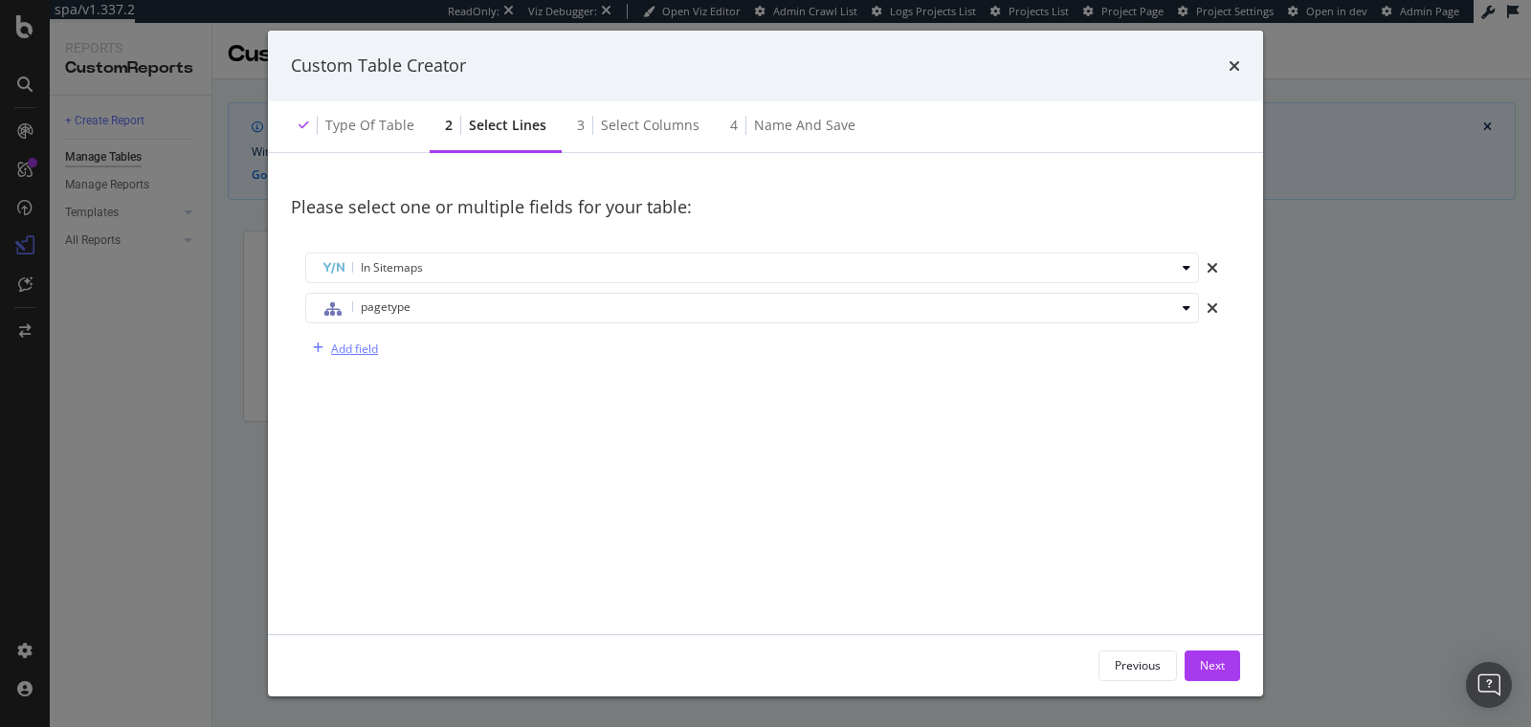
click at [357, 348] on div "Add field" at bounding box center [354, 349] width 47 height 16
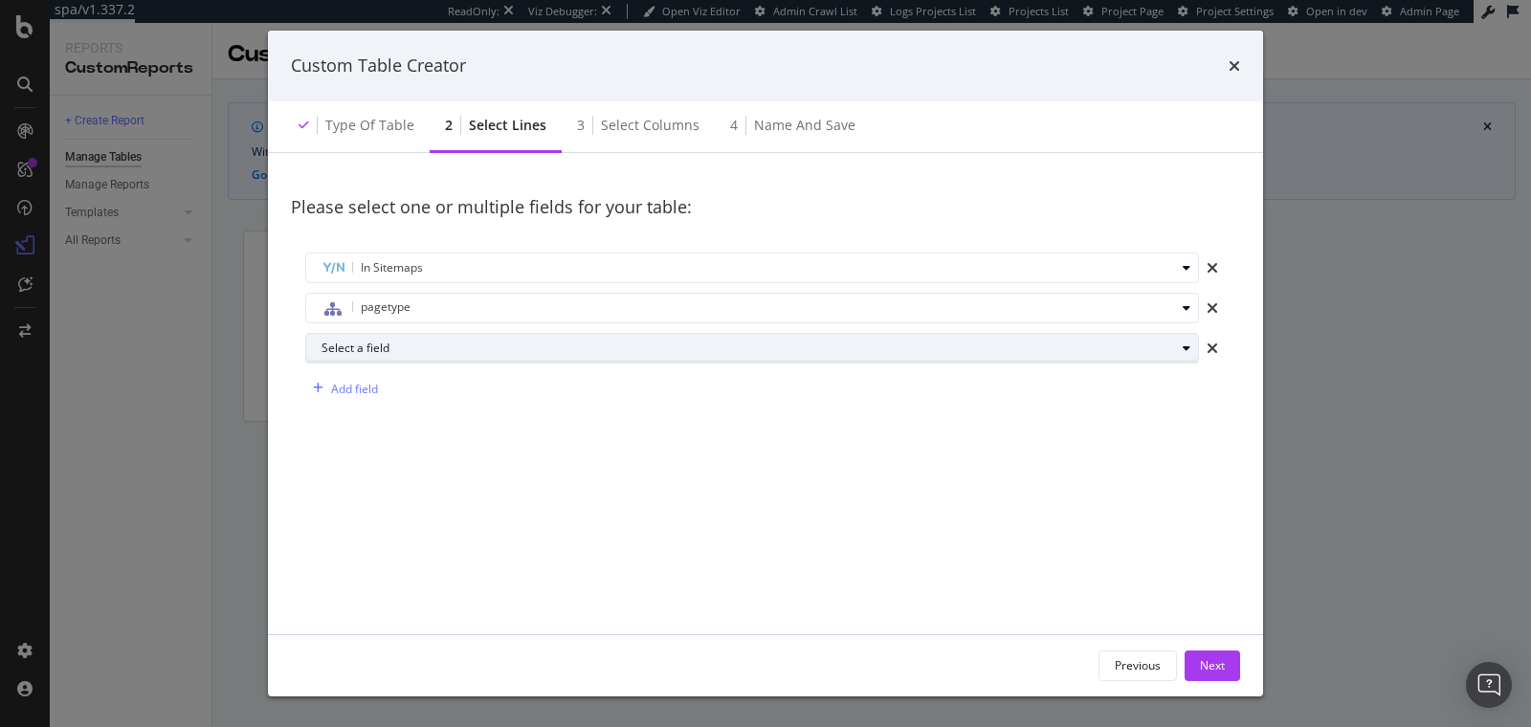
click at [364, 355] on div "Select a field" at bounding box center [759, 348] width 876 height 27
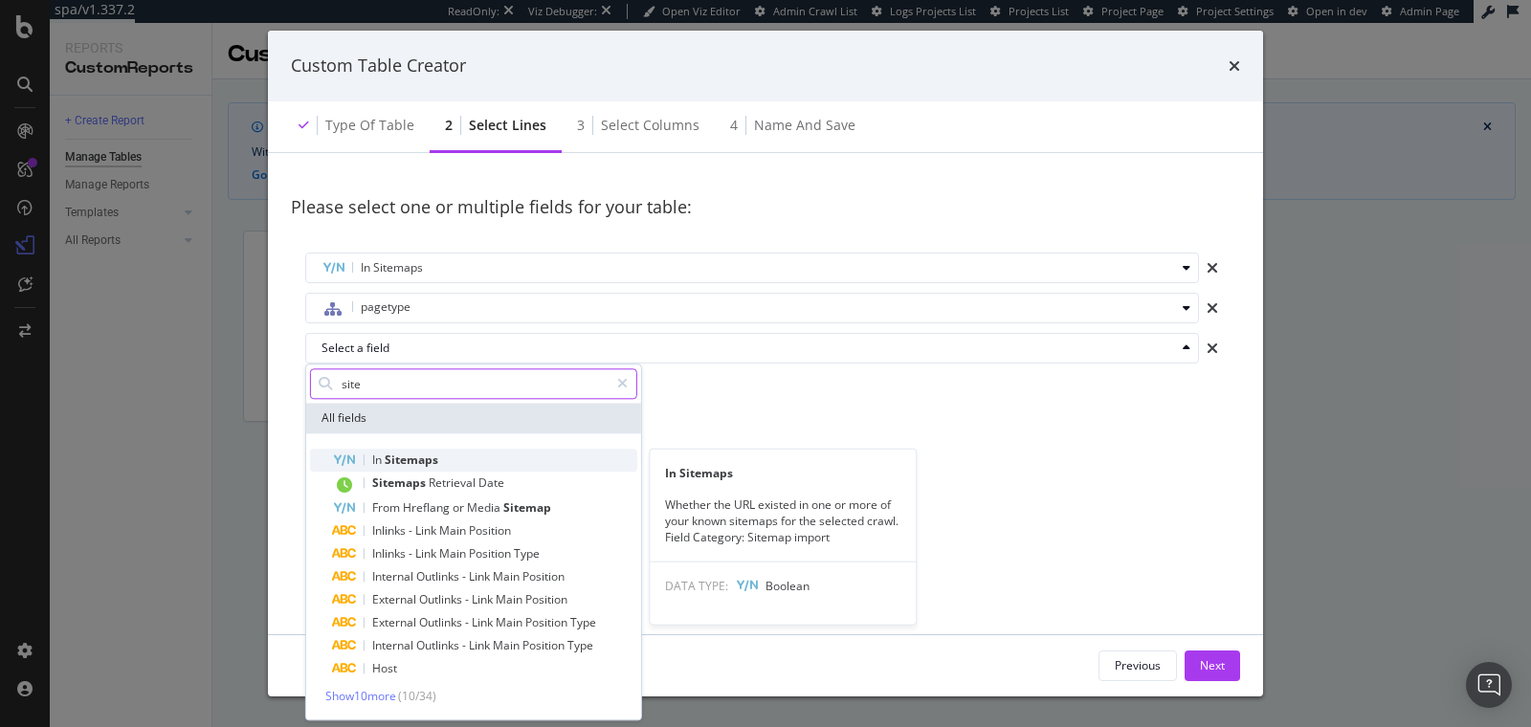
type input "site"
click at [382, 455] on span "In" at bounding box center [378, 460] width 12 height 16
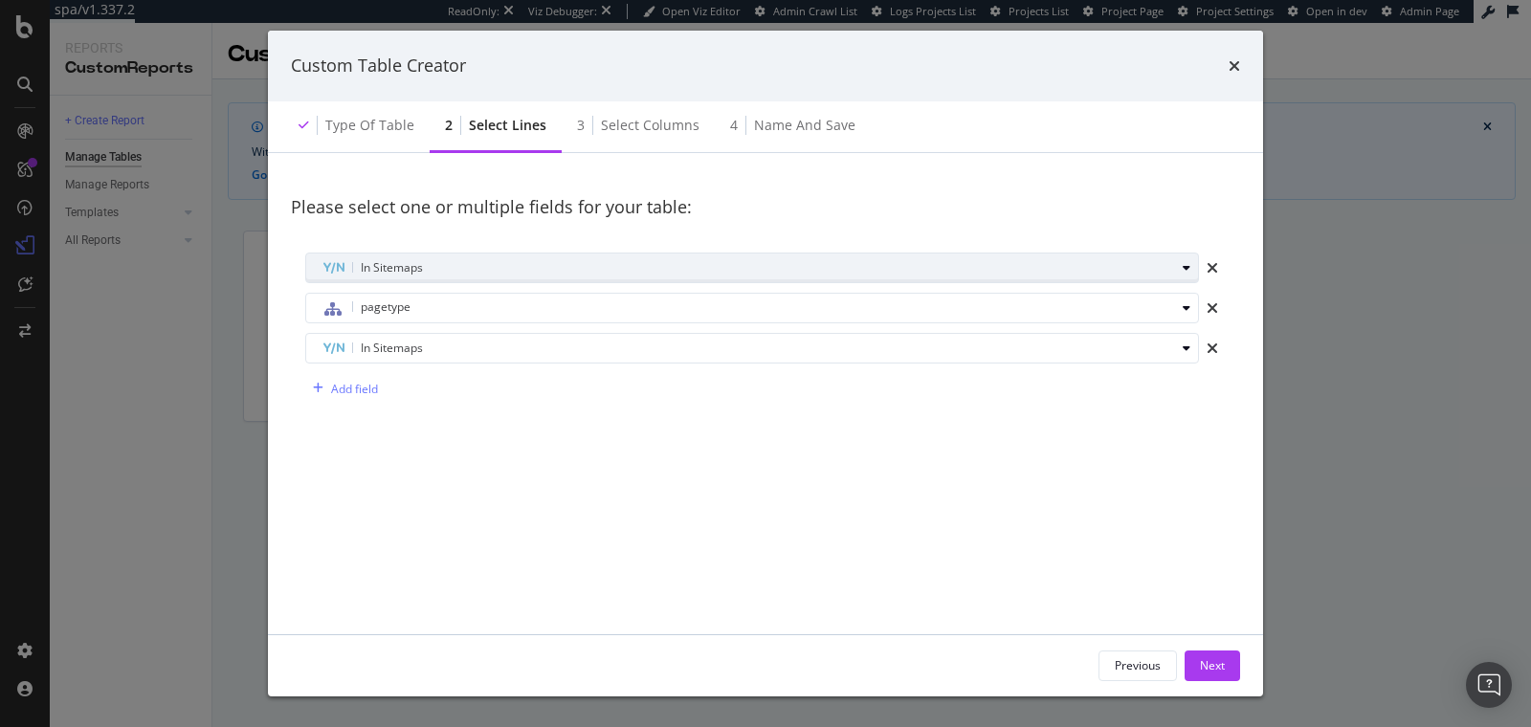
drag, startPoint x: 934, startPoint y: 358, endPoint x: 930, endPoint y: 283, distance: 74.7
click at [930, 283] on div "In Sitemaps pagetype In Sitemaps Add field" at bounding box center [765, 328] width 949 height 180
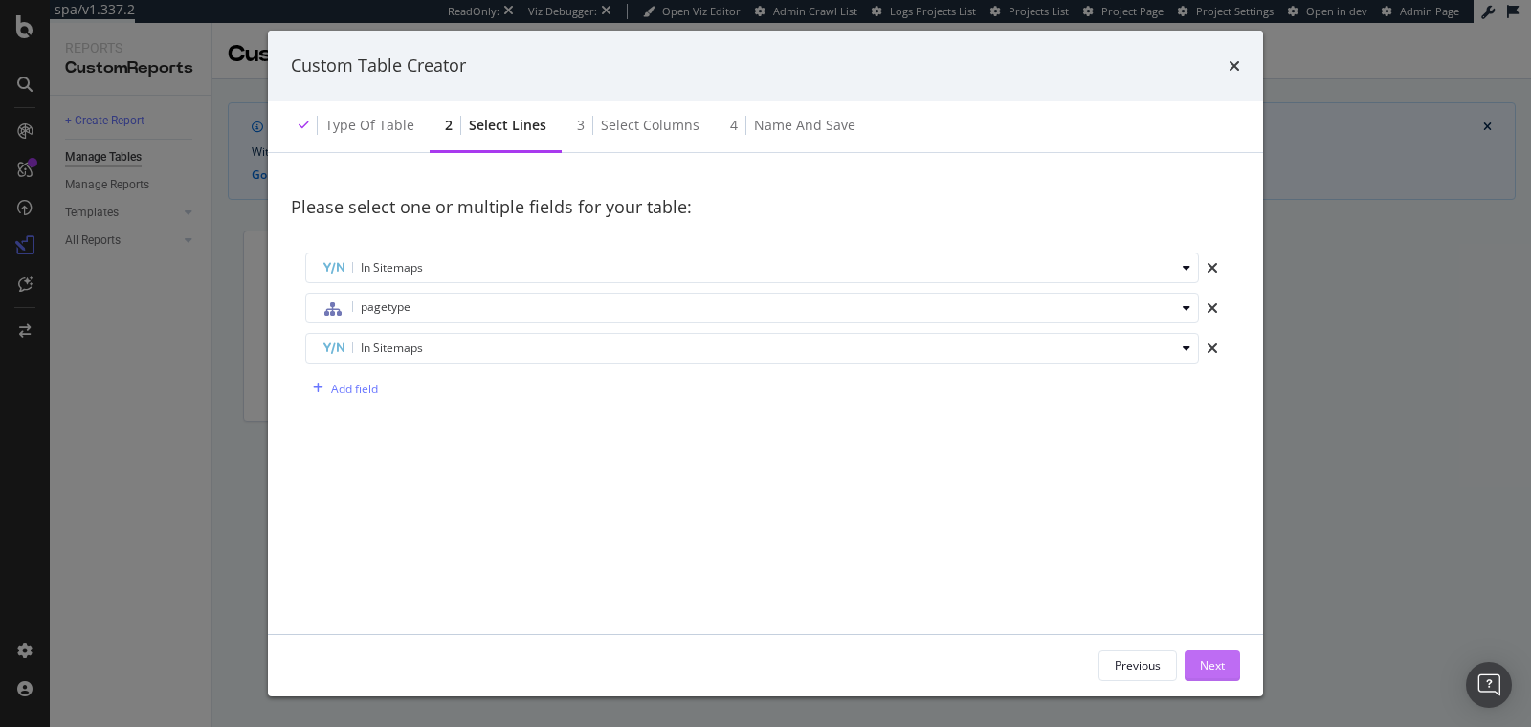
click at [1208, 669] on div "Next" at bounding box center [1212, 665] width 25 height 16
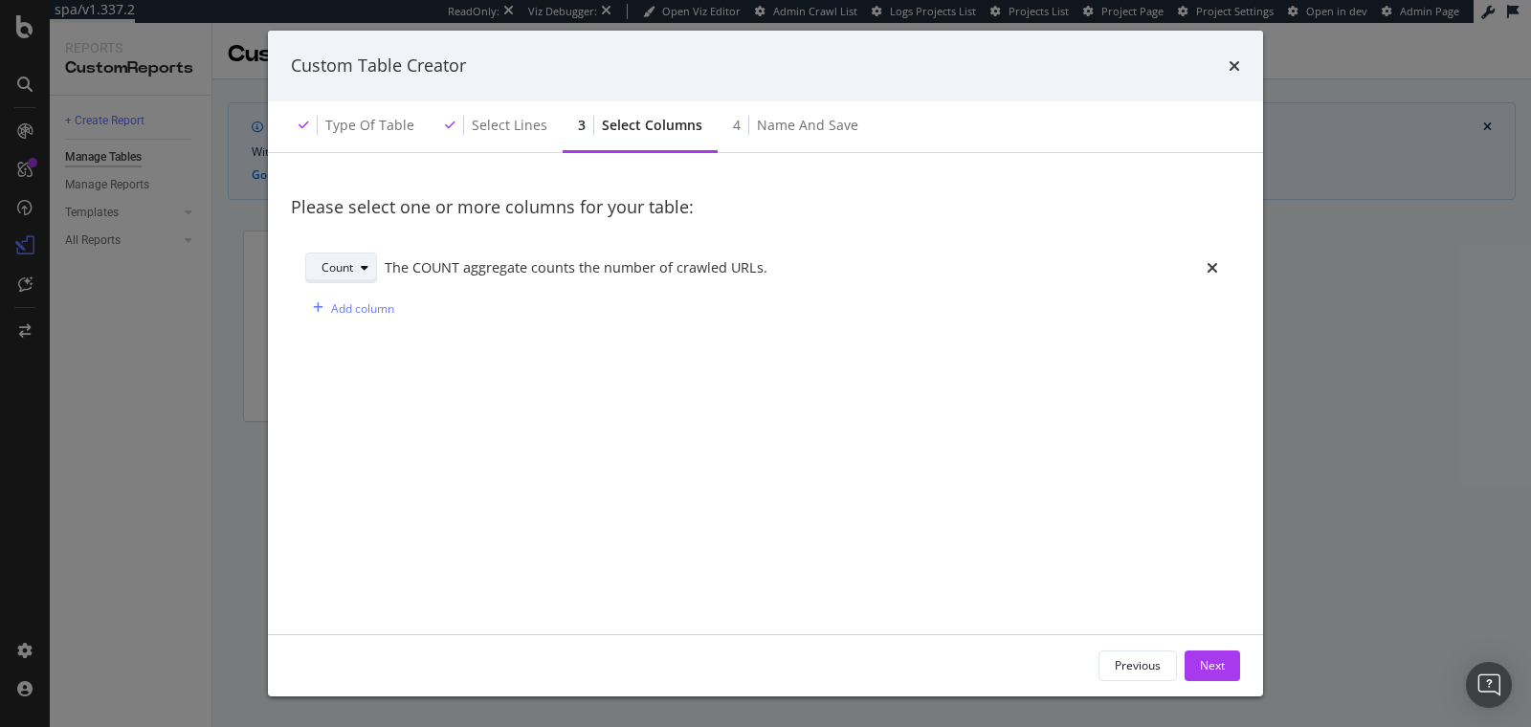
click at [361, 271] on icon "modal" at bounding box center [365, 267] width 8 height 11
click at [1196, 671] on button "Next" at bounding box center [1212, 666] width 55 height 31
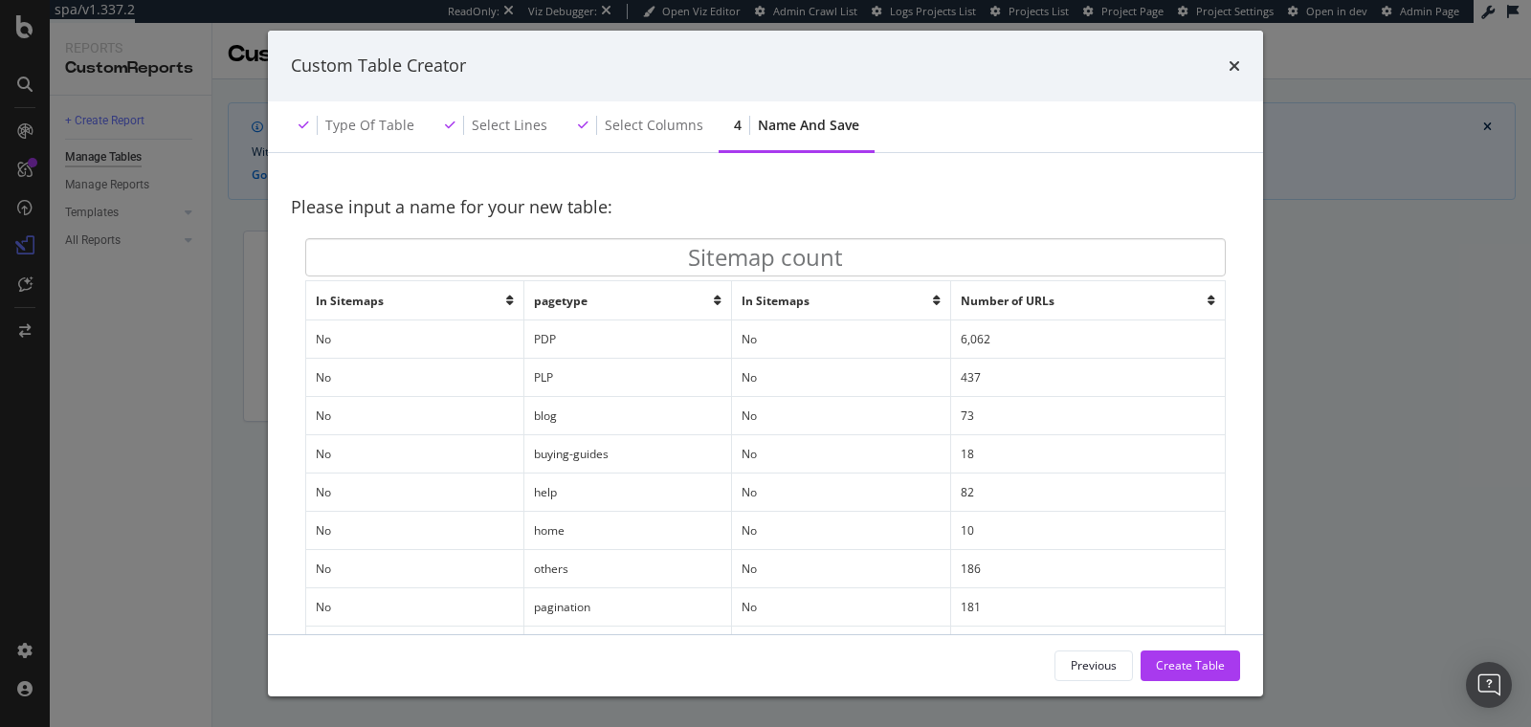
click at [360, 348] on td "No" at bounding box center [414, 339] width 217 height 38
click at [323, 336] on td "No" at bounding box center [414, 339] width 217 height 38
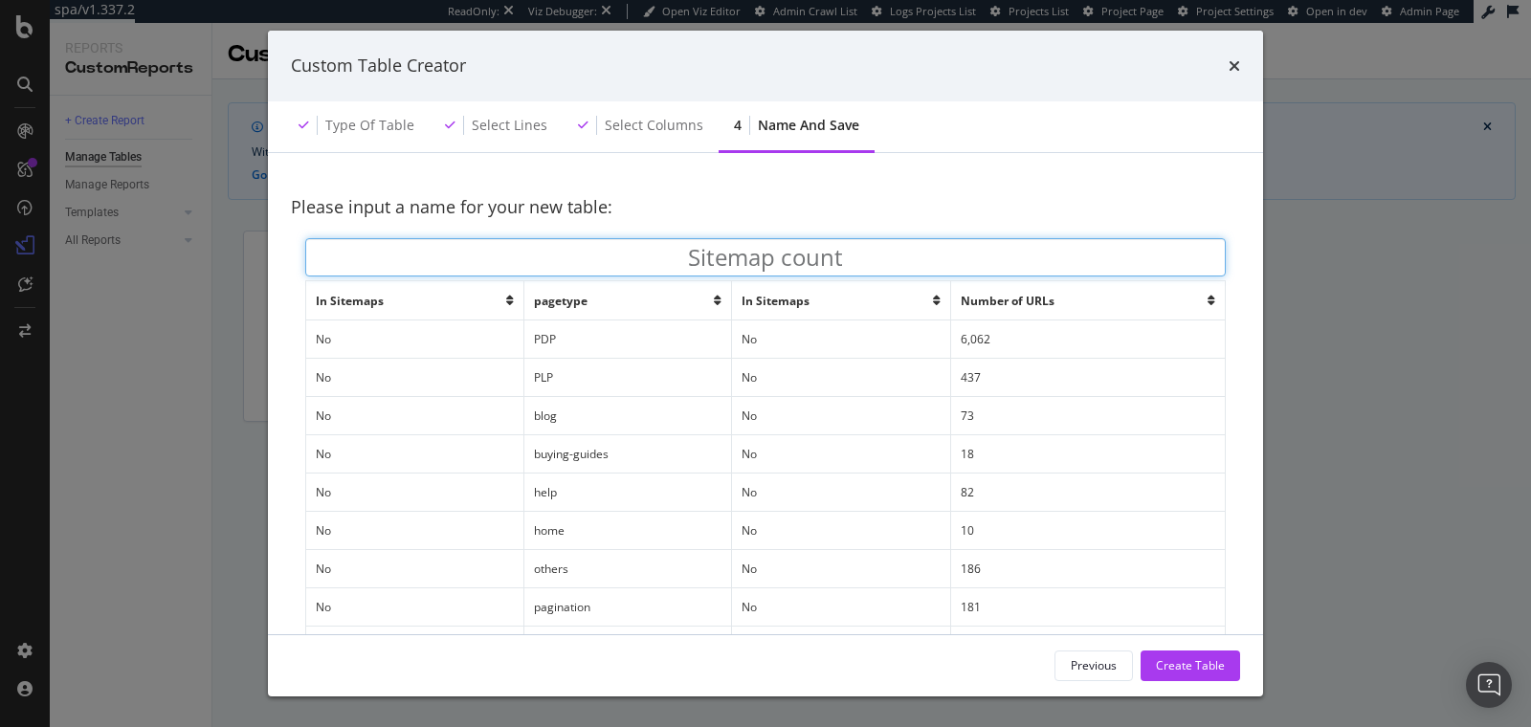
click at [760, 256] on input "Sitemap count" at bounding box center [765, 257] width 920 height 38
click at [765, 260] on input "Sitemap count" at bounding box center [765, 257] width 920 height 38
click at [796, 265] on input "Sitemaps count" at bounding box center [765, 257] width 920 height 38
type input "Sitemaps - No. of URLs"
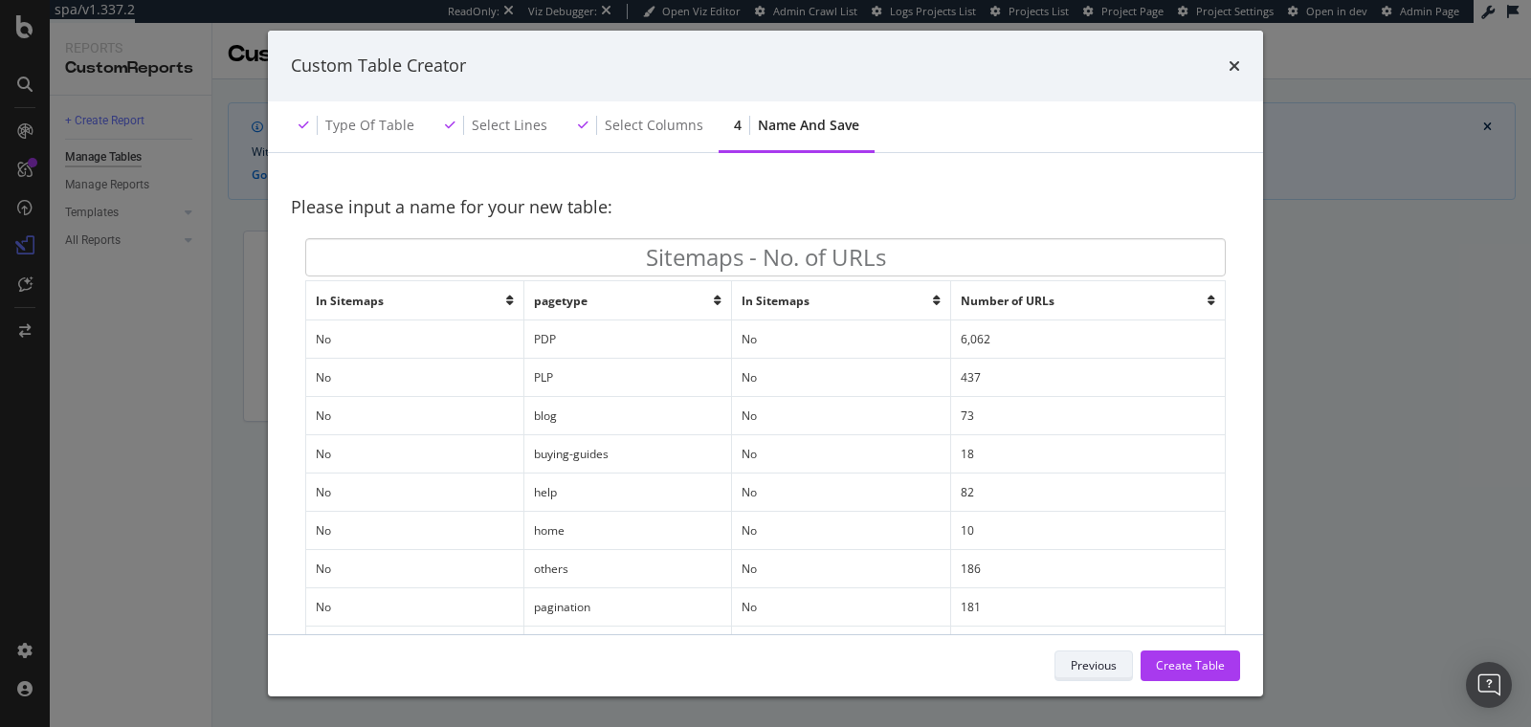
click at [1071, 662] on button "Previous" at bounding box center [1093, 666] width 78 height 31
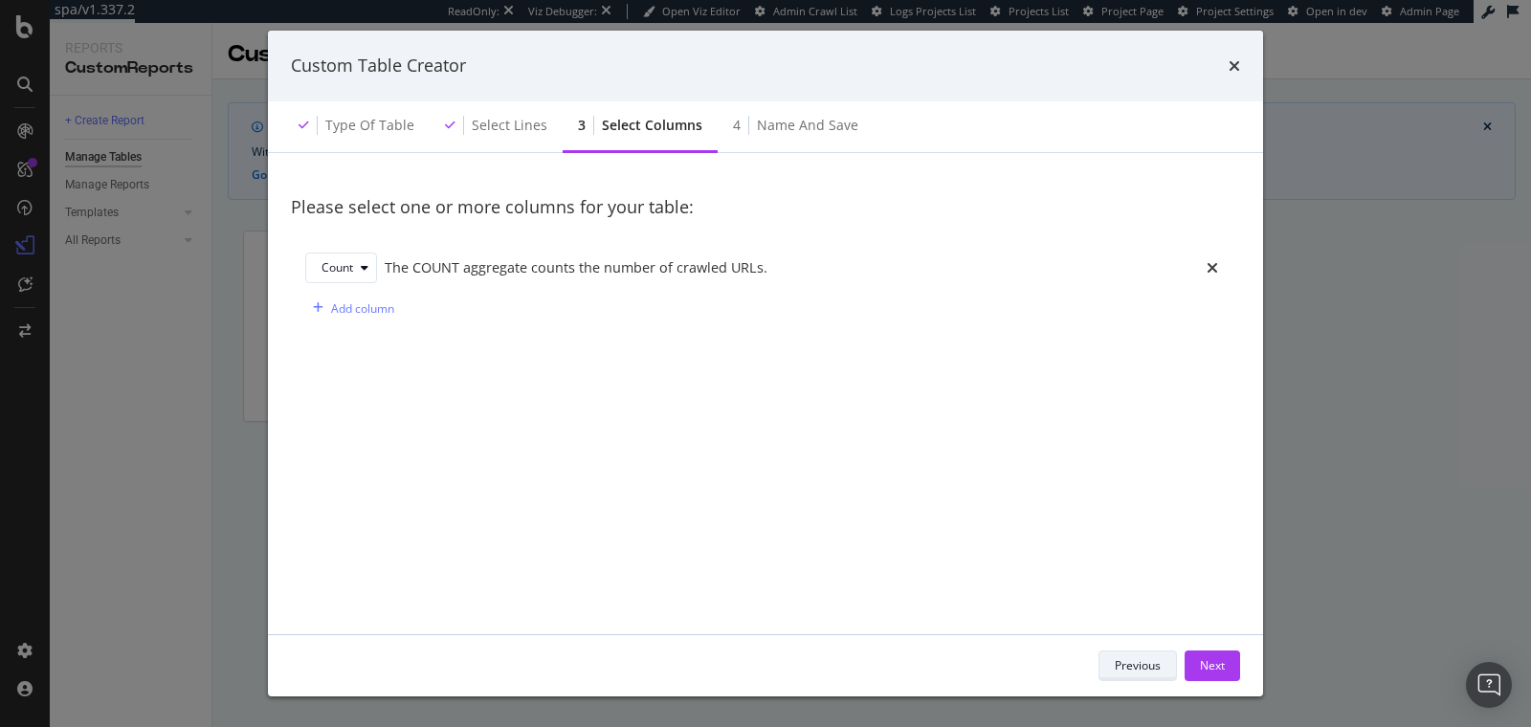
click at [1071, 662] on div "Previous Next" at bounding box center [765, 666] width 949 height 31
click at [1115, 665] on div "Previous" at bounding box center [1138, 665] width 46 height 16
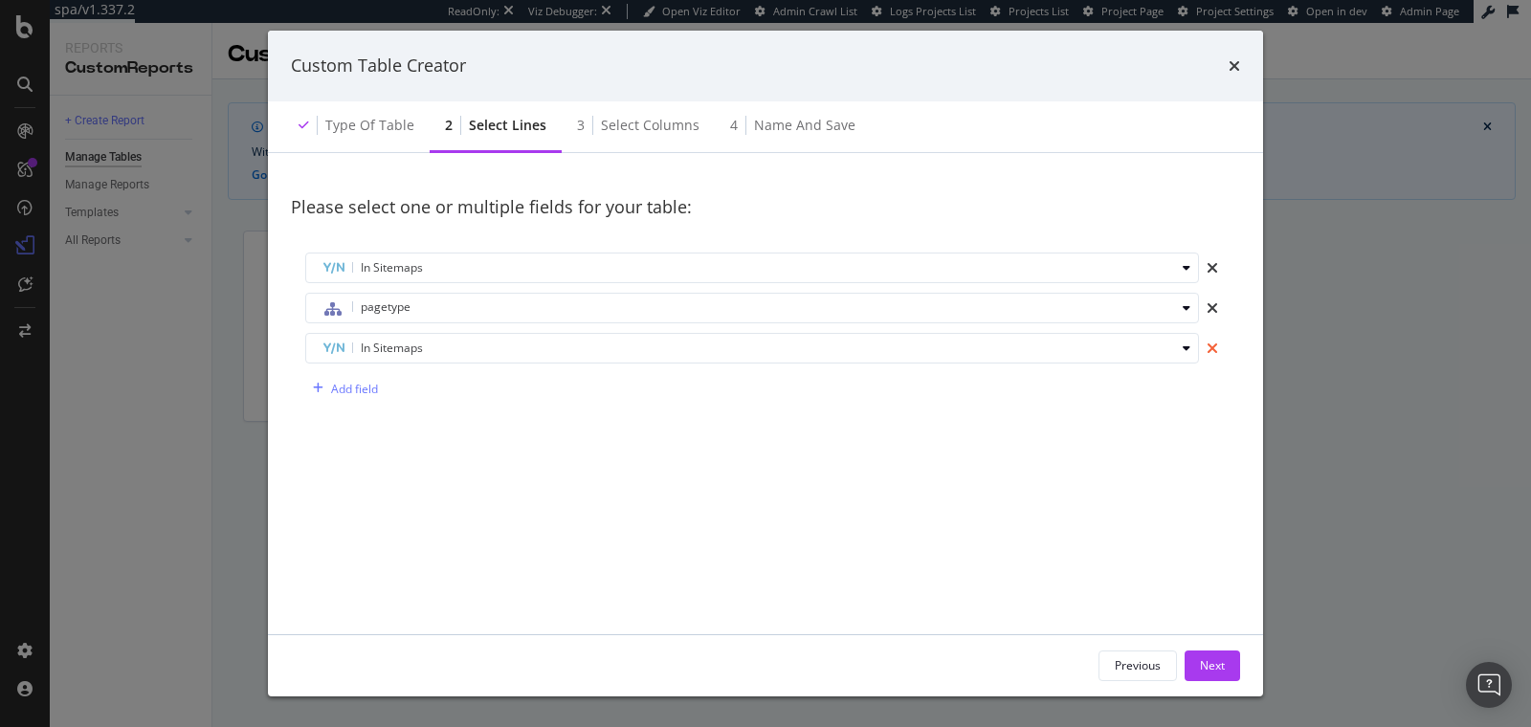
click at [1207, 351] on icon "times" at bounding box center [1212, 348] width 11 height 15
click at [1211, 659] on div "Next" at bounding box center [1212, 665] width 25 height 16
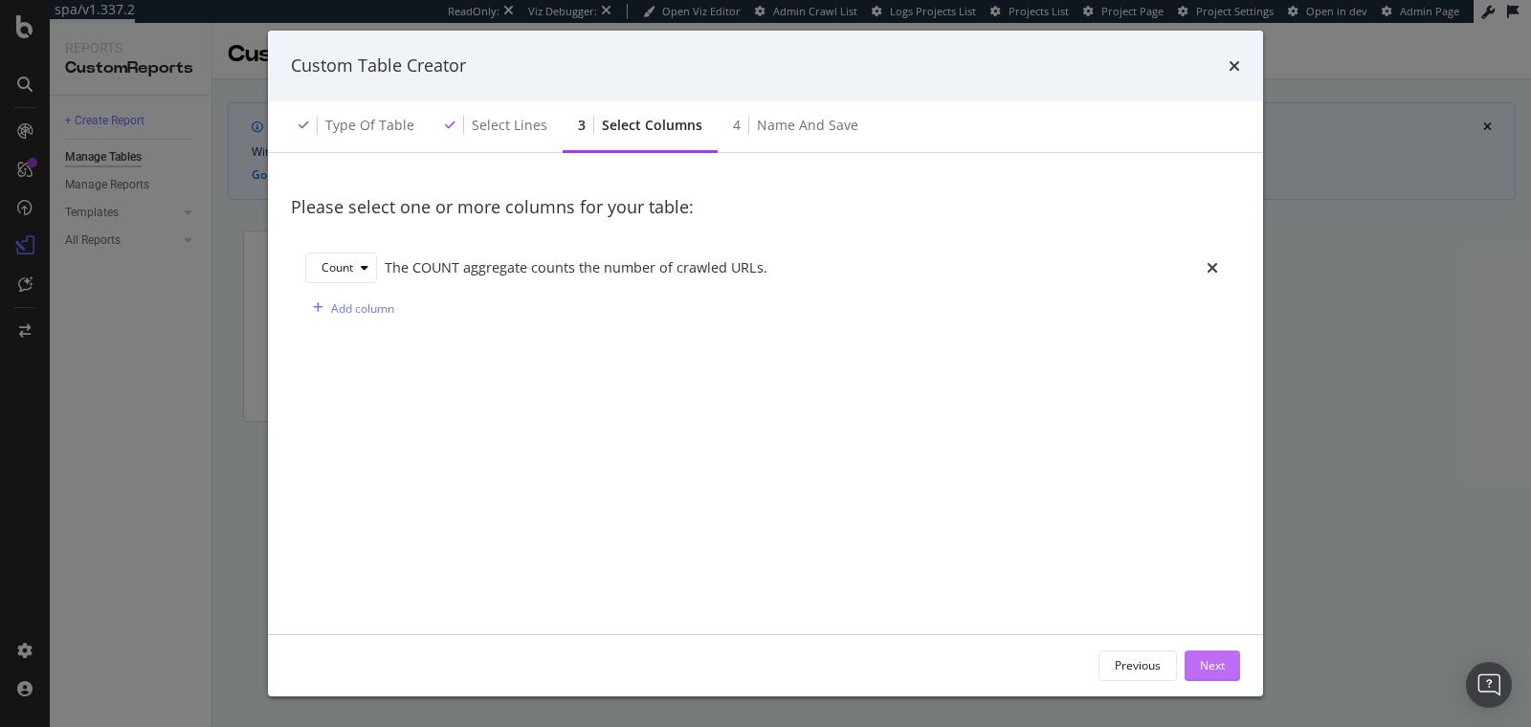
click at [1211, 659] on div "Next" at bounding box center [1212, 665] width 25 height 16
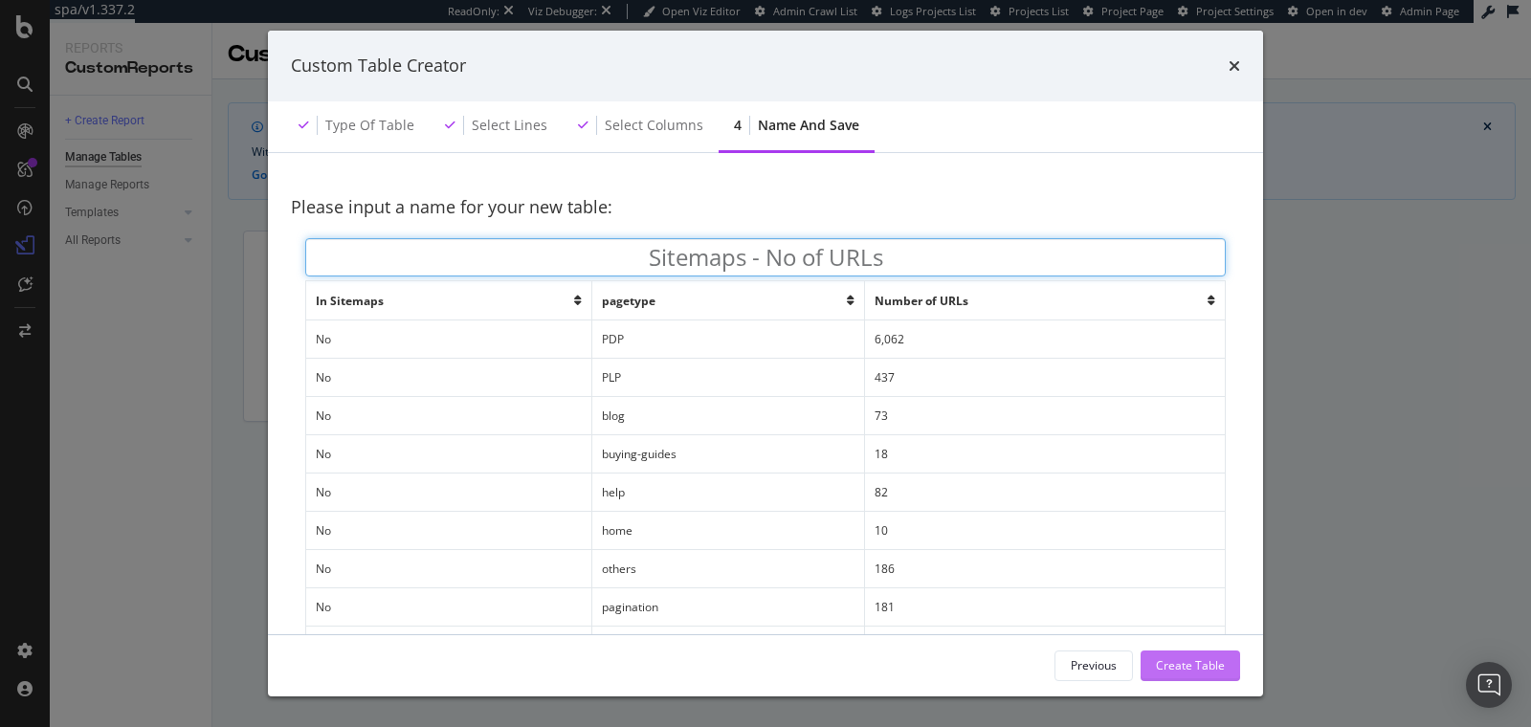
type input "Sitemaps - No of URLs"
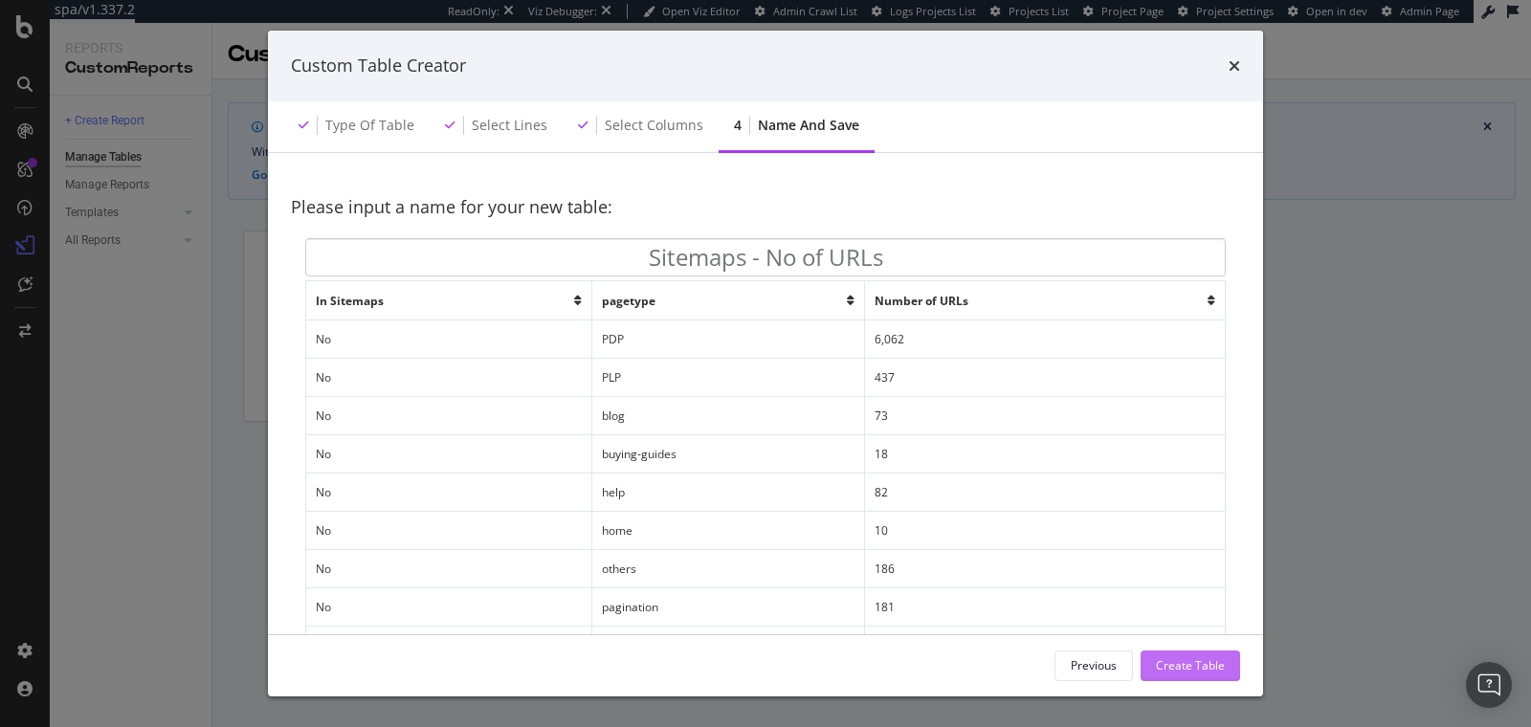
click at [1165, 669] on div "Create Table" at bounding box center [1190, 665] width 69 height 16
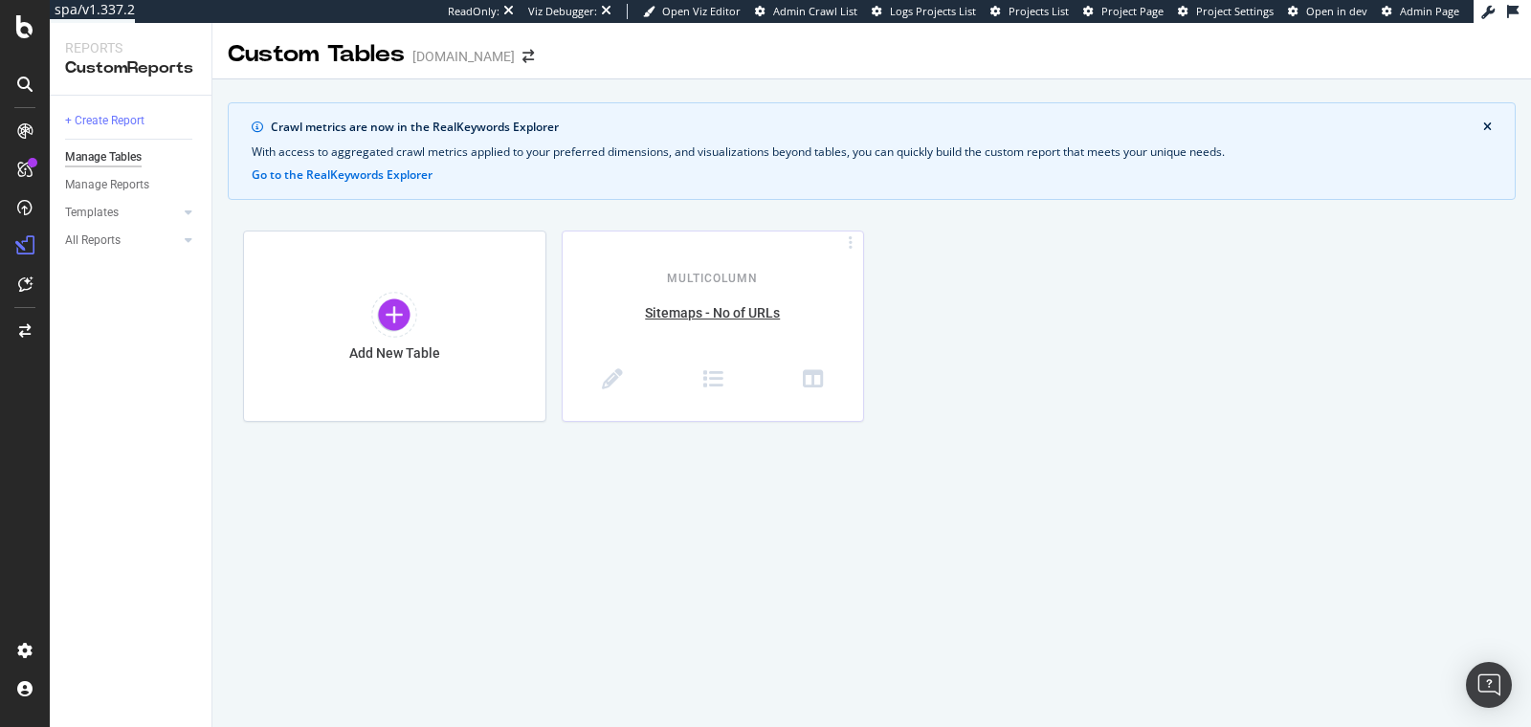
click at [854, 245] on div at bounding box center [850, 243] width 19 height 16
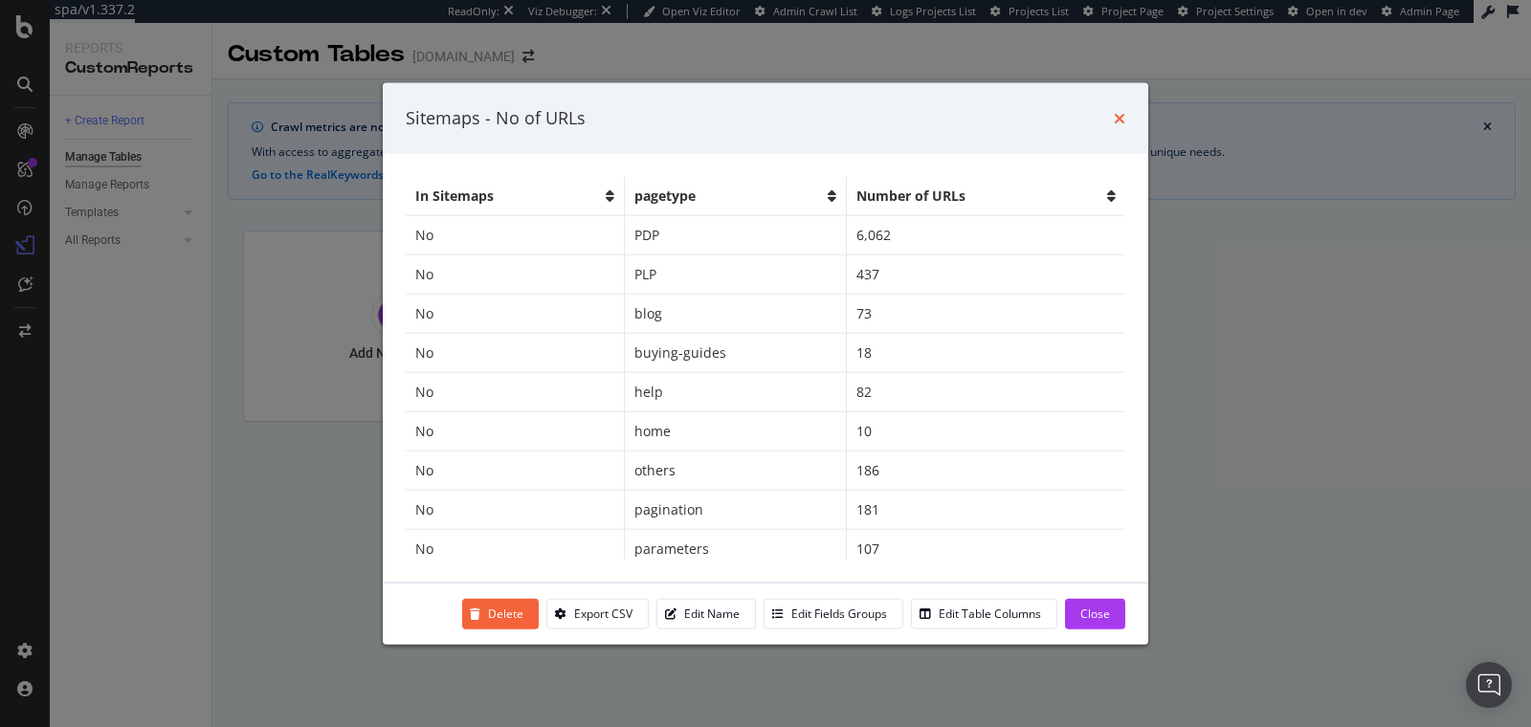
click at [1120, 122] on icon "times" at bounding box center [1119, 117] width 11 height 15
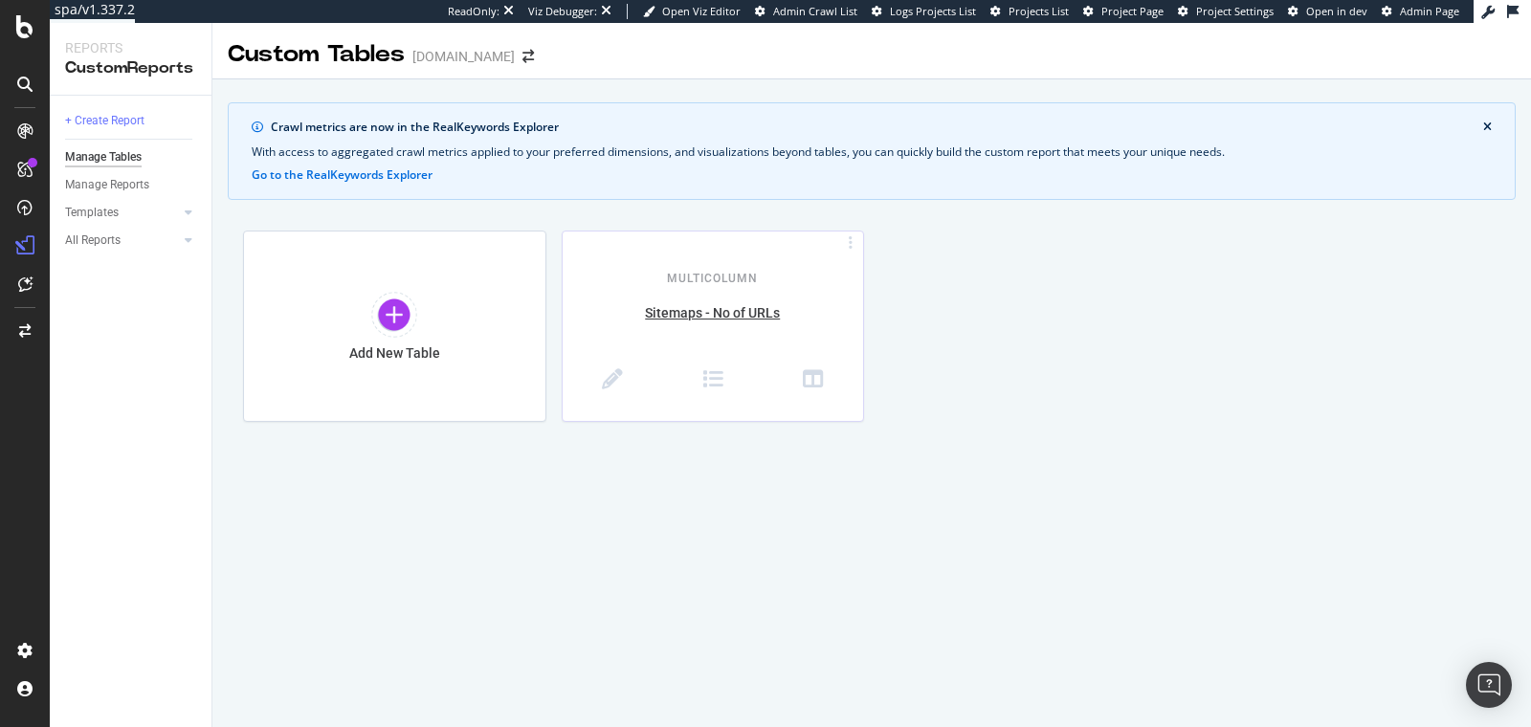
click at [854, 246] on div at bounding box center [850, 243] width 19 height 16
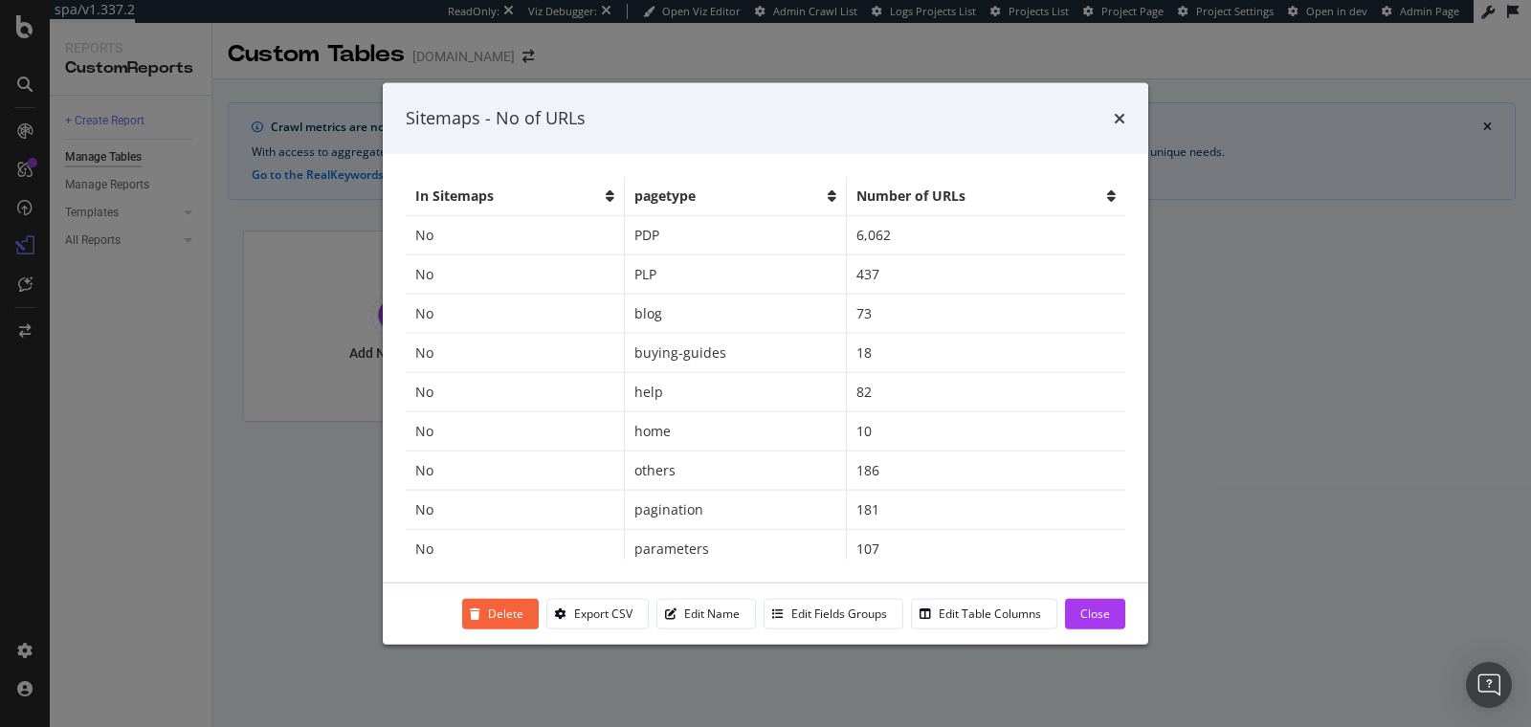
click at [1229, 429] on div "Sitemaps - No of URLs In Sitemaps pagetype Number of URLs No PDP 6,062 No PLP 4…" at bounding box center [765, 363] width 1531 height 727
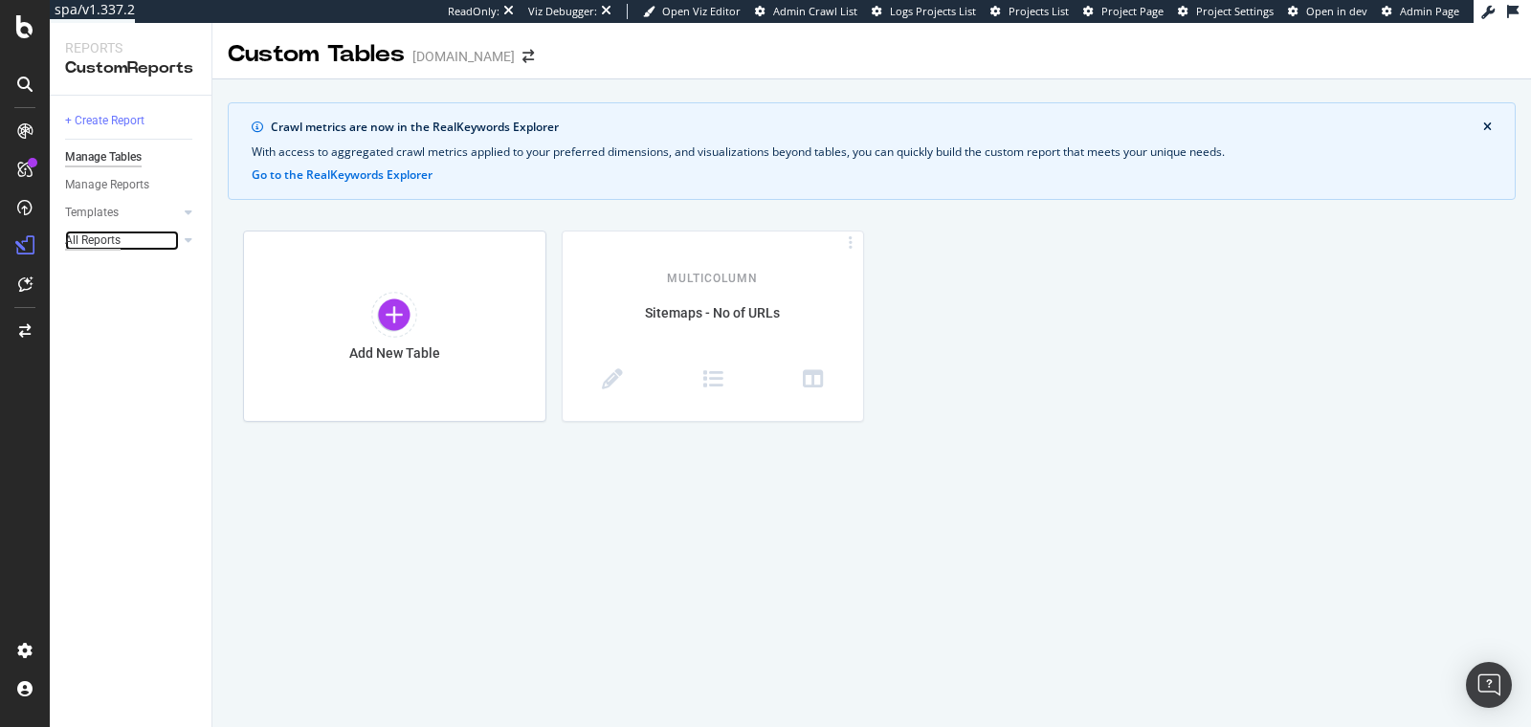
click at [120, 237] on div "All Reports" at bounding box center [92, 241] width 55 height 20
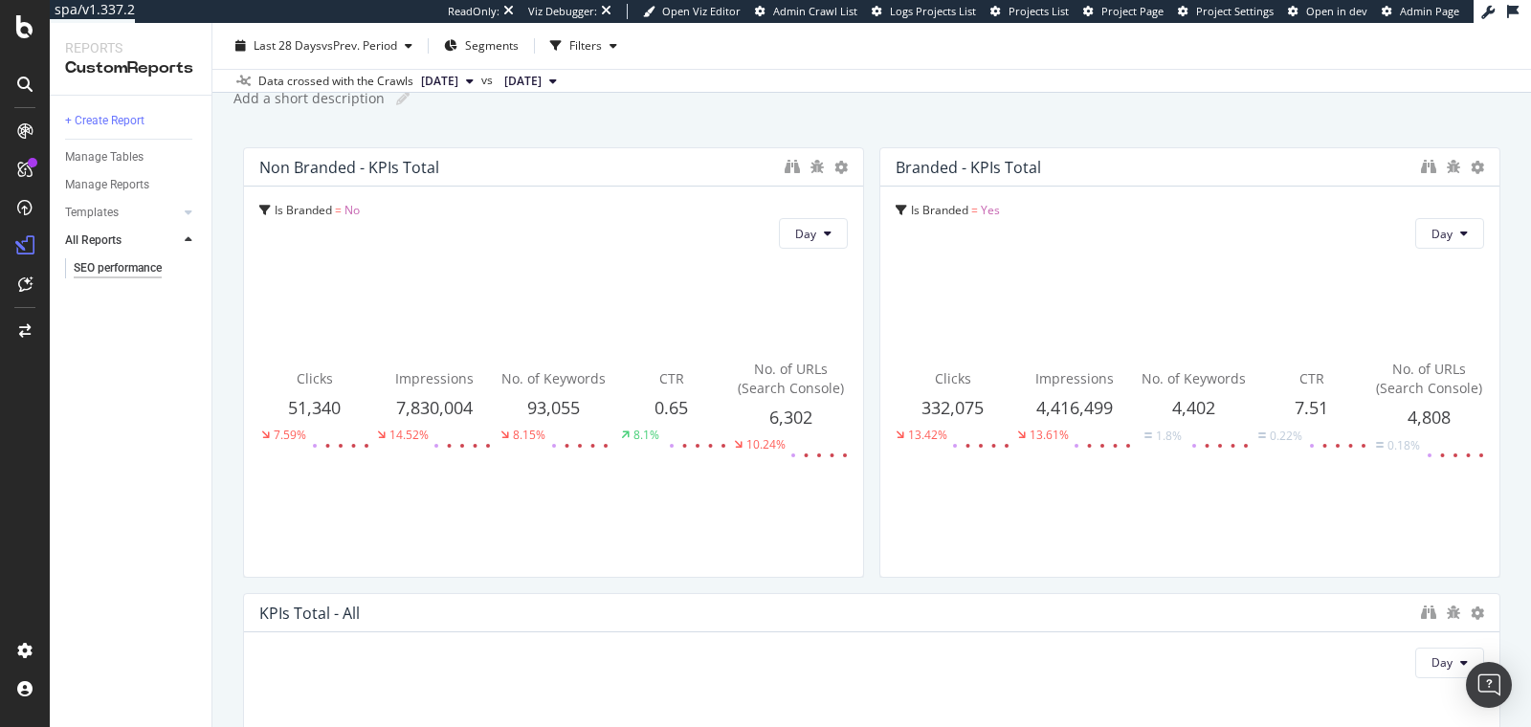
scroll to position [49, 0]
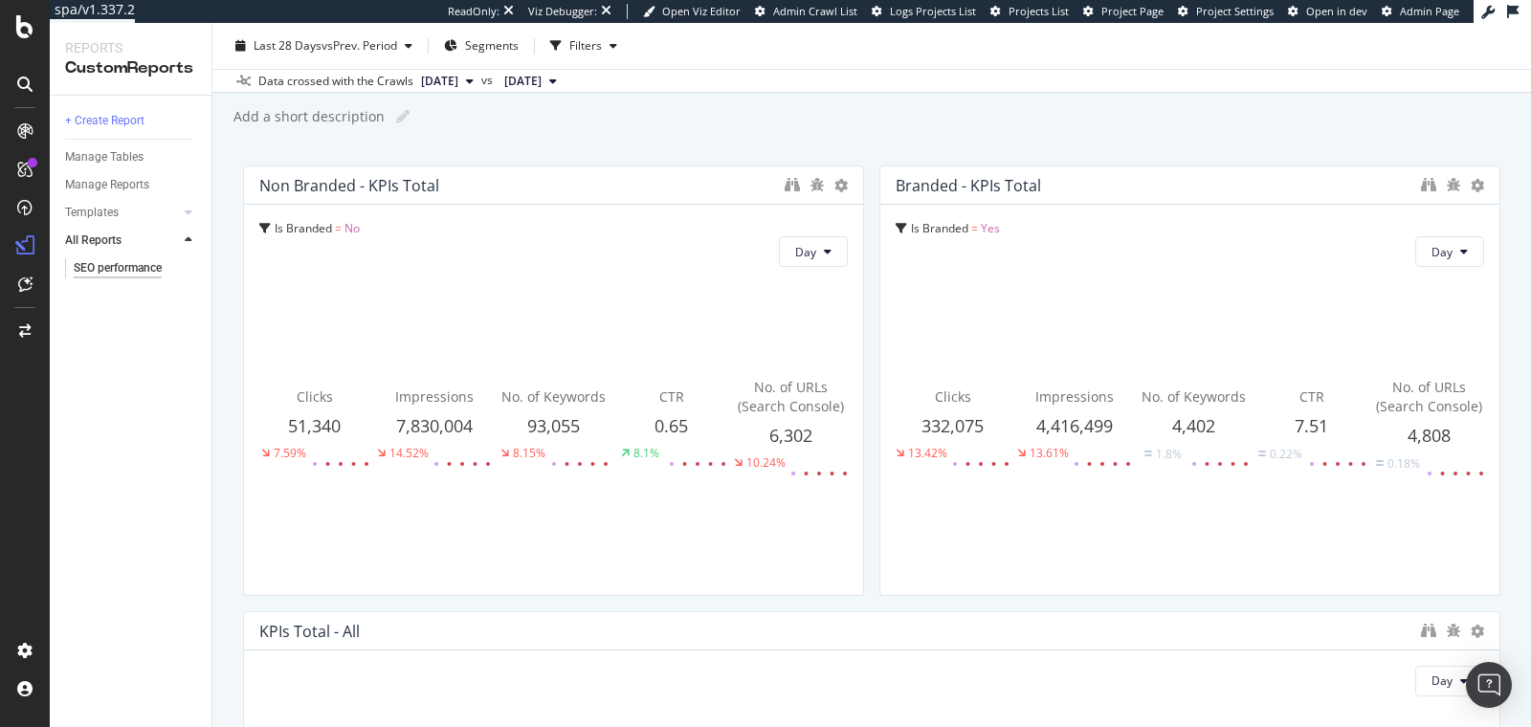
drag, startPoint x: 1476, startPoint y: 401, endPoint x: 1508, endPoint y: 414, distance: 34.3
click at [1508, 414] on div "SEO performance SEO performance www.thewhitecompany.com Clone (Admin) Clone Sch…" at bounding box center [871, 375] width 1318 height 704
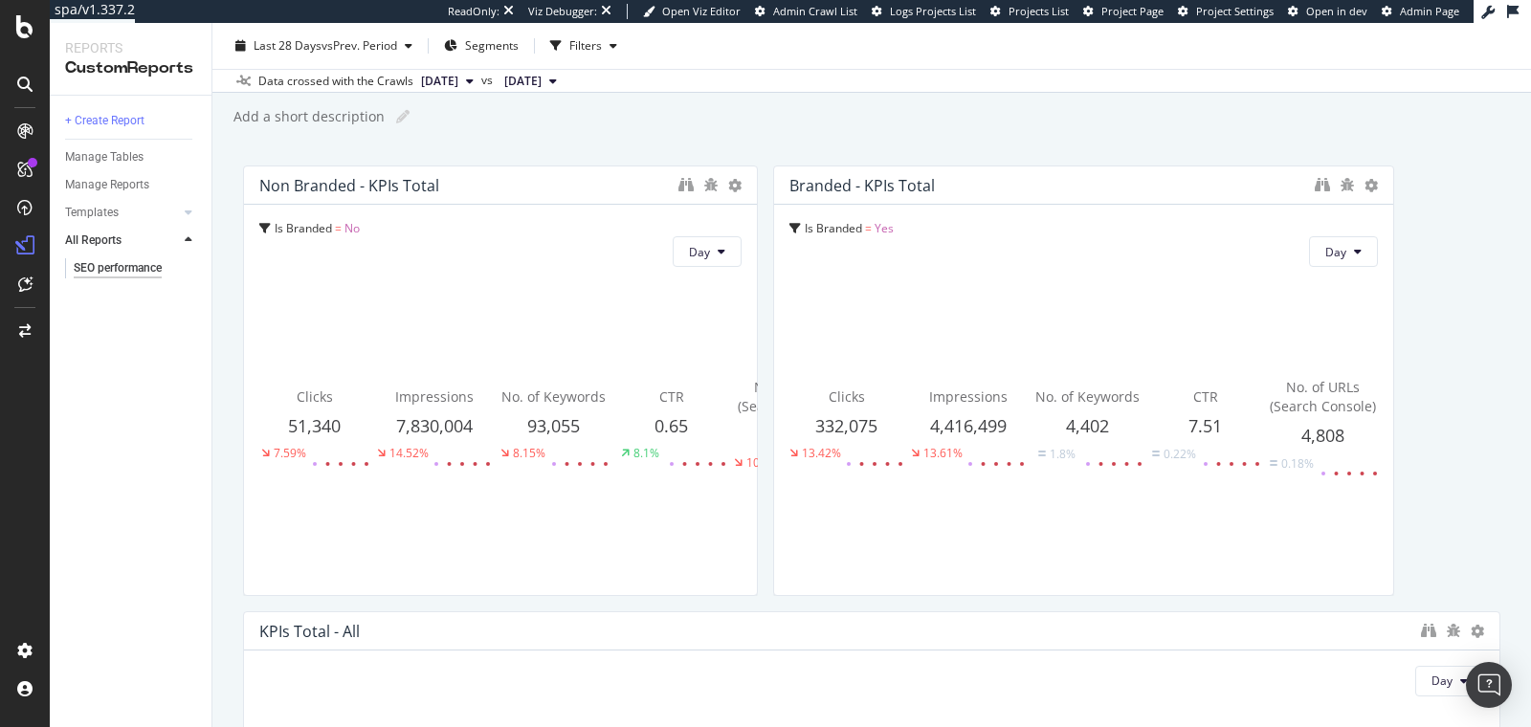
drag, startPoint x: 852, startPoint y: 422, endPoint x: 802, endPoint y: 425, distance: 49.8
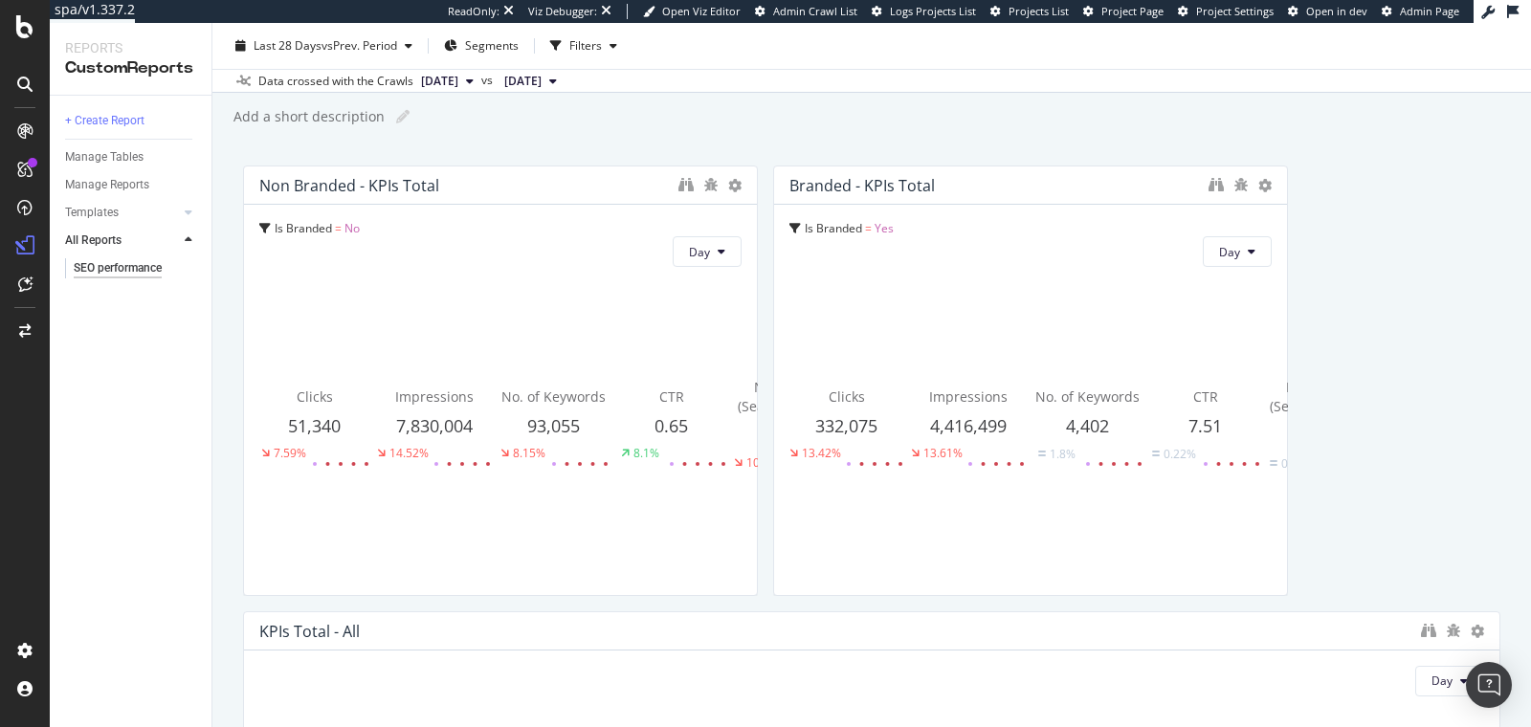
drag, startPoint x: 1373, startPoint y: 389, endPoint x: 1317, endPoint y: 374, distance: 58.5
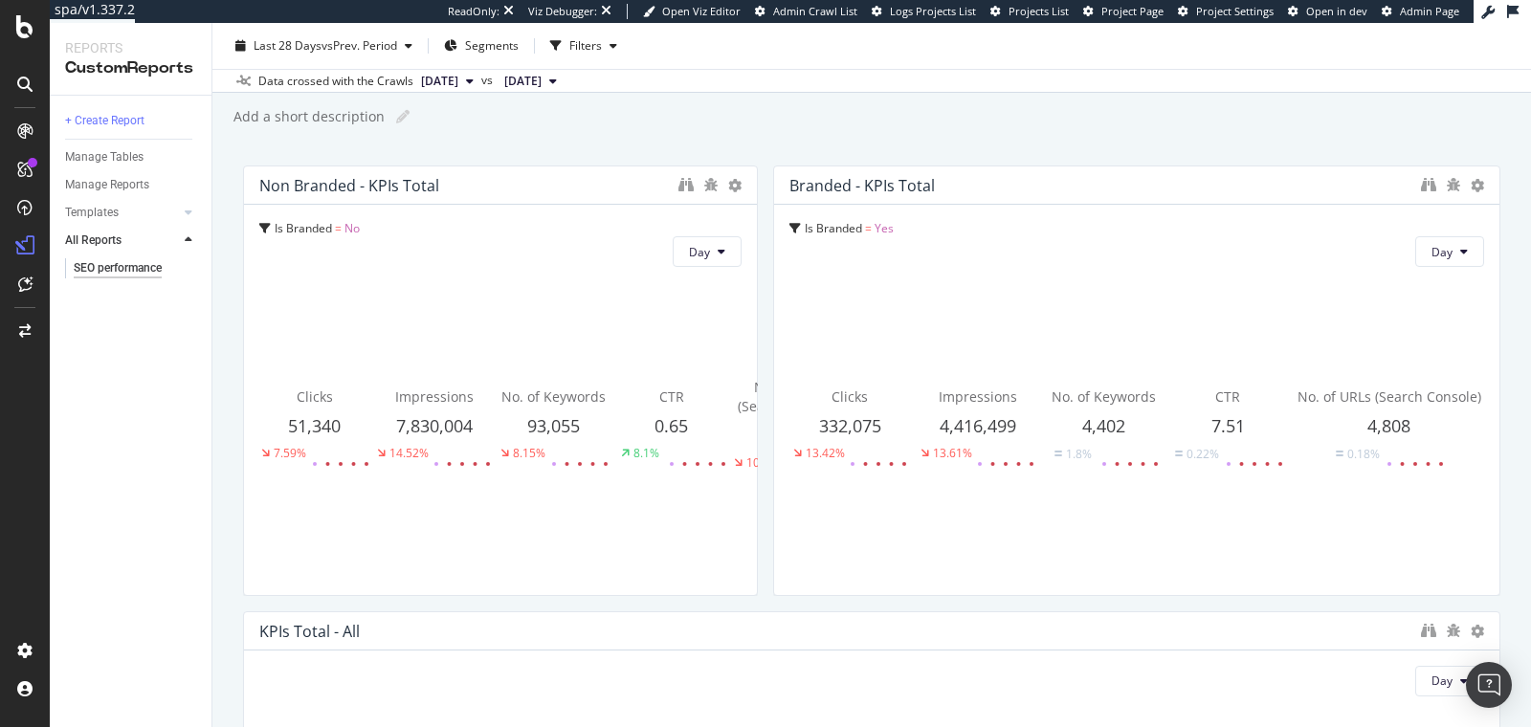
drag, startPoint x: 1272, startPoint y: 380, endPoint x: 1524, endPoint y: 382, distance: 252.6
click at [1524, 382] on div "SEO performance SEO performance www.thewhitecompany.com Clone (Admin) Clone Sch…" at bounding box center [871, 375] width 1318 height 704
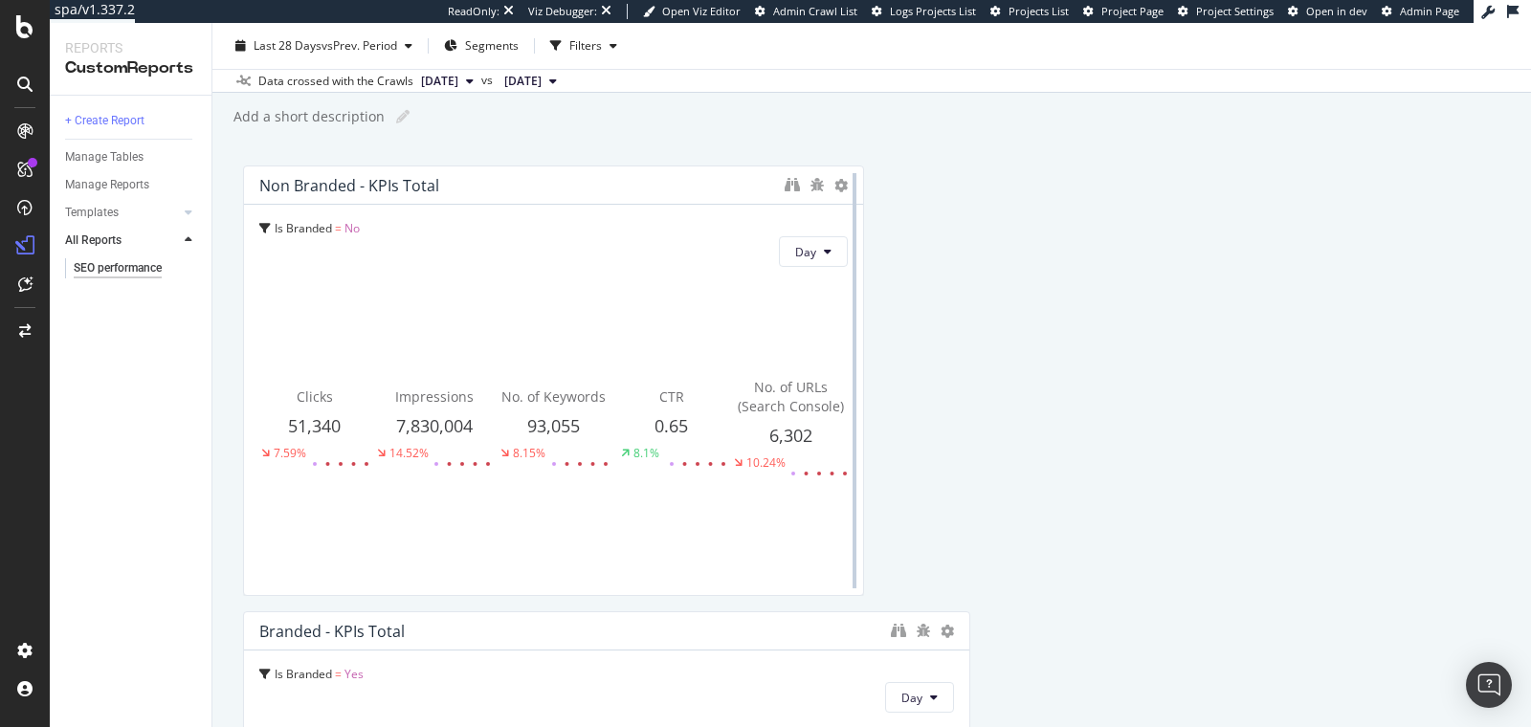
drag, startPoint x: 742, startPoint y: 425, endPoint x: 844, endPoint y: 436, distance: 102.1
click at [853, 436] on div at bounding box center [855, 380] width 4 height 415
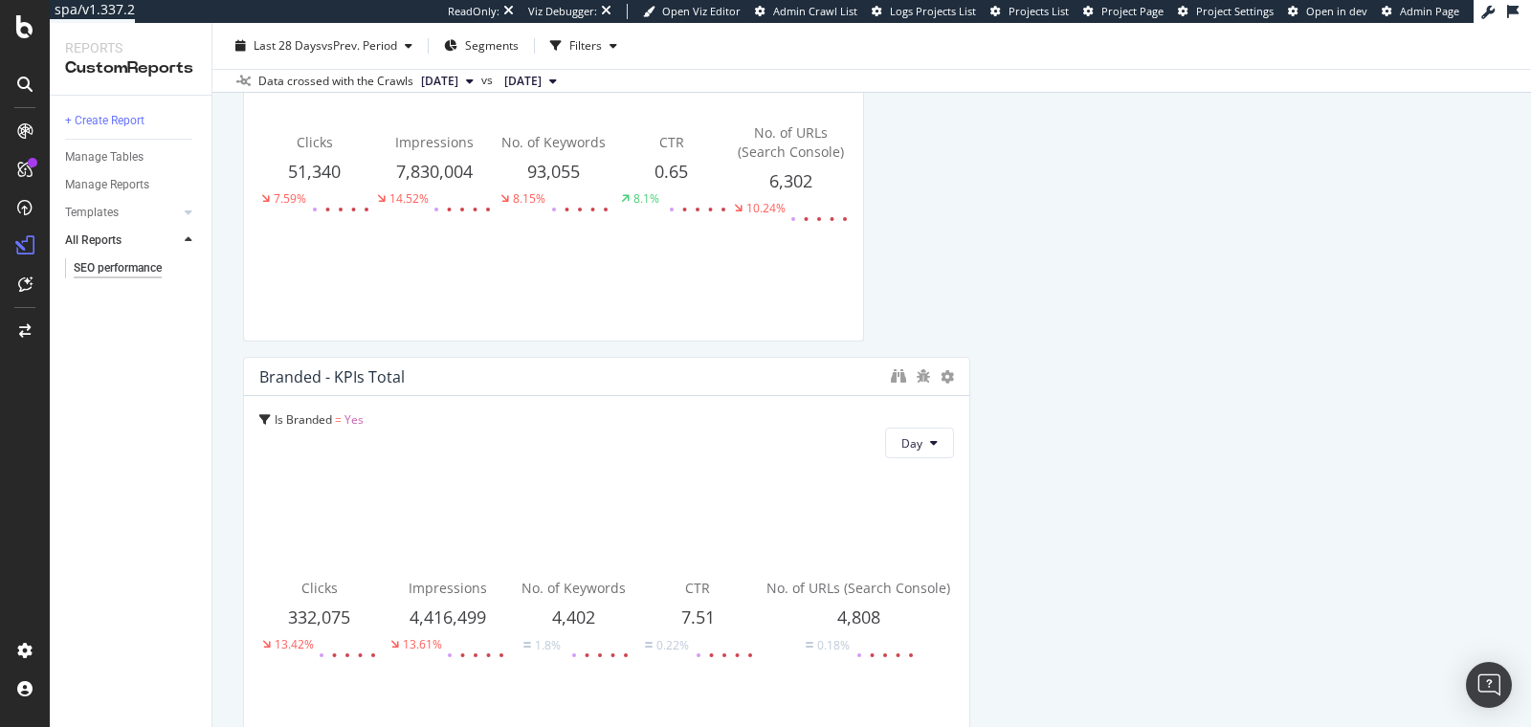
scroll to position [318, 0]
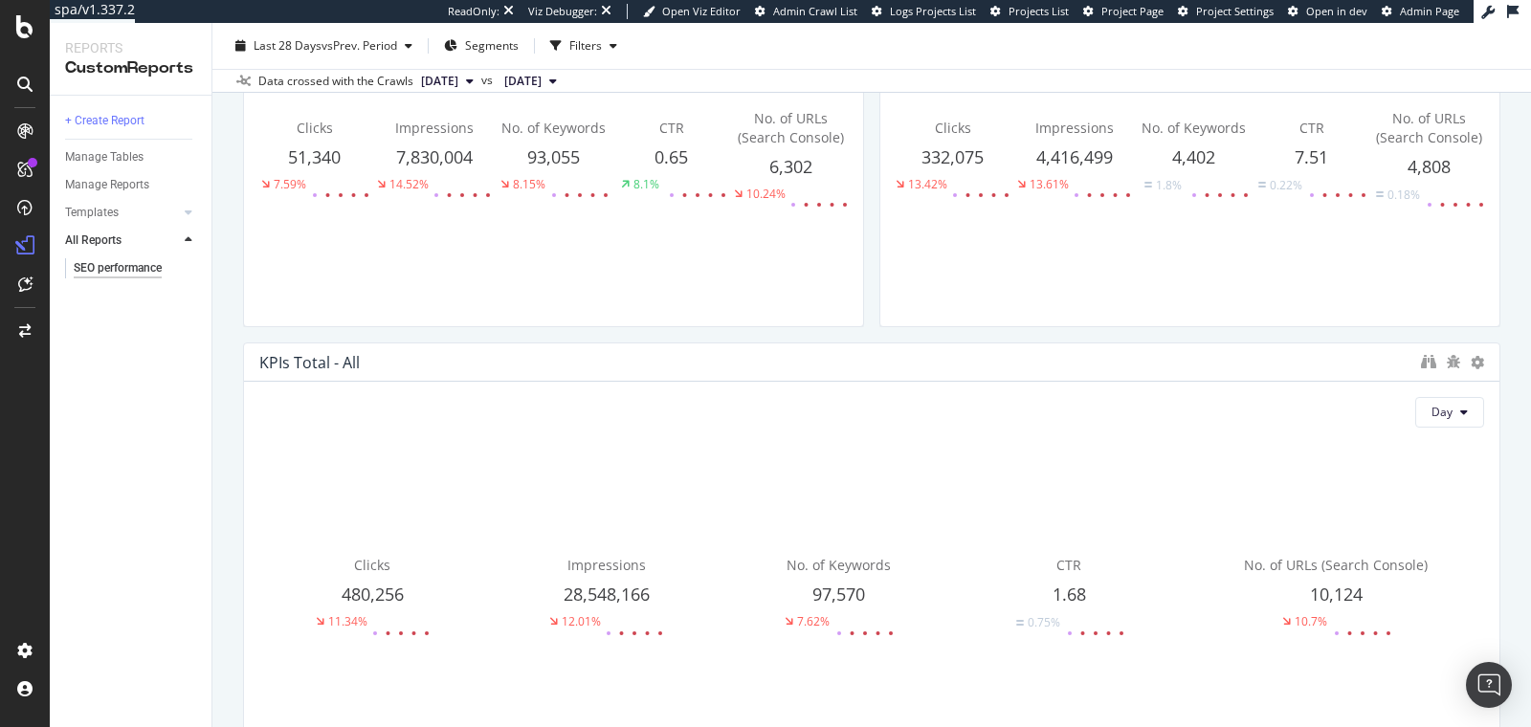
drag, startPoint x: 951, startPoint y: 523, endPoint x: 898, endPoint y: 519, distance: 52.8
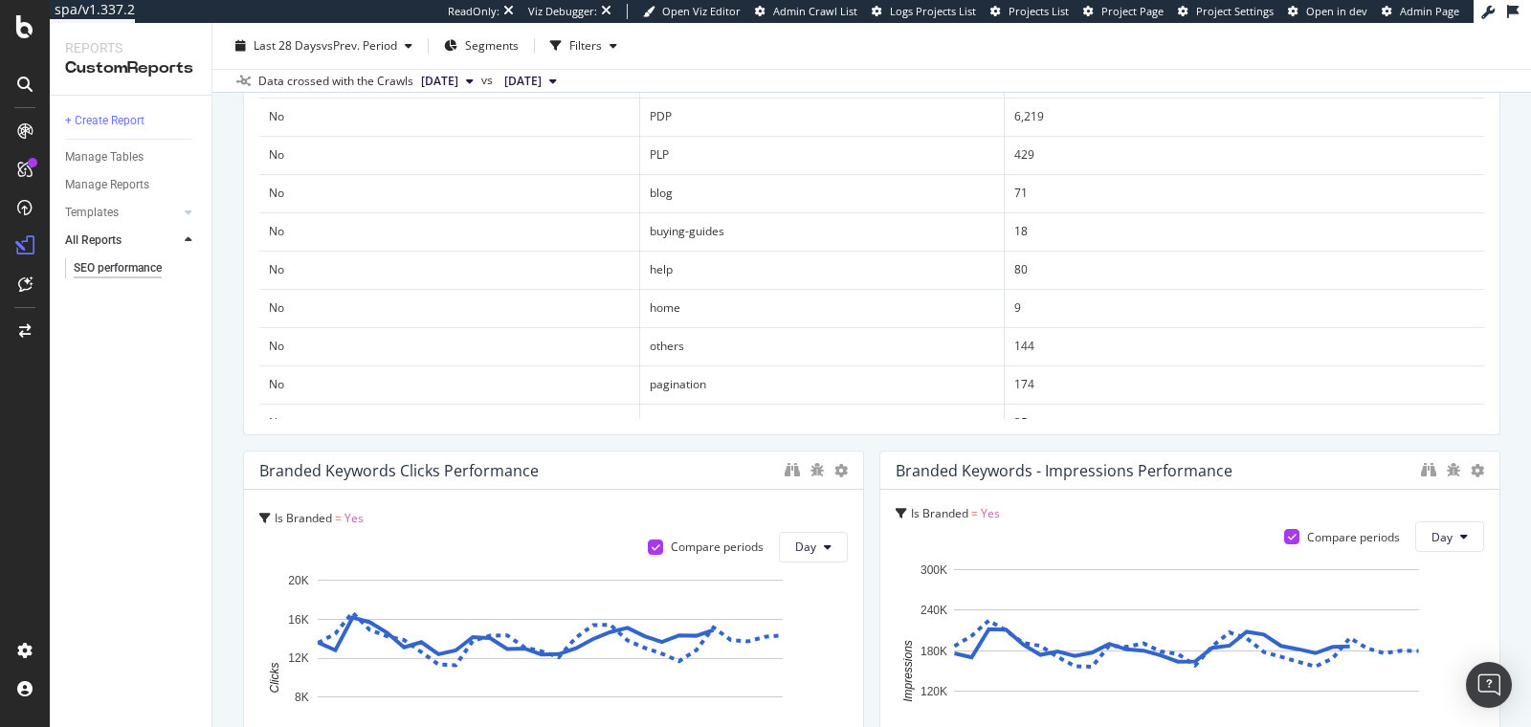
scroll to position [856, 0]
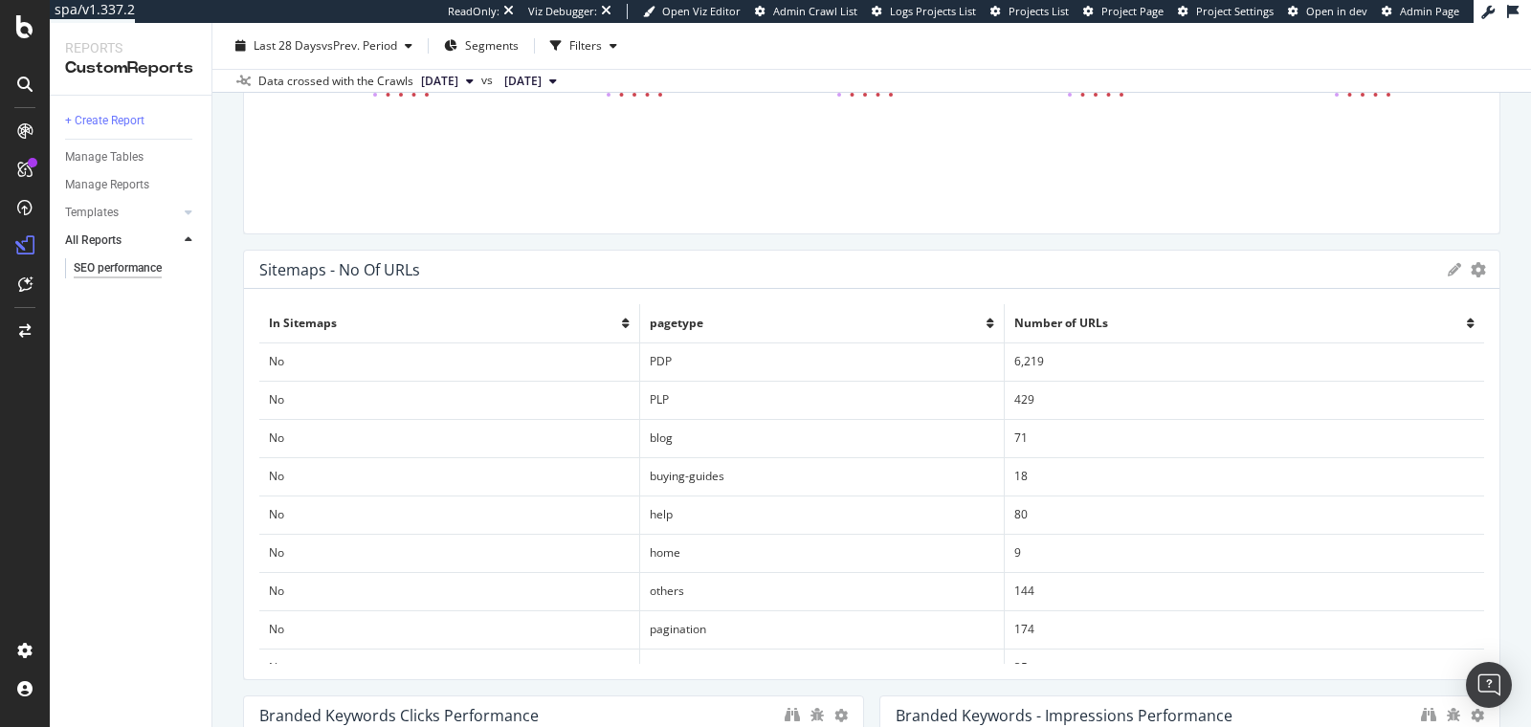
click at [542, 81] on span "2025 Jul. 17th" at bounding box center [522, 81] width 37 height 17
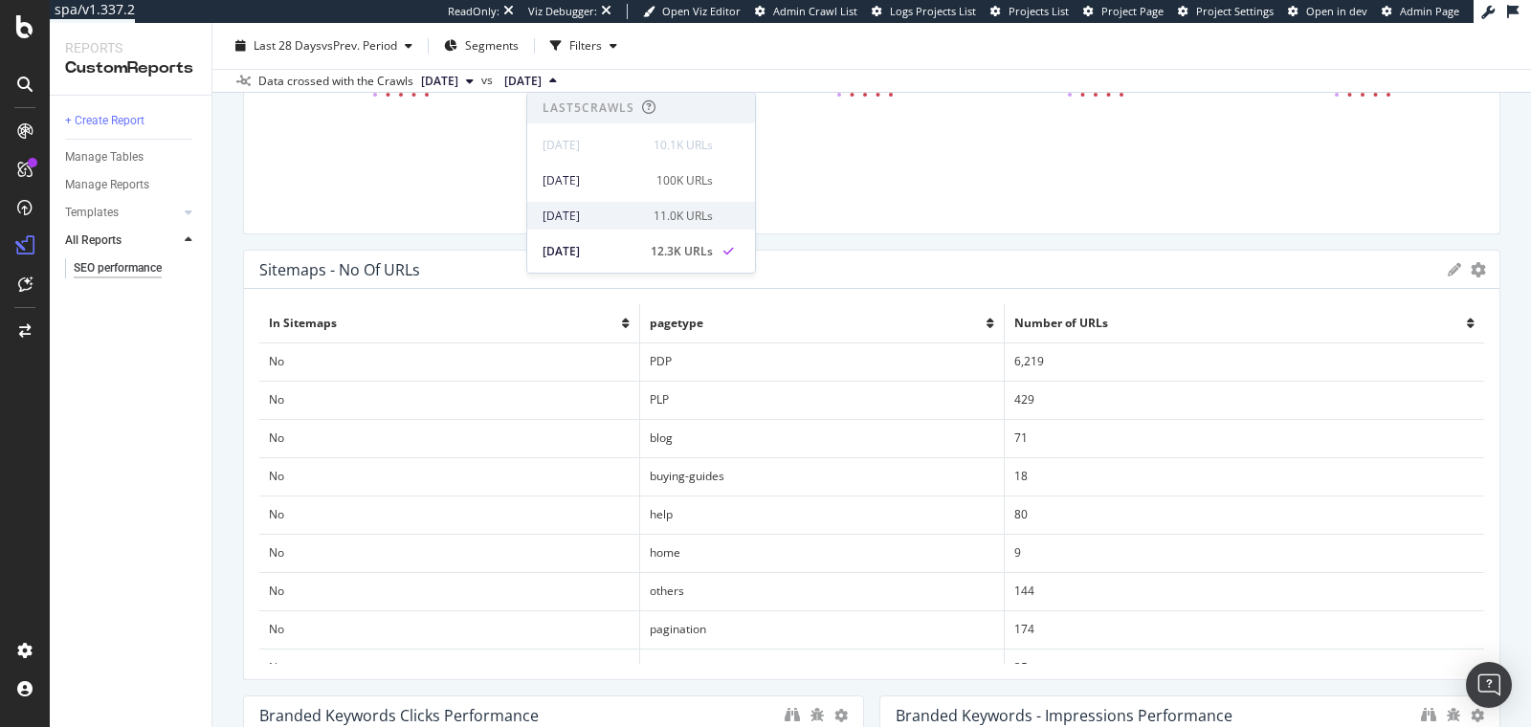
click at [594, 215] on div "2025 Aug. 4th" at bounding box center [593, 216] width 100 height 17
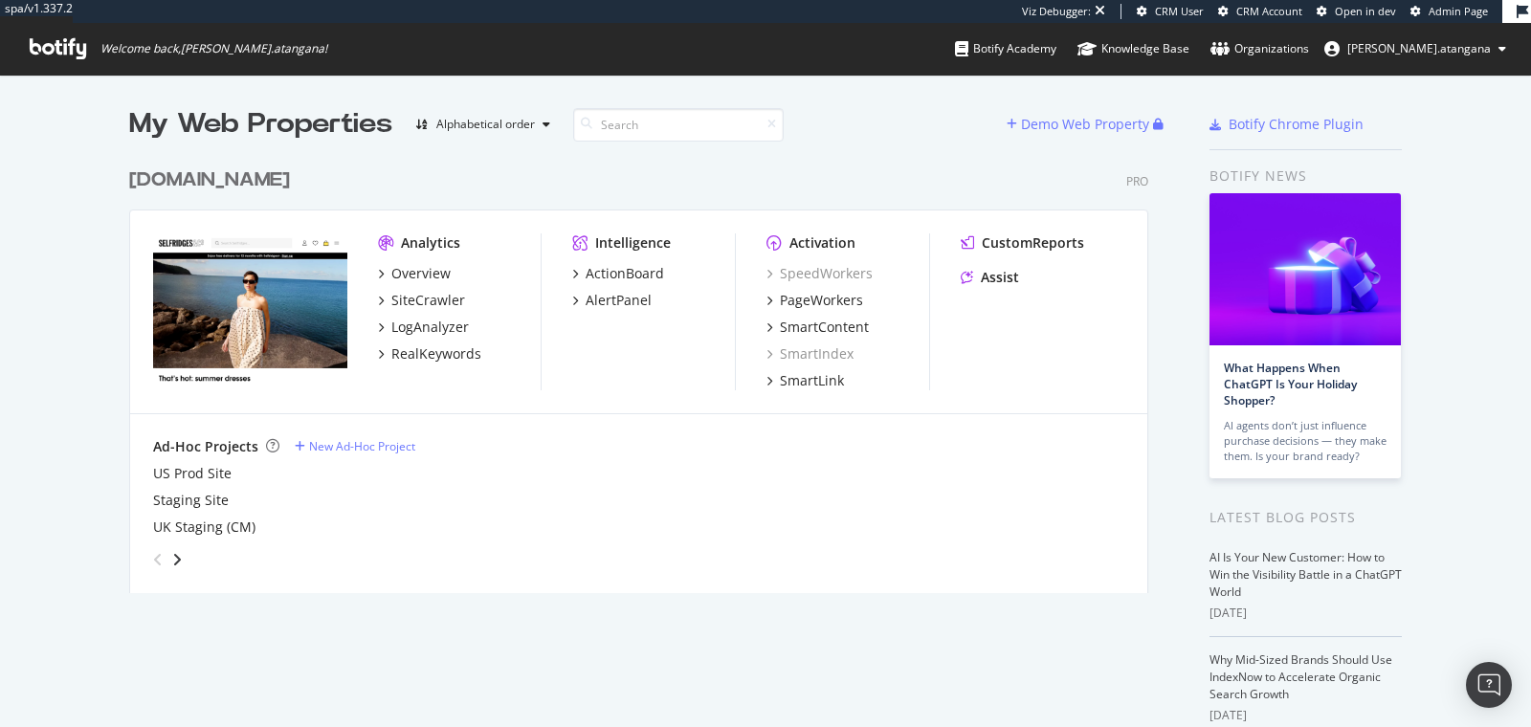
scroll to position [711, 1498]
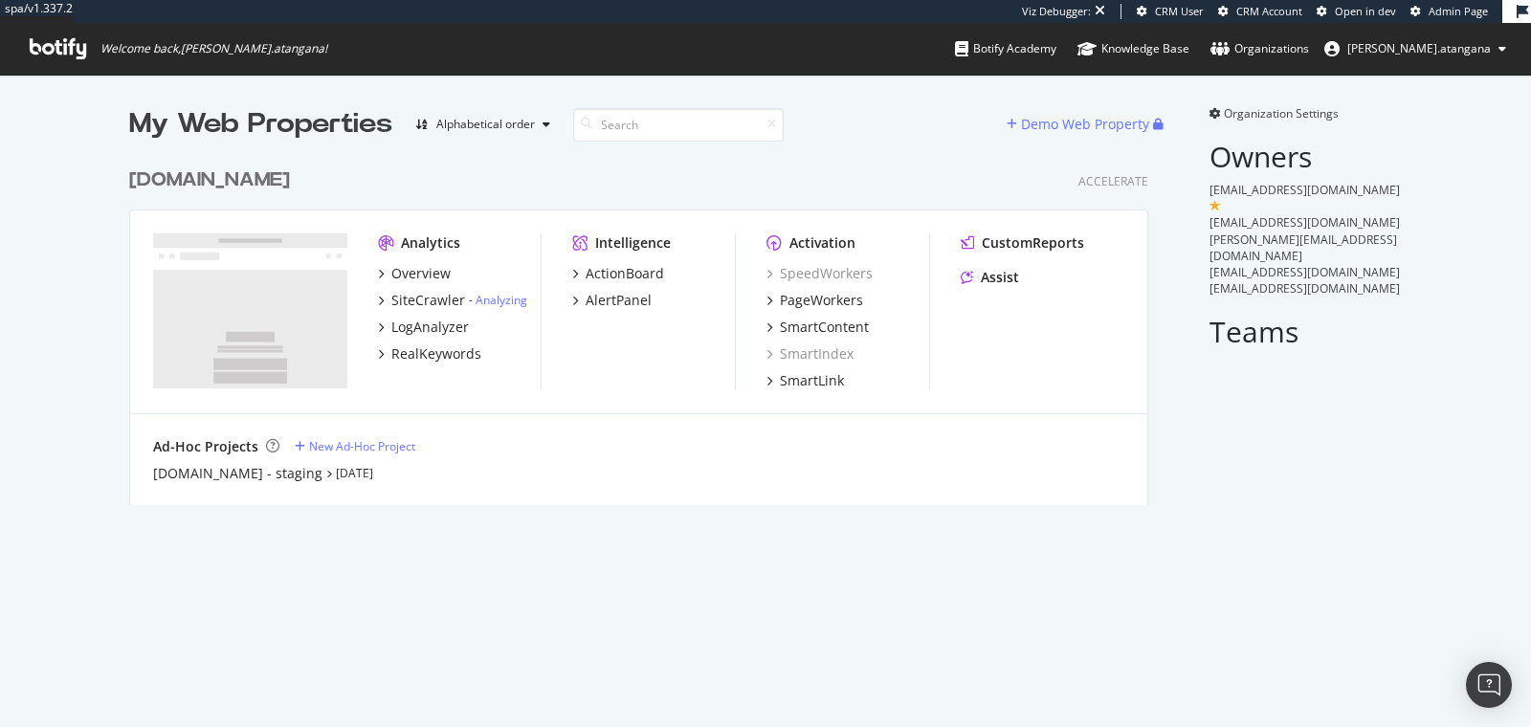
scroll to position [711, 1498]
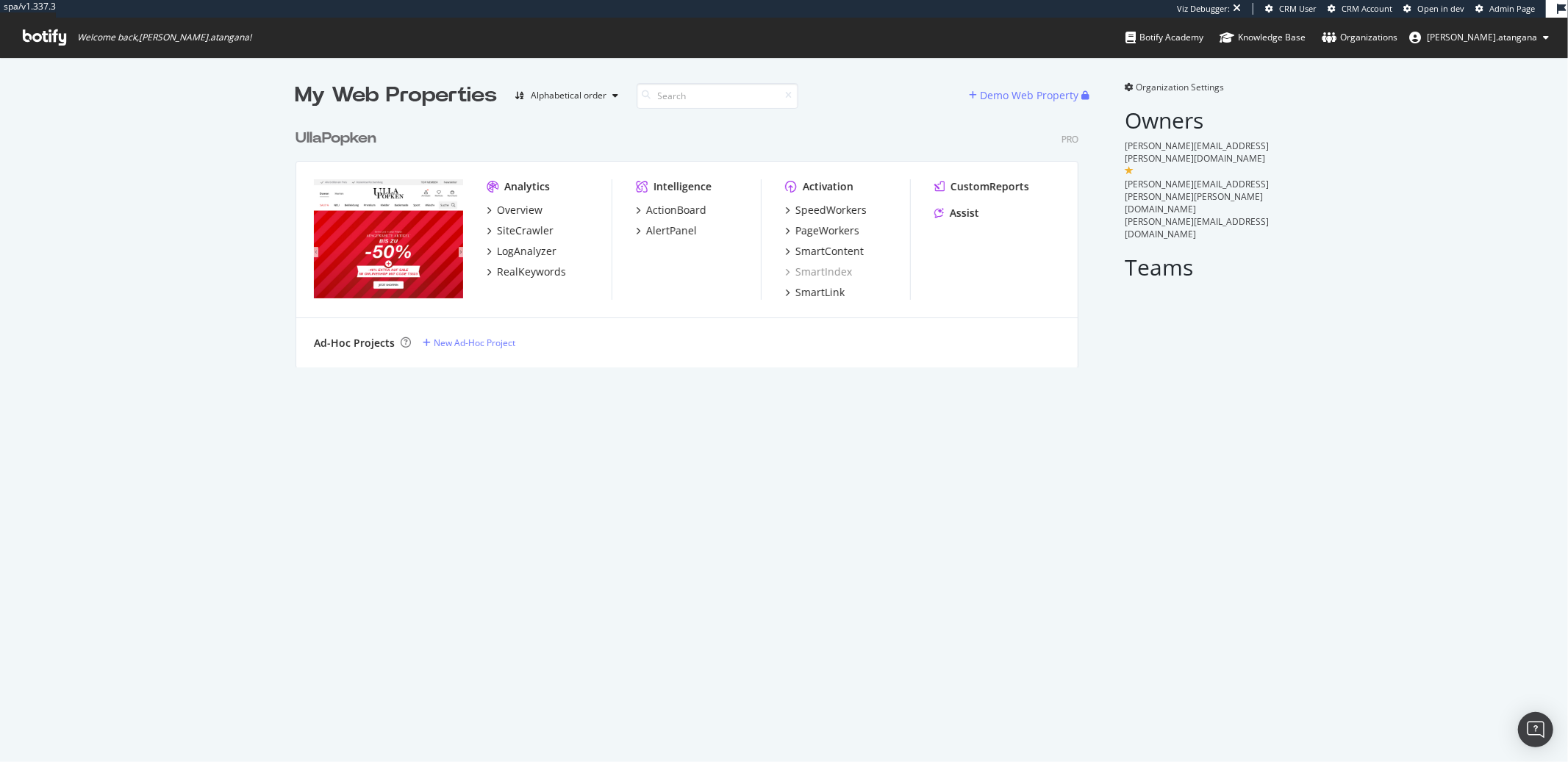
scroll to position [245, 782]
click at [516, 210] on div "Overview" at bounding box center [519, 210] width 45 height 15
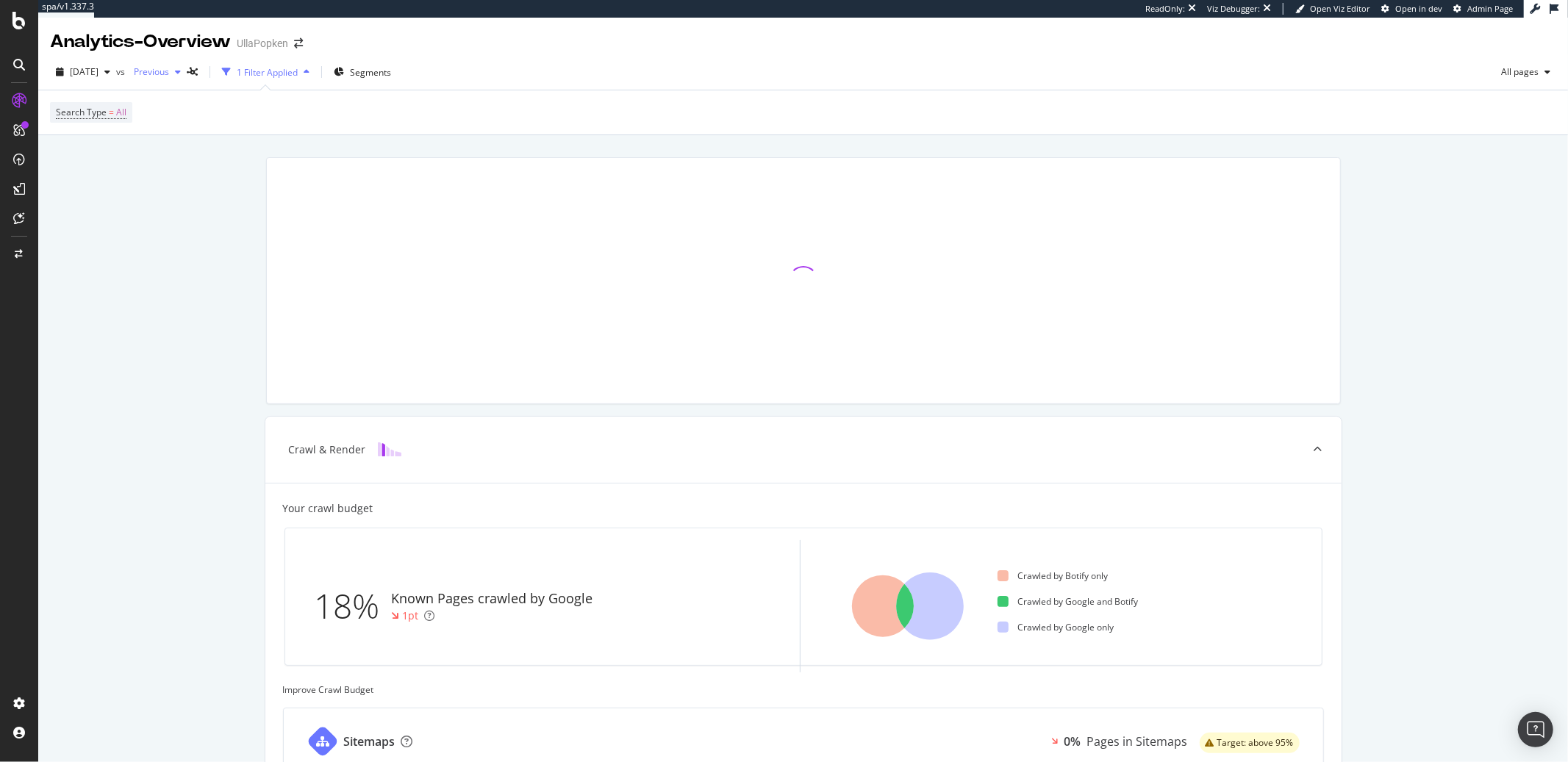
click at [169, 77] on span "Previous" at bounding box center [148, 71] width 41 height 12
click at [121, 178] on div "Crawl & Render Your crawl budget 18% Known Pages crawled by Google 1pt Crawled …" at bounding box center [803, 669] width 1530 height 1068
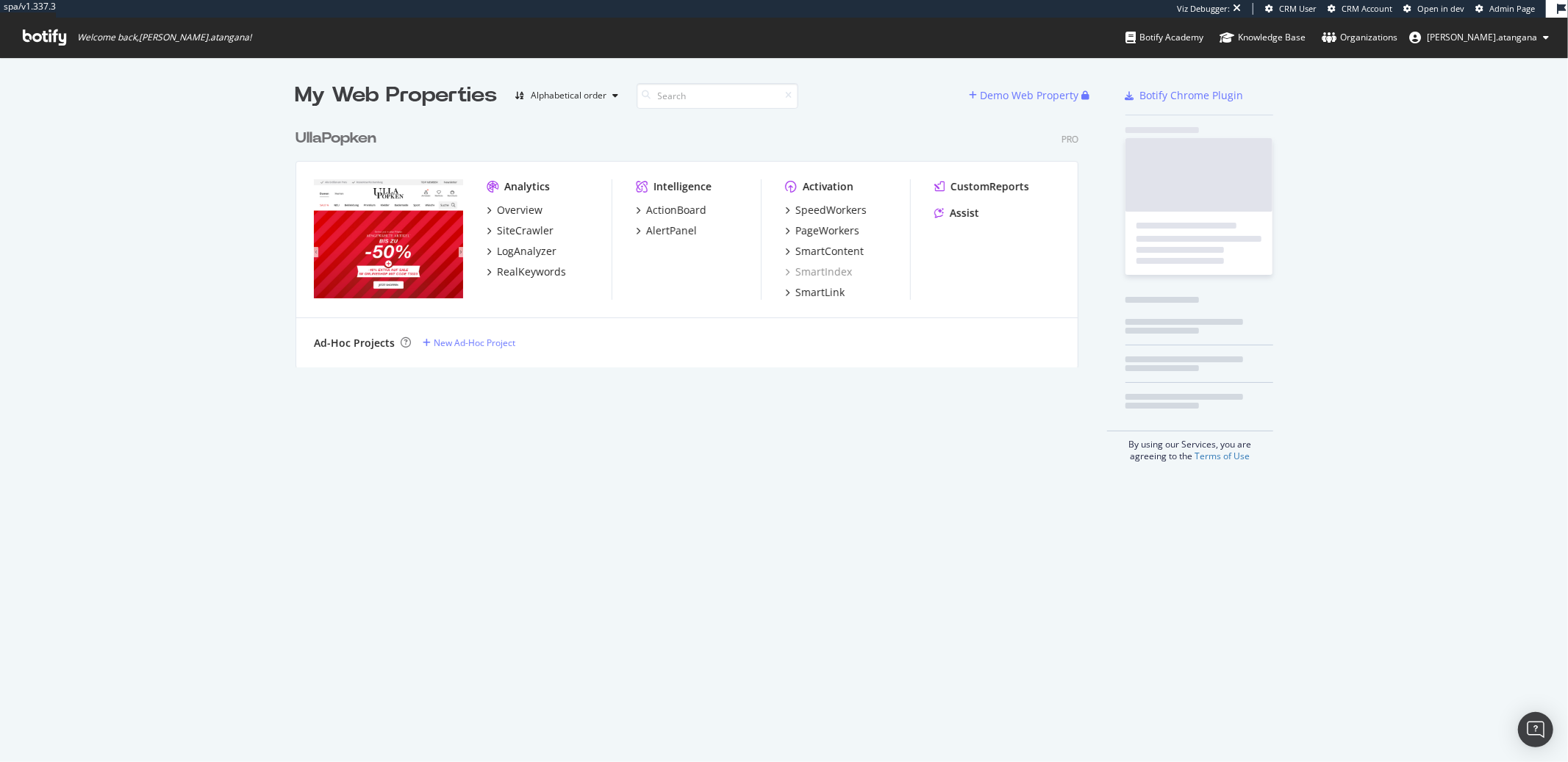
scroll to position [750, 1543]
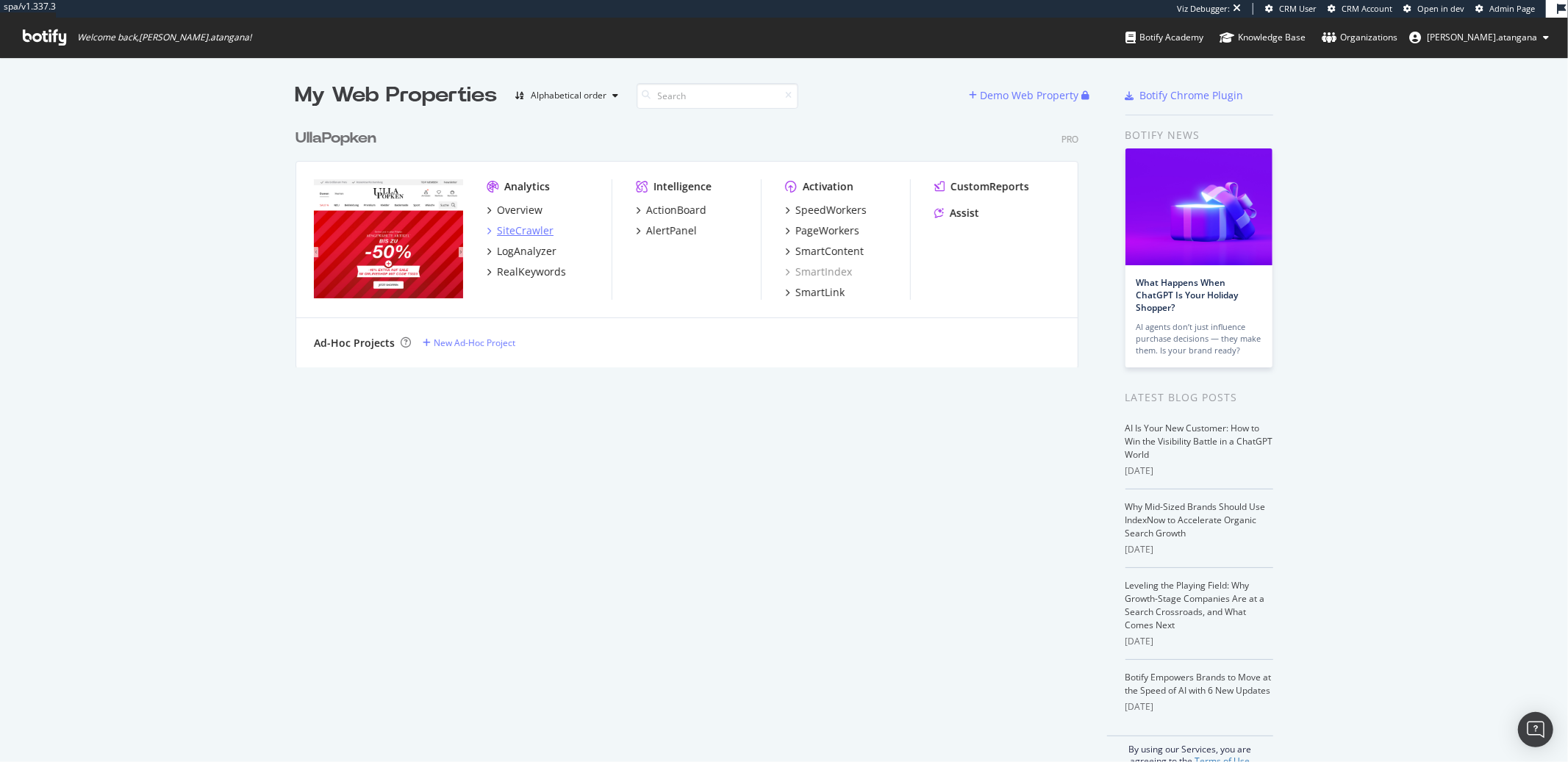
click at [531, 232] on div "SiteCrawler" at bounding box center [525, 230] width 57 height 15
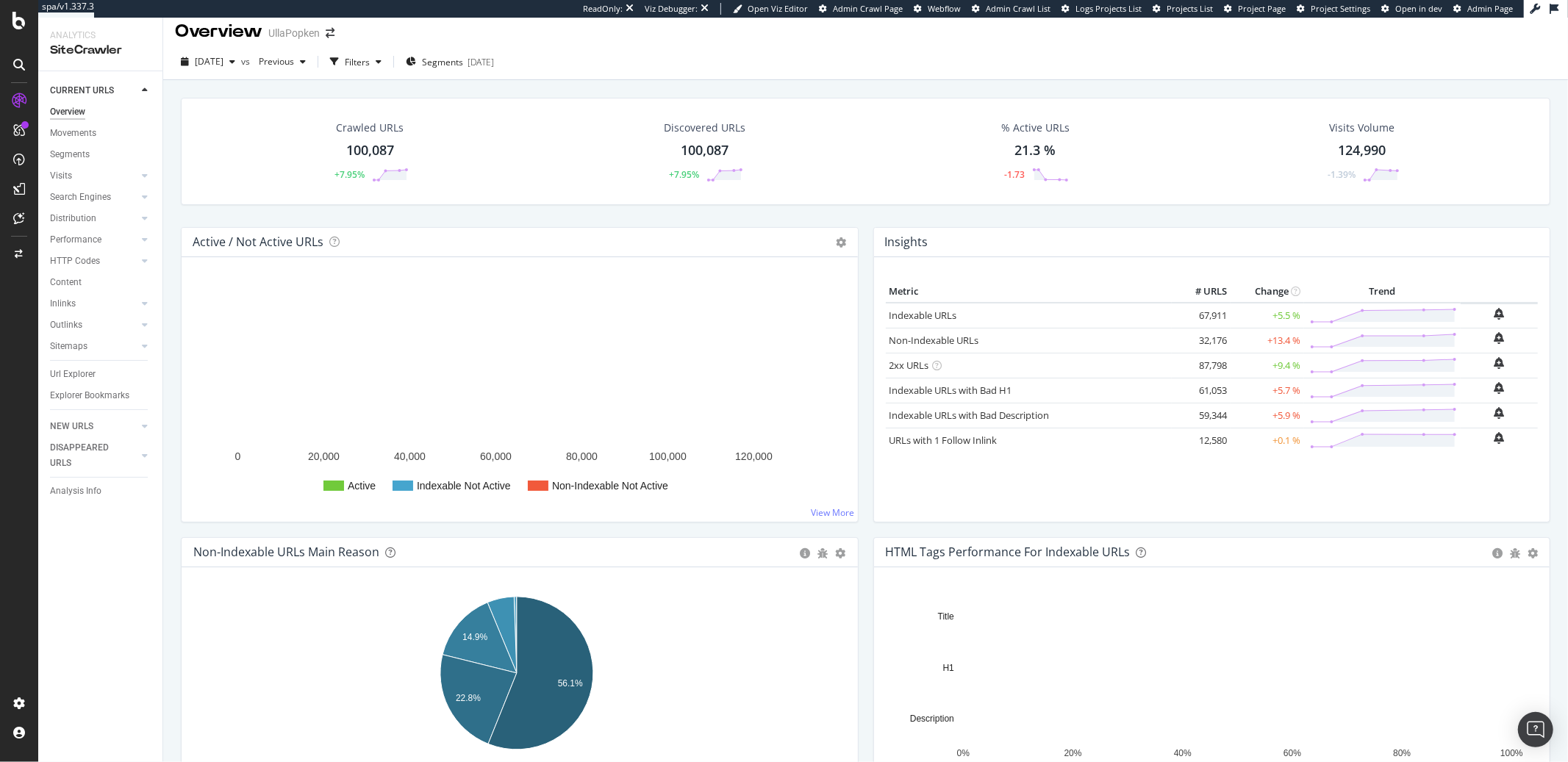
scroll to position [82, 0]
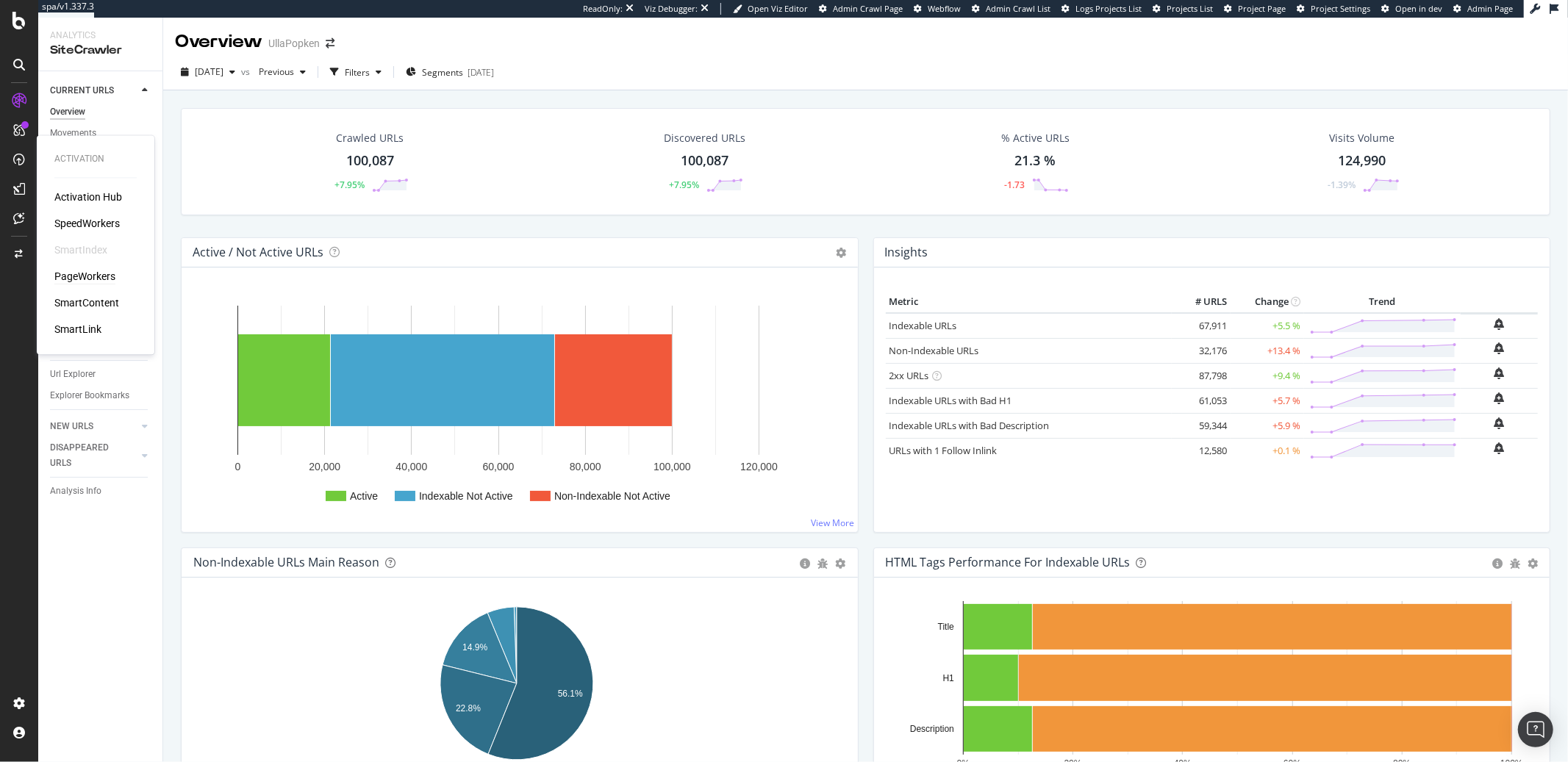
click at [73, 280] on div "PageWorkers" at bounding box center [85, 277] width 61 height 15
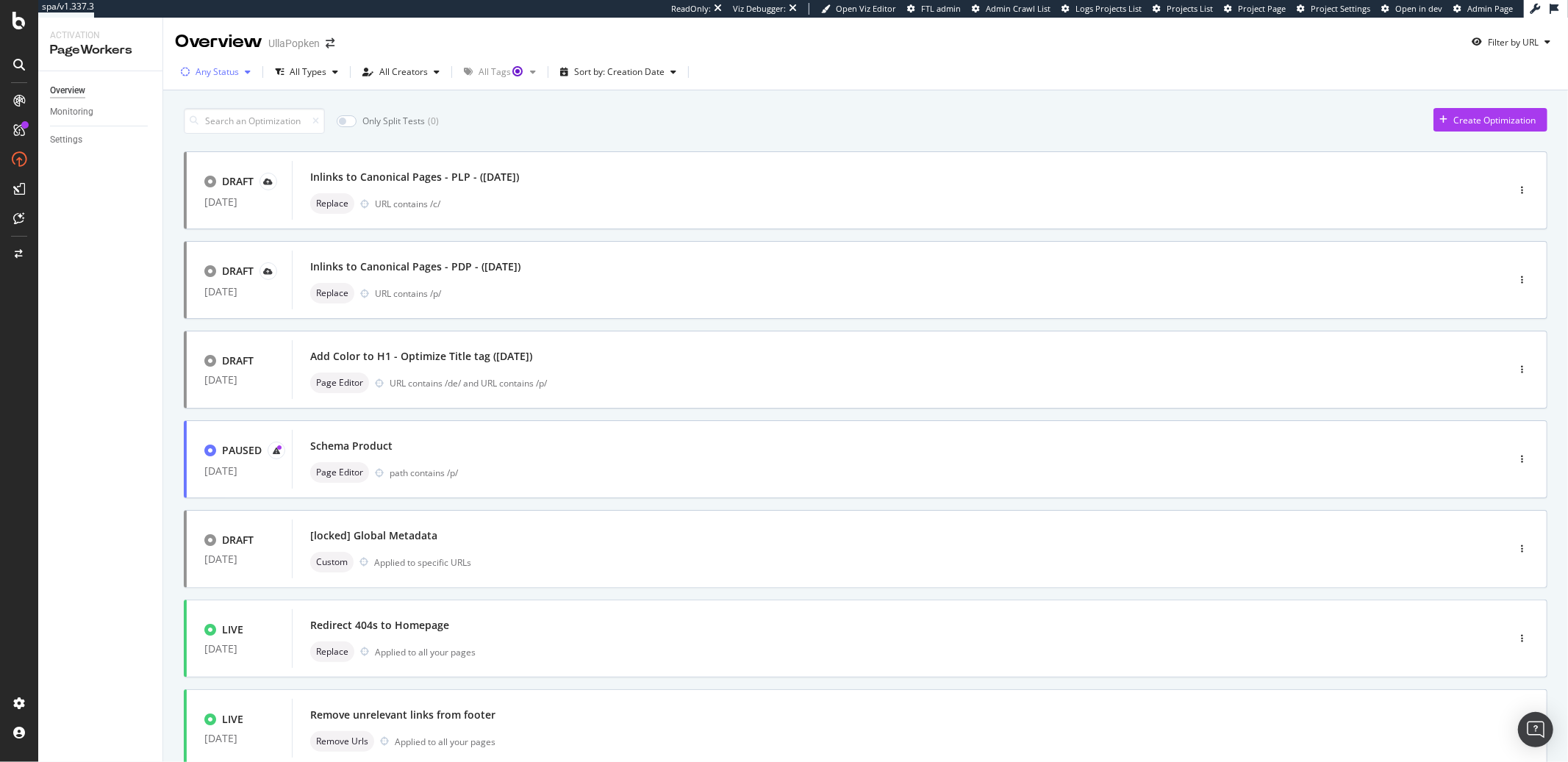
click at [234, 75] on div "Any Status" at bounding box center [217, 71] width 43 height 8
click at [224, 127] on div "( 4 )" at bounding box center [230, 128] width 11 height 12
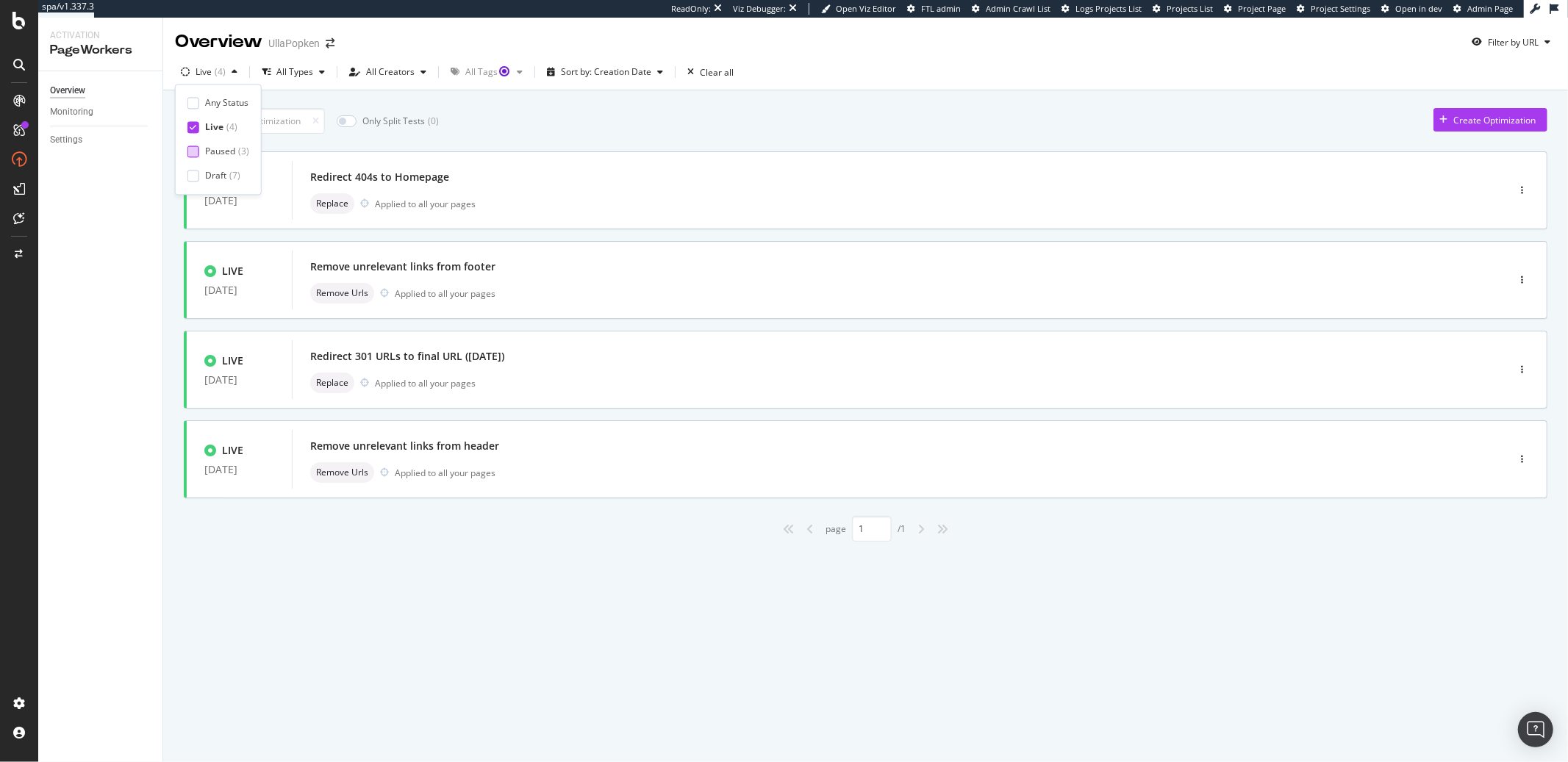
click at [230, 151] on div "Paused" at bounding box center [220, 151] width 30 height 12
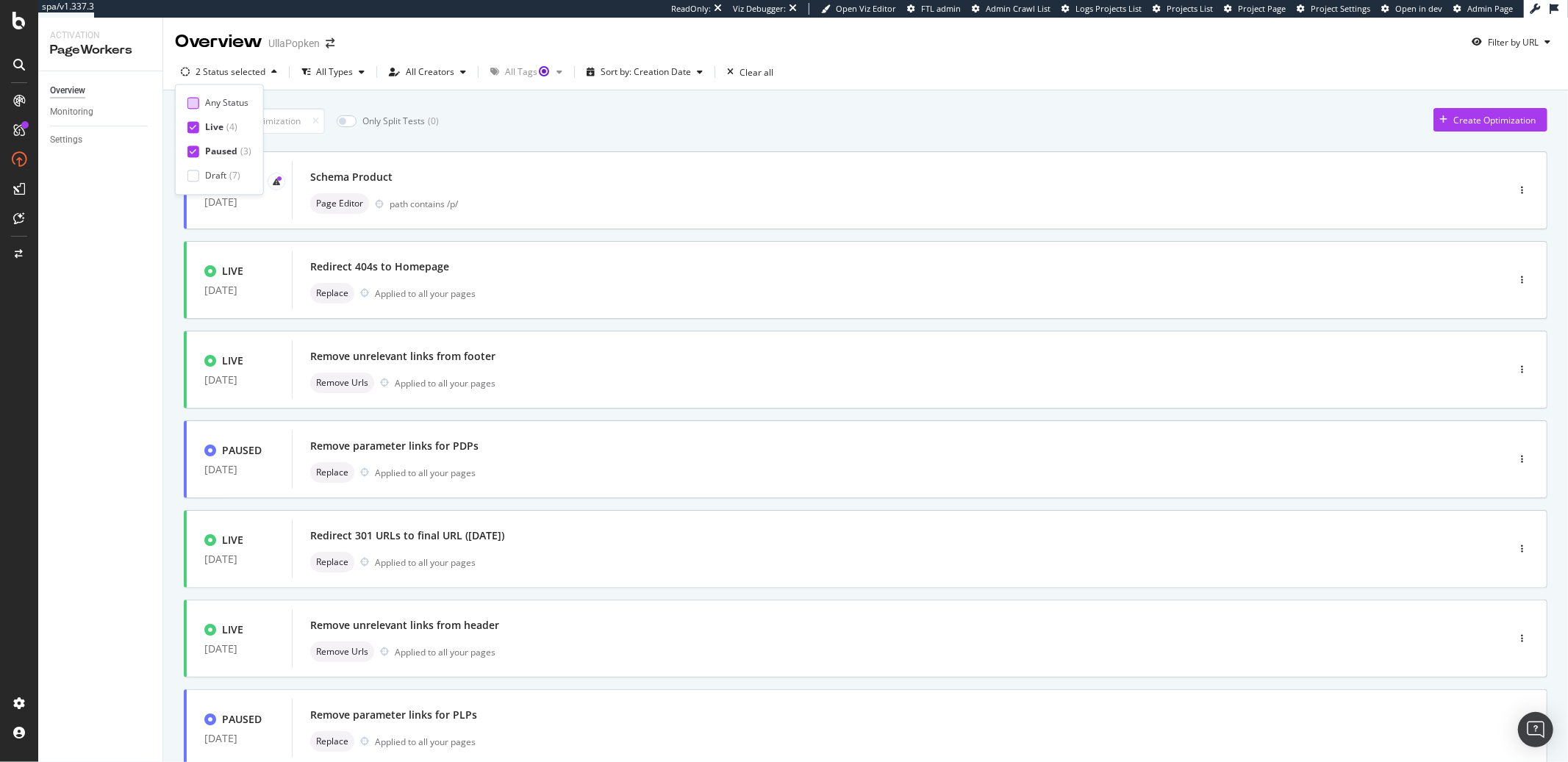
click at [224, 106] on div "Any Status" at bounding box center [227, 102] width 43 height 12
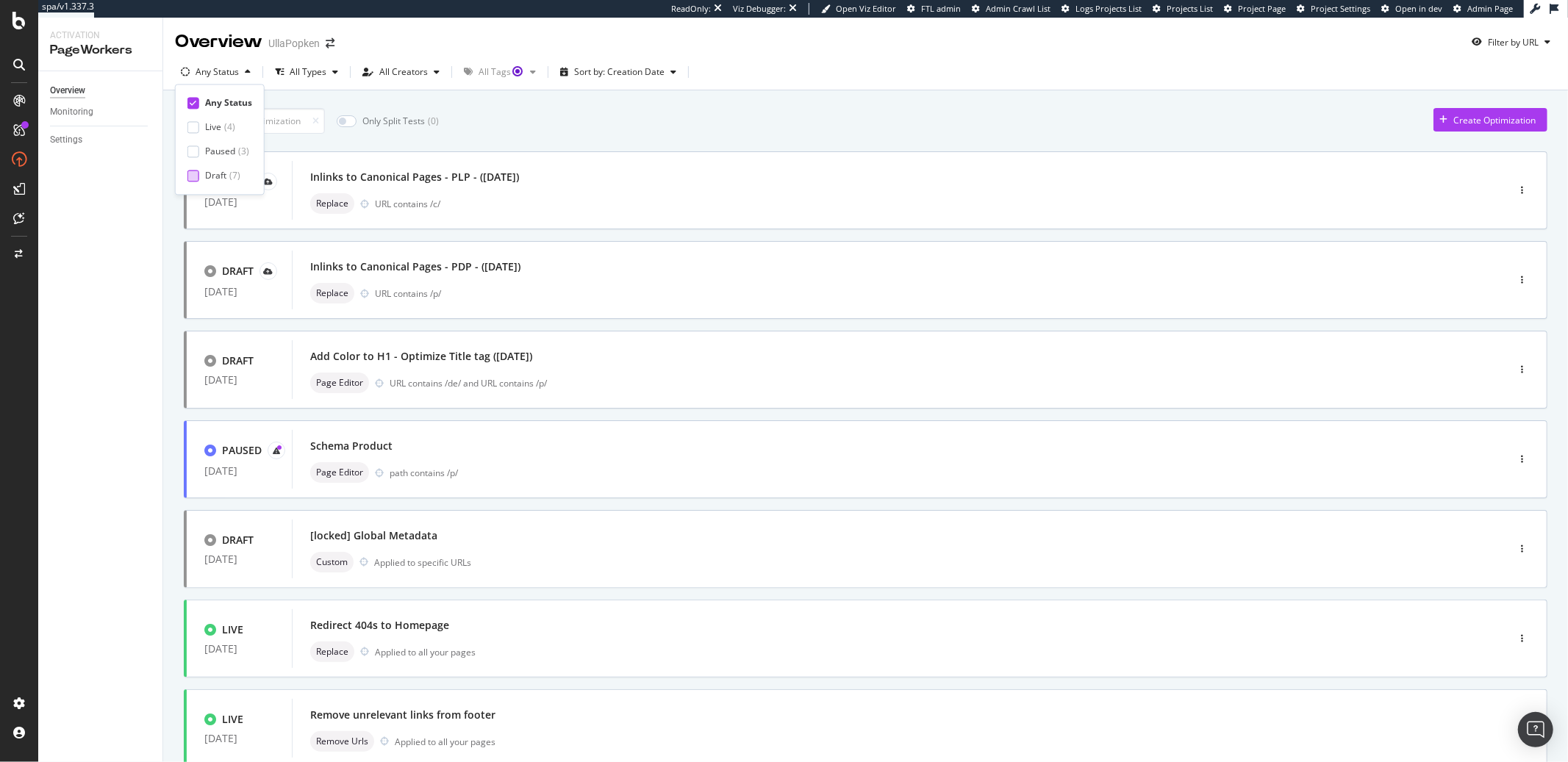
click at [227, 173] on div "Draft ( 7 )" at bounding box center [223, 176] width 35 height 12
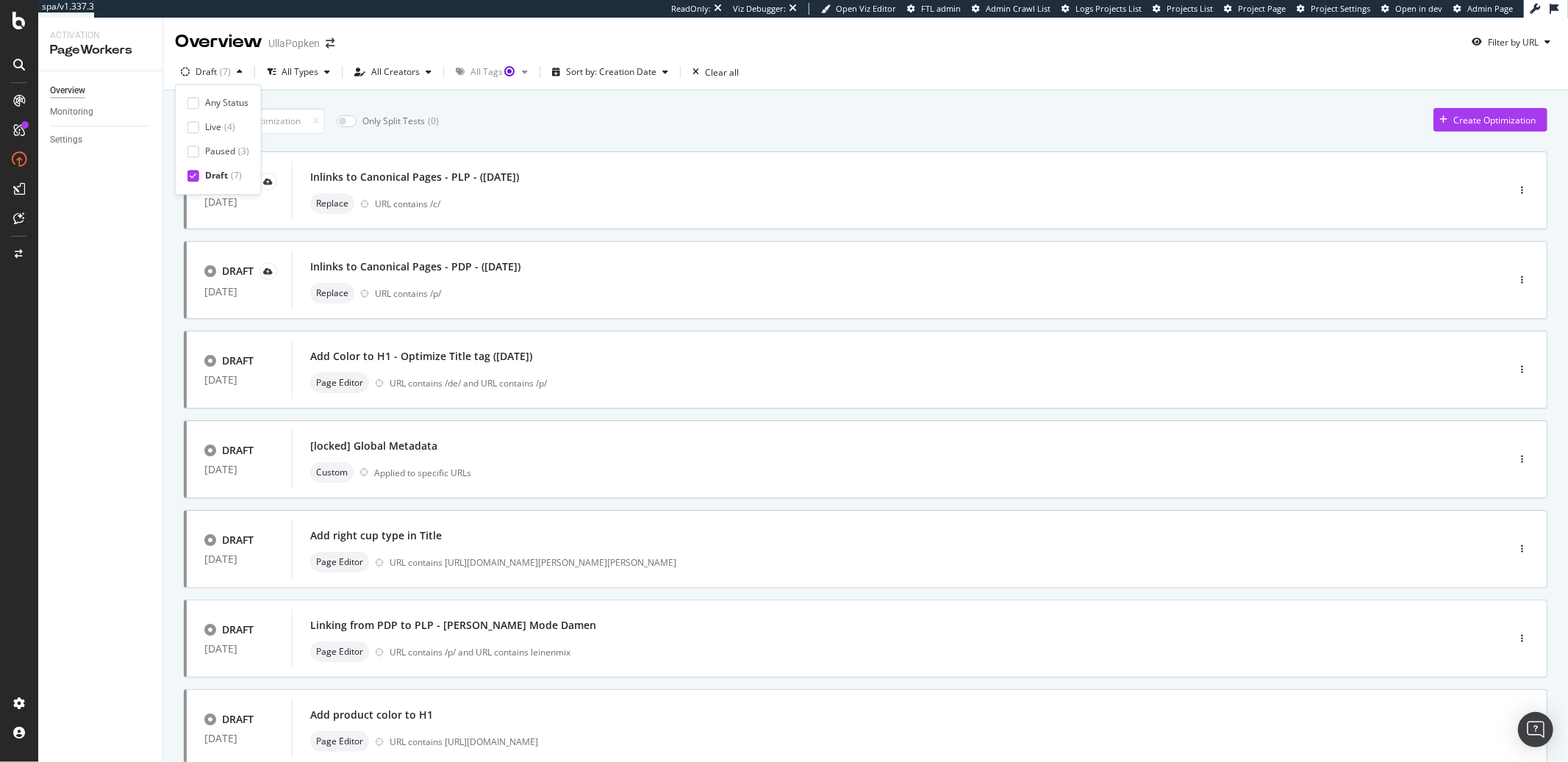
click at [137, 214] on div "Overview Monitoring Settings" at bounding box center [101, 416] width 124 height 691
